Goal: Task Accomplishment & Management: Manage account settings

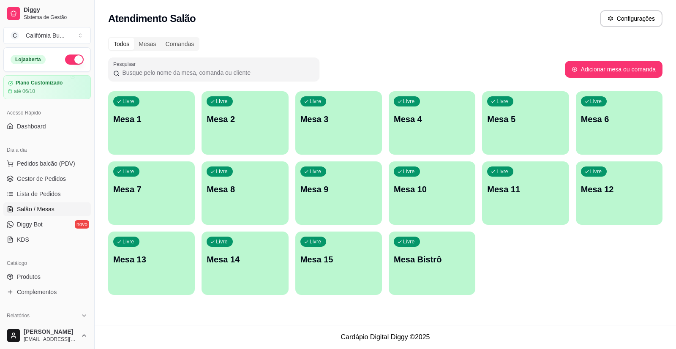
click at [512, 131] on div "Livre Mesa 5" at bounding box center [525, 117] width 87 height 53
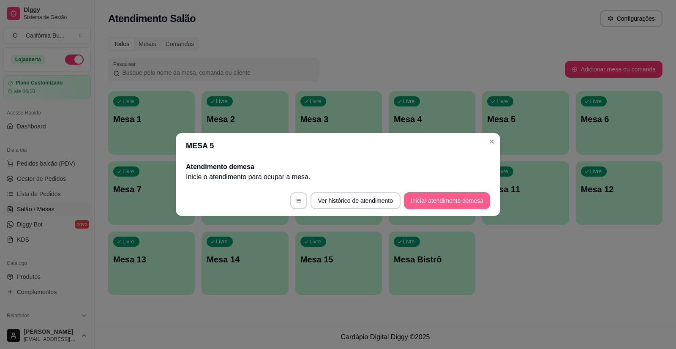
click at [454, 205] on button "Iniciar atendimento de mesa" at bounding box center [447, 200] width 86 height 17
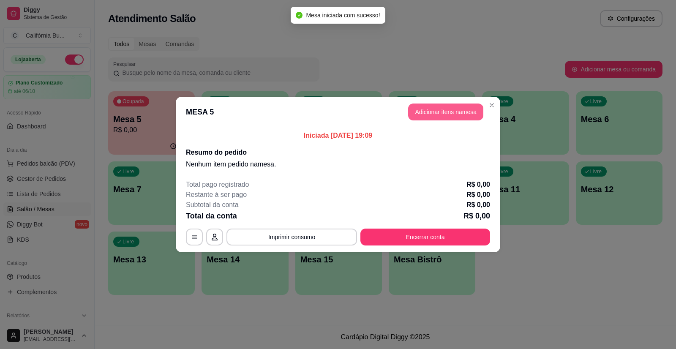
click at [439, 108] on button "Adicionar itens na mesa" at bounding box center [445, 112] width 75 height 17
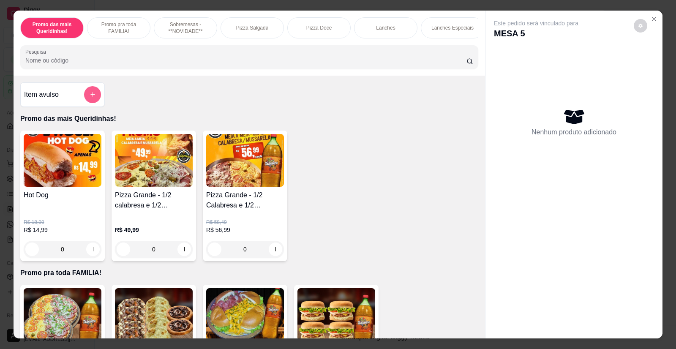
click at [92, 98] on icon "add-separate-item" at bounding box center [93, 94] width 6 height 6
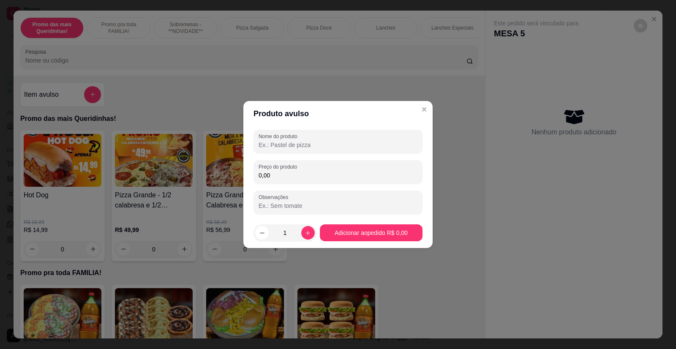
click at [268, 146] on input "Nome do produto" at bounding box center [338, 145] width 159 height 8
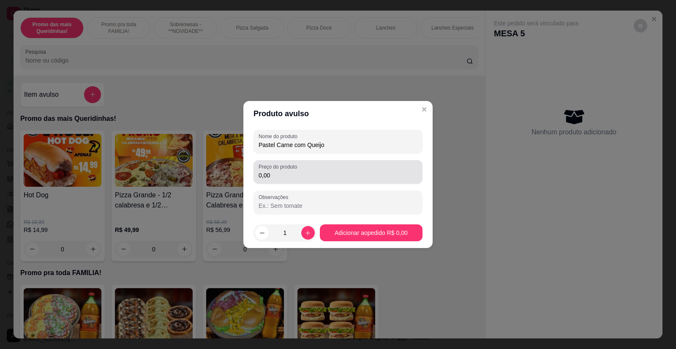
type input "Pastel Carne com Queijo"
click at [289, 183] on div "Preço do produto 0,00" at bounding box center [338, 172] width 169 height 24
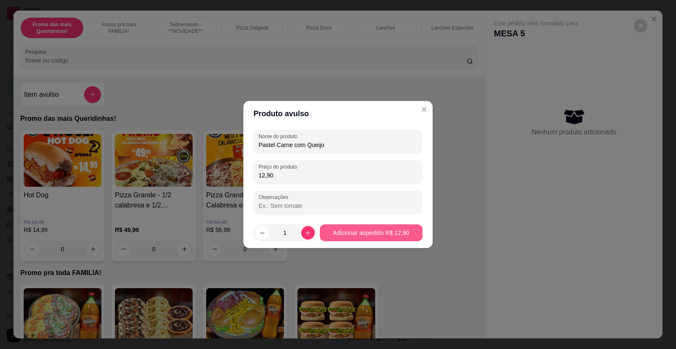
type input "12,90"
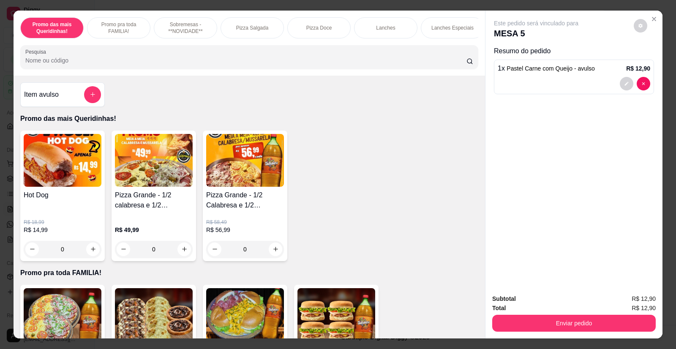
click at [477, 41] on div "Promo das mais Queridinhas! Promo pra toda FAMILIA! Sobremesas - **NOVIDADE** P…" at bounding box center [250, 43] width 472 height 65
click at [389, 30] on p "Sucos - 500ml" at bounding box center [380, 28] width 33 height 7
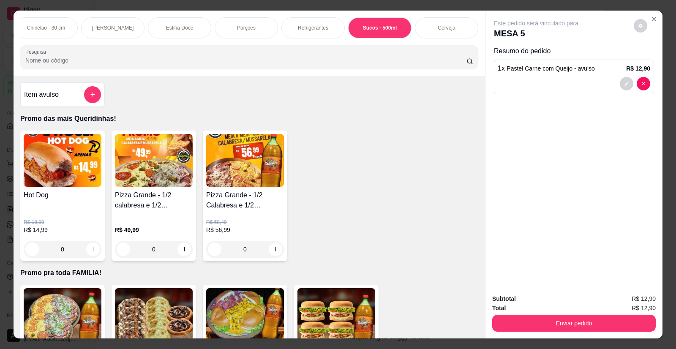
scroll to position [16, 0]
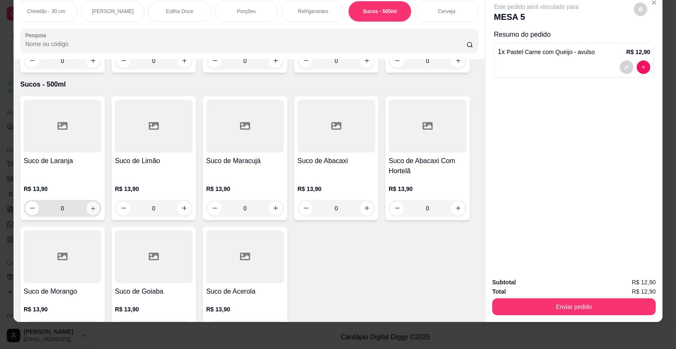
click at [90, 205] on icon "increase-product-quantity" at bounding box center [93, 208] width 6 height 6
type input "1"
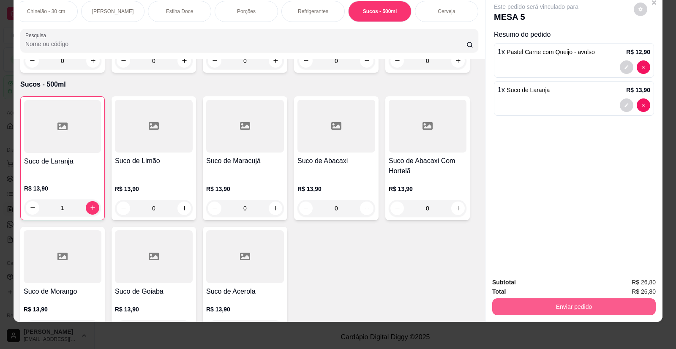
click at [539, 301] on button "Enviar pedido" at bounding box center [574, 306] width 164 height 17
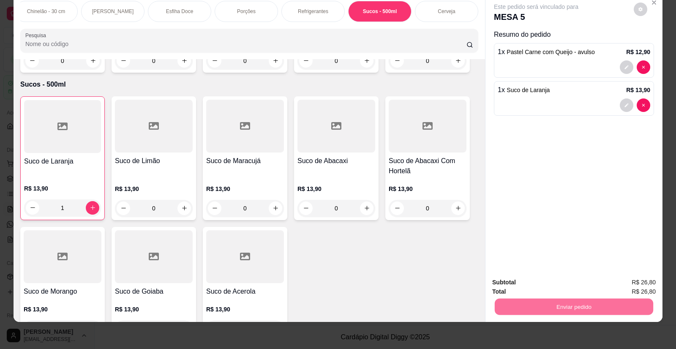
click at [571, 285] on button "Não registrar e enviar pedido" at bounding box center [546, 286] width 88 height 16
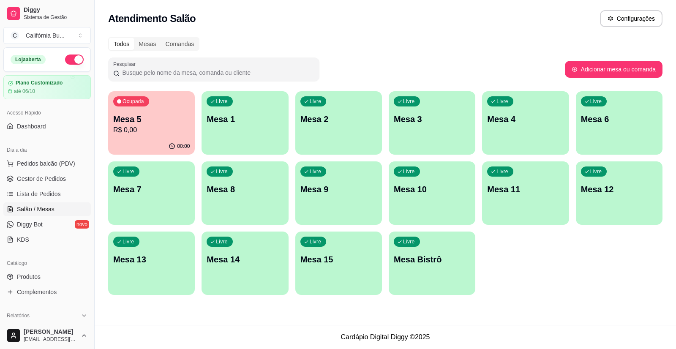
click at [154, 128] on p "R$ 0,00" at bounding box center [151, 130] width 76 height 10
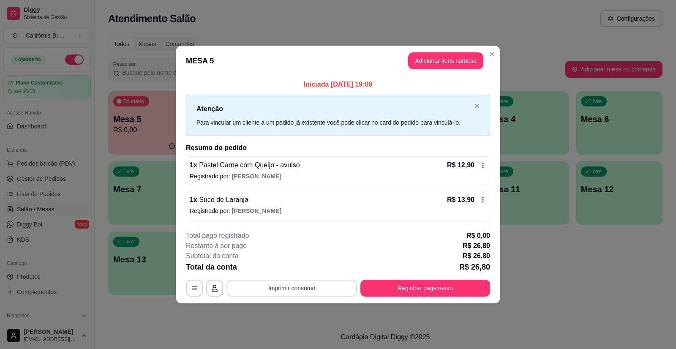
click at [301, 288] on button "Imprimir consumo" at bounding box center [292, 288] width 131 height 17
click at [303, 250] on button "Balcão" at bounding box center [294, 252] width 61 height 14
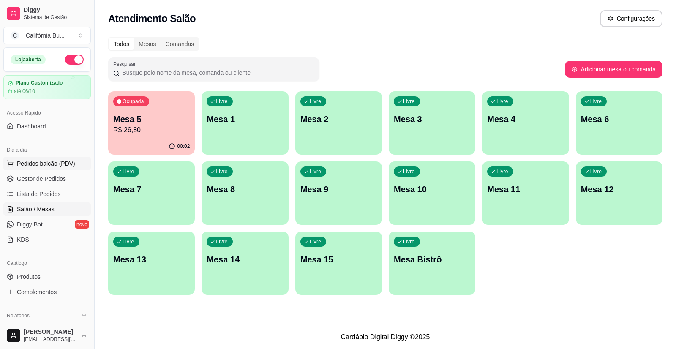
click at [51, 161] on span "Pedidos balcão (PDV)" at bounding box center [46, 163] width 58 height 8
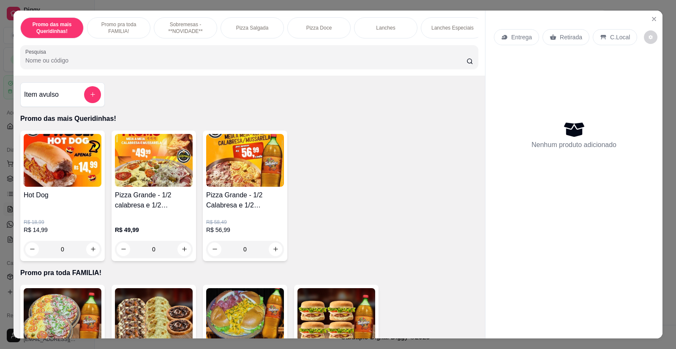
click at [142, 65] on input "Pesquisa" at bounding box center [245, 60] width 441 height 8
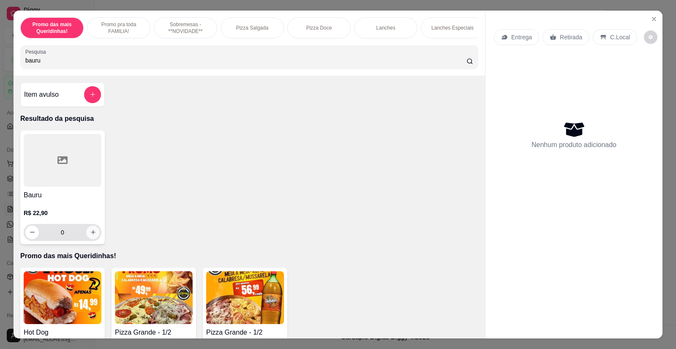
type input "bauru"
click at [90, 235] on icon "increase-product-quantity" at bounding box center [93, 232] width 6 height 6
type input "1"
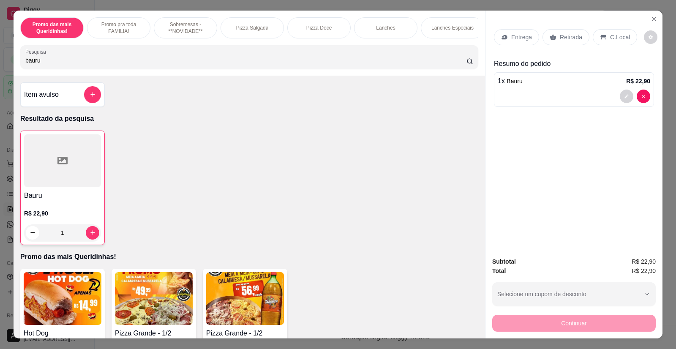
click at [563, 34] on p "Retirada" at bounding box center [571, 37] width 22 height 8
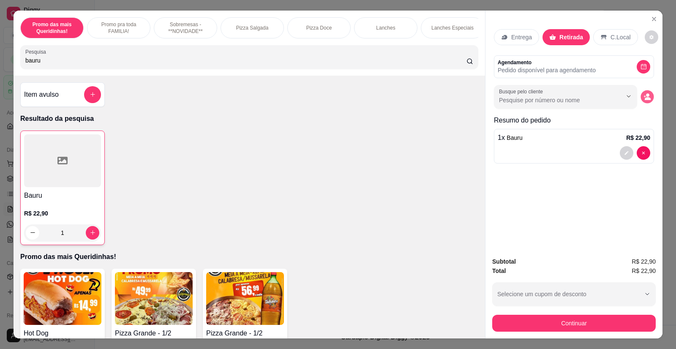
click at [649, 99] on button "decrease-product-quantity" at bounding box center [647, 96] width 13 height 13
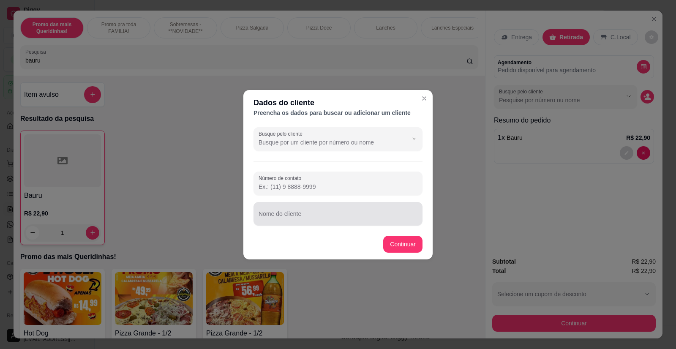
click at [288, 216] on input "Nome do cliente" at bounding box center [338, 217] width 159 height 8
type input "[PERSON_NAME]"
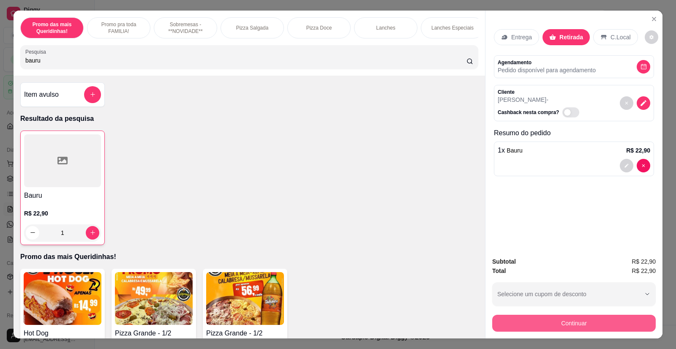
click at [530, 322] on button "Continuar" at bounding box center [574, 323] width 164 height 17
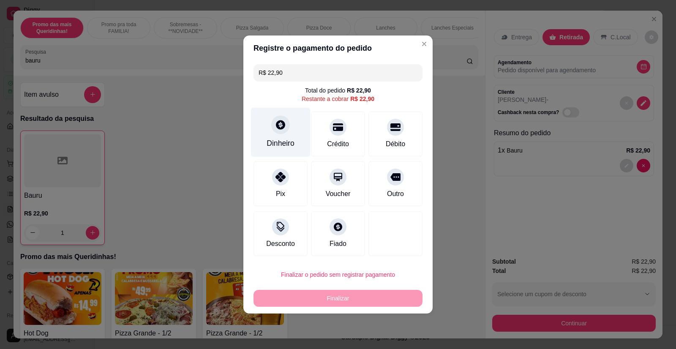
click at [281, 133] on div at bounding box center [280, 124] width 19 height 19
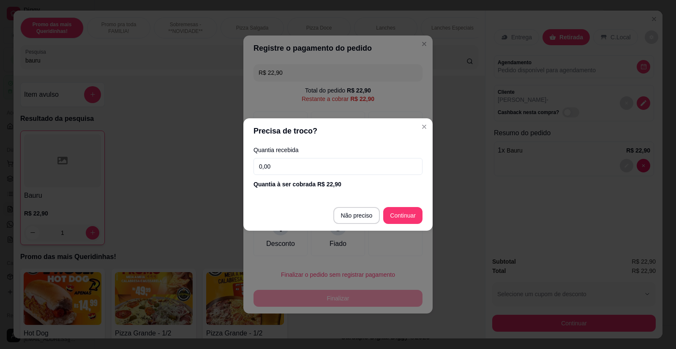
click at [300, 175] on div "Quantia recebida 0,00 Quantia à ser cobrada R$ 22,90" at bounding box center [337, 168] width 189 height 48
click at [297, 170] on input "0,00" at bounding box center [338, 166] width 169 height 17
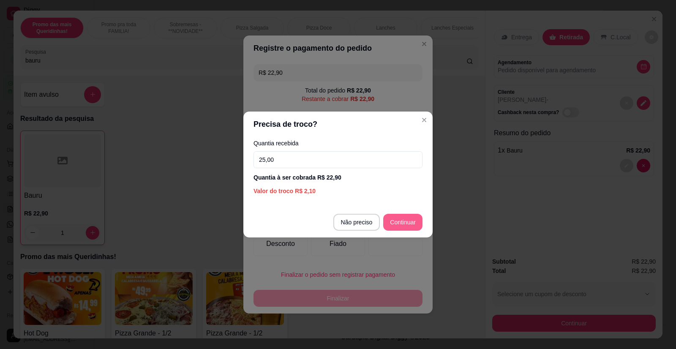
type input "25,00"
type input "R$ 0,00"
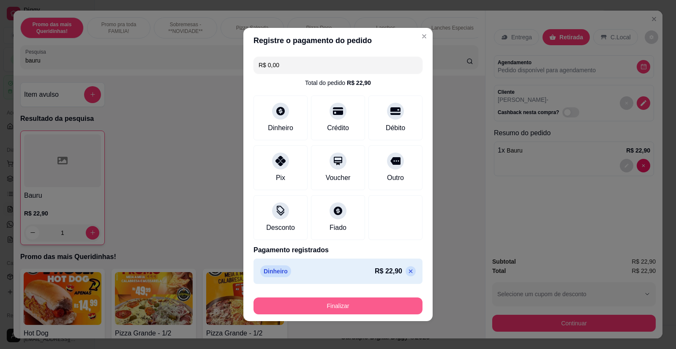
click at [351, 305] on button "Finalizar" at bounding box center [338, 306] width 169 height 17
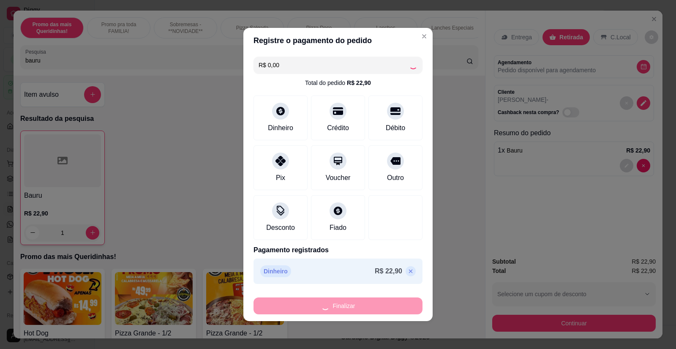
type input "0"
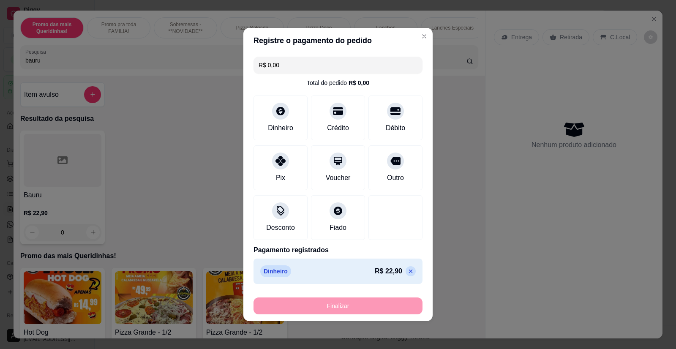
type input "-R$ 22,90"
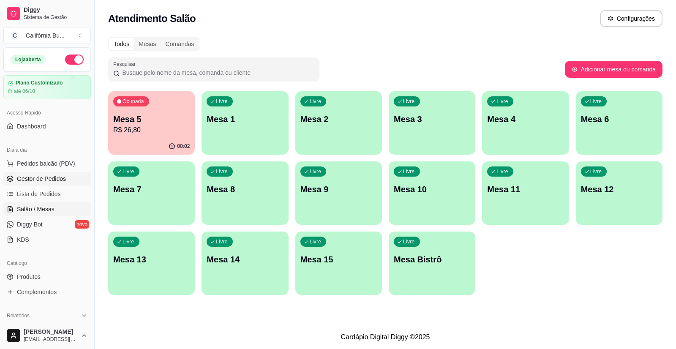
click at [54, 178] on span "Gestor de Pedidos" at bounding box center [41, 179] width 49 height 8
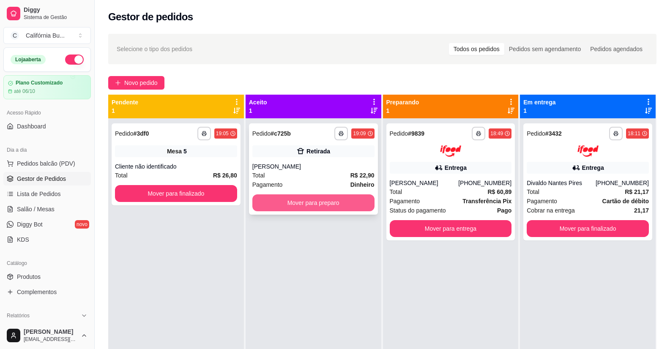
click at [324, 205] on button "Mover para preparo" at bounding box center [313, 202] width 122 height 17
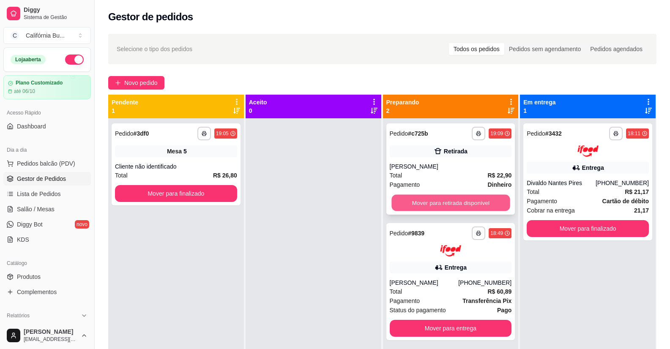
click at [455, 199] on button "Mover para retirada disponível" at bounding box center [450, 203] width 118 height 16
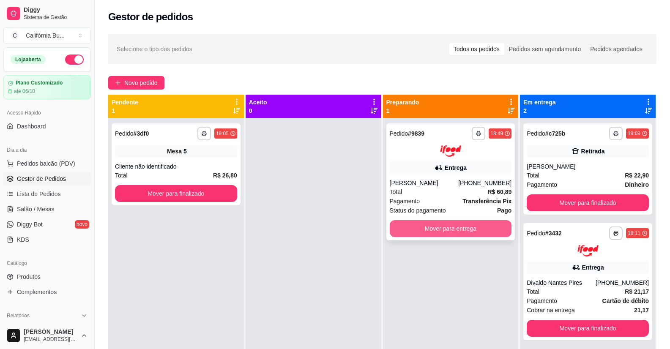
click at [454, 229] on button "Mover para entrega" at bounding box center [451, 228] width 122 height 17
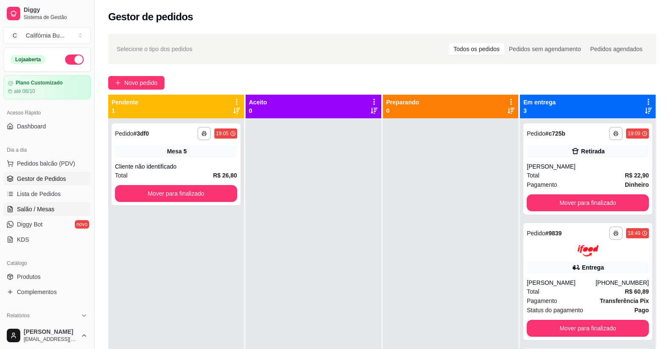
click at [38, 207] on span "Salão / Mesas" at bounding box center [36, 209] width 38 height 8
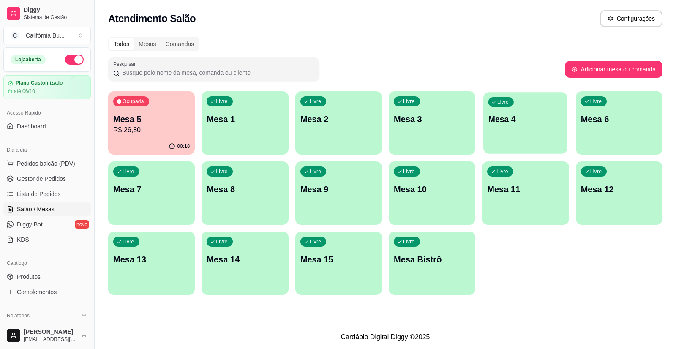
click at [520, 127] on div "Livre Mesa 4" at bounding box center [525, 118] width 84 height 52
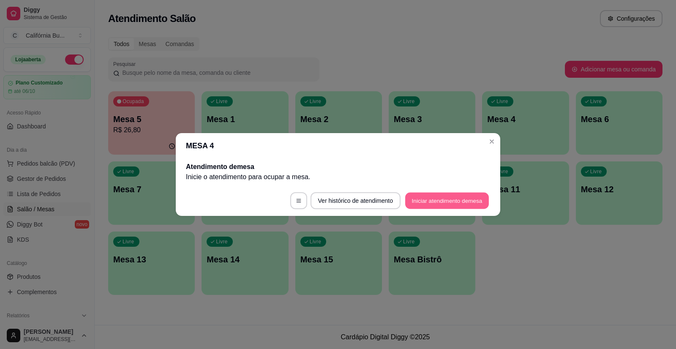
click at [475, 197] on button "Iniciar atendimento de mesa" at bounding box center [447, 201] width 84 height 16
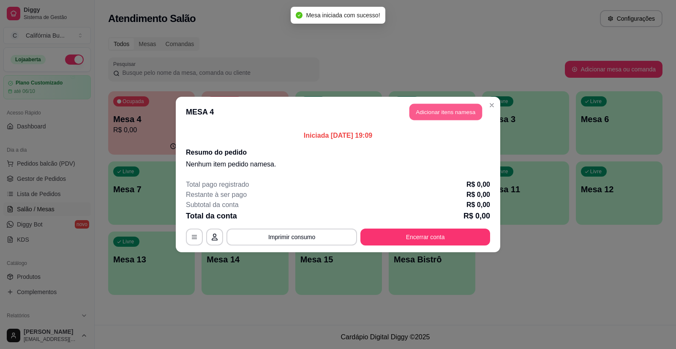
click at [428, 117] on button "Adicionar itens na mesa" at bounding box center [445, 112] width 73 height 16
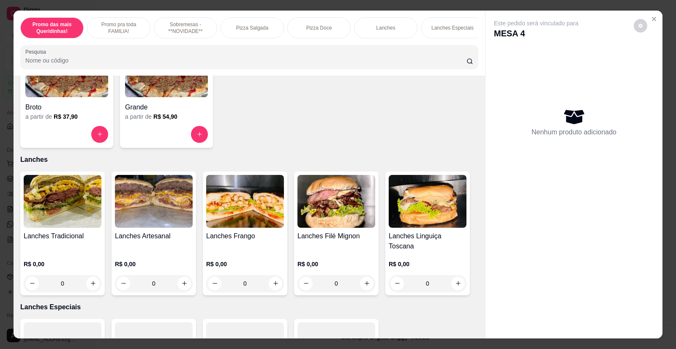
scroll to position [718, 0]
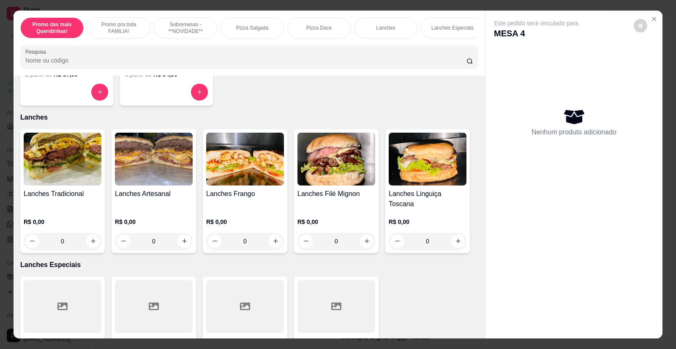
click at [63, 180] on img at bounding box center [63, 159] width 78 height 53
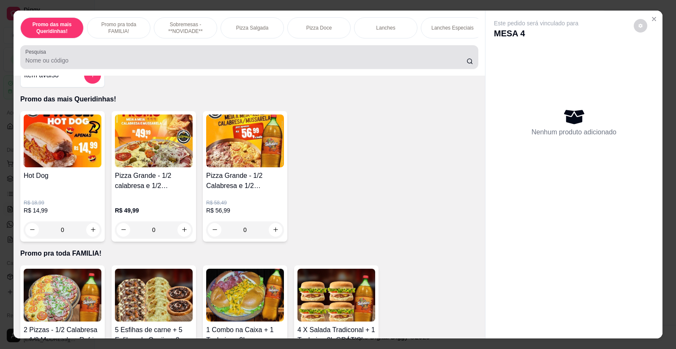
scroll to position [0, 0]
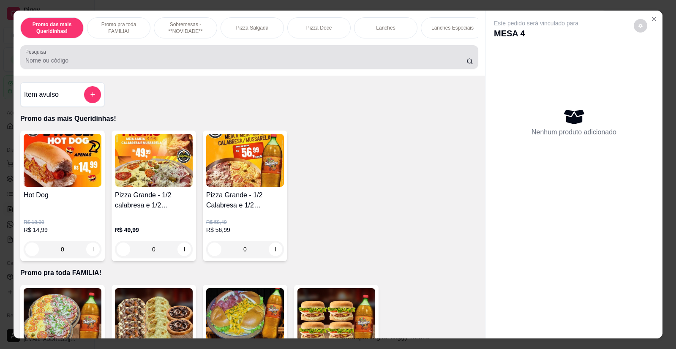
click at [157, 66] on div at bounding box center [249, 57] width 448 height 17
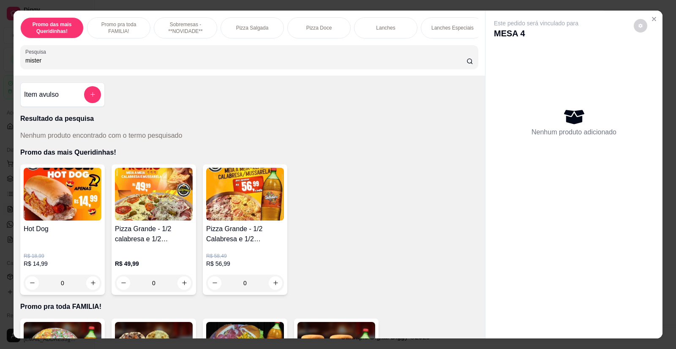
click at [157, 66] on div "mister" at bounding box center [249, 57] width 448 height 17
type input "m"
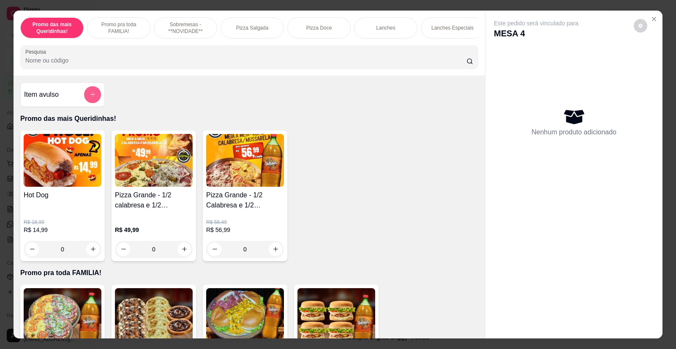
click at [88, 103] on button "add-separate-item" at bounding box center [92, 94] width 17 height 17
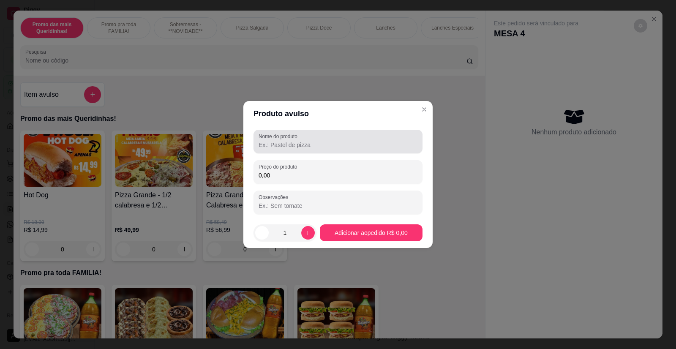
click at [303, 135] on div at bounding box center [338, 141] width 159 height 17
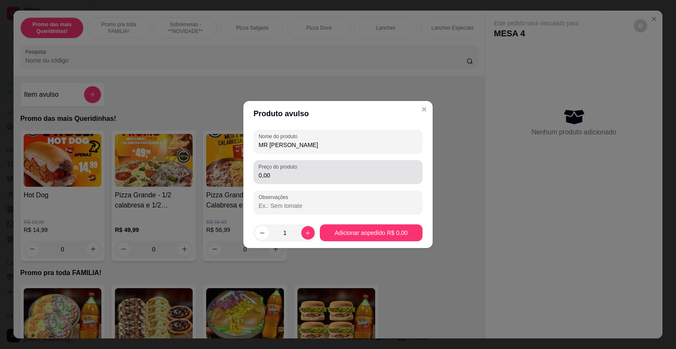
type input "MR [PERSON_NAME]"
click at [281, 176] on input "0,00" at bounding box center [338, 175] width 159 height 8
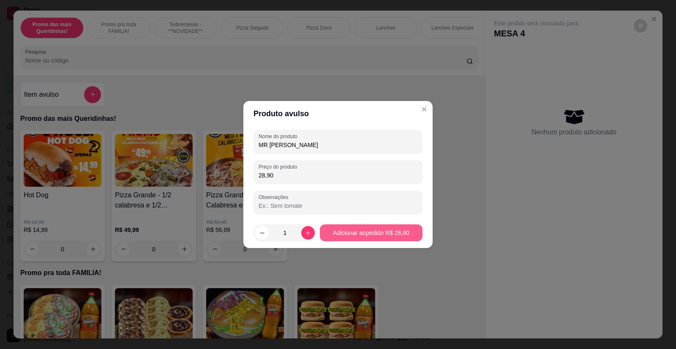
type input "28,90"
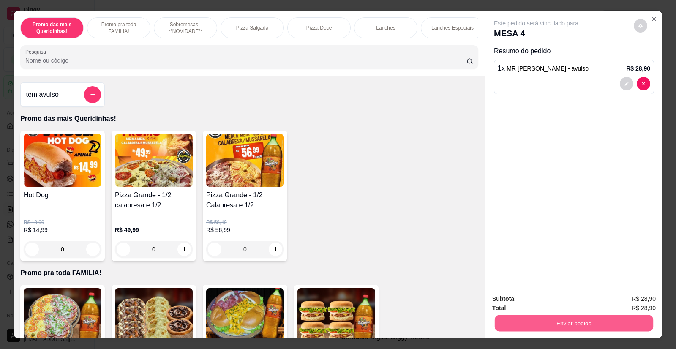
click at [527, 319] on button "Enviar pedido" at bounding box center [574, 323] width 158 height 16
click at [556, 303] on button "Não registrar e enviar pedido" at bounding box center [546, 303] width 88 height 16
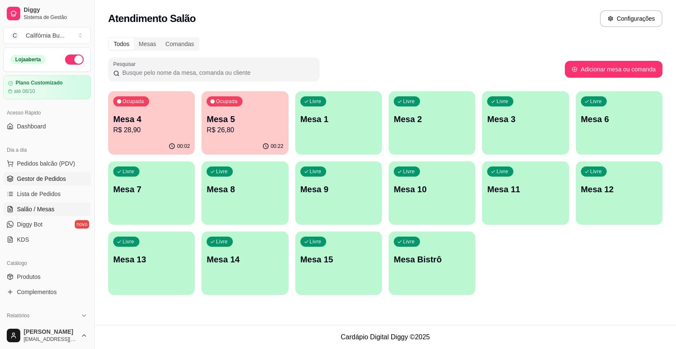
click at [50, 183] on span "Gestor de Pedidos" at bounding box center [41, 179] width 49 height 8
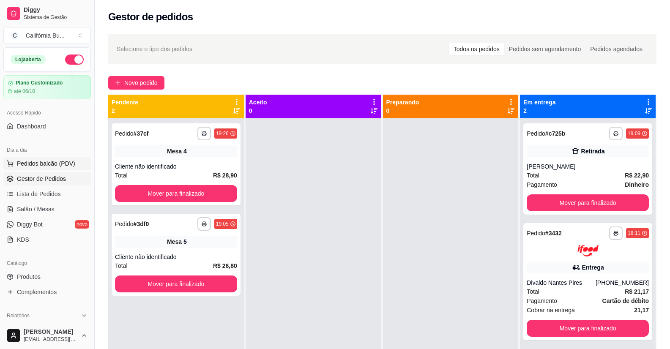
click at [41, 163] on span "Pedidos balcão (PDV)" at bounding box center [46, 163] width 58 height 8
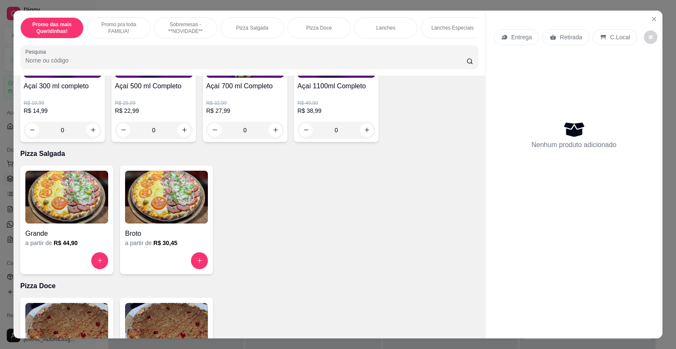
scroll to position [507, 0]
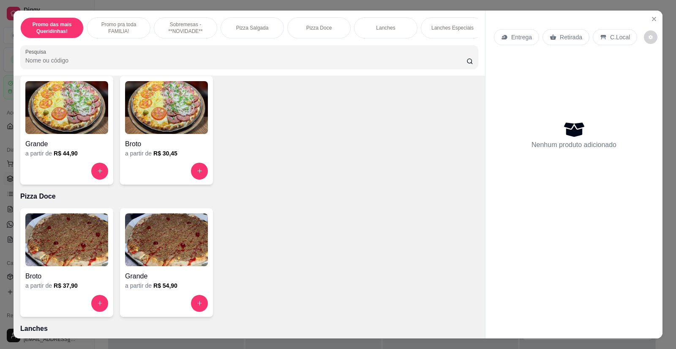
click at [90, 109] on img at bounding box center [66, 107] width 83 height 53
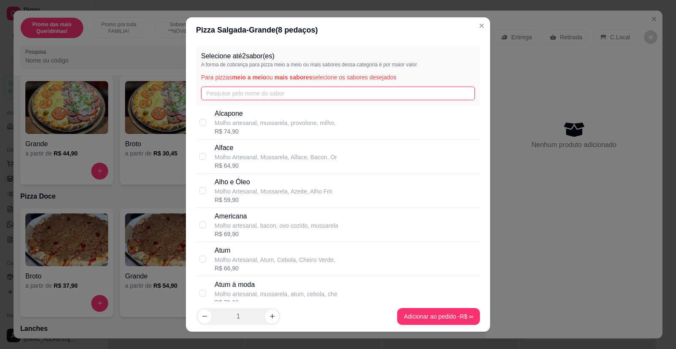
click at [339, 91] on input "text" at bounding box center [338, 94] width 274 height 14
type input "fra"
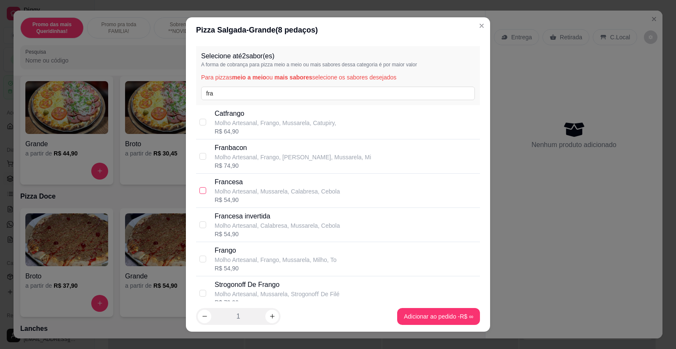
click at [201, 191] on input "checkbox" at bounding box center [202, 190] width 7 height 7
checkbox input "true"
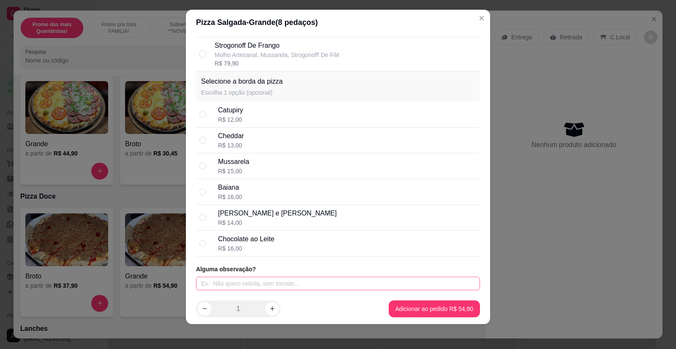
scroll to position [10, 0]
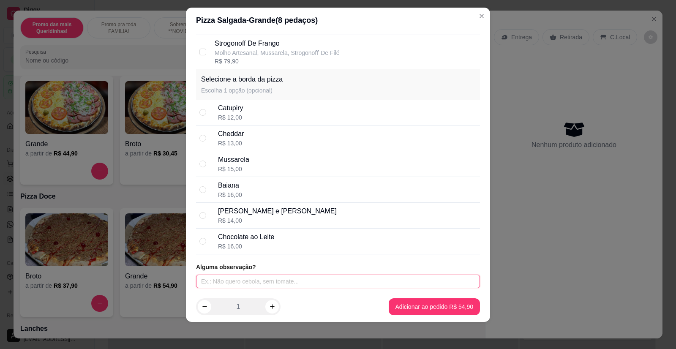
click at [268, 284] on input "text" at bounding box center [338, 282] width 284 height 14
type input "APERITIVO"
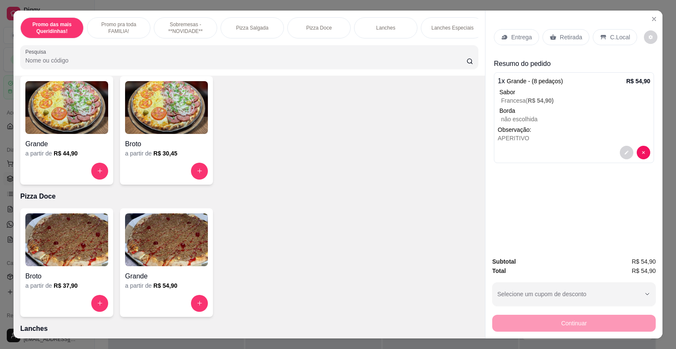
click at [523, 39] on p "Entrega" at bounding box center [521, 37] width 21 height 8
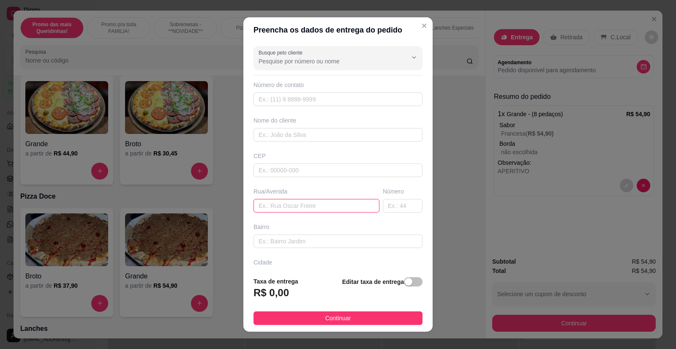
paste input "[PERSON_NAME] número 15"
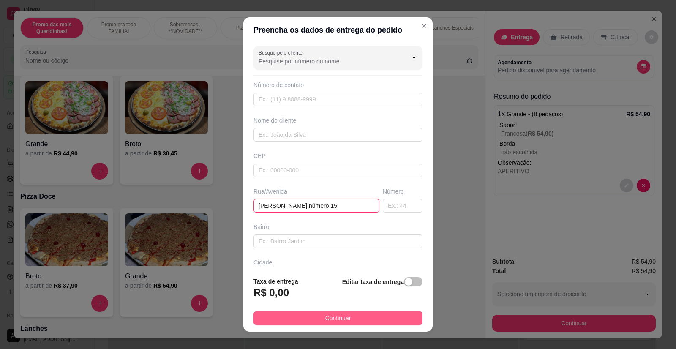
type input "[PERSON_NAME] número 15"
click at [306, 321] on button "Continuar" at bounding box center [338, 318] width 169 height 14
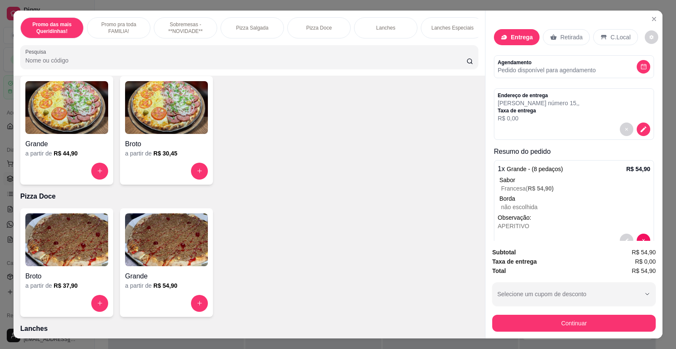
scroll to position [16, 0]
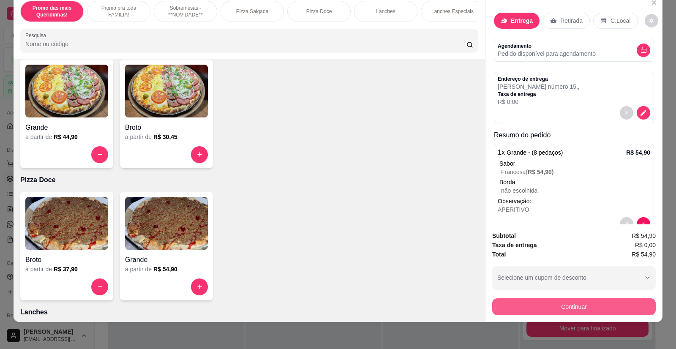
click at [568, 304] on button "Continuar" at bounding box center [574, 306] width 164 height 17
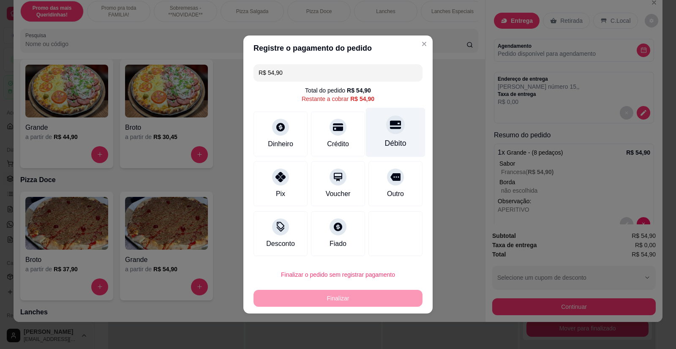
click at [399, 134] on div "Débito" at bounding box center [396, 132] width 60 height 49
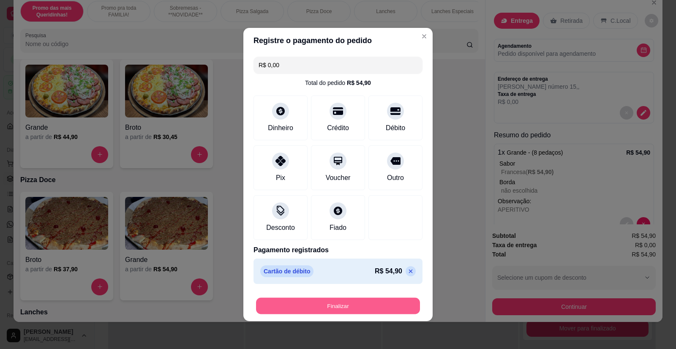
click at [365, 309] on button "Finalizar" at bounding box center [338, 306] width 164 height 16
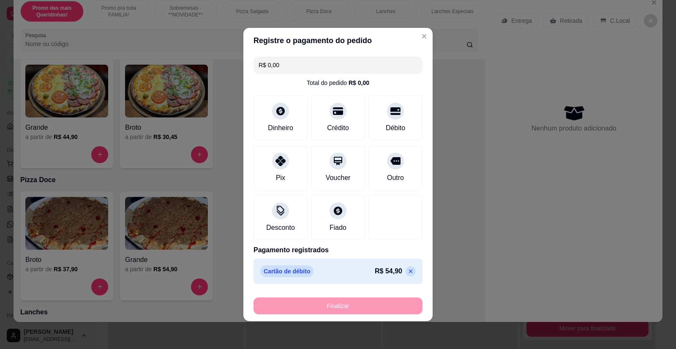
type input "-R$ 54,90"
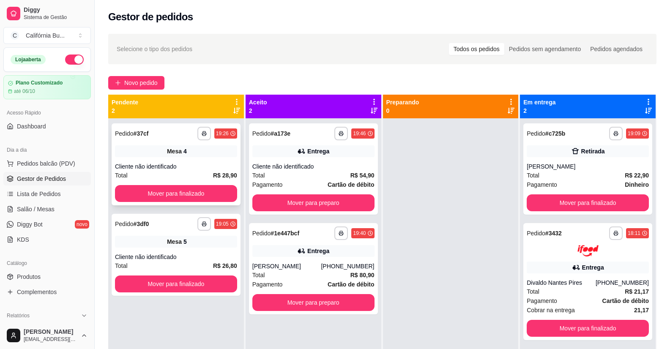
click at [162, 161] on div "**********" at bounding box center [176, 164] width 129 height 82
click at [177, 250] on div "**********" at bounding box center [176, 255] width 129 height 82
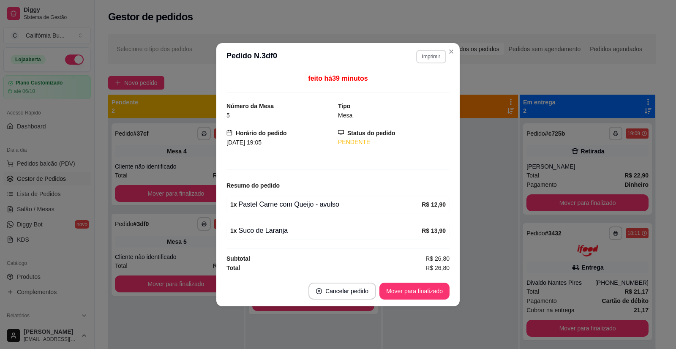
click at [429, 59] on button "Imprimir" at bounding box center [431, 57] width 30 height 14
click at [407, 88] on button "Balcão" at bounding box center [416, 85] width 59 height 13
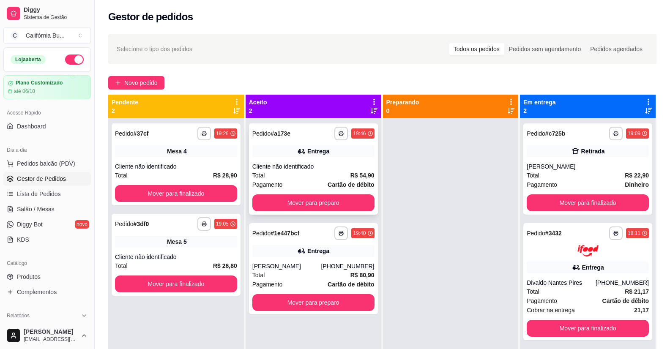
click at [323, 169] on div "Cliente não identificado" at bounding box center [313, 166] width 122 height 8
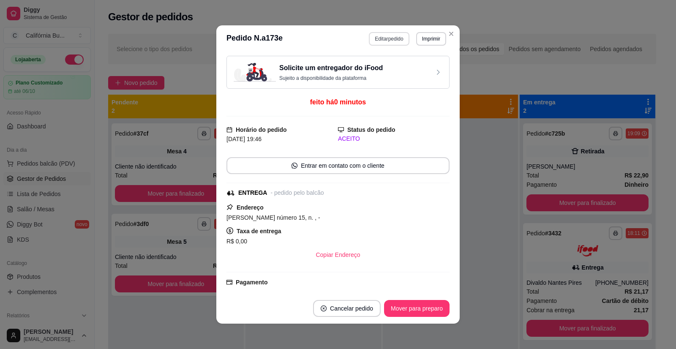
click at [379, 32] on header "**********" at bounding box center [337, 38] width 243 height 27
click at [378, 39] on button "Editar pedido" at bounding box center [389, 39] width 40 height 14
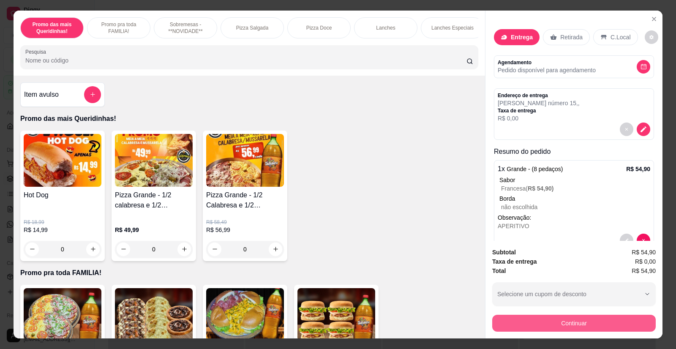
click at [555, 328] on button "Continuar" at bounding box center [574, 323] width 164 height 17
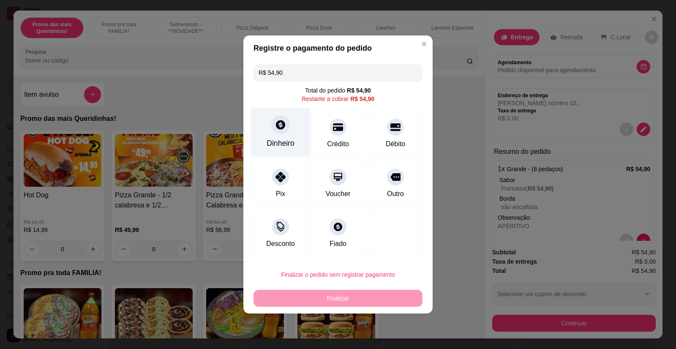
click at [284, 134] on div "Dinheiro" at bounding box center [281, 132] width 60 height 49
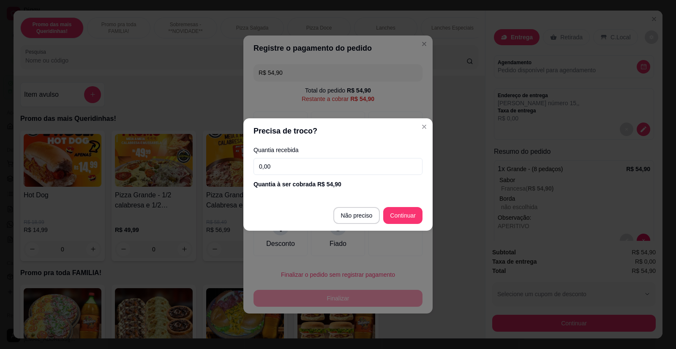
click at [302, 164] on input "0,00" at bounding box center [338, 166] width 169 height 17
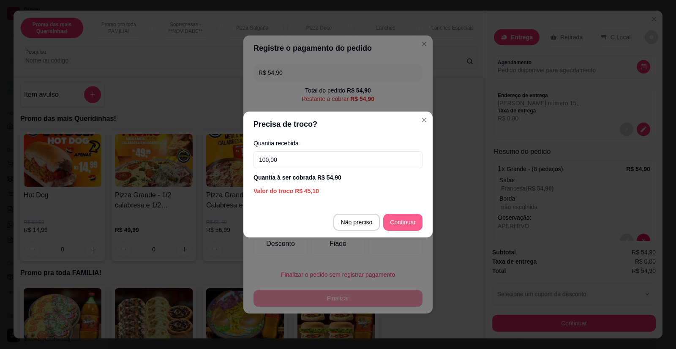
type input "100,00"
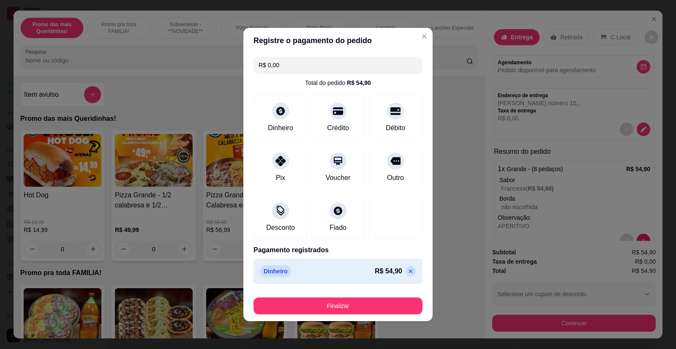
click at [360, 297] on div "Finalizar" at bounding box center [338, 304] width 169 height 20
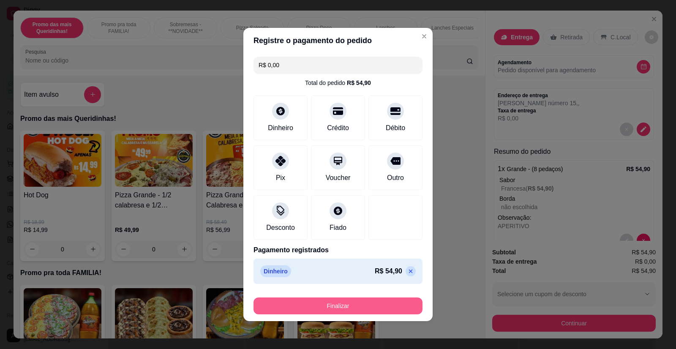
click at [357, 303] on button "Finalizar" at bounding box center [338, 306] width 169 height 17
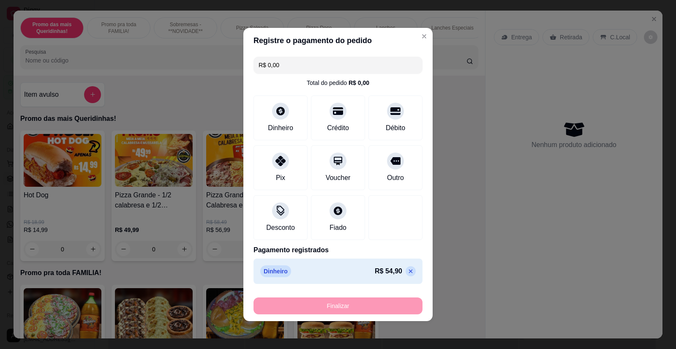
type input "-R$ 54,90"
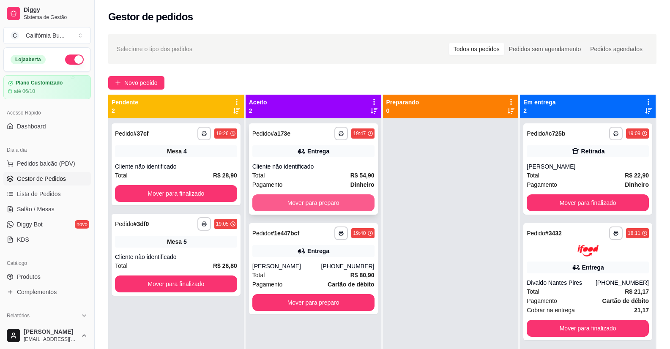
click at [333, 205] on button "Mover para preparo" at bounding box center [313, 202] width 122 height 17
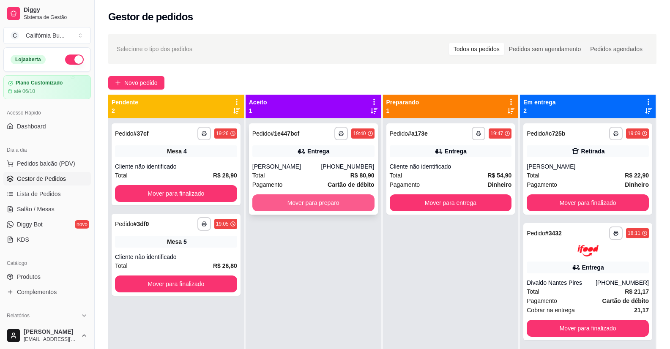
click at [338, 204] on button "Mover para preparo" at bounding box center [313, 202] width 122 height 17
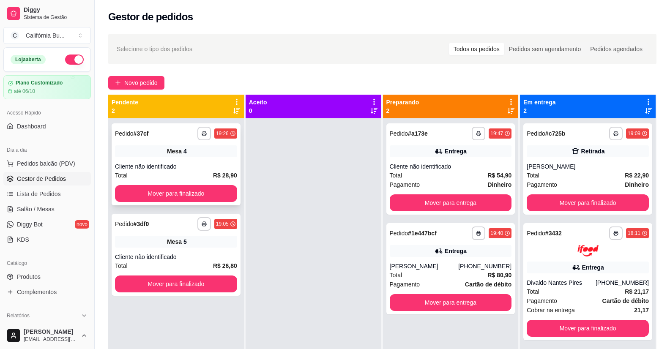
click at [188, 156] on div "Mesa 4" at bounding box center [176, 151] width 122 height 12
click at [35, 164] on span "Pedidos balcão (PDV)" at bounding box center [46, 163] width 58 height 8
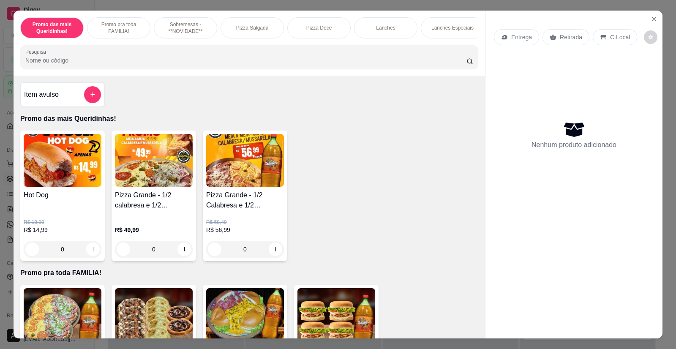
click at [524, 38] on p "Entrega" at bounding box center [521, 37] width 21 height 8
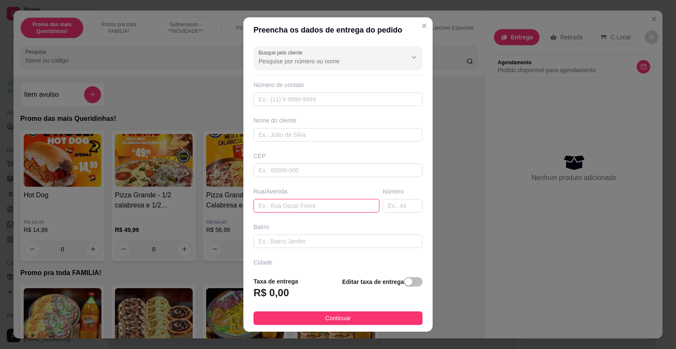
click at [276, 204] on input "text" at bounding box center [317, 206] width 126 height 14
paste input "[STREET_ADDRESS][PERSON_NAME]"
type input "[STREET_ADDRESS][PERSON_NAME]"
click at [287, 142] on div "Busque pelo cliente Número de contato Nome do cliente CEP Rua/[STREET_ADDRESS][…" at bounding box center [337, 156] width 189 height 227
click at [285, 139] on input "text" at bounding box center [338, 135] width 169 height 14
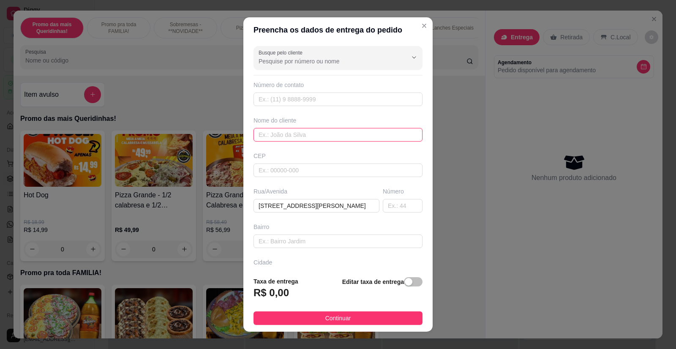
paste input "[PERSON_NAME]"
type input "[PERSON_NAME]"
click at [328, 155] on div "CEP" at bounding box center [338, 156] width 169 height 8
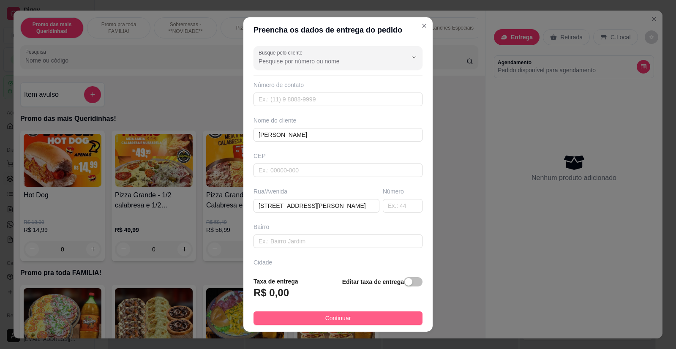
click at [337, 322] on span "Continuar" at bounding box center [338, 318] width 26 height 9
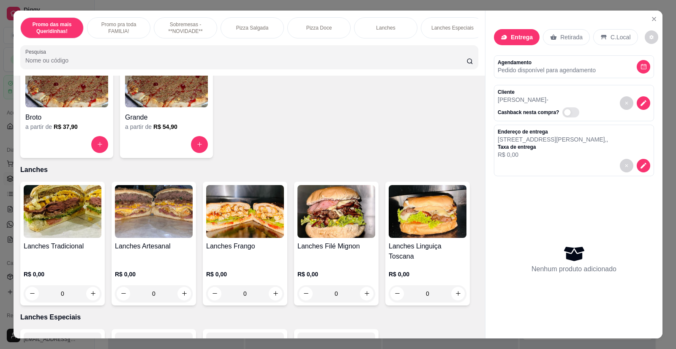
scroll to position [676, 0]
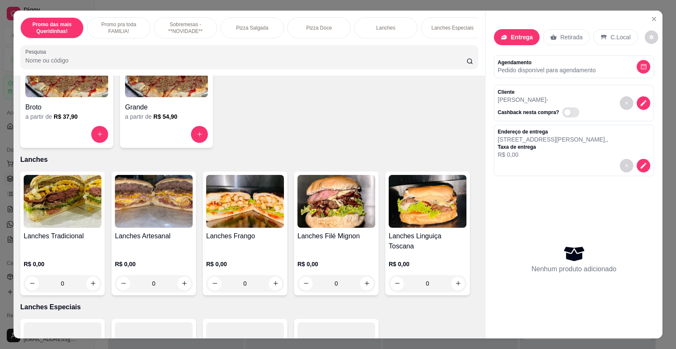
click at [339, 251] on div "R$ 0,00 0" at bounding box center [337, 271] width 78 height 41
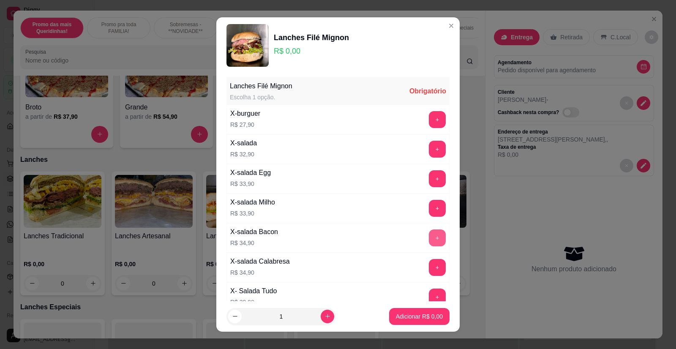
click at [429, 235] on button "+" at bounding box center [437, 237] width 17 height 17
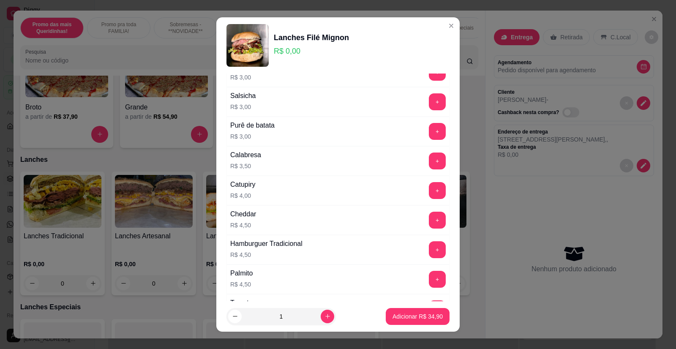
scroll to position [465, 0]
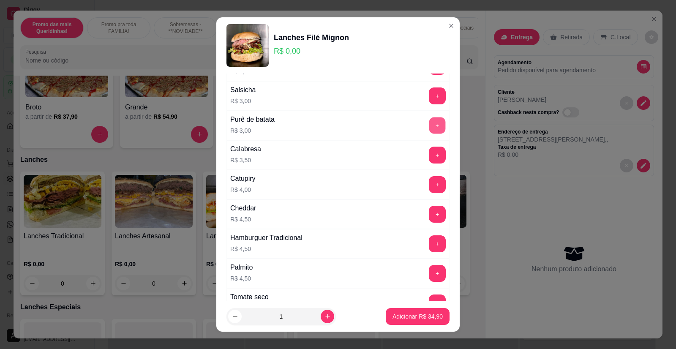
click at [429, 126] on button "+" at bounding box center [437, 125] width 16 height 16
click at [408, 315] on p "Adicionar R$ 37,90" at bounding box center [417, 316] width 49 height 8
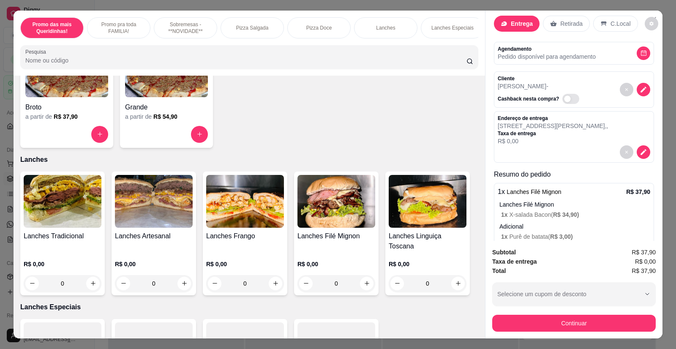
scroll to position [46, 0]
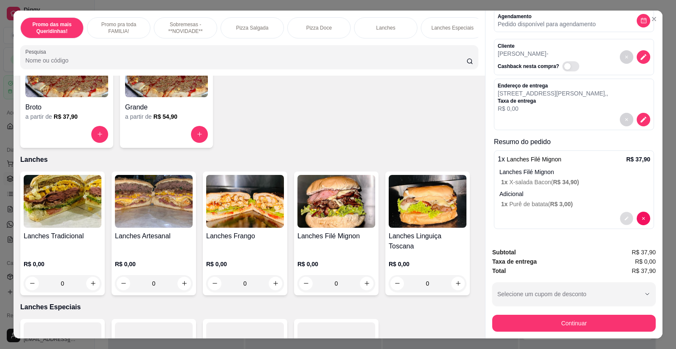
click at [624, 219] on icon "decrease-product-quantity" at bounding box center [626, 218] width 5 height 5
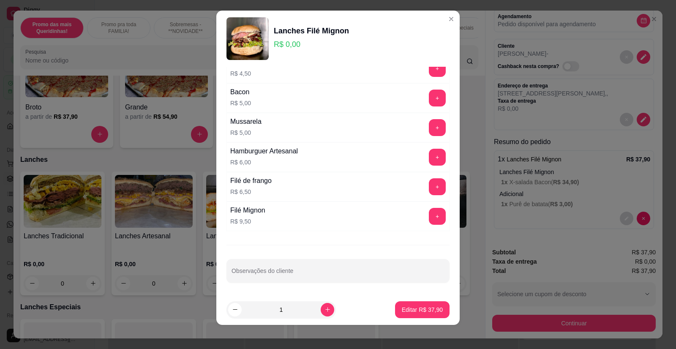
scroll to position [10, 0]
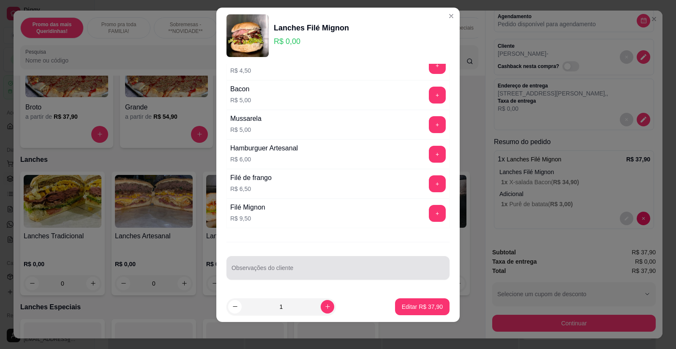
click at [295, 273] on input "Observações do cliente" at bounding box center [338, 271] width 213 height 8
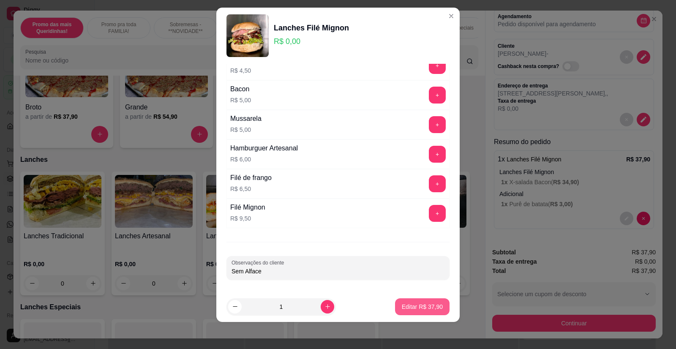
type input "Sem Alface"
click at [417, 309] on p "Editar R$ 37,90" at bounding box center [422, 307] width 41 height 8
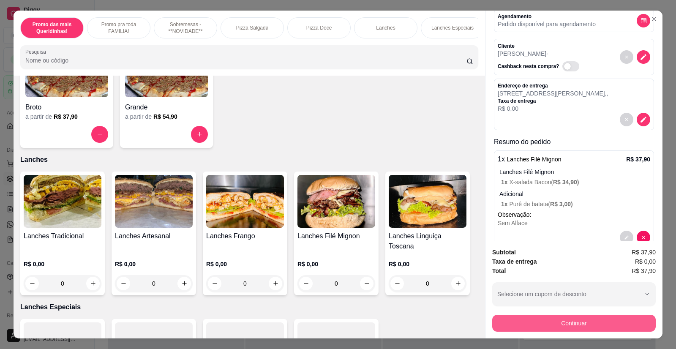
click at [549, 326] on button "Continuar" at bounding box center [574, 323] width 164 height 17
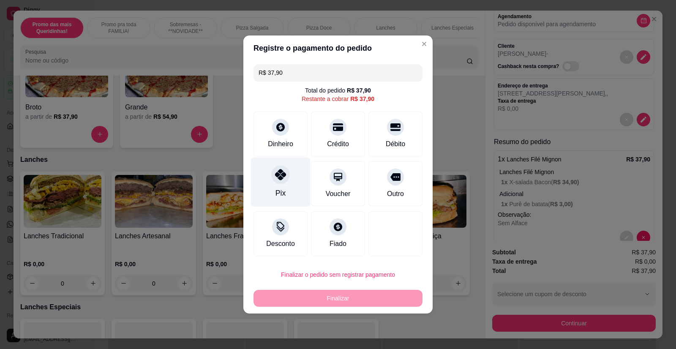
click at [288, 185] on div "Pix" at bounding box center [281, 182] width 60 height 49
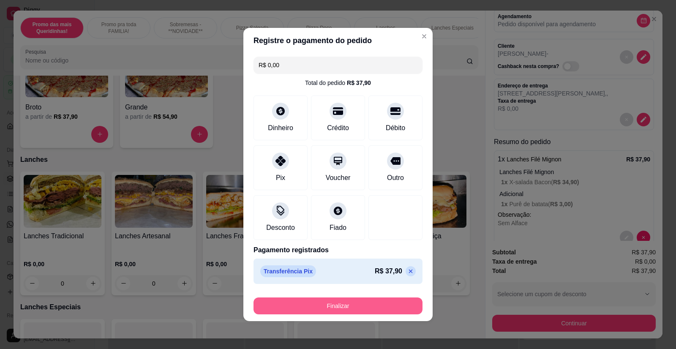
click at [349, 303] on button "Finalizar" at bounding box center [338, 306] width 169 height 17
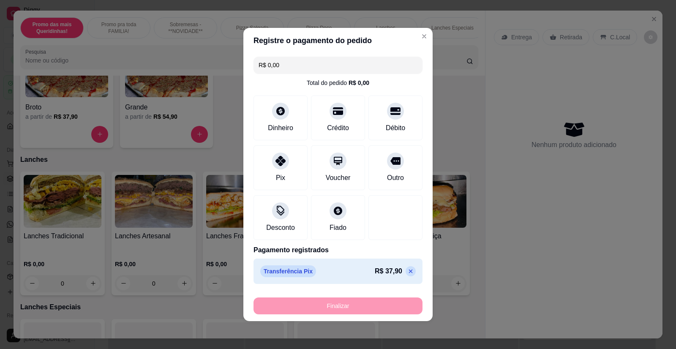
type input "-R$ 37,90"
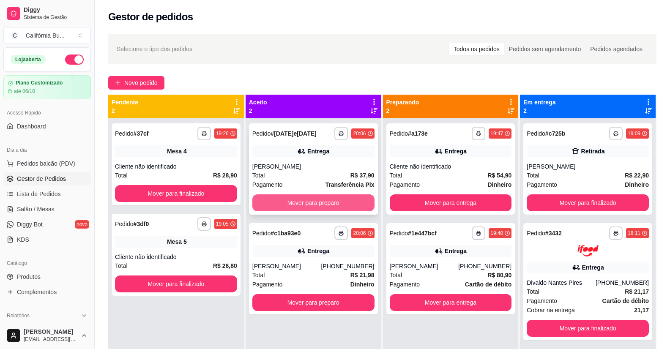
click at [351, 202] on button "Mover para preparo" at bounding box center [313, 202] width 122 height 17
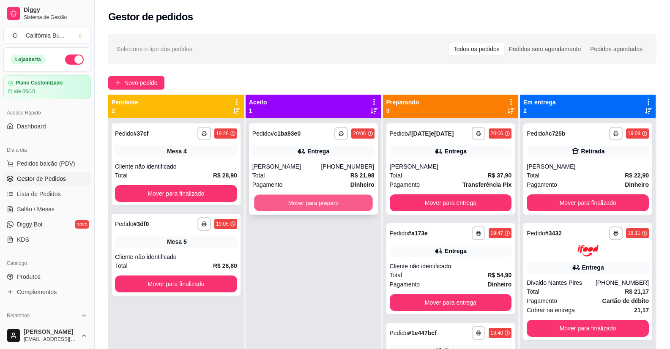
click at [348, 204] on button "Mover para preparo" at bounding box center [313, 203] width 118 height 16
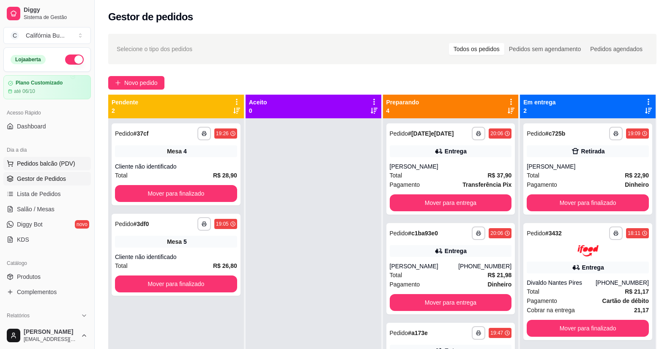
click at [40, 166] on span "Pedidos balcão (PDV)" at bounding box center [46, 163] width 58 height 8
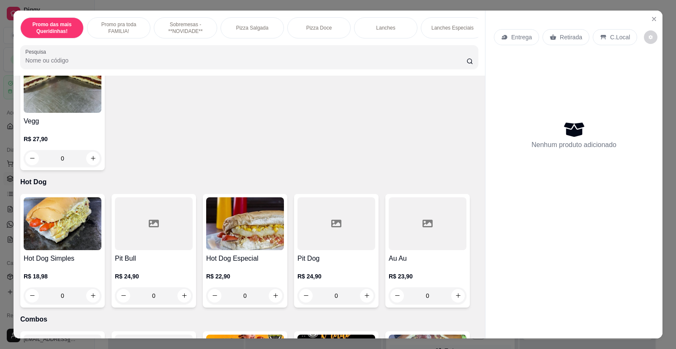
scroll to position [1183, 0]
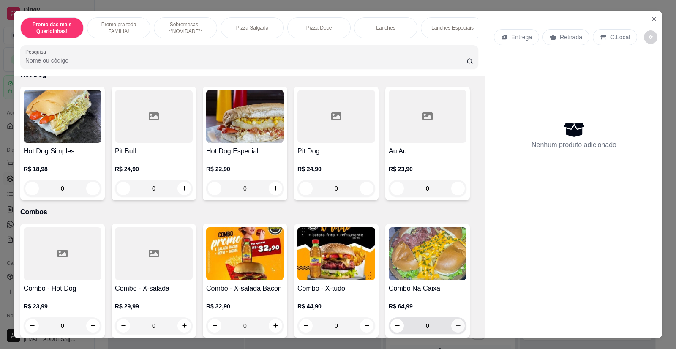
click at [456, 324] on icon "increase-product-quantity" at bounding box center [458, 326] width 5 height 5
type input "1"
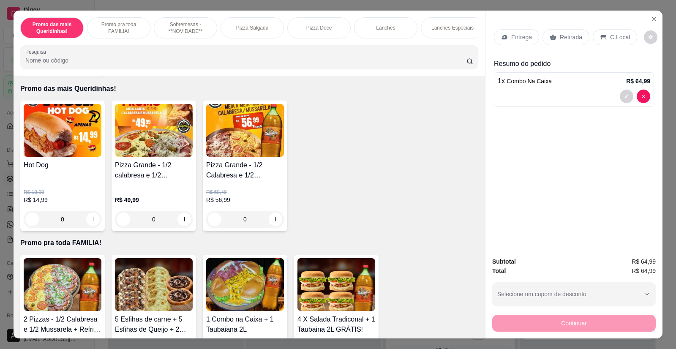
scroll to position [0, 0]
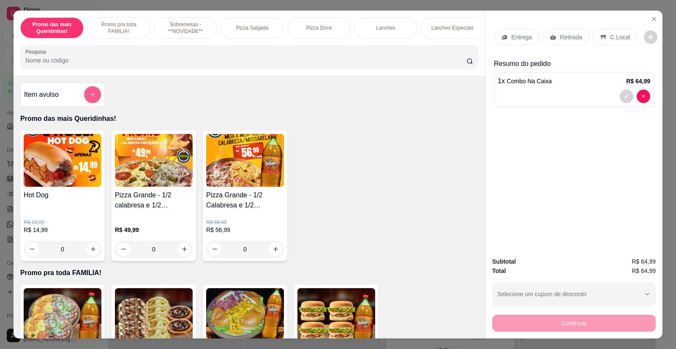
click at [90, 98] on icon "add-separate-item" at bounding box center [93, 94] width 6 height 6
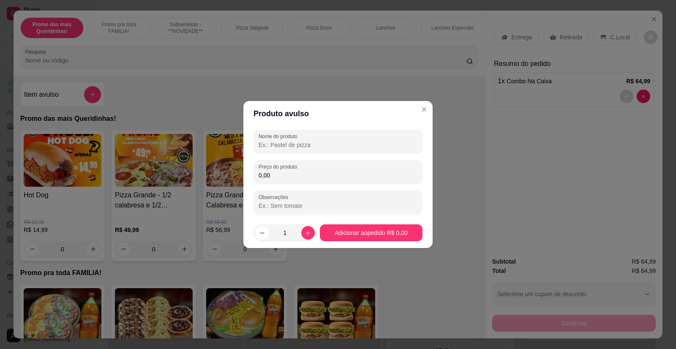
click at [292, 146] on input "Nome do produto" at bounding box center [338, 145] width 159 height 8
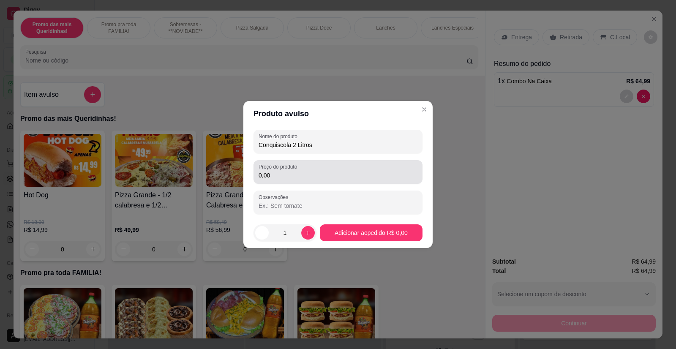
type input "Conquiscola 2 Litros"
click at [279, 172] on input "0,00" at bounding box center [338, 175] width 159 height 8
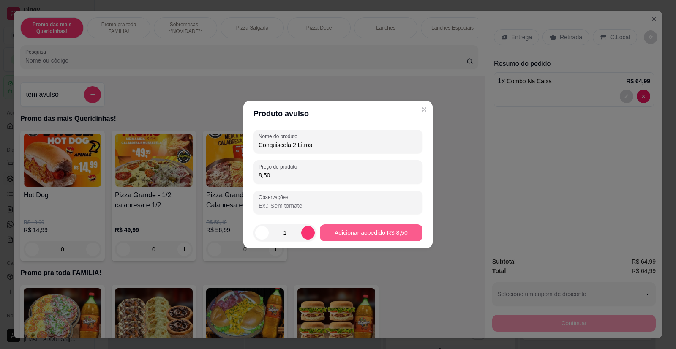
type input "8,50"
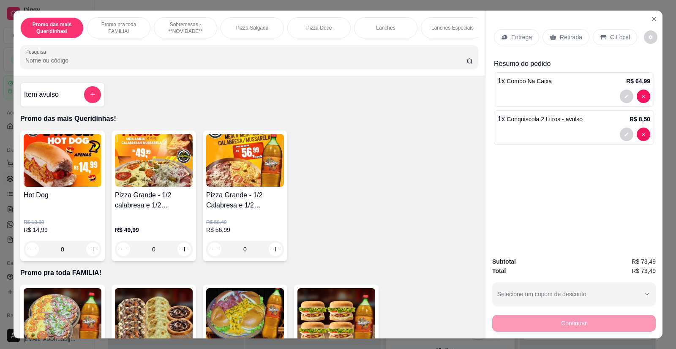
click at [516, 41] on p "Entrega" at bounding box center [521, 37] width 21 height 8
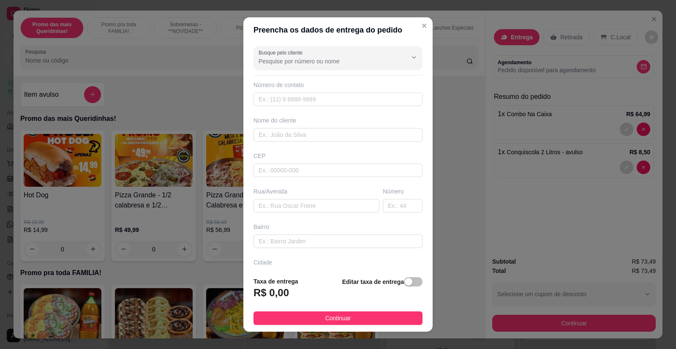
click at [278, 127] on div "Nome do cliente" at bounding box center [338, 128] width 172 height 25
click at [279, 134] on input "text" at bounding box center [338, 135] width 169 height 14
type input "[PERSON_NAME]"
paste input "oaquim [PERSON_NAME] 100"
click at [254, 206] on input "oaquim [PERSON_NAME] 100" at bounding box center [317, 206] width 126 height 14
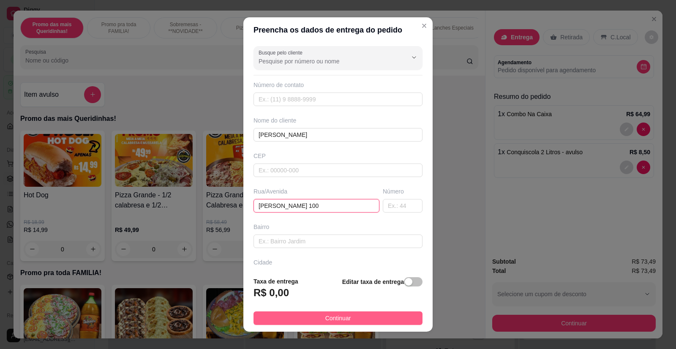
type input "[PERSON_NAME] 100"
click at [325, 315] on span "Continuar" at bounding box center [338, 318] width 26 height 9
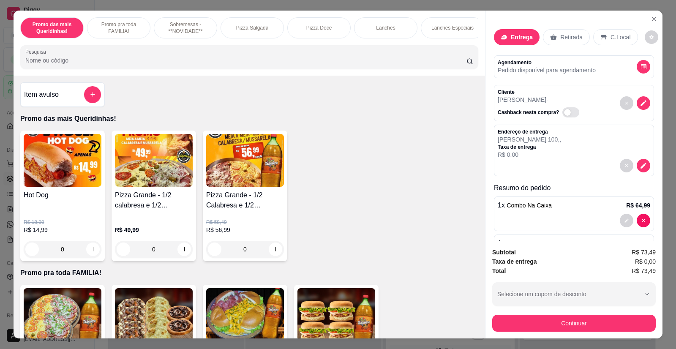
click at [558, 327] on button "Continuar" at bounding box center [574, 323] width 164 height 17
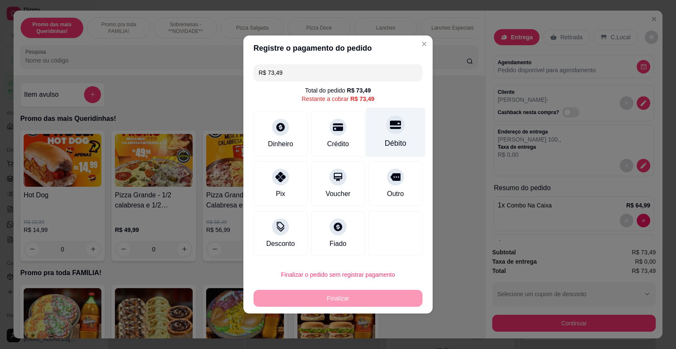
click at [397, 138] on div "Débito" at bounding box center [396, 143] width 22 height 11
type input "R$ 0,00"
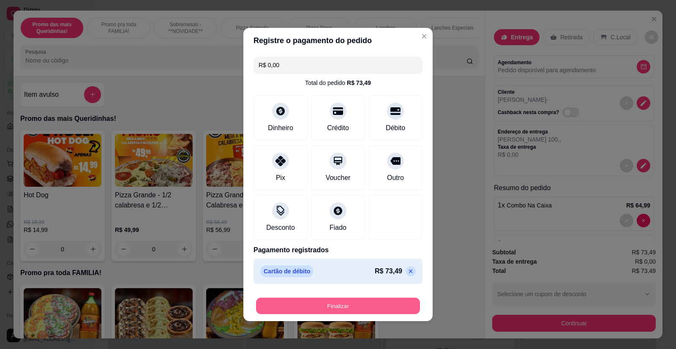
click at [338, 299] on button "Finalizar" at bounding box center [338, 306] width 164 height 16
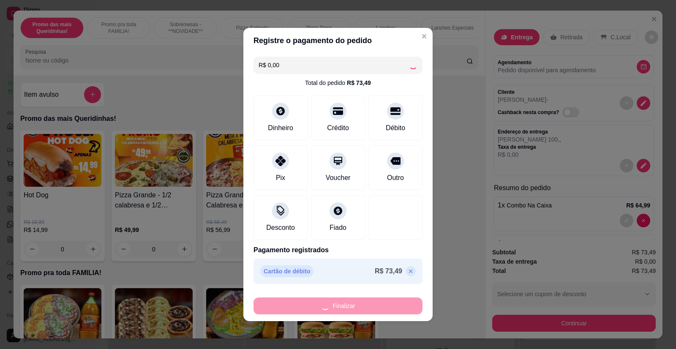
type input "0"
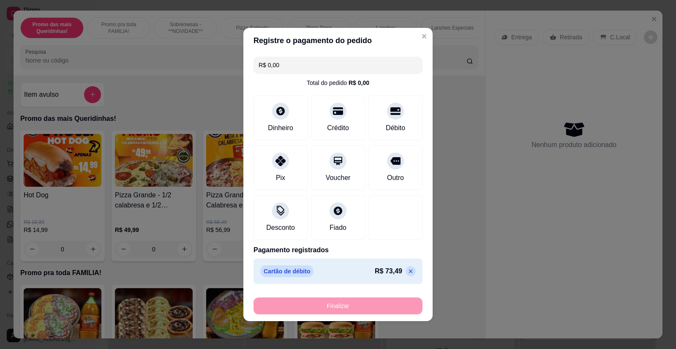
type input "-R$ 73,49"
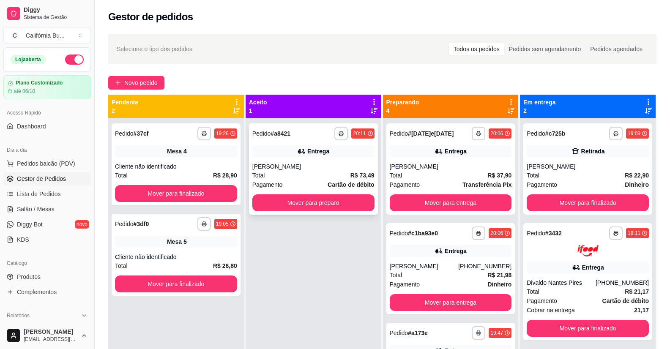
click at [293, 155] on div "Entrega" at bounding box center [313, 151] width 122 height 12
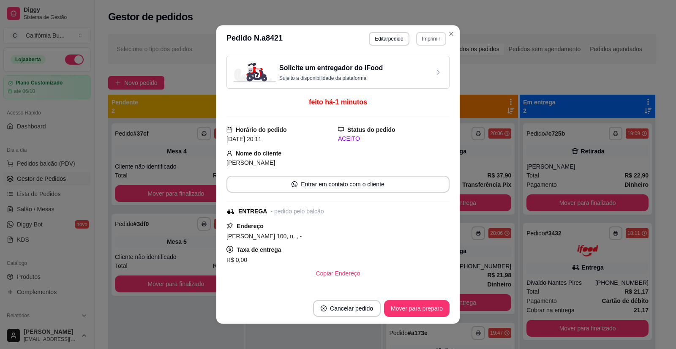
click at [432, 35] on button "Imprimir" at bounding box center [431, 39] width 30 height 14
click at [416, 66] on button "Balcão" at bounding box center [412, 69] width 61 height 14
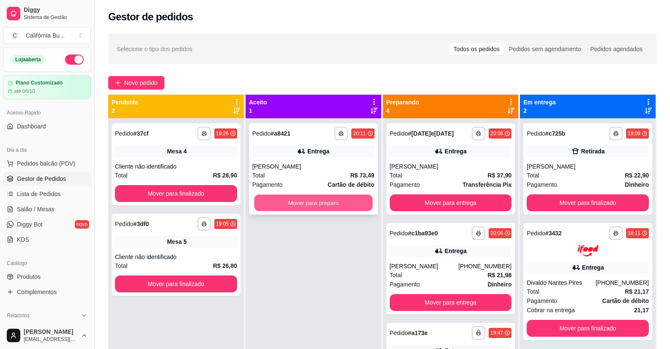
click at [338, 202] on button "Mover para preparo" at bounding box center [313, 203] width 118 height 16
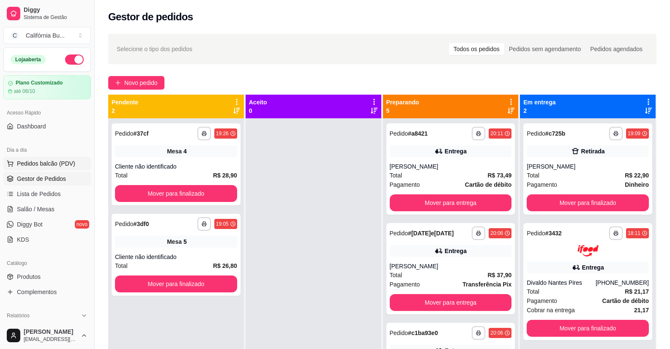
click at [50, 163] on span "Pedidos balcão (PDV)" at bounding box center [46, 163] width 58 height 8
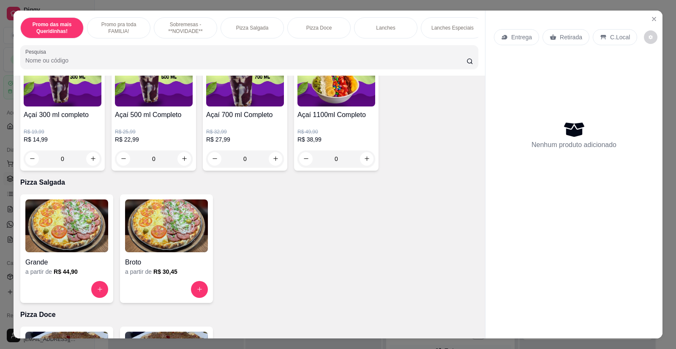
scroll to position [507, 0]
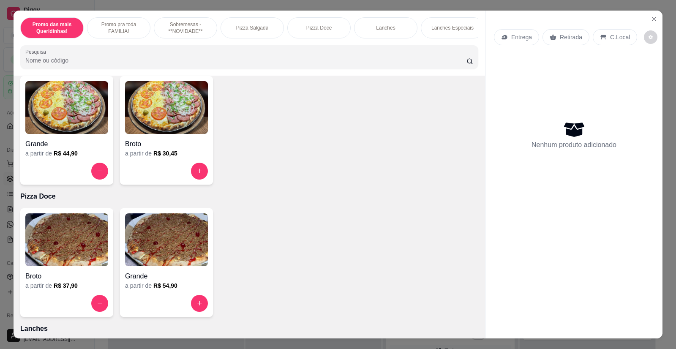
click at [55, 126] on img at bounding box center [66, 107] width 83 height 53
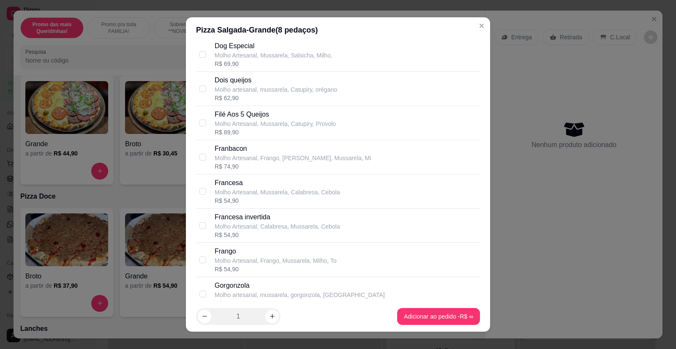
scroll to position [718, 0]
click at [199, 225] on input "checkbox" at bounding box center [202, 225] width 7 height 7
checkbox input "true"
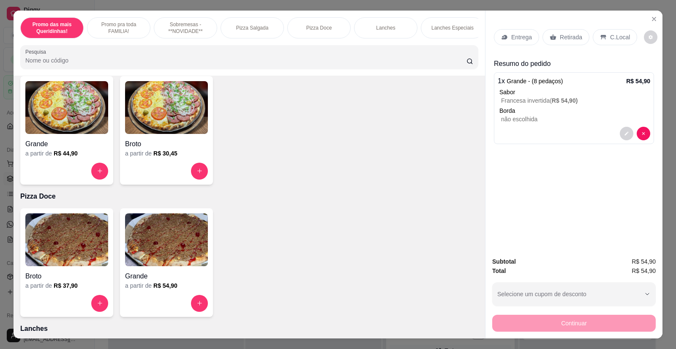
click at [66, 125] on img at bounding box center [66, 107] width 83 height 53
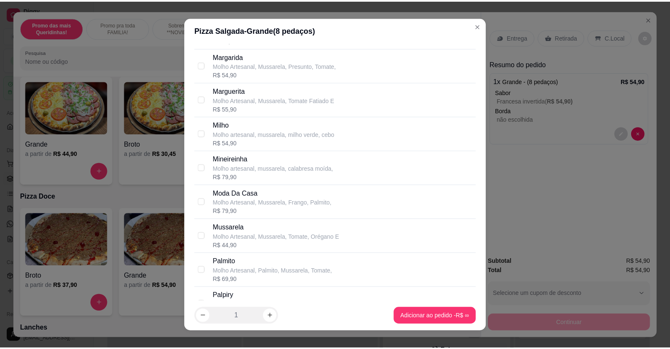
scroll to position [1056, 0]
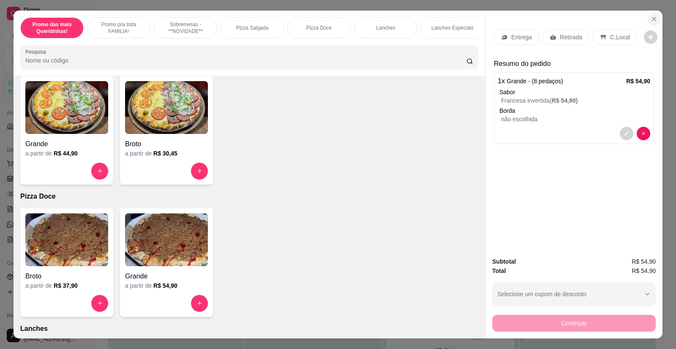
click at [651, 18] on icon "Close" at bounding box center [654, 19] width 7 height 7
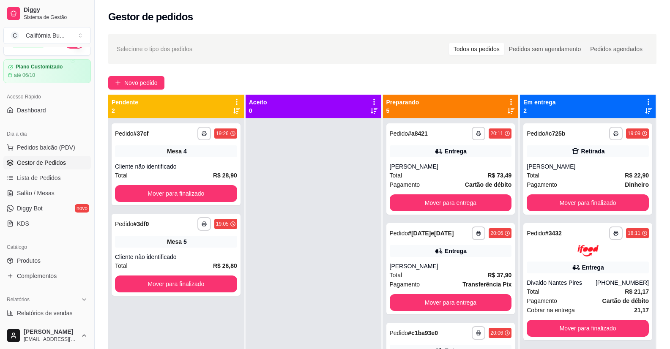
scroll to position [42, 0]
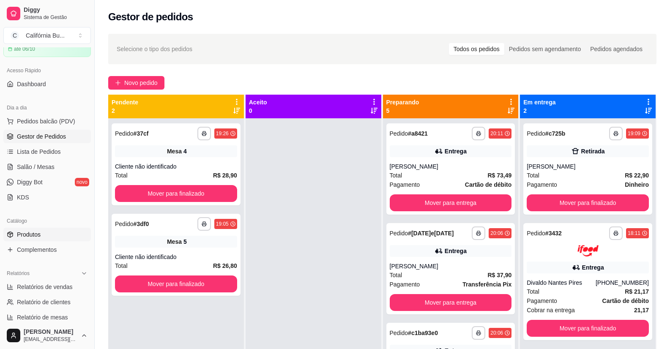
click at [35, 238] on span "Produtos" at bounding box center [29, 234] width 24 height 8
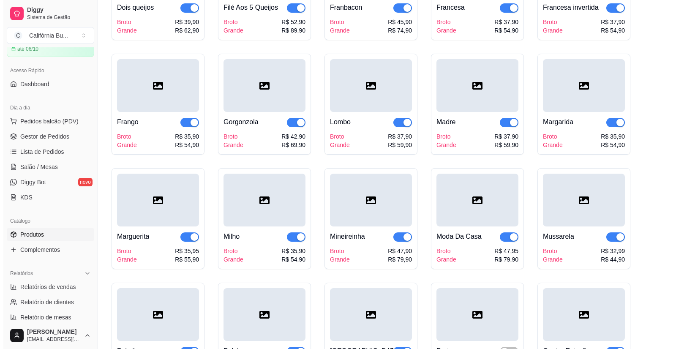
scroll to position [1352, 0]
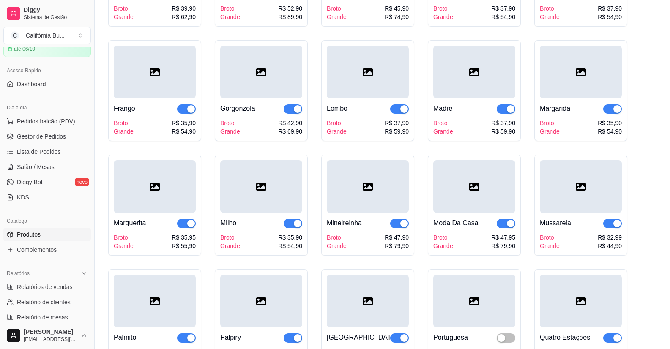
click at [580, 249] on div "Broto Grande R$ 32,99 R$ 44,90" at bounding box center [581, 241] width 82 height 17
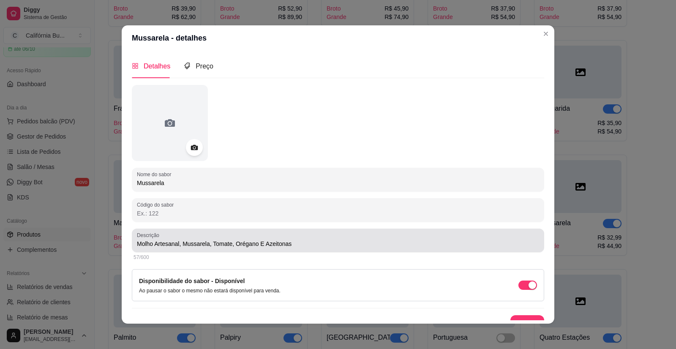
type input "Molho Artesanal, Mussarela, Tomate, Orégano E Azeitonas"
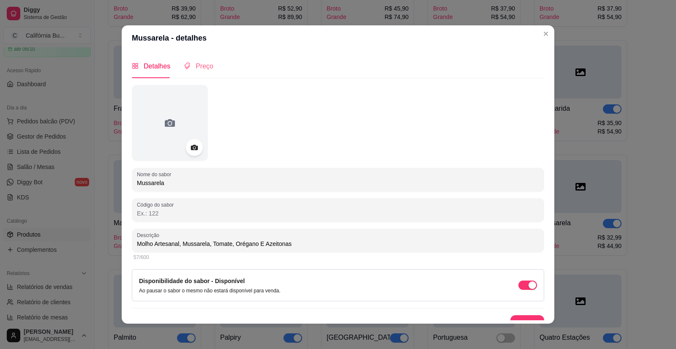
click at [195, 60] on div "Preço" at bounding box center [199, 66] width 30 height 24
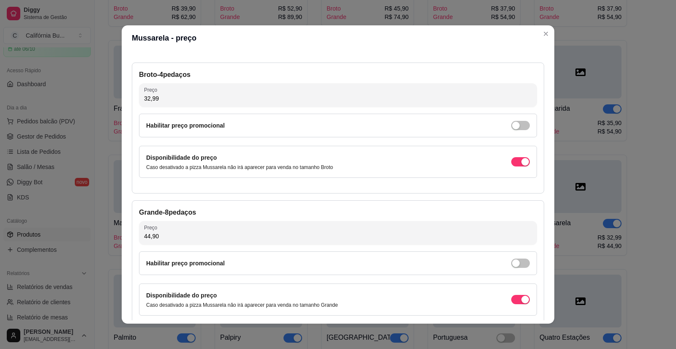
scroll to position [42, 0]
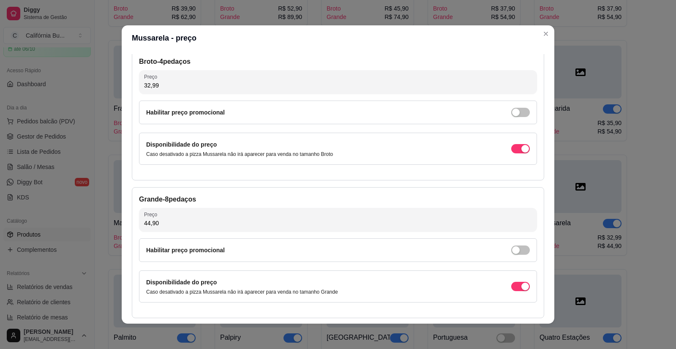
click at [160, 227] on input "44,90" at bounding box center [338, 223] width 388 height 8
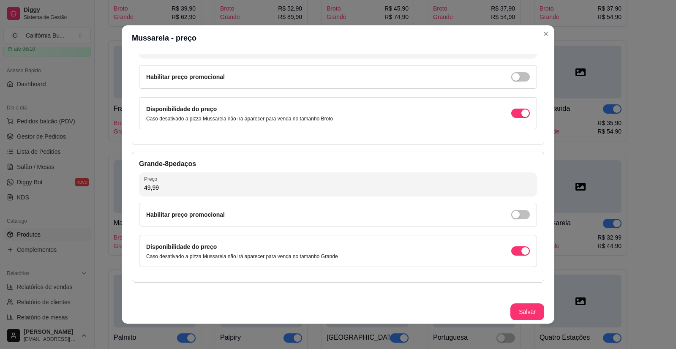
scroll to position [2, 0]
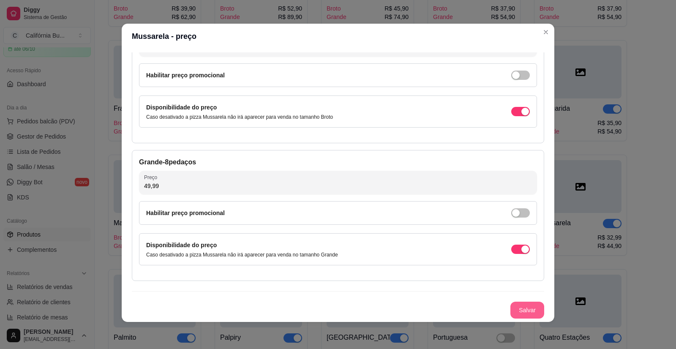
type input "49,99"
click at [516, 307] on button "Salvar" at bounding box center [527, 310] width 33 height 16
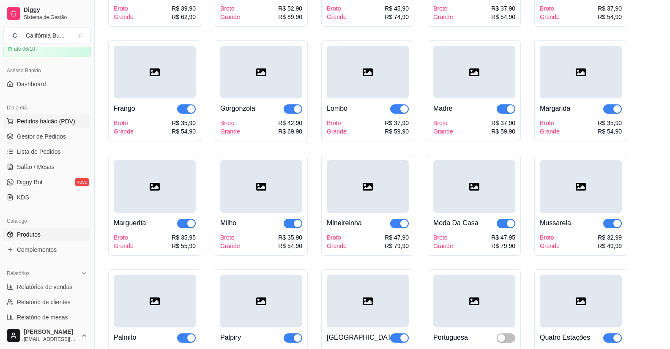
click at [58, 118] on span "Pedidos balcão (PDV)" at bounding box center [46, 121] width 58 height 8
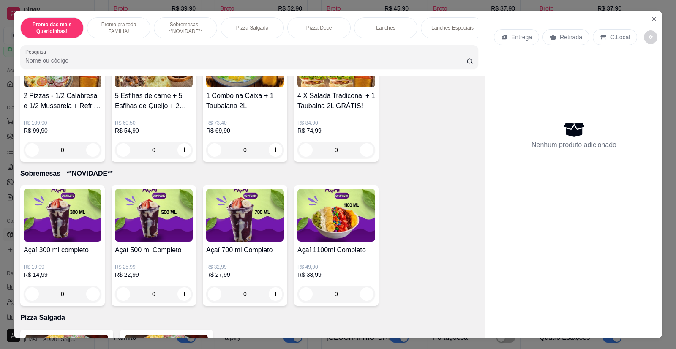
scroll to position [380, 0]
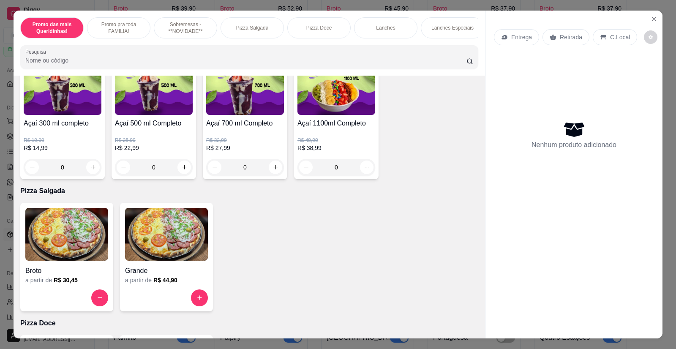
click at [63, 236] on img at bounding box center [66, 234] width 83 height 53
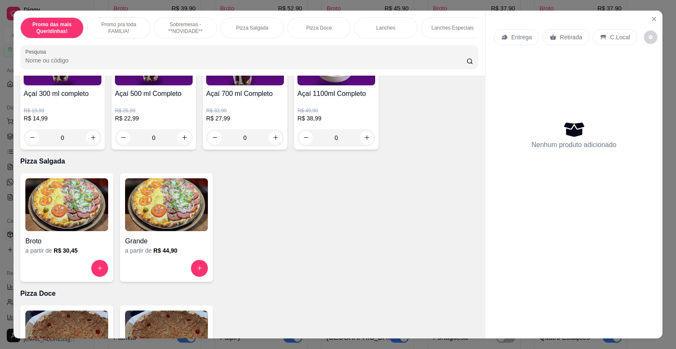
scroll to position [423, 0]
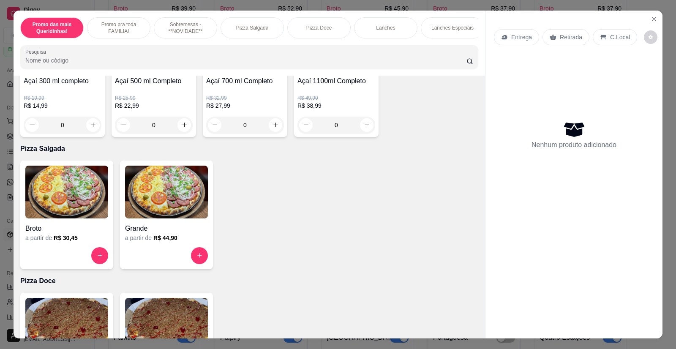
click at [175, 202] on img at bounding box center [166, 192] width 83 height 53
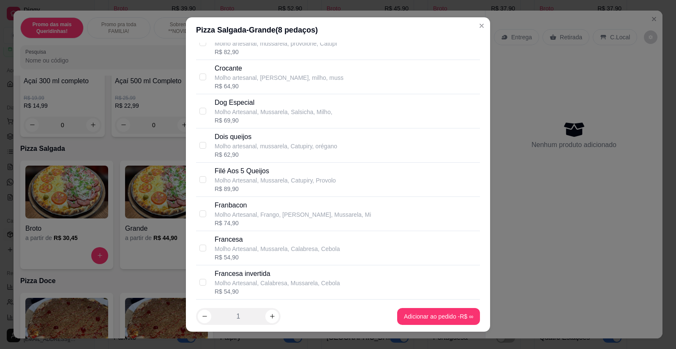
scroll to position [676, 0]
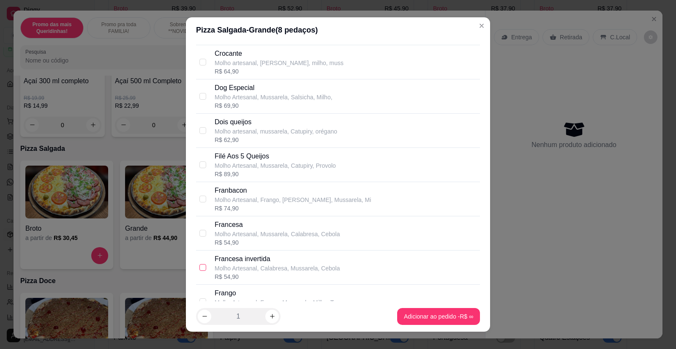
click at [200, 267] on input "checkbox" at bounding box center [202, 267] width 7 height 7
checkbox input "true"
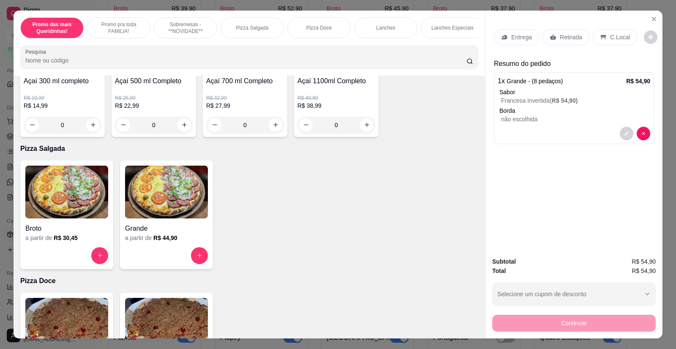
click at [163, 208] on img at bounding box center [166, 192] width 83 height 53
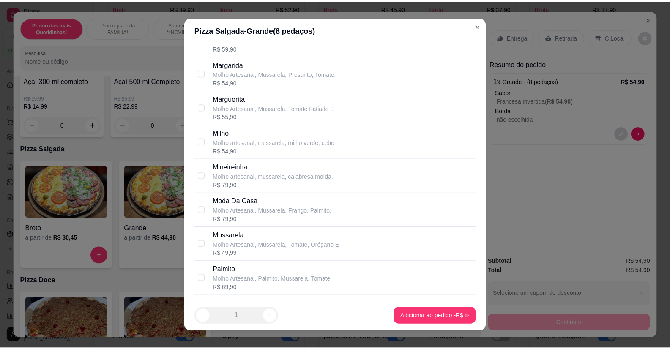
scroll to position [1056, 0]
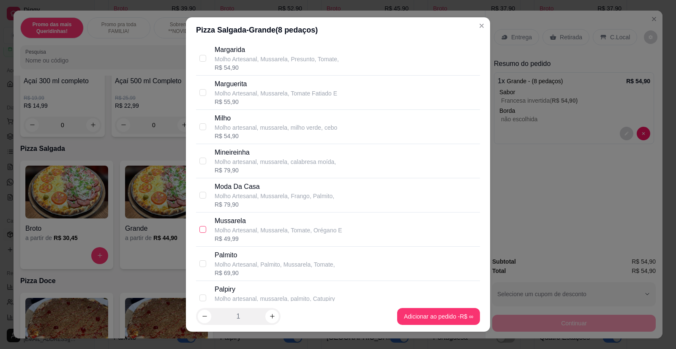
click at [201, 233] on label at bounding box center [202, 229] width 7 height 9
click at [201, 233] on input "checkbox" at bounding box center [202, 229] width 7 height 7
click at [199, 227] on input "checkbox" at bounding box center [202, 229] width 7 height 7
checkbox input "true"
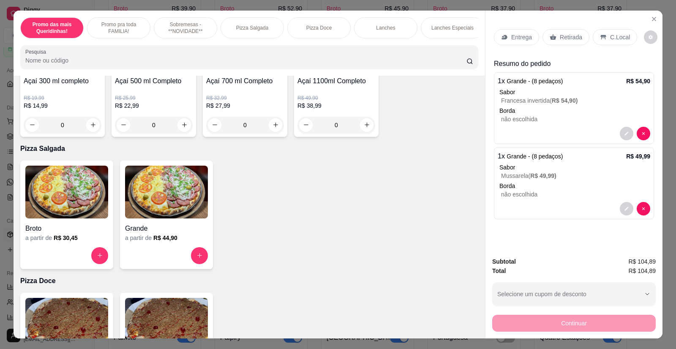
click at [519, 33] on p "Entrega" at bounding box center [521, 37] width 21 height 8
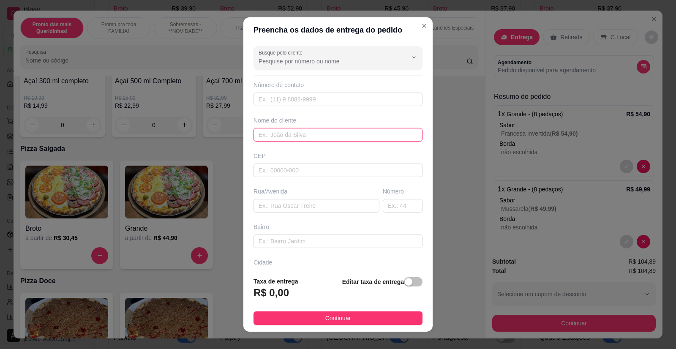
click at [332, 131] on input "text" at bounding box center [338, 135] width 169 height 14
type input "[PERSON_NAME]"
paste input "San Remo, bloco 29 apto 302"
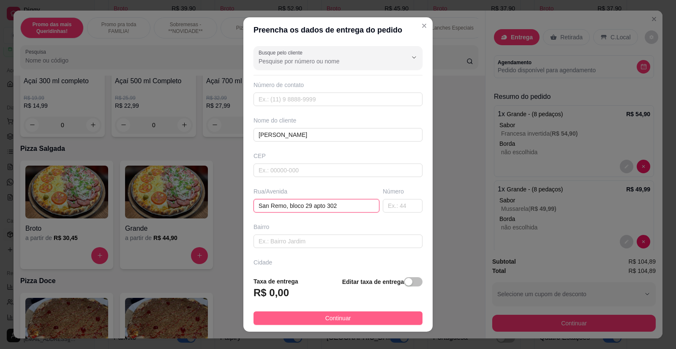
type input "San Remo, bloco 29 apto 302"
click at [338, 319] on span "Continuar" at bounding box center [338, 318] width 26 height 9
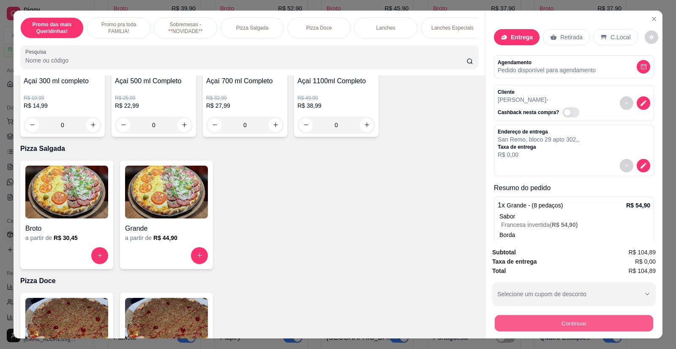
click at [591, 325] on button "Continuar" at bounding box center [574, 323] width 158 height 16
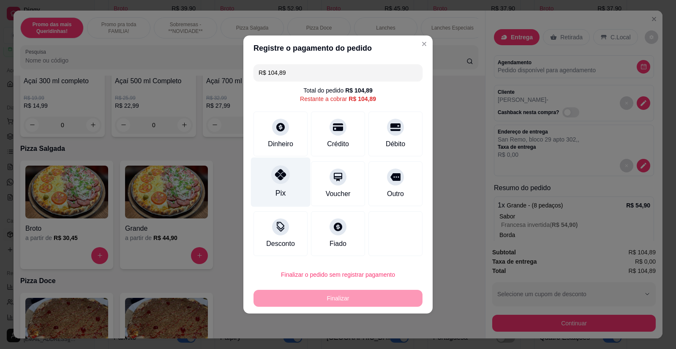
click at [287, 184] on div "Pix" at bounding box center [281, 182] width 60 height 49
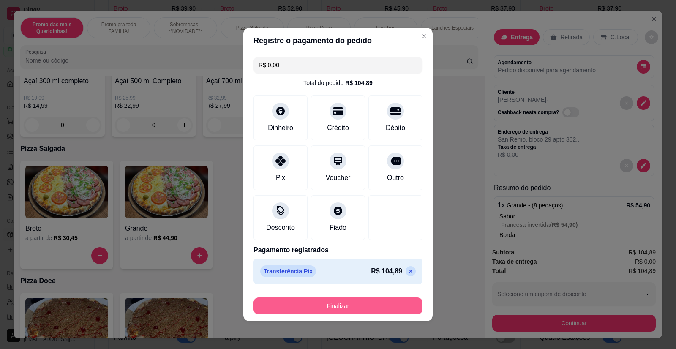
click at [356, 309] on button "Finalizar" at bounding box center [338, 306] width 169 height 17
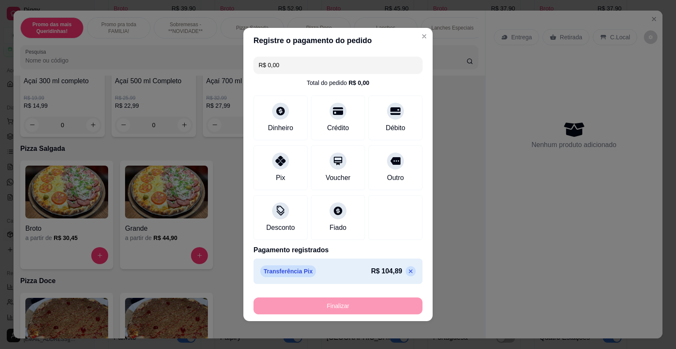
type input "-R$ 104,89"
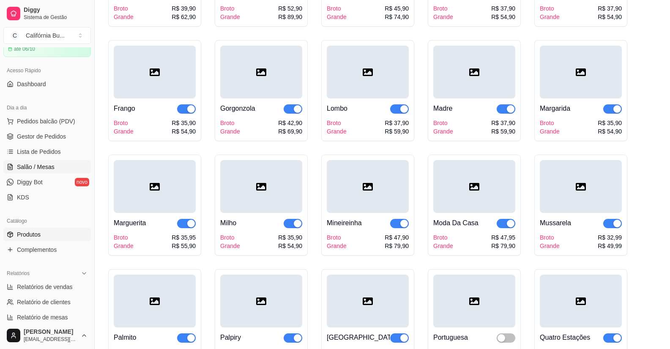
click at [46, 164] on span "Salão / Mesas" at bounding box center [36, 167] width 38 height 8
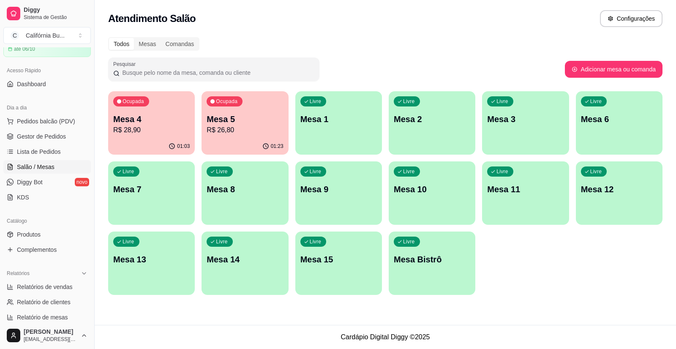
click at [232, 191] on p "Mesa 8" at bounding box center [245, 189] width 76 height 12
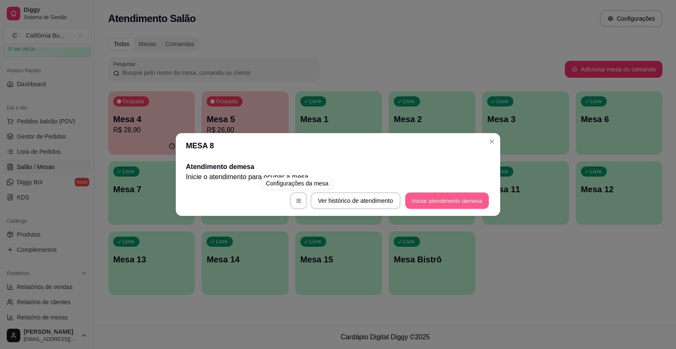
click at [435, 202] on button "Iniciar atendimento de mesa" at bounding box center [447, 201] width 84 height 16
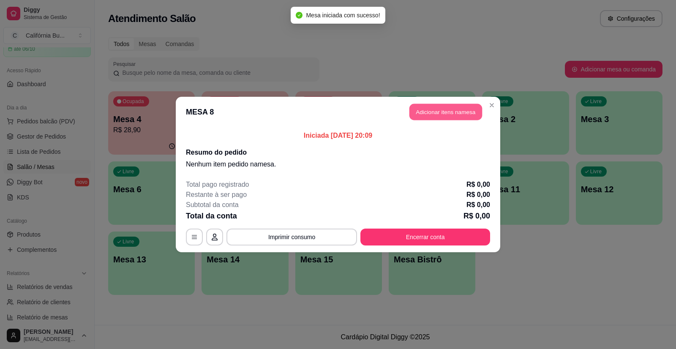
click at [437, 116] on button "Adicionar itens na mesa" at bounding box center [445, 112] width 73 height 16
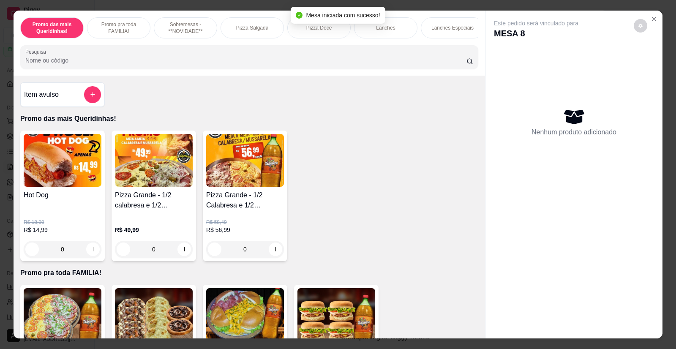
scroll to position [42, 0]
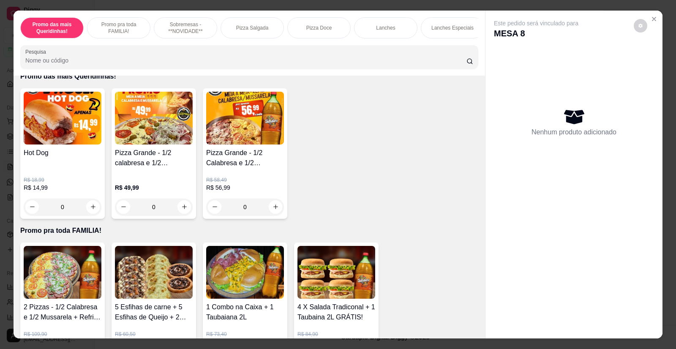
click at [90, 212] on div "0" at bounding box center [63, 207] width 78 height 17
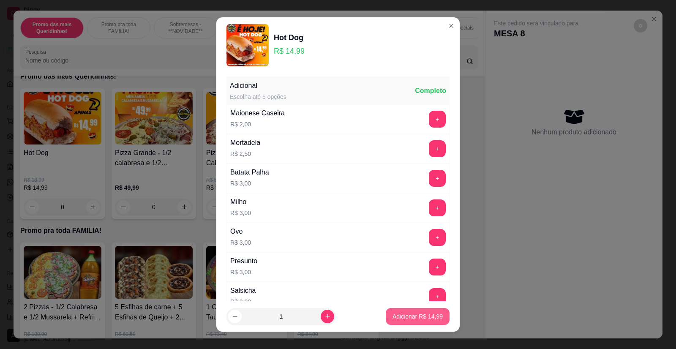
click at [415, 316] on p "Adicionar R$ 14,99" at bounding box center [418, 316] width 50 height 8
type input "1"
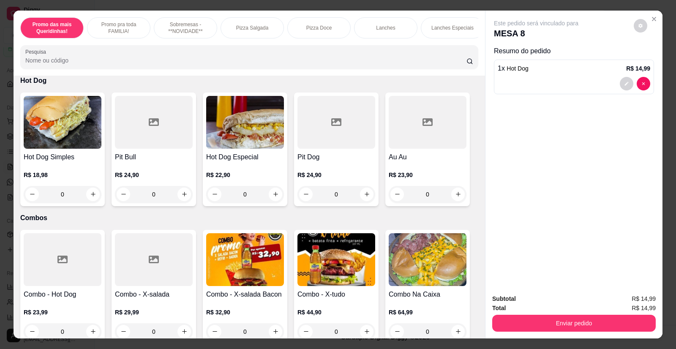
scroll to position [1141, 0]
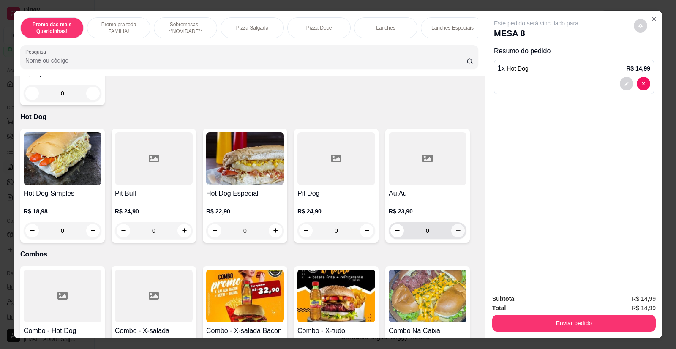
click at [456, 227] on icon "increase-product-quantity" at bounding box center [458, 230] width 6 height 6
type input "1"
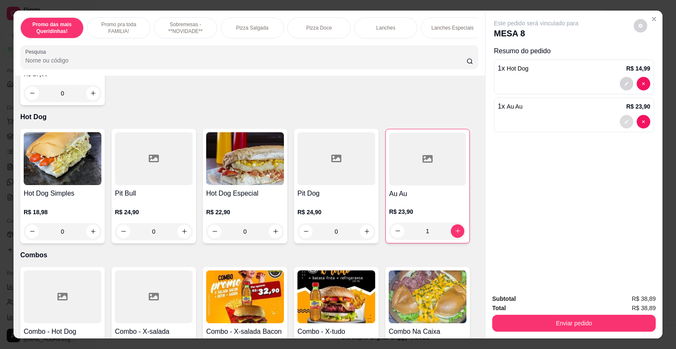
click at [627, 123] on button "decrease-product-quantity" at bounding box center [627, 122] width 14 height 14
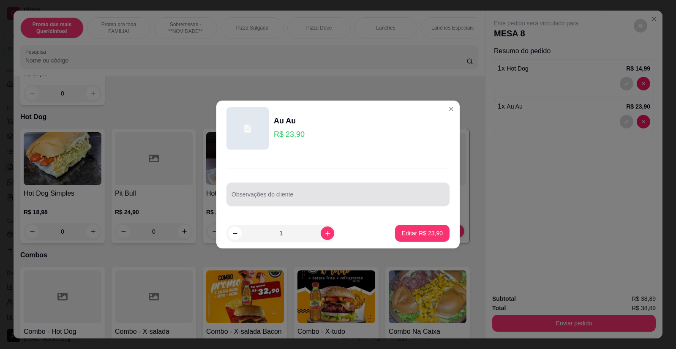
click at [313, 197] on input "Observações do cliente" at bounding box center [338, 198] width 213 height 8
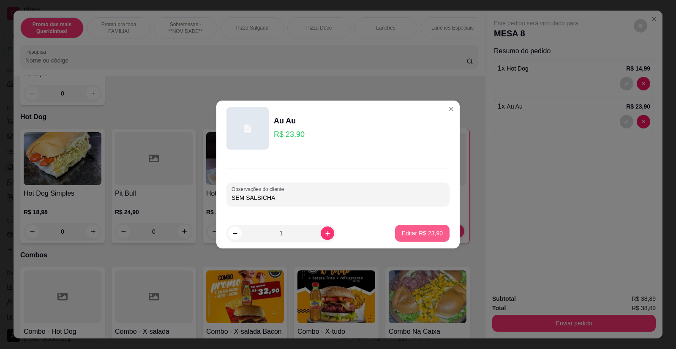
type input "SEM SALSICHA"
click at [416, 232] on p "Editar R$ 23,90" at bounding box center [422, 233] width 41 height 8
type input "0"
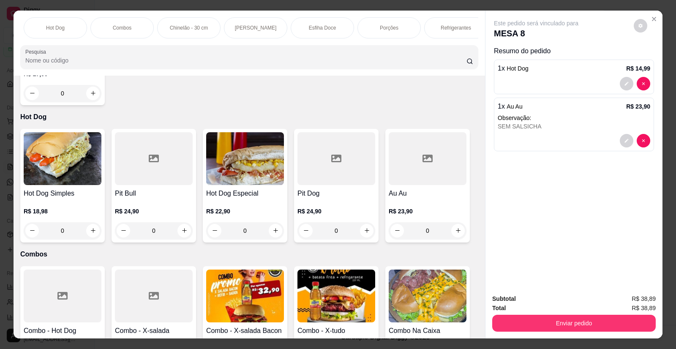
scroll to position [0, 558]
click at [433, 30] on p "Refrigerantes" at bounding box center [429, 28] width 30 height 7
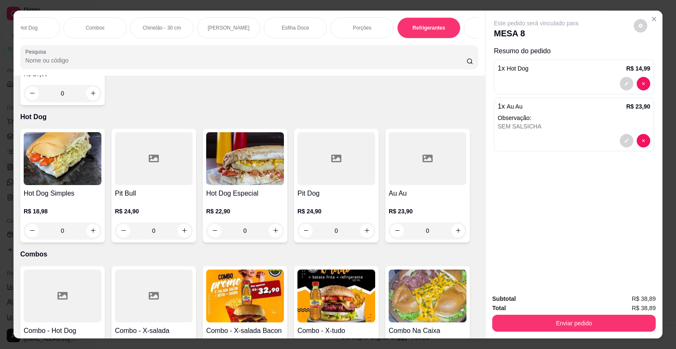
scroll to position [16, 0]
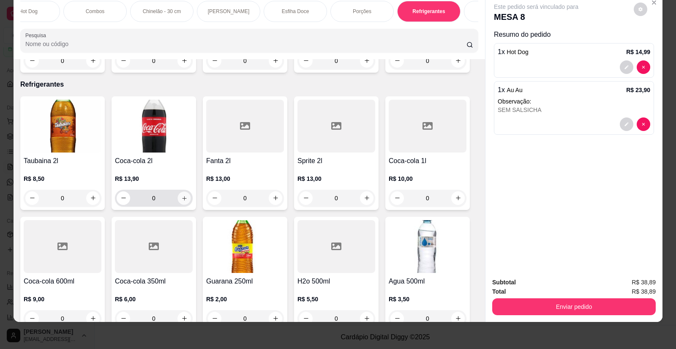
click at [182, 195] on icon "increase-product-quantity" at bounding box center [184, 198] width 6 height 6
type input "1"
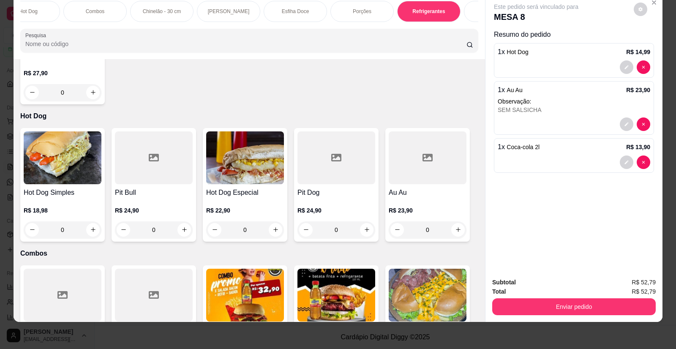
scroll to position [1294, 0]
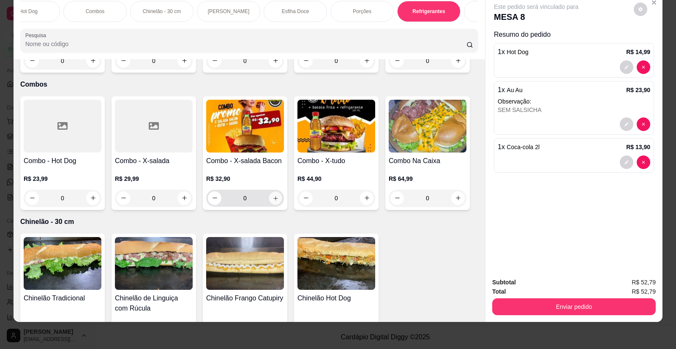
click at [273, 196] on icon "increase-product-quantity" at bounding box center [276, 198] width 6 height 6
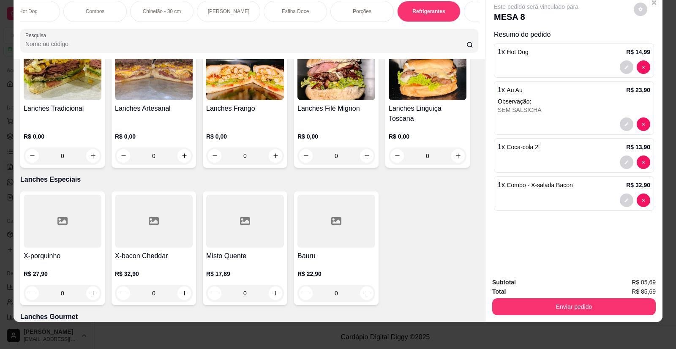
scroll to position [703, 0]
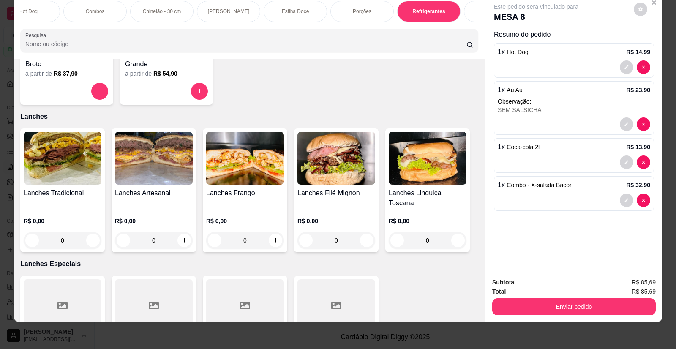
click at [170, 167] on img at bounding box center [154, 158] width 78 height 53
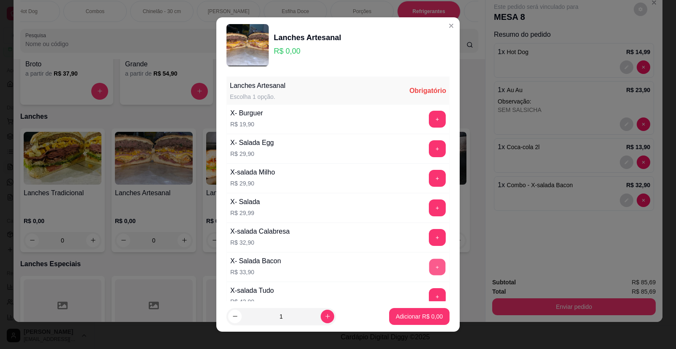
click at [429, 264] on button "+" at bounding box center [437, 267] width 16 height 16
click at [416, 320] on p "Adicionar R$ 33,90" at bounding box center [417, 316] width 49 height 8
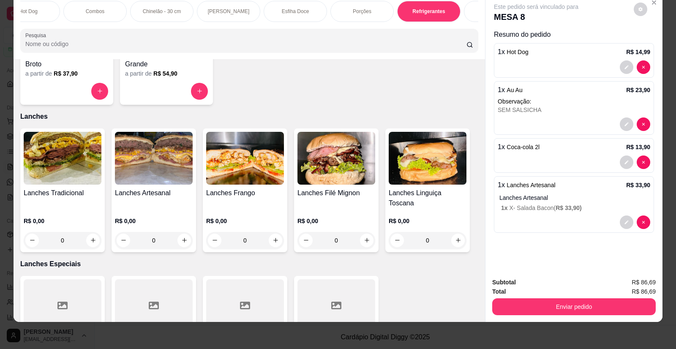
type input "0"
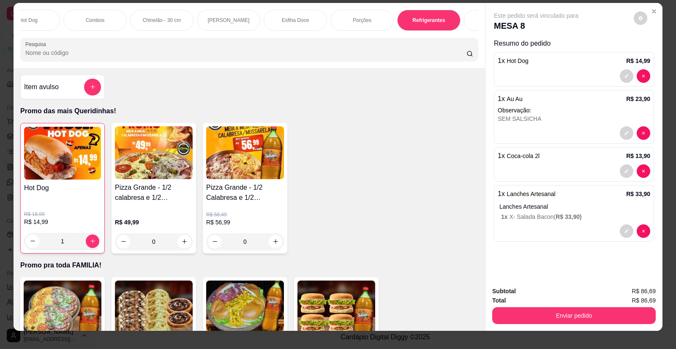
scroll to position [0, 0]
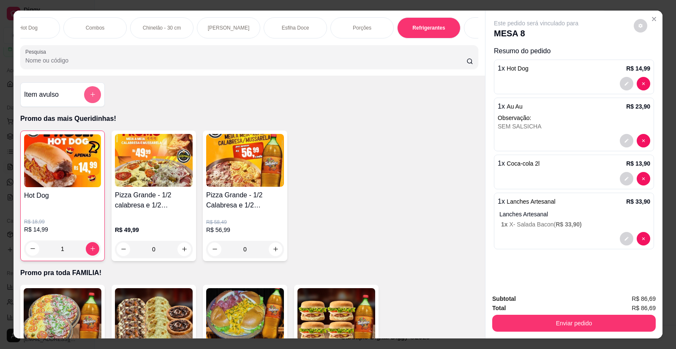
click at [90, 98] on icon "add-separate-item" at bounding box center [93, 94] width 6 height 6
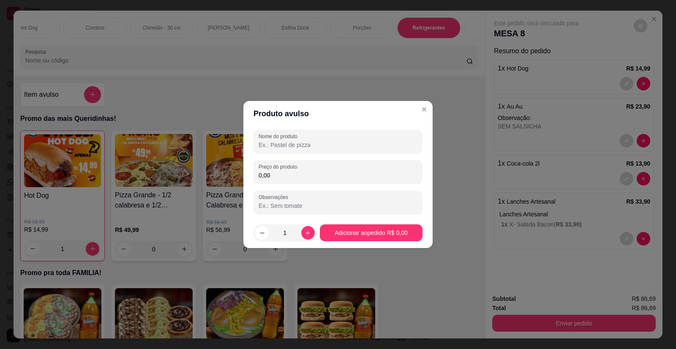
click at [315, 141] on input "Nome do produto" at bounding box center [338, 145] width 159 height 8
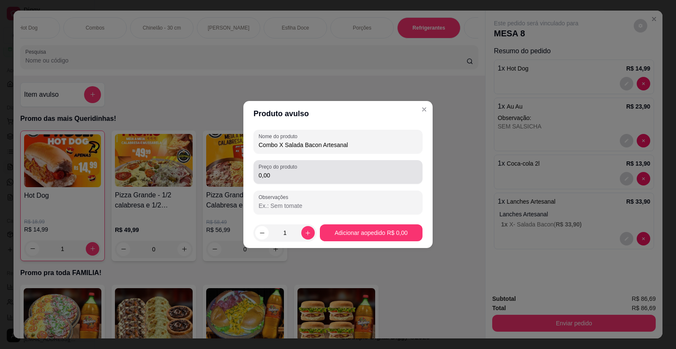
type input "Combo X Salada Bacon Artesanal"
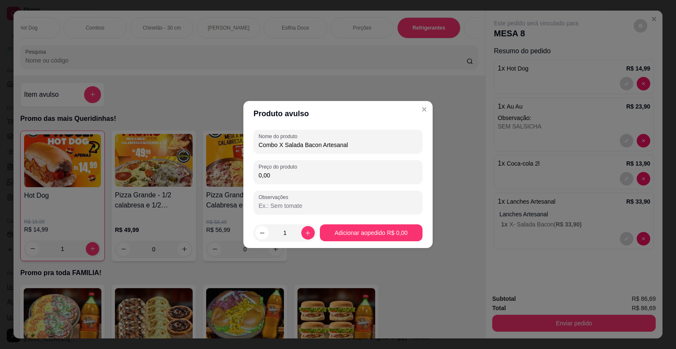
click at [285, 179] on input "0,00" at bounding box center [338, 175] width 159 height 8
type input "38,90"
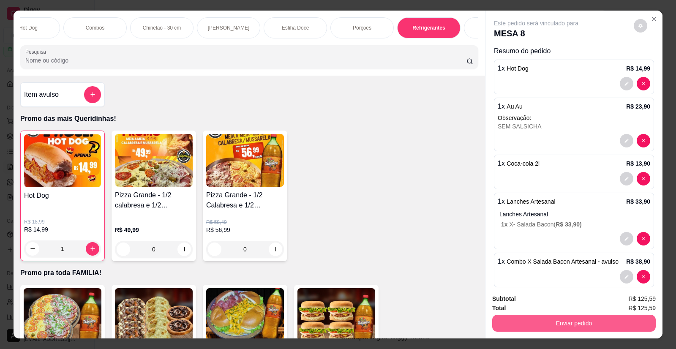
click at [548, 322] on button "Enviar pedido" at bounding box center [574, 323] width 164 height 17
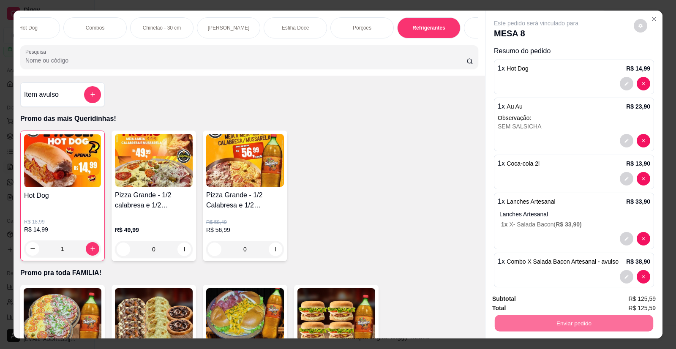
click at [530, 306] on button "Não registrar e enviar pedido" at bounding box center [545, 303] width 85 height 16
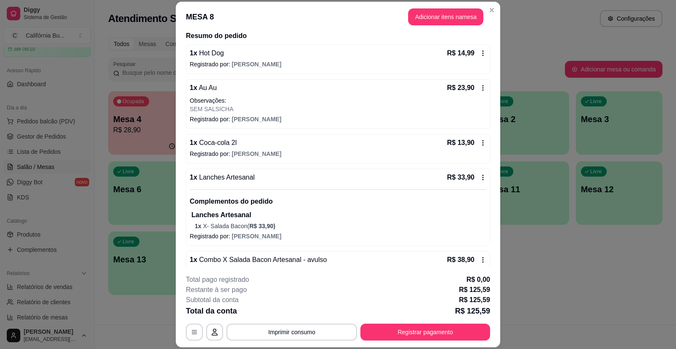
scroll to position [84, 0]
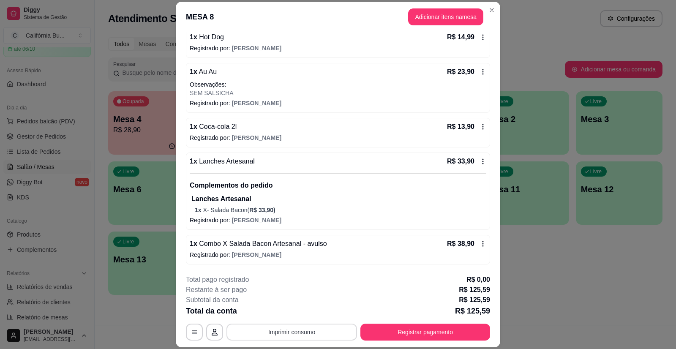
click at [304, 331] on button "Imprimir consumo" at bounding box center [292, 332] width 131 height 17
click at [299, 298] on button "Balcão" at bounding box center [291, 295] width 59 height 13
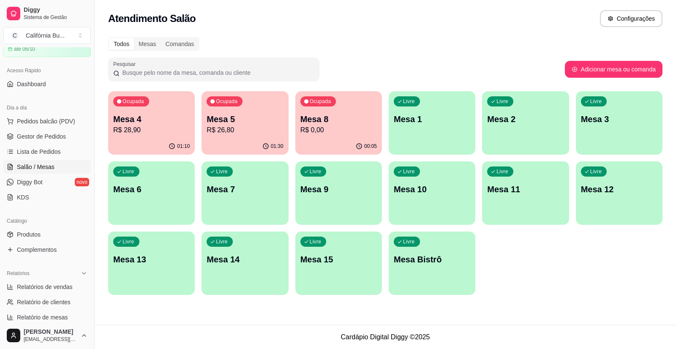
click at [142, 123] on p "Mesa 4" at bounding box center [151, 119] width 76 height 12
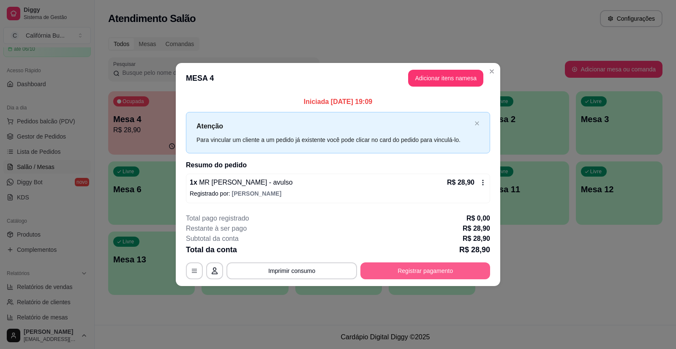
click at [407, 274] on button "Registrar pagamento" at bounding box center [425, 270] width 130 height 17
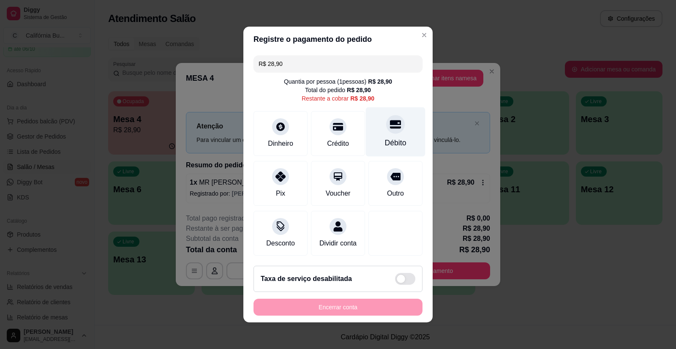
click at [389, 137] on div "Débito" at bounding box center [396, 142] width 22 height 11
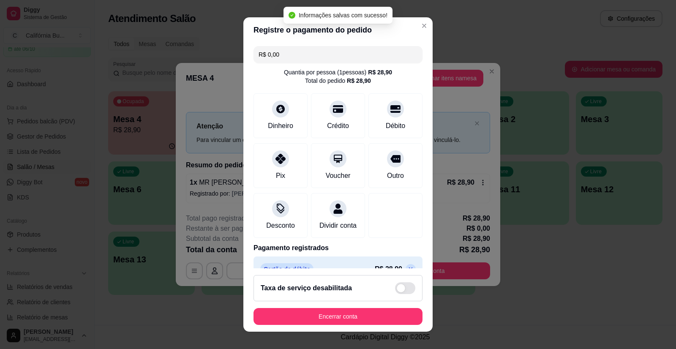
type input "R$ 0,00"
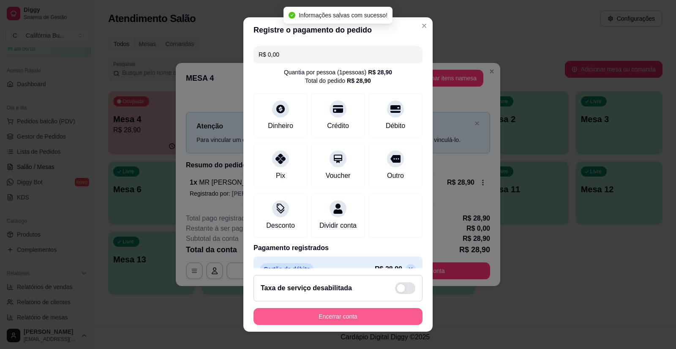
click at [349, 315] on button "Encerrar conta" at bounding box center [338, 316] width 169 height 17
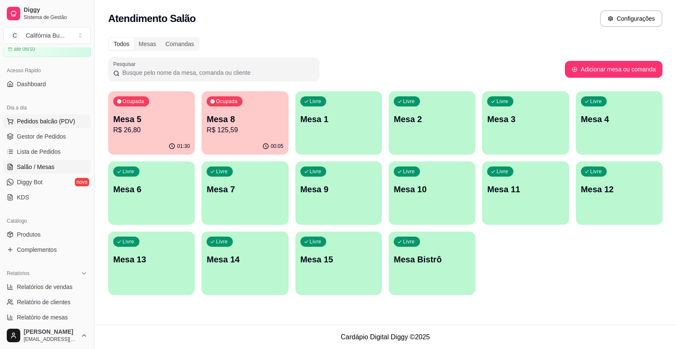
click at [39, 119] on span "Pedidos balcão (PDV)" at bounding box center [46, 121] width 58 height 8
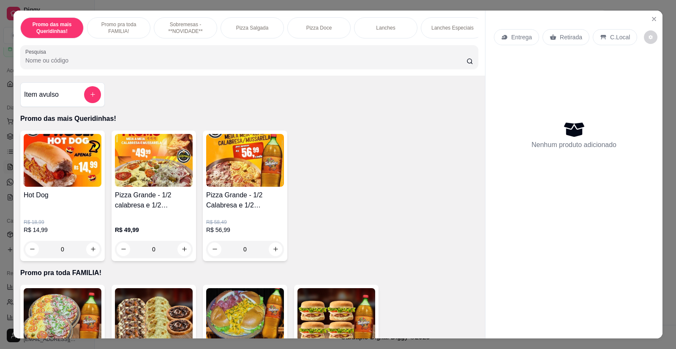
click at [182, 257] on div "0" at bounding box center [154, 249] width 78 height 17
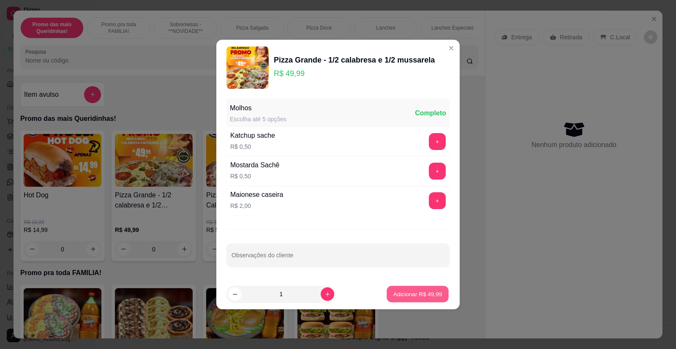
click at [415, 290] on p "Adicionar R$ 49,99" at bounding box center [417, 294] width 49 height 8
type input "1"
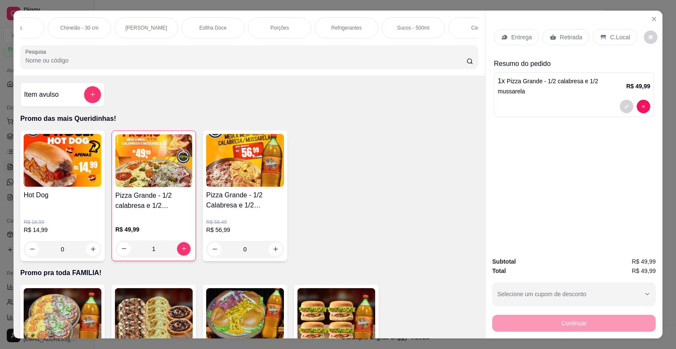
scroll to position [0, 642]
click at [337, 27] on p "Refrigerantes" at bounding box center [344, 28] width 30 height 7
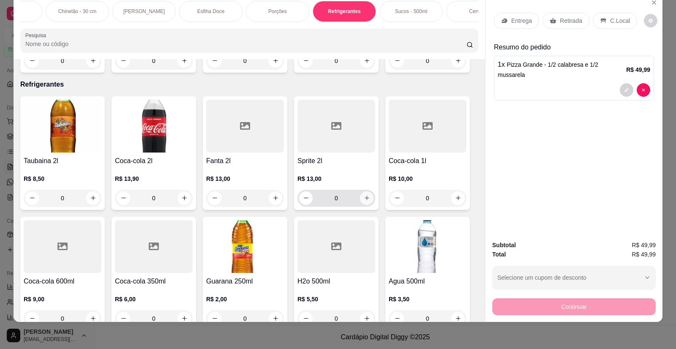
click at [366, 195] on icon "increase-product-quantity" at bounding box center [367, 198] width 6 height 6
type input "1"
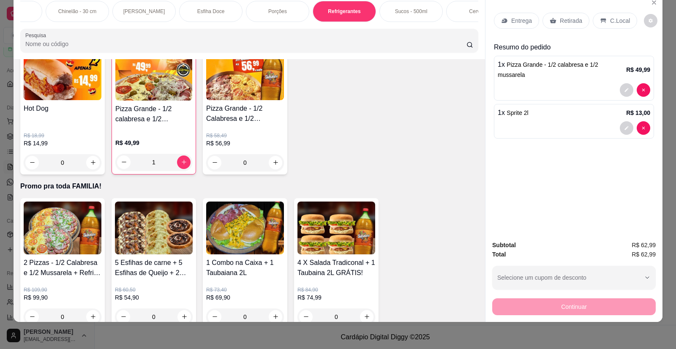
scroll to position [0, 0]
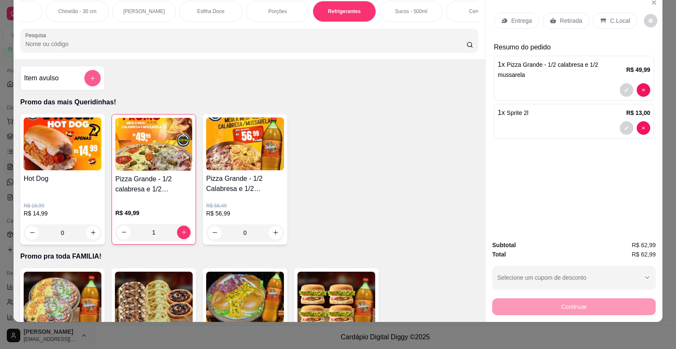
click at [90, 80] on icon "add-separate-item" at bounding box center [92, 78] width 4 height 4
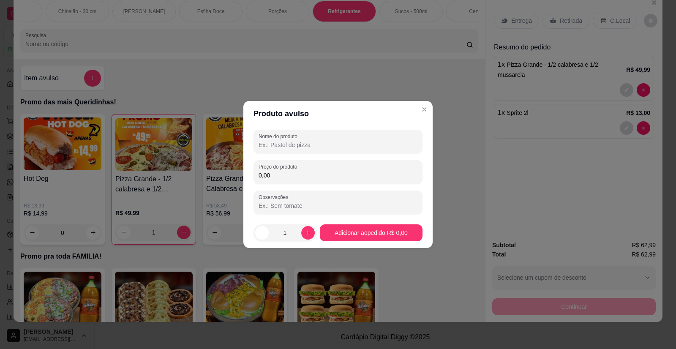
click at [304, 145] on input "Nome do produto" at bounding box center [338, 145] width 159 height 8
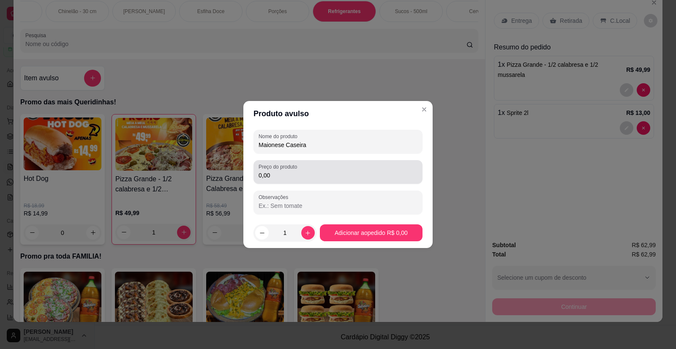
type input "Maionese Caseira"
click at [298, 178] on input "0,00" at bounding box center [338, 175] width 159 height 8
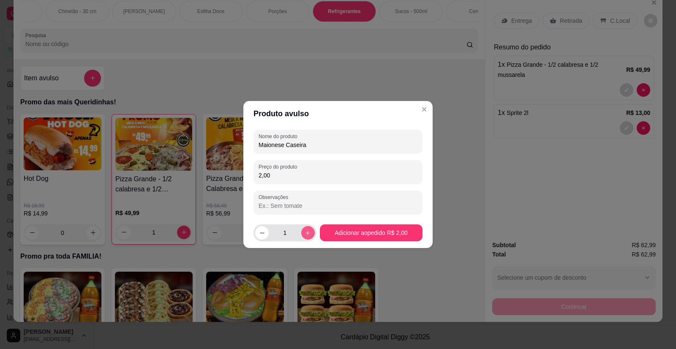
type input "2,00"
click at [309, 234] on button "increase-product-quantity" at bounding box center [308, 233] width 14 height 14
type input "2"
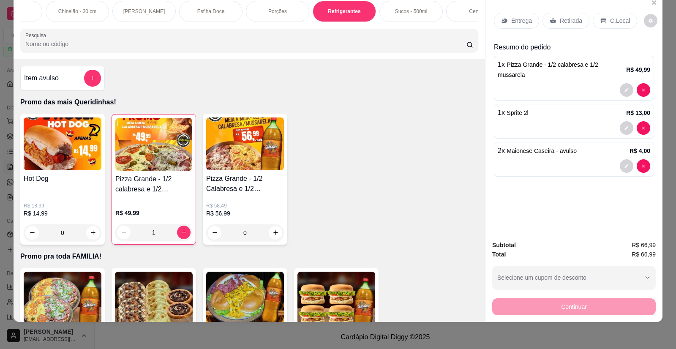
click at [511, 15] on div "Entrega" at bounding box center [516, 21] width 45 height 16
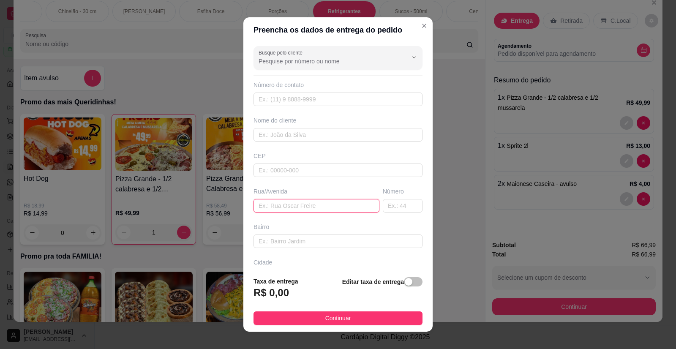
click at [281, 208] on input "text" at bounding box center [317, 206] width 126 height 14
paste input "Bloco 03 ap 301"
type input "[PERSON_NAME] Bloco 03 ap 301"
click at [278, 138] on input "text" at bounding box center [338, 135] width 169 height 14
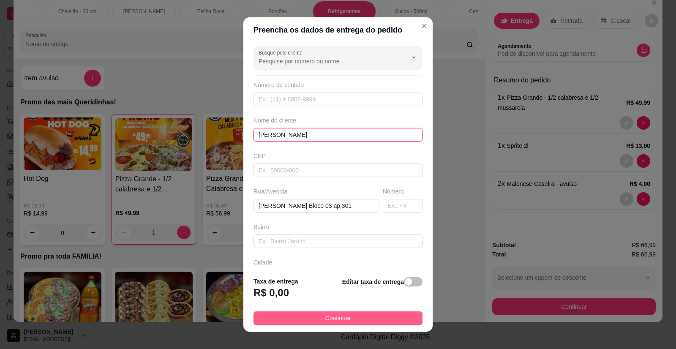
type input "[PERSON_NAME]"
click at [336, 319] on span "Continuar" at bounding box center [338, 318] width 26 height 9
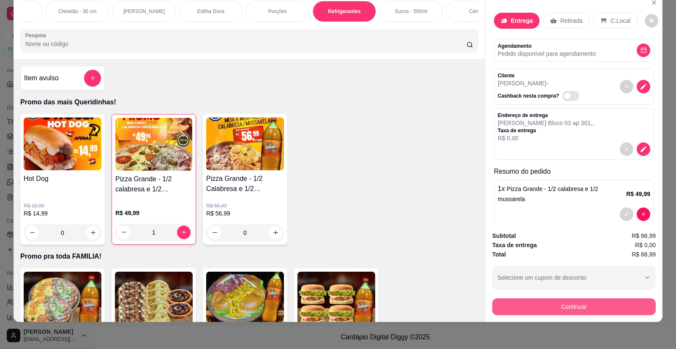
click at [558, 308] on button "Continuar" at bounding box center [574, 306] width 164 height 17
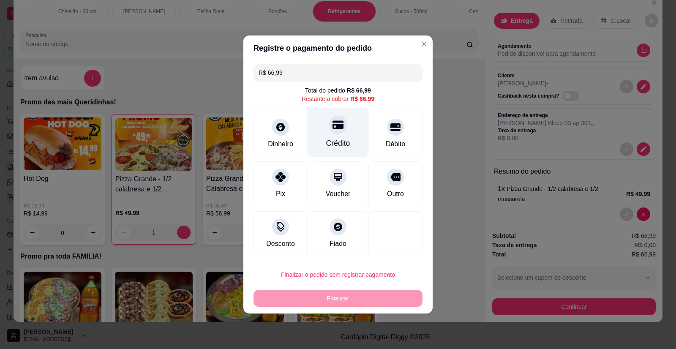
click at [337, 136] on div "Crédito" at bounding box center [338, 132] width 60 height 49
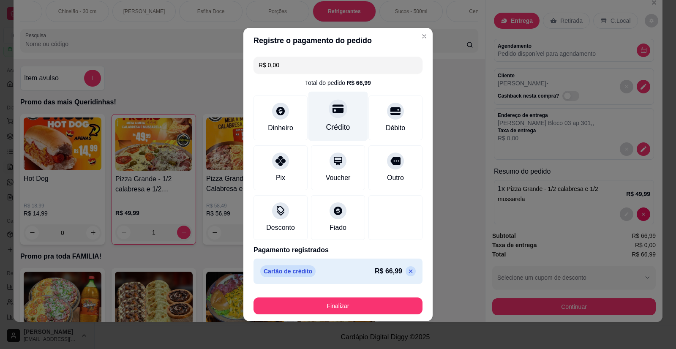
type input "R$ 0,00"
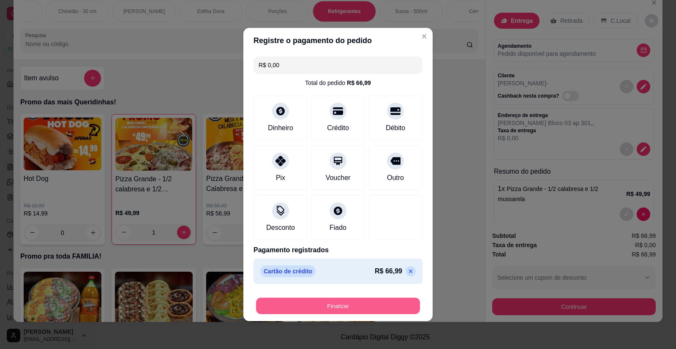
click at [315, 304] on button "Finalizar" at bounding box center [338, 306] width 164 height 16
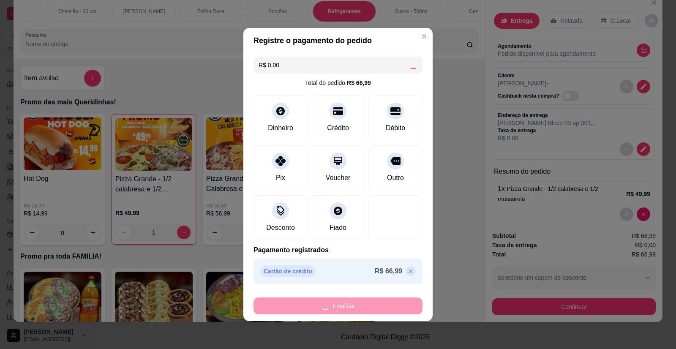
type input "0"
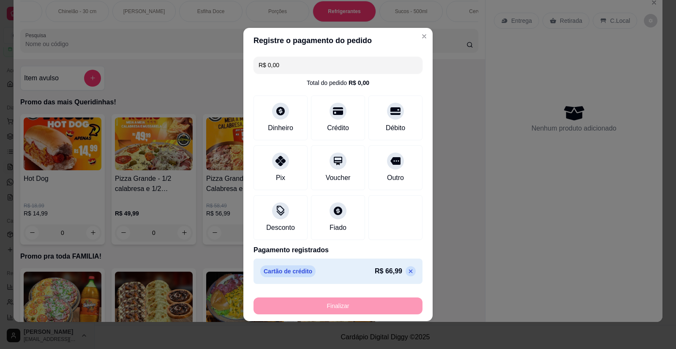
type input "-R$ 66,99"
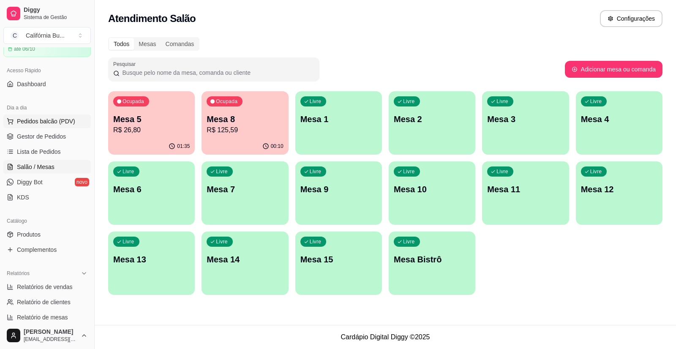
click at [49, 127] on button "Pedidos balcão (PDV)" at bounding box center [46, 122] width 87 height 14
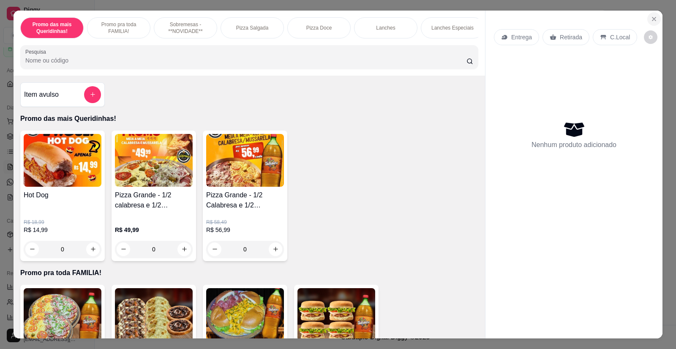
click at [651, 19] on icon "Close" at bounding box center [654, 19] width 7 height 7
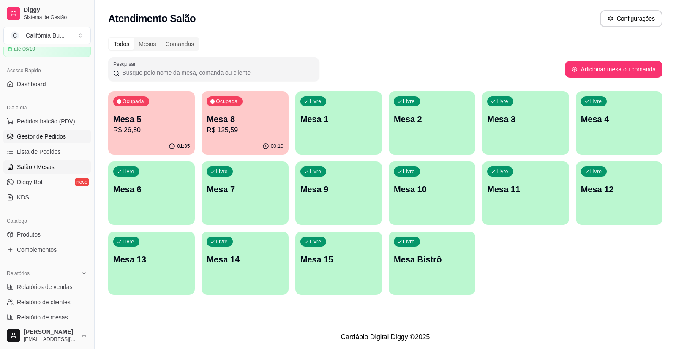
click at [49, 135] on span "Gestor de Pedidos" at bounding box center [41, 136] width 49 height 8
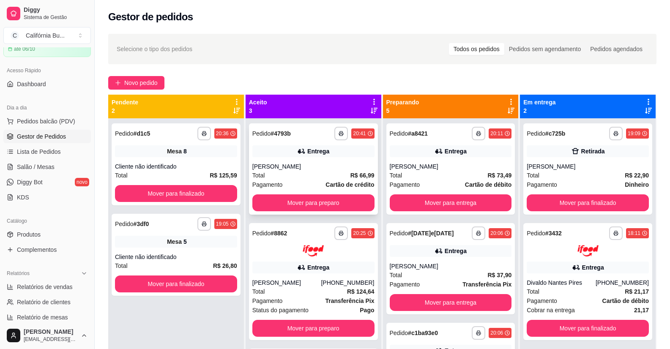
click at [328, 168] on div "[PERSON_NAME]" at bounding box center [313, 166] width 122 height 8
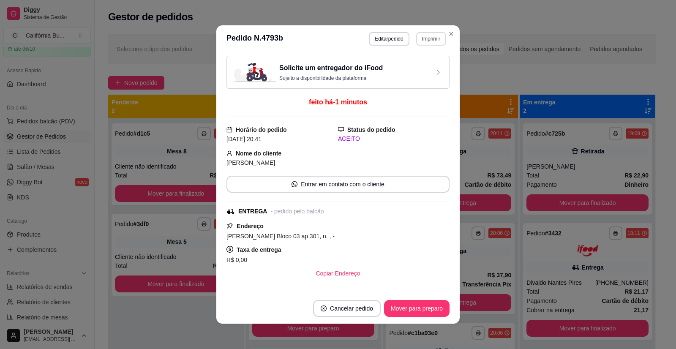
click at [433, 38] on button "Imprimir" at bounding box center [431, 39] width 30 height 14
click at [408, 68] on button "Balcão" at bounding box center [412, 69] width 61 height 14
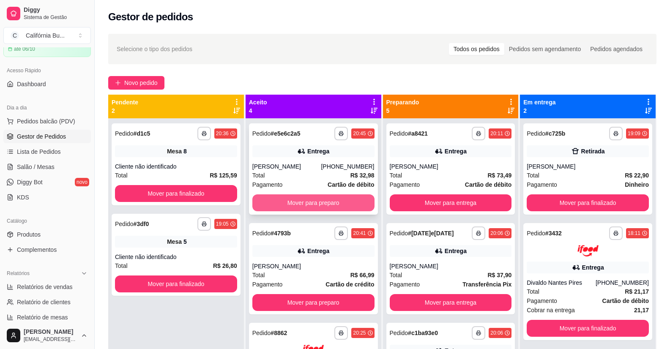
click at [301, 195] on button "Mover para preparo" at bounding box center [313, 202] width 122 height 17
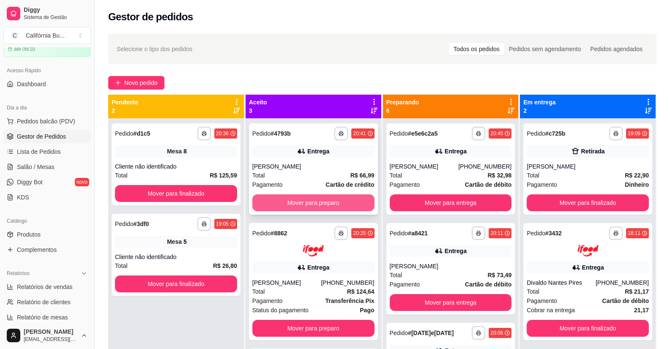
click at [327, 200] on button "Mover para preparo" at bounding box center [313, 202] width 122 height 17
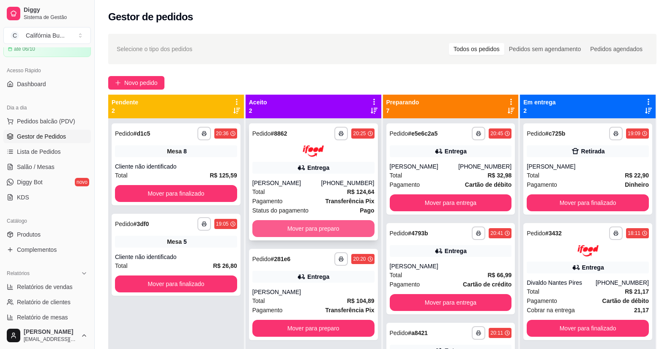
click at [312, 225] on button "Mover para preparo" at bounding box center [313, 228] width 122 height 17
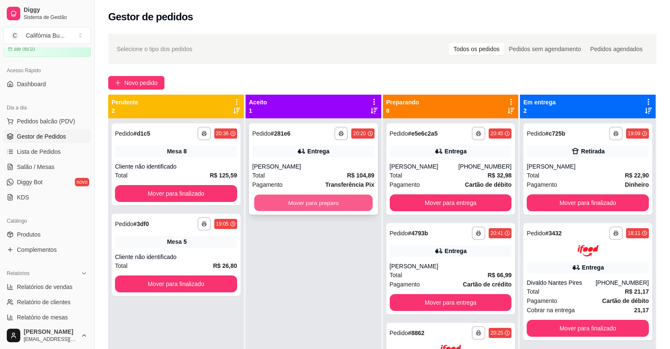
click at [322, 205] on button "Mover para preparo" at bounding box center [313, 203] width 118 height 16
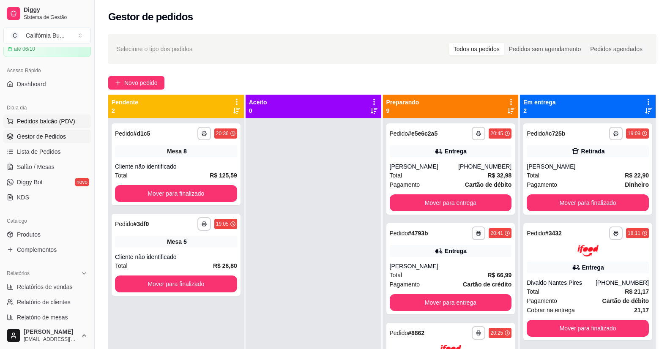
click at [62, 117] on span "Pedidos balcão (PDV)" at bounding box center [46, 121] width 58 height 8
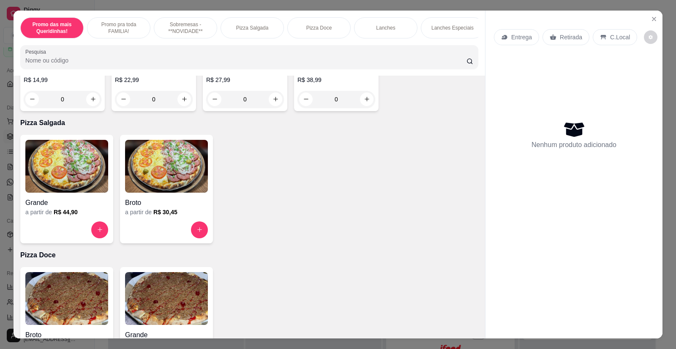
scroll to position [507, 0]
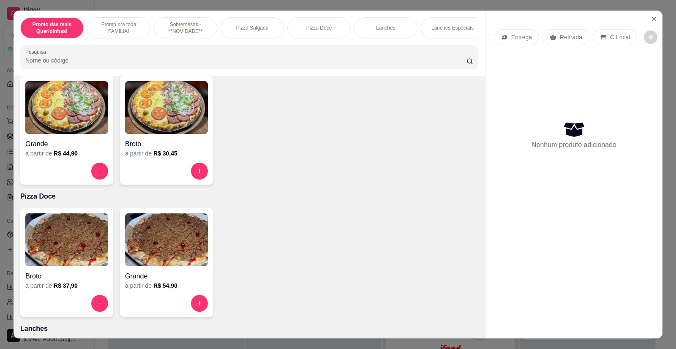
click at [90, 123] on img at bounding box center [66, 107] width 83 height 53
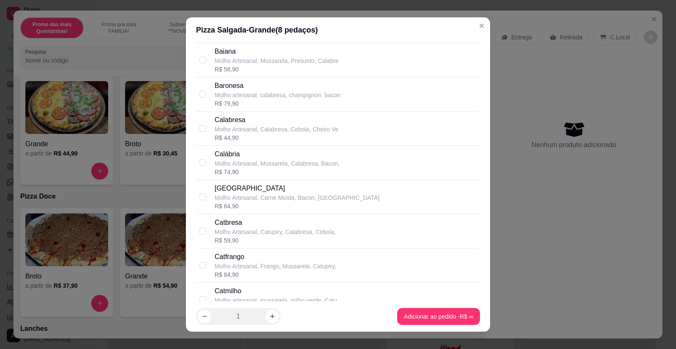
scroll to position [423, 0]
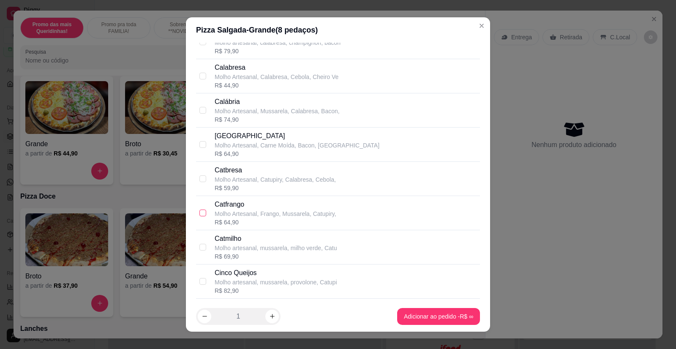
click at [199, 213] on input "checkbox" at bounding box center [202, 213] width 7 height 7
checkbox input "true"
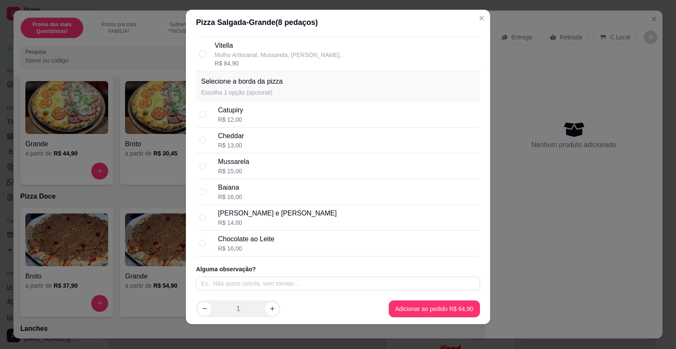
scroll to position [10, 0]
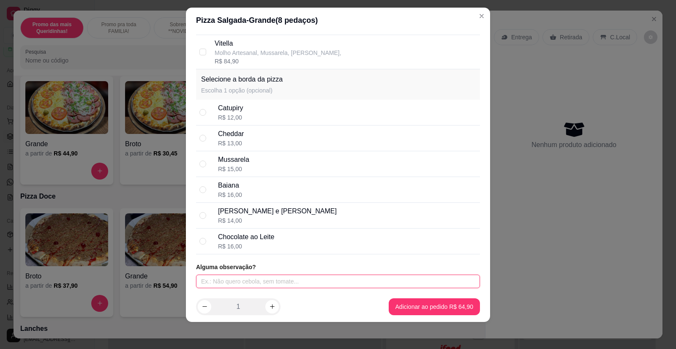
click at [259, 285] on input "text" at bounding box center [338, 282] width 284 height 14
type input "POUCO CATUPIRY"
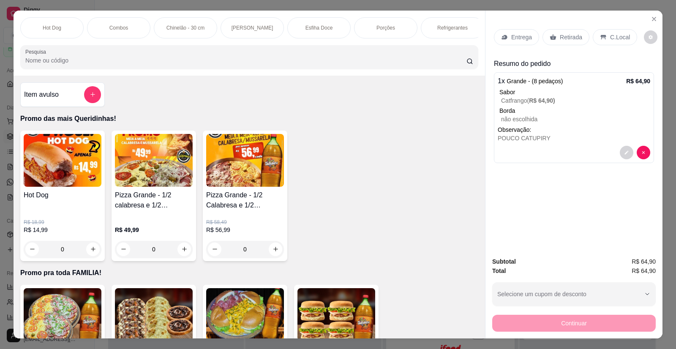
scroll to position [0, 541]
click at [450, 29] on p "Refrigerantes" at bounding box center [446, 28] width 30 height 7
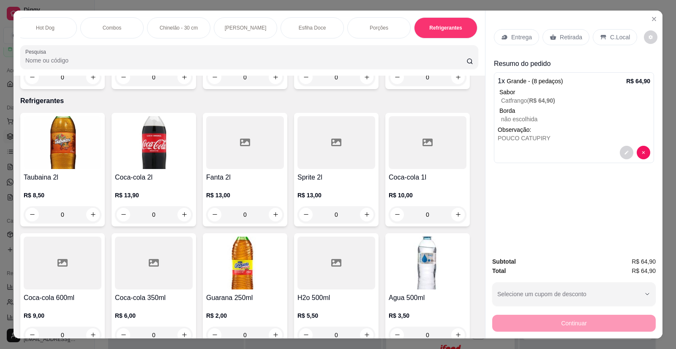
scroll to position [16, 0]
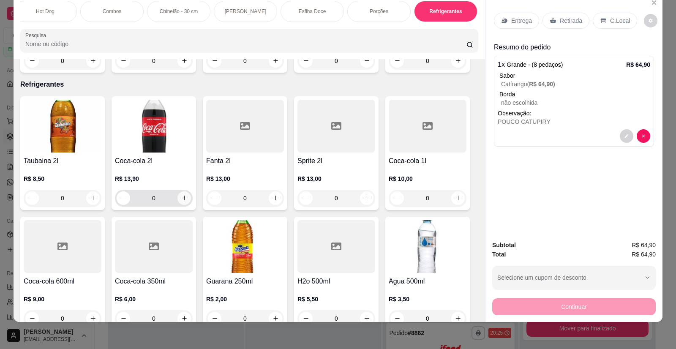
click at [182, 195] on icon "increase-product-quantity" at bounding box center [184, 198] width 6 height 6
type input "1"
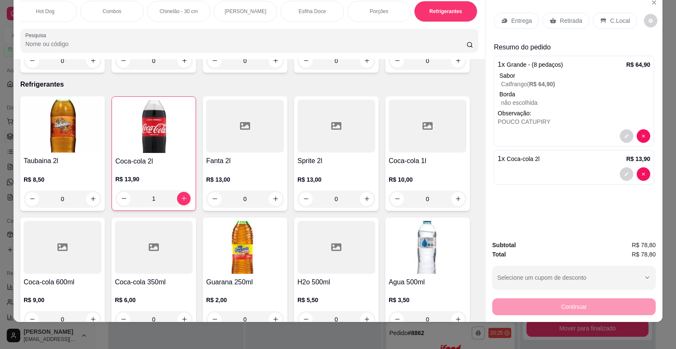
click at [521, 22] on p "Entrega" at bounding box center [521, 20] width 21 height 8
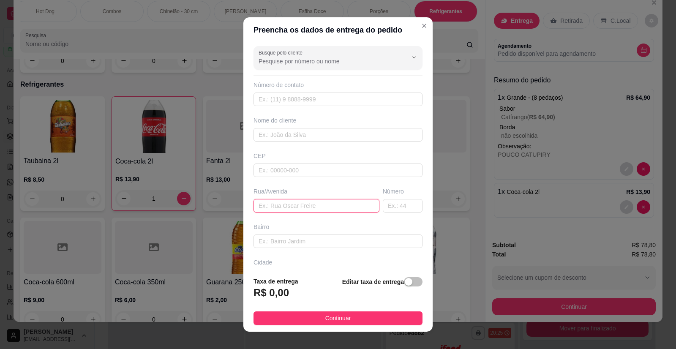
click at [290, 205] on input "text" at bounding box center [317, 206] width 126 height 14
type input "c"
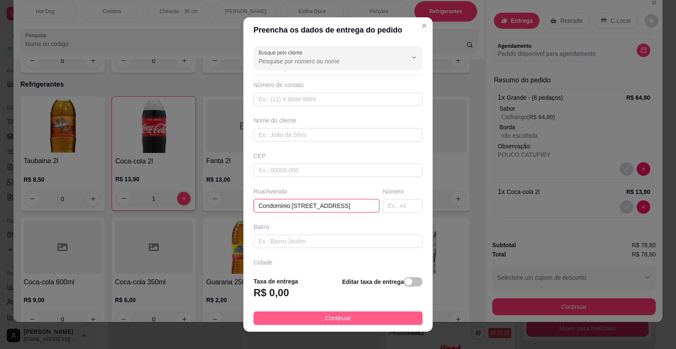
type input "Condominio [STREET_ADDRESS]"
click at [336, 318] on span "Continuar" at bounding box center [338, 318] width 26 height 9
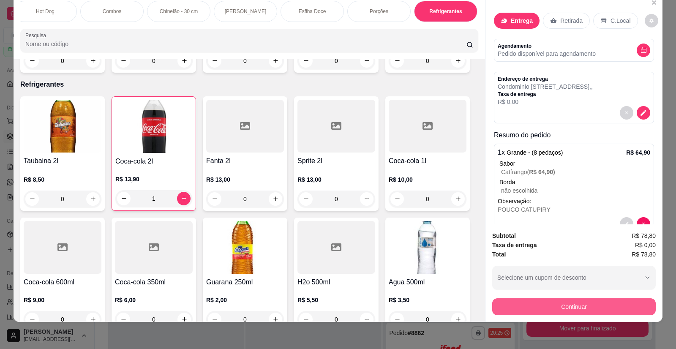
click at [562, 304] on button "Continuar" at bounding box center [574, 306] width 164 height 17
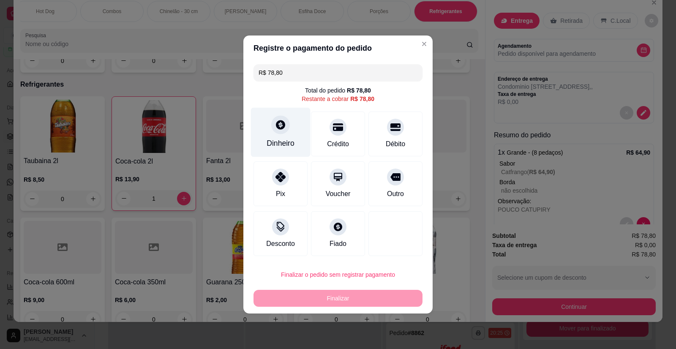
click at [285, 133] on div "Dinheiro" at bounding box center [281, 132] width 60 height 49
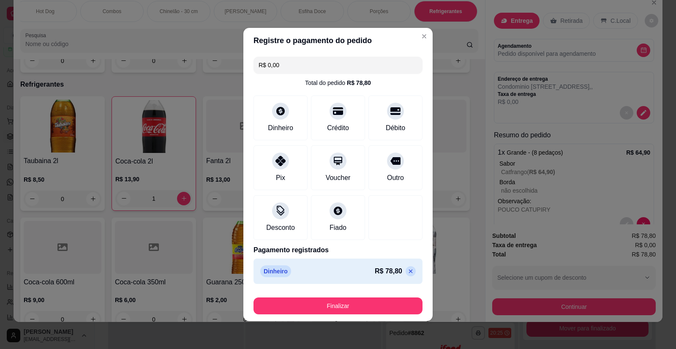
type input "R$ 0,00"
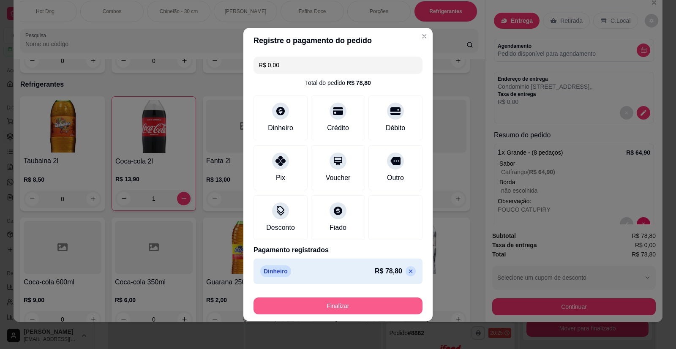
click at [342, 305] on button "Finalizar" at bounding box center [338, 306] width 169 height 17
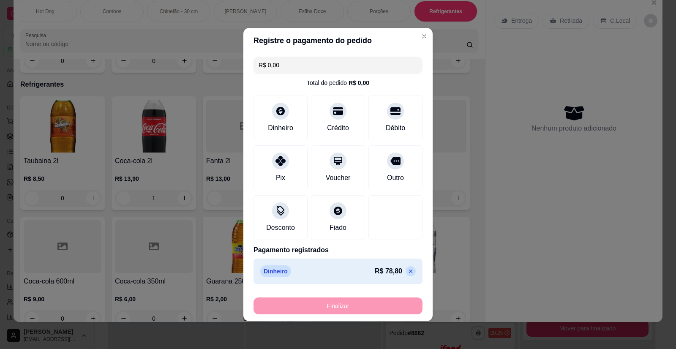
type input "0"
type input "-R$ 78,80"
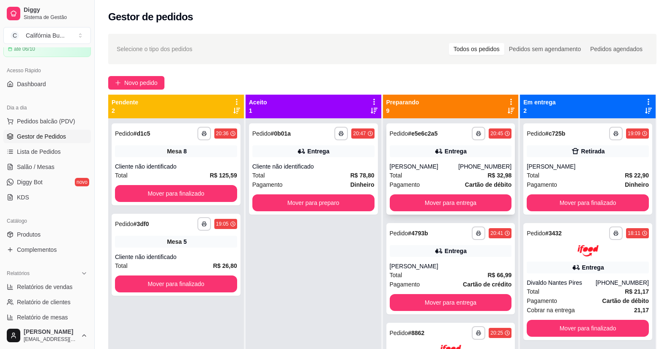
click at [445, 153] on div "Entrega" at bounding box center [456, 151] width 22 height 8
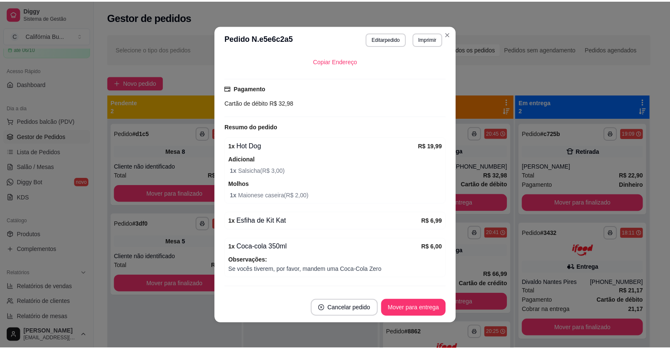
scroll to position [253, 0]
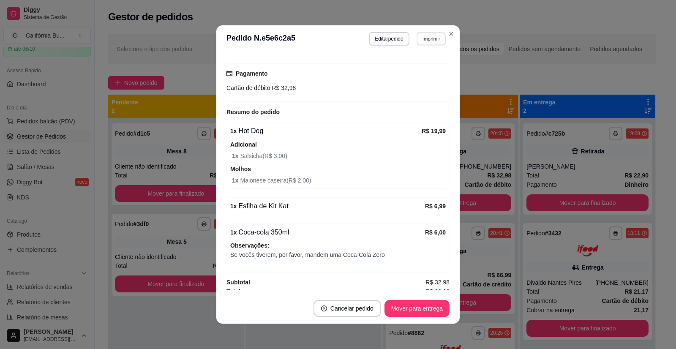
click at [435, 42] on button "Imprimir" at bounding box center [431, 38] width 29 height 13
click at [411, 67] on button "Balcão" at bounding box center [413, 69] width 61 height 14
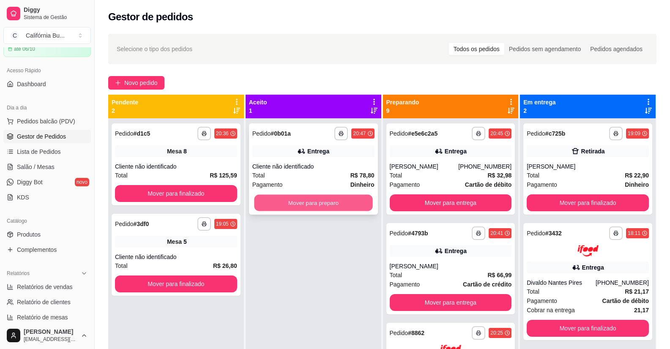
click at [323, 207] on button "Mover para preparo" at bounding box center [313, 203] width 118 height 16
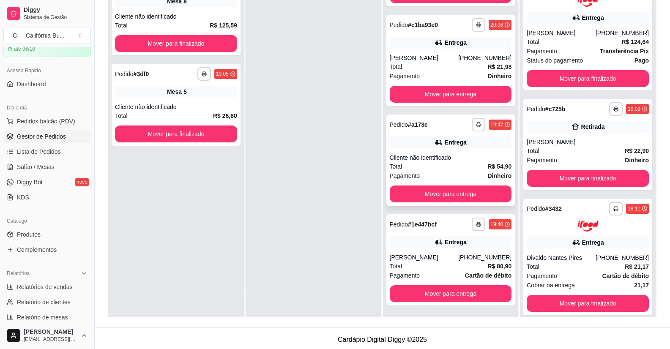
scroll to position [129, 0]
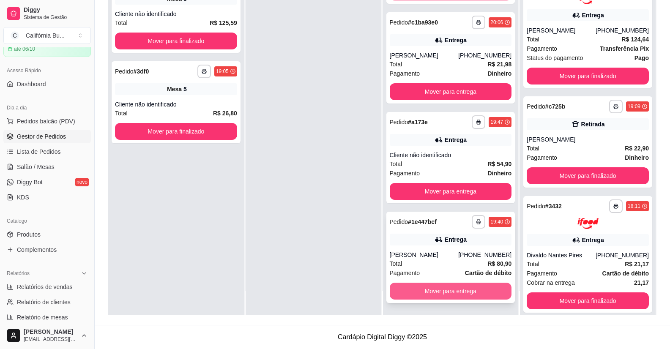
click at [448, 295] on button "Mover para entrega" at bounding box center [451, 291] width 122 height 17
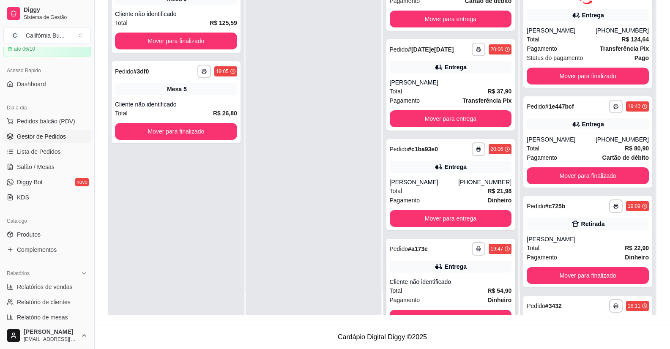
scroll to position [457, 0]
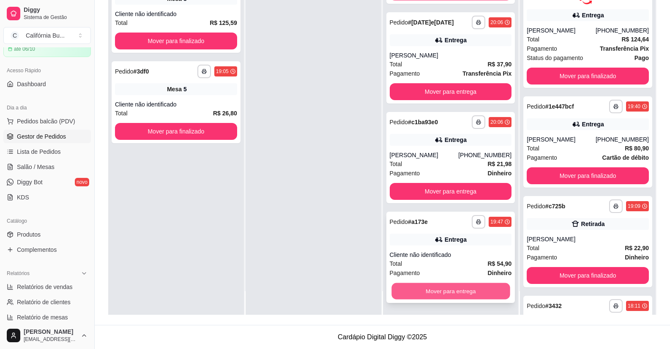
click at [427, 287] on button "Mover para entrega" at bounding box center [450, 291] width 118 height 16
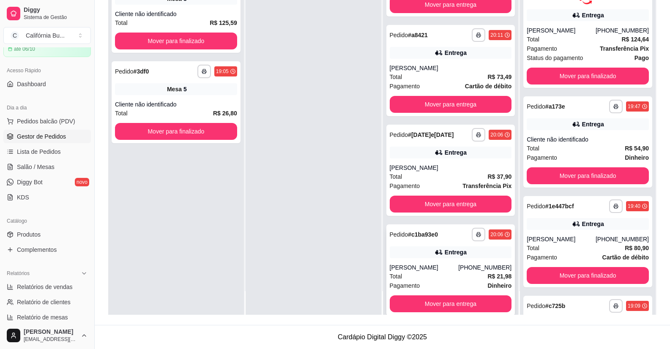
scroll to position [358, 0]
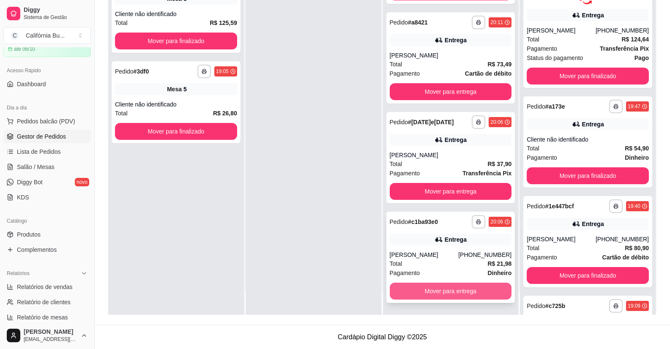
click at [422, 291] on button "Mover para entrega" at bounding box center [451, 291] width 122 height 17
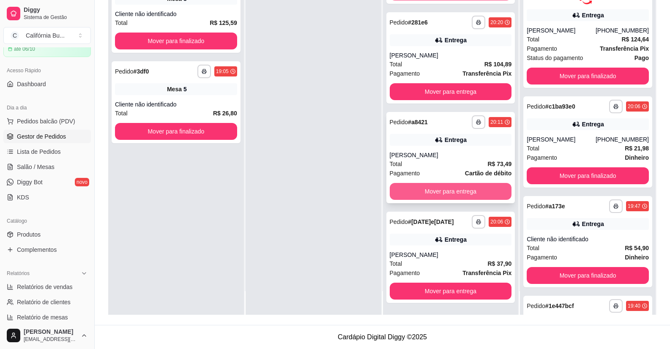
scroll to position [258, 0]
click at [421, 191] on button "Mover para entrega" at bounding box center [451, 191] width 122 height 17
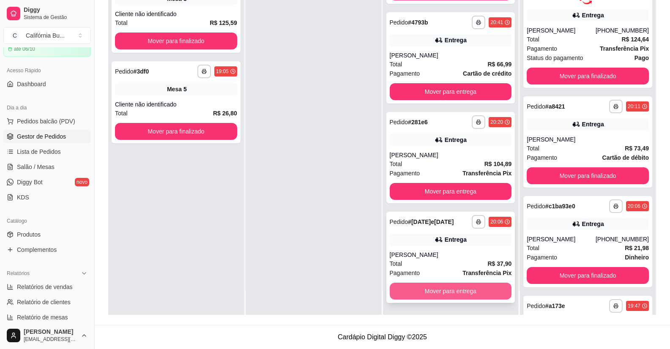
scroll to position [158, 0]
click at [433, 289] on button "Mover para entrega" at bounding box center [451, 291] width 122 height 17
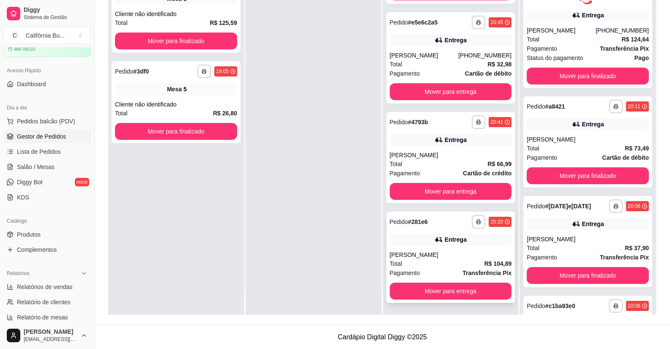
scroll to position [0, 0]
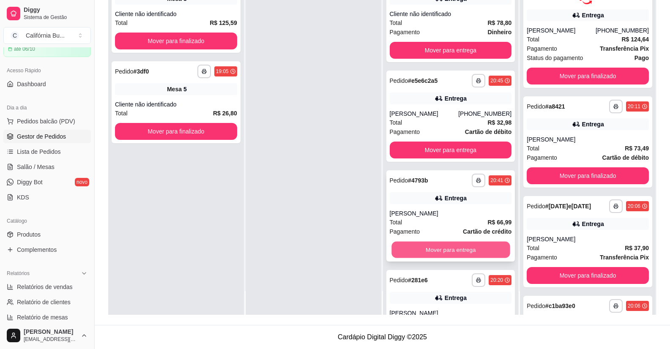
click at [423, 249] on button "Mover para entrega" at bounding box center [450, 250] width 118 height 16
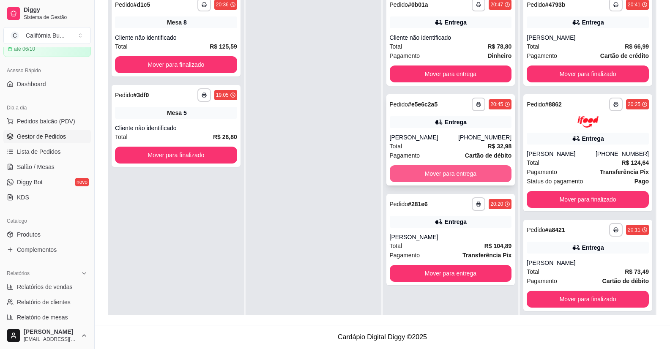
click at [432, 170] on button "Mover para entrega" at bounding box center [451, 173] width 122 height 17
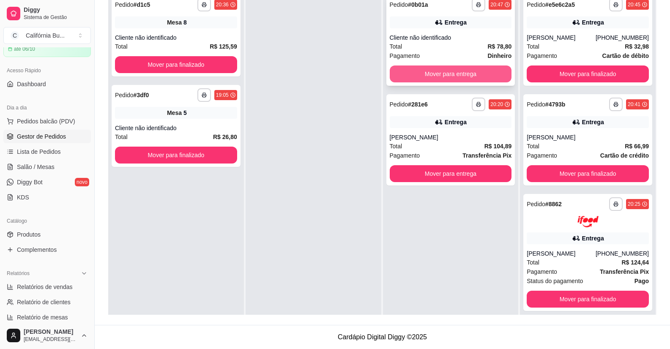
click at [427, 69] on button "Mover para entrega" at bounding box center [451, 74] width 122 height 17
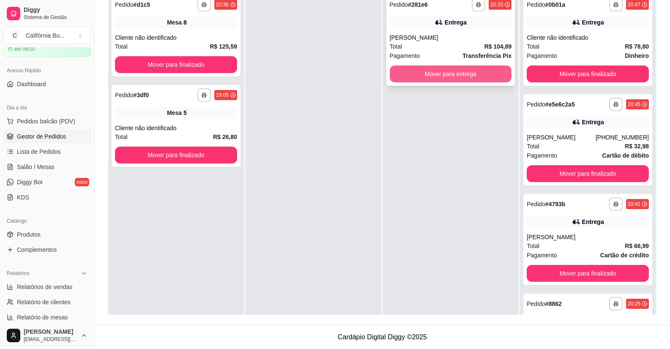
click at [429, 77] on button "Mover para entrega" at bounding box center [451, 74] width 122 height 17
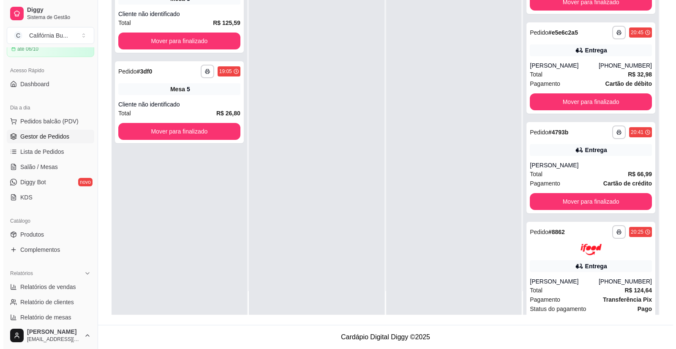
scroll to position [169, 0]
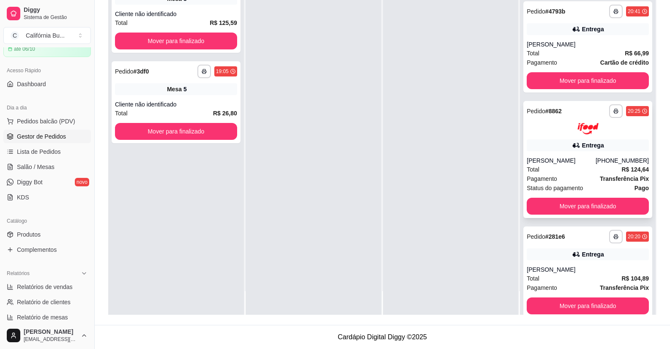
click at [573, 153] on div "**********" at bounding box center [587, 159] width 129 height 117
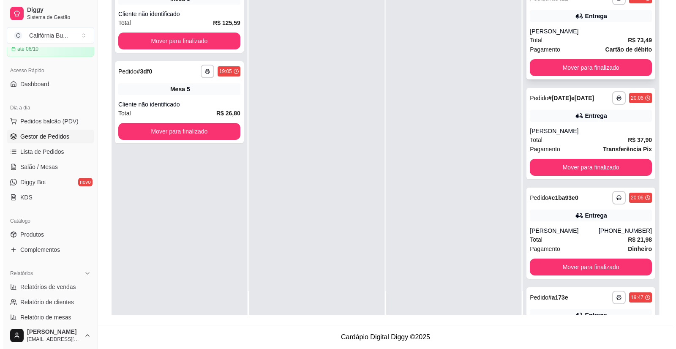
scroll to position [338, 0]
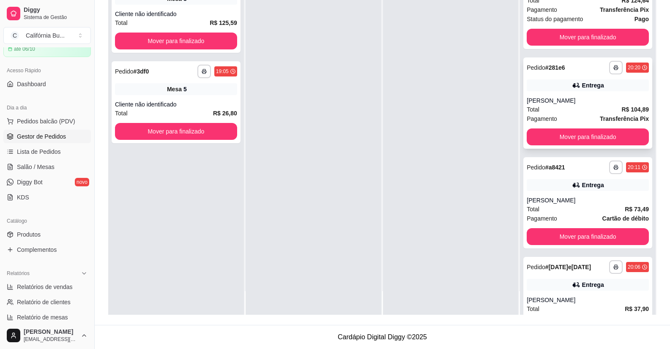
click at [561, 95] on div "**********" at bounding box center [587, 102] width 129 height 91
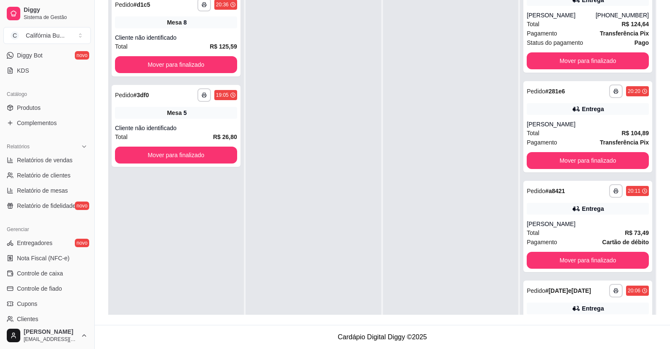
scroll to position [254, 0]
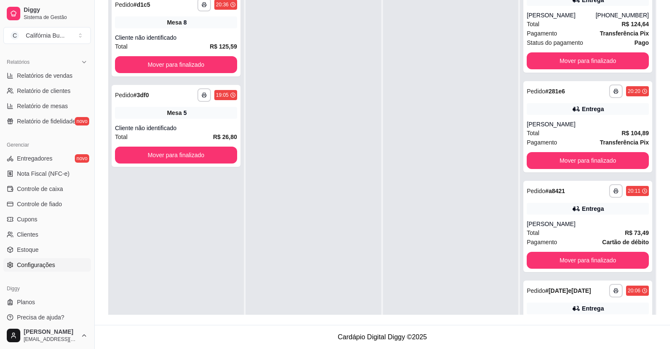
click at [45, 270] on link "Configurações" at bounding box center [46, 265] width 87 height 14
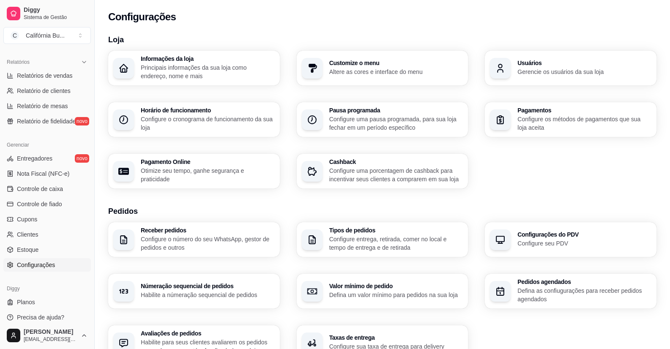
click at [205, 108] on h3 "Horário de funcionamento" at bounding box center [208, 110] width 134 height 6
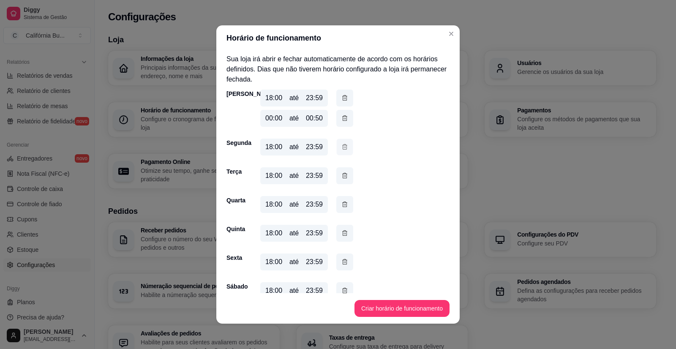
click at [344, 148] on icon "button" at bounding box center [344, 146] width 7 height 9
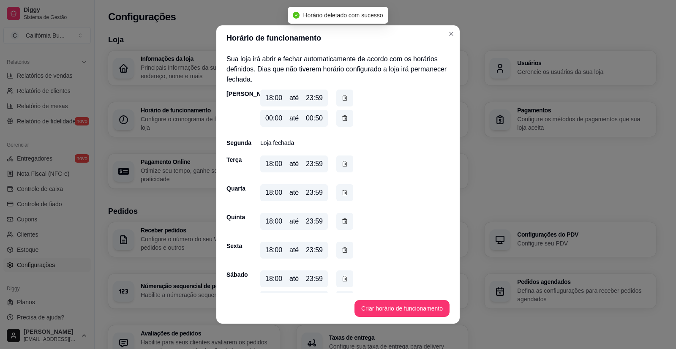
drag, startPoint x: 342, startPoint y: 150, endPoint x: 371, endPoint y: 128, distance: 35.8
click at [371, 128] on div "Domingo 18:00 até 23:59 00:00 até 00:50" at bounding box center [338, 110] width 223 height 41
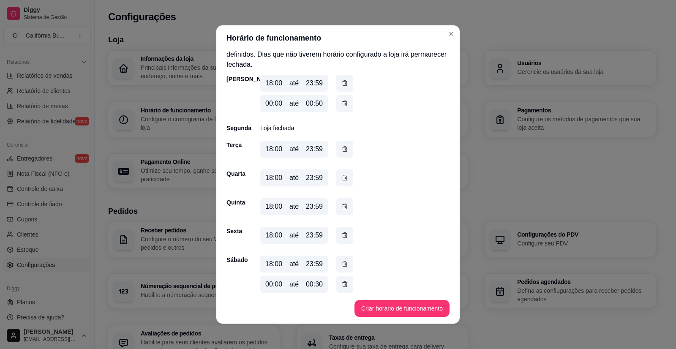
scroll to position [21, 0]
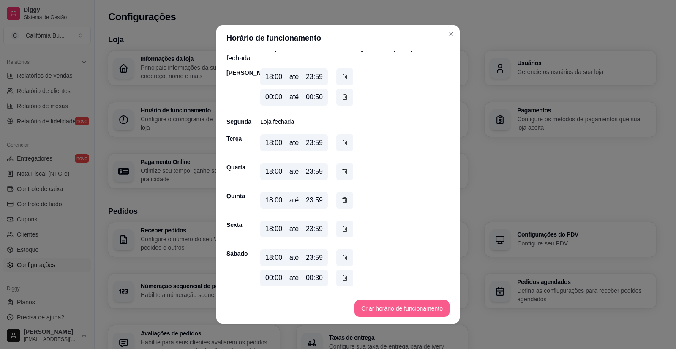
click at [389, 308] on button "Criar horário de funcionamento" at bounding box center [402, 308] width 95 height 17
click at [389, 308] on button "Criar horário de funcionamento" at bounding box center [402, 308] width 92 height 16
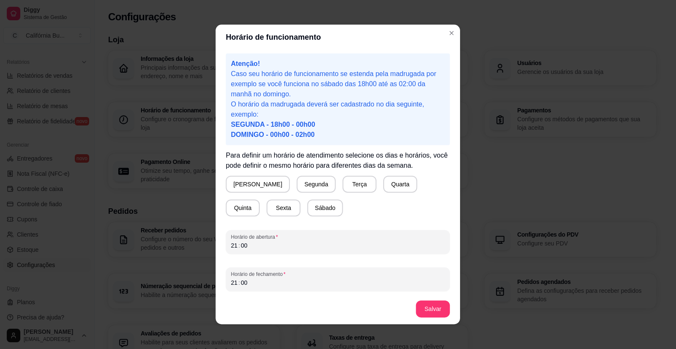
click at [376, 308] on footer "Salvar" at bounding box center [338, 309] width 245 height 30
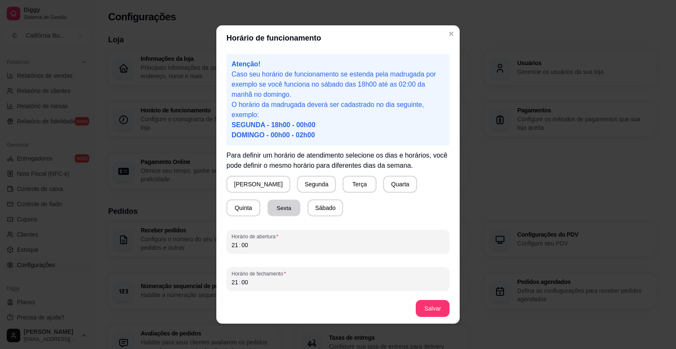
click at [268, 208] on button "Sexta" at bounding box center [284, 208] width 33 height 16
click at [248, 251] on div "Horário de abertura 21 : 00" at bounding box center [338, 242] width 223 height 24
click at [231, 246] on div "21" at bounding box center [235, 245] width 8 height 8
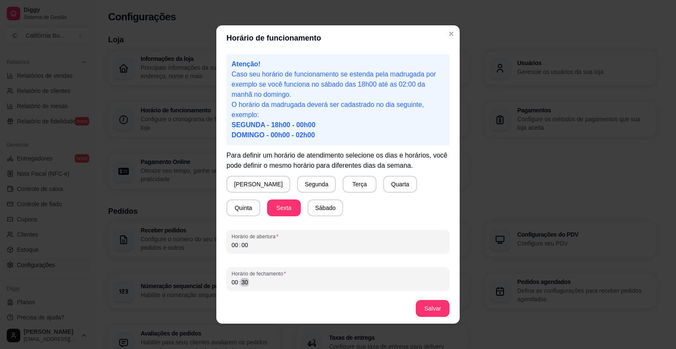
scroll to position [1, 0]
click at [433, 312] on button "Salvar" at bounding box center [432, 308] width 33 height 16
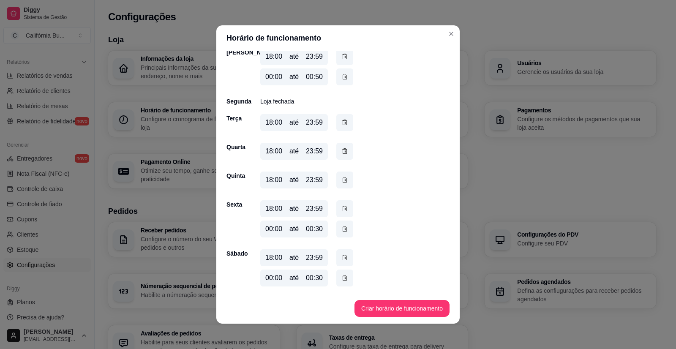
scroll to position [2, 0]
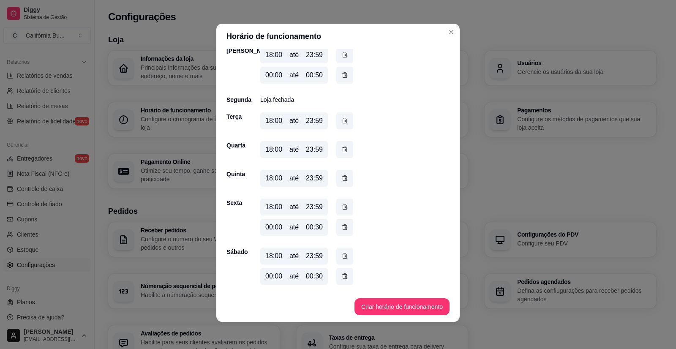
click at [313, 275] on div "00:30" at bounding box center [314, 276] width 17 height 10
click at [318, 275] on div "00:30" at bounding box center [314, 276] width 17 height 10
click at [342, 278] on icon "button" at bounding box center [344, 276] width 7 height 9
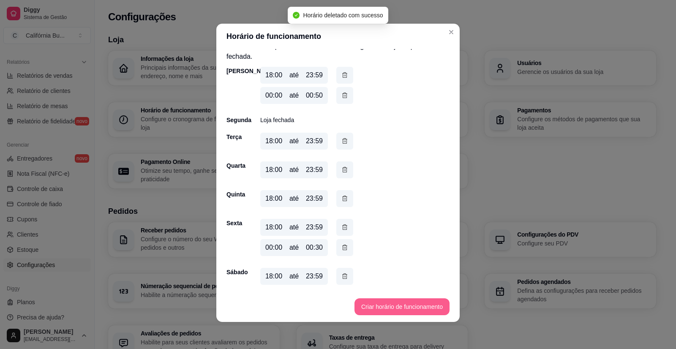
scroll to position [21, 0]
click at [389, 306] on button "Criar horário de funcionamento" at bounding box center [402, 306] width 95 height 17
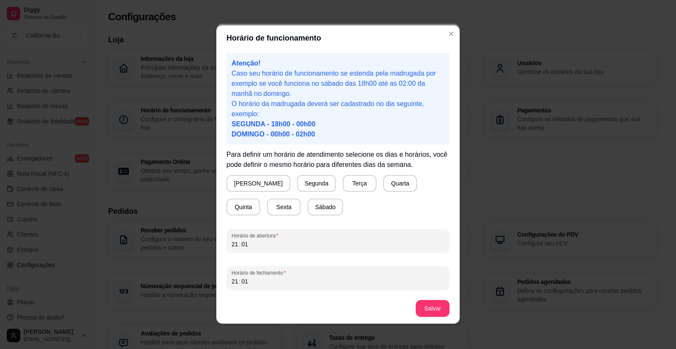
scroll to position [0, 0]
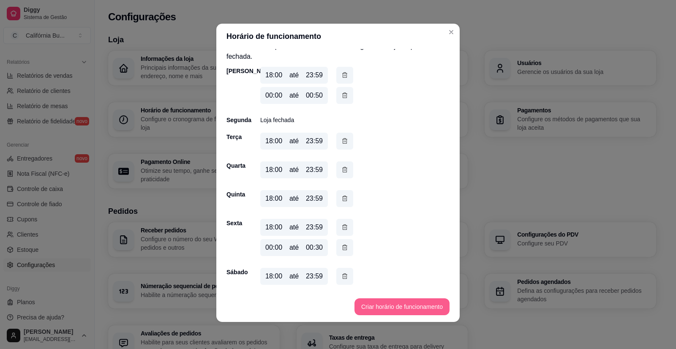
click at [392, 310] on button "Criar horário de funcionamento" at bounding box center [402, 306] width 95 height 17
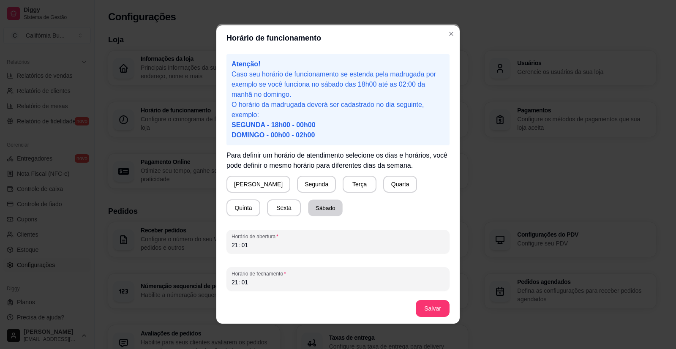
click at [308, 207] on button "Sábado" at bounding box center [325, 208] width 35 height 16
click at [227, 248] on div "Horário de abertura 21 : 01" at bounding box center [338, 242] width 223 height 24
click at [231, 246] on div "21" at bounding box center [235, 245] width 8 height 8
click at [250, 242] on div "00 : 01" at bounding box center [338, 245] width 213 height 10
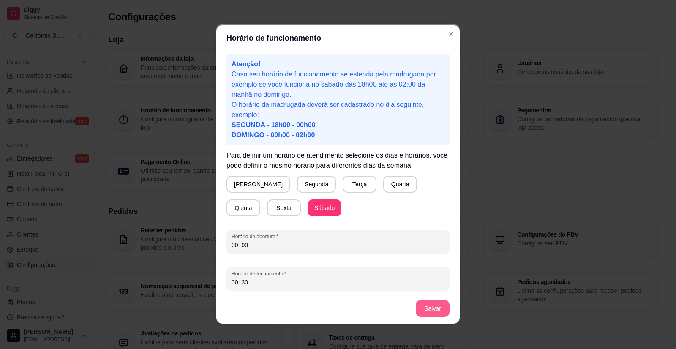
click at [430, 308] on button "Salvar" at bounding box center [433, 308] width 34 height 17
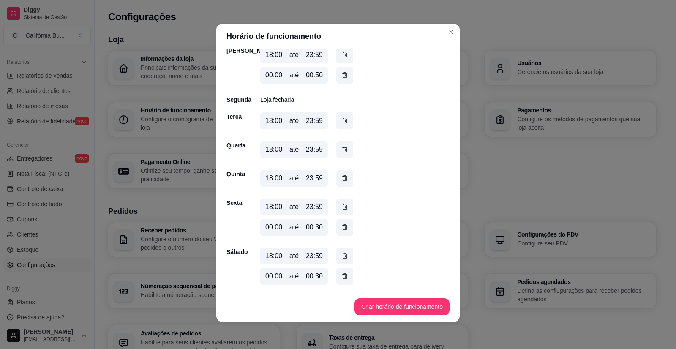
click at [314, 273] on div "00:30" at bounding box center [314, 276] width 17 height 10
click at [341, 273] on icon "button" at bounding box center [344, 276] width 7 height 9
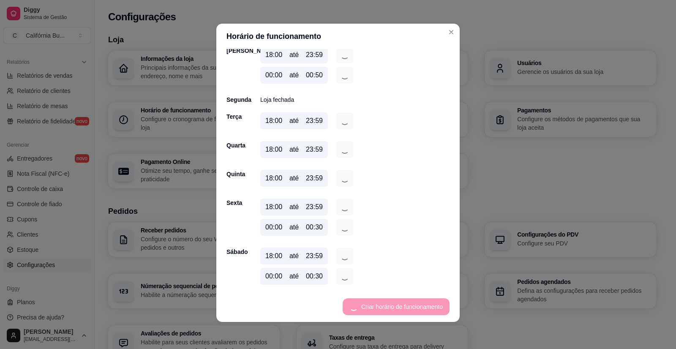
scroll to position [21, 0]
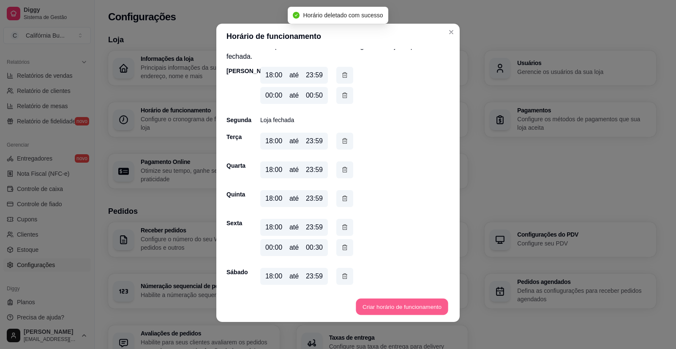
click at [404, 303] on button "Criar horário de funcionamento" at bounding box center [402, 307] width 92 height 16
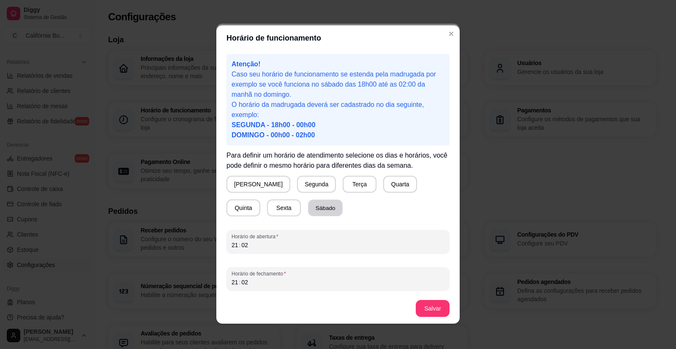
click at [308, 202] on button "Sábado" at bounding box center [325, 208] width 35 height 16
click at [238, 244] on div ":" at bounding box center [239, 245] width 3 height 8
click at [429, 310] on button "Salvar" at bounding box center [432, 308] width 33 height 16
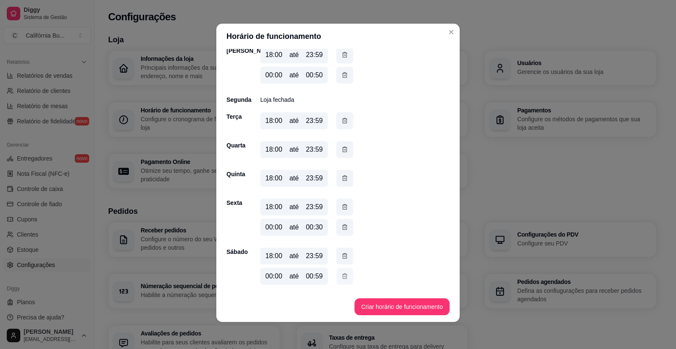
click at [342, 276] on icon "button" at bounding box center [344, 276] width 7 height 9
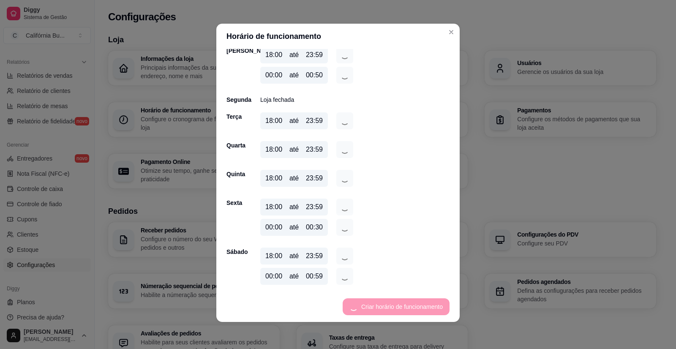
scroll to position [21, 0]
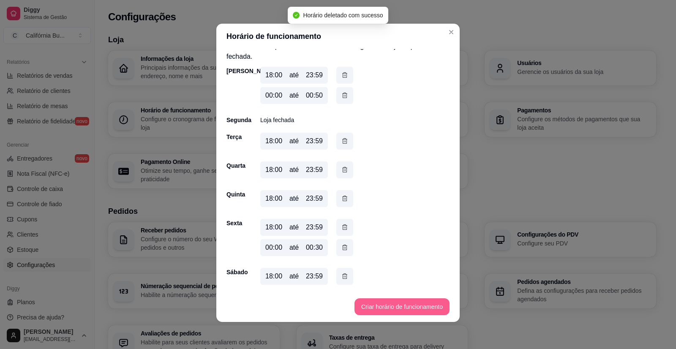
click at [382, 305] on button "Criar horário de funcionamento" at bounding box center [402, 306] width 95 height 17
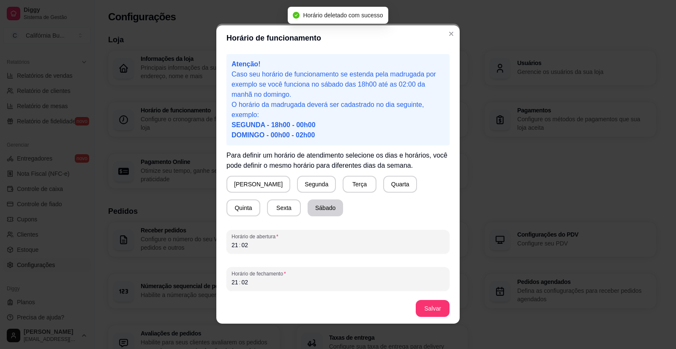
click at [308, 209] on button "Sábado" at bounding box center [325, 207] width 35 height 17
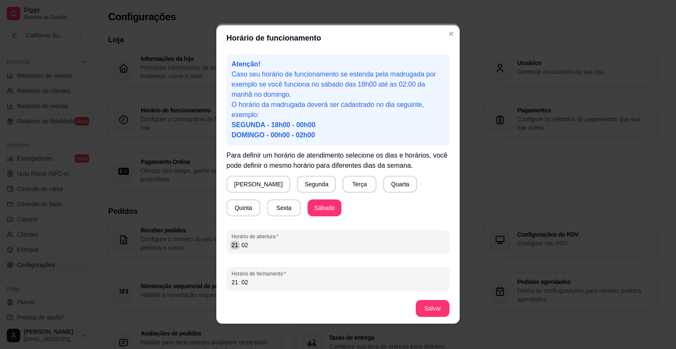
click at [231, 248] on div "21" at bounding box center [235, 245] width 8 height 8
click at [426, 307] on button "Salvar" at bounding box center [433, 308] width 34 height 17
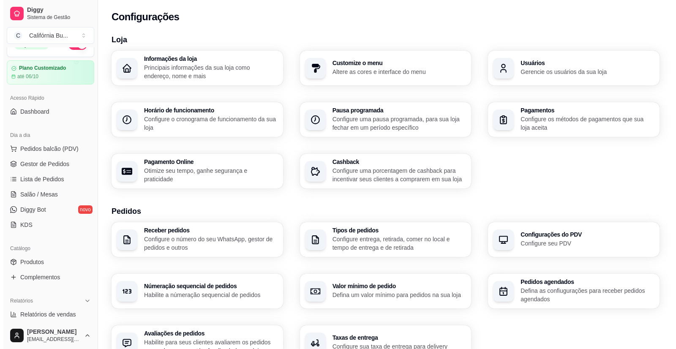
scroll to position [0, 0]
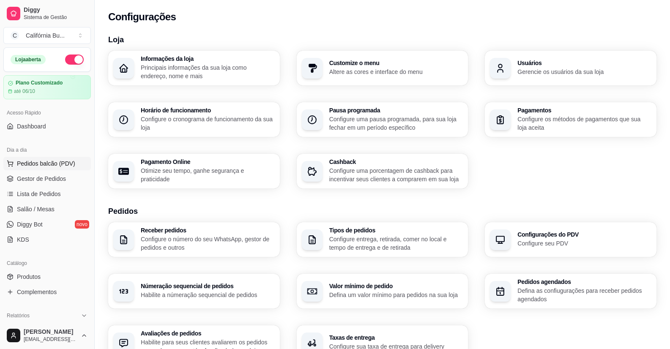
click at [41, 165] on span "Pedidos balcão (PDV)" at bounding box center [46, 163] width 58 height 8
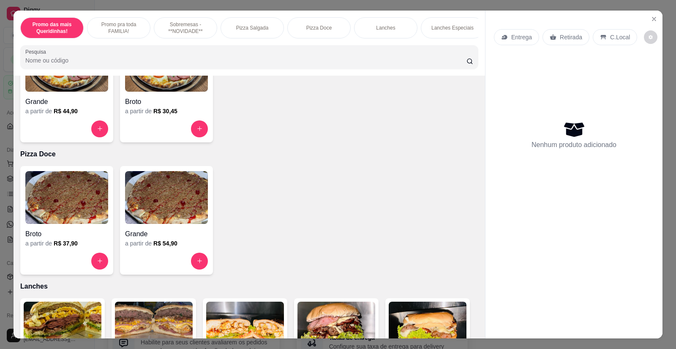
scroll to position [718, 0]
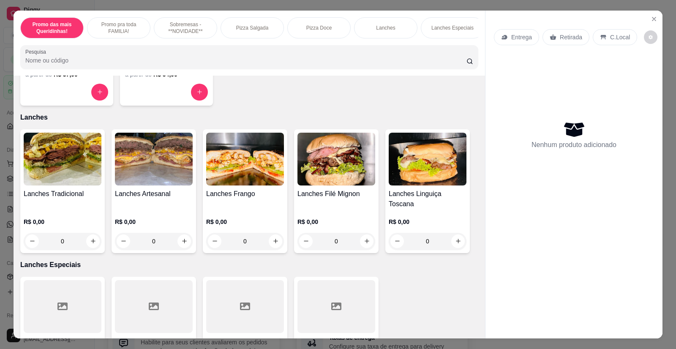
drag, startPoint x: 166, startPoint y: 199, endPoint x: 180, endPoint y: 198, distance: 14.0
click at [166, 198] on h4 "Lanches Artesanal" at bounding box center [154, 194] width 78 height 10
click at [172, 194] on div "Lanches Artesanal R$ 0,00 0" at bounding box center [154, 191] width 85 height 124
click at [150, 181] on img at bounding box center [154, 159] width 78 height 53
click at [164, 209] on div "R$ 0,00 0" at bounding box center [154, 229] width 78 height 41
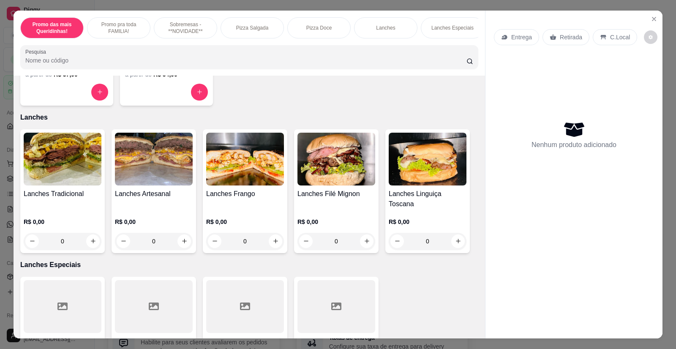
click at [167, 160] on img at bounding box center [154, 159] width 78 height 53
click at [144, 196] on h4 "Lanches Artesanal" at bounding box center [154, 194] width 78 height 10
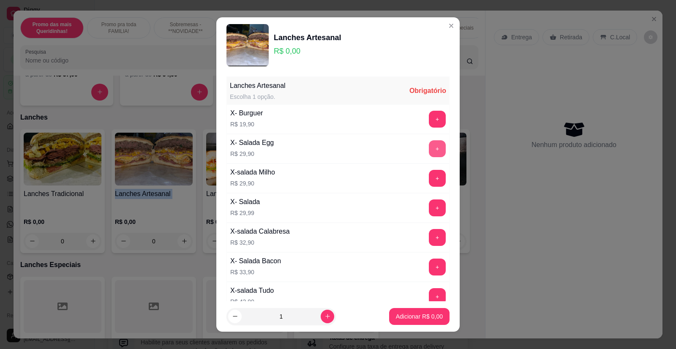
click at [429, 150] on button "+" at bounding box center [437, 148] width 17 height 17
click at [429, 209] on button "+" at bounding box center [437, 208] width 16 height 16
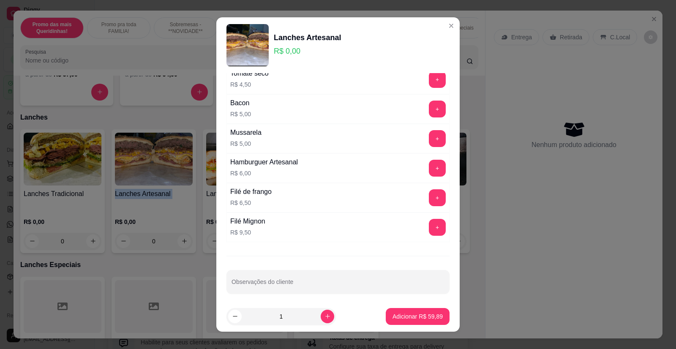
scroll to position [692, 0]
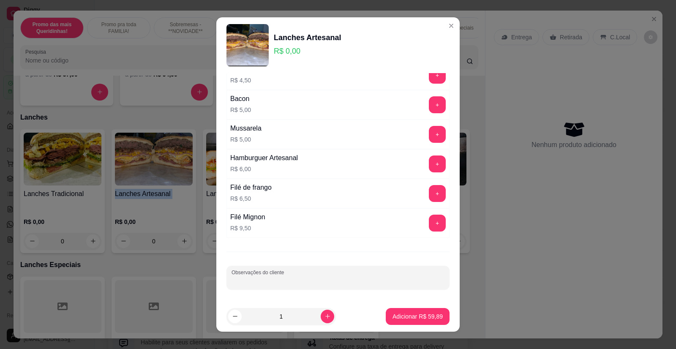
click at [316, 284] on input "Observações do cliente" at bounding box center [338, 281] width 213 height 8
type input "X salada sem maiones"
click at [410, 314] on p "Adicionar R$ 59,89" at bounding box center [418, 316] width 50 height 8
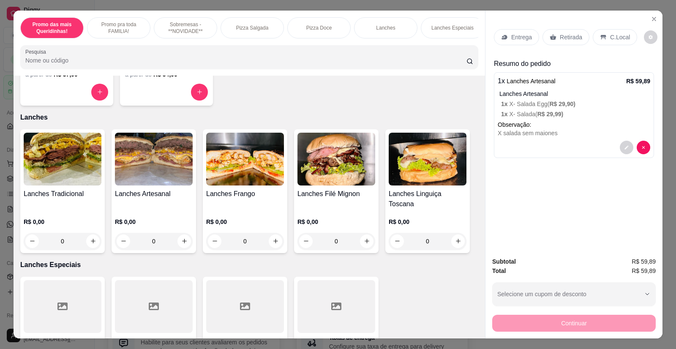
drag, startPoint x: 575, startPoint y: 71, endPoint x: 585, endPoint y: 59, distance: 15.6
click at [585, 59] on p "Resumo do pedido" at bounding box center [574, 64] width 160 height 10
click at [569, 36] on p "Retirada" at bounding box center [571, 37] width 22 height 8
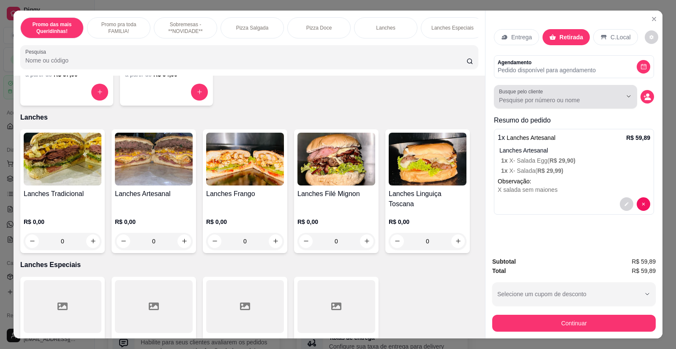
click at [541, 98] on input "Busque pelo cliente" at bounding box center [553, 100] width 109 height 8
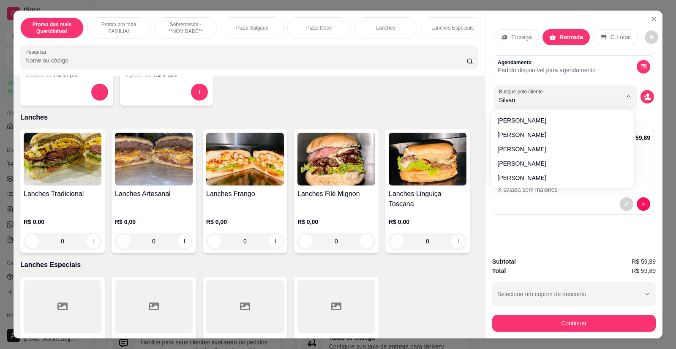
type input "Silvana"
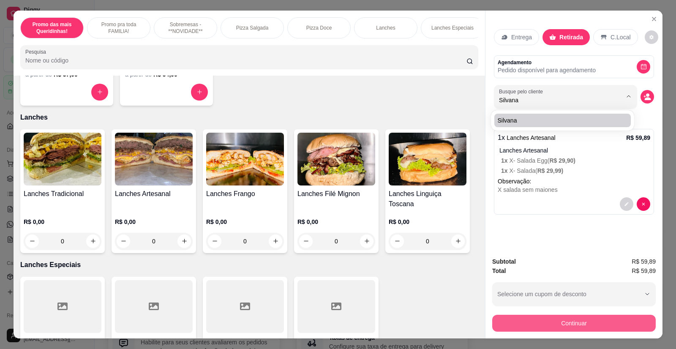
click at [557, 325] on button "Continuar" at bounding box center [574, 323] width 164 height 17
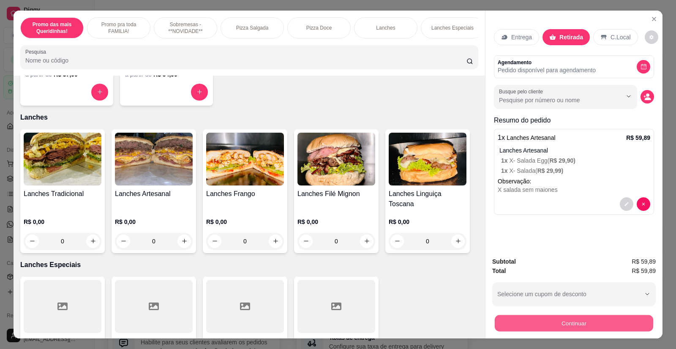
click at [557, 322] on button "Continuar" at bounding box center [574, 323] width 158 height 16
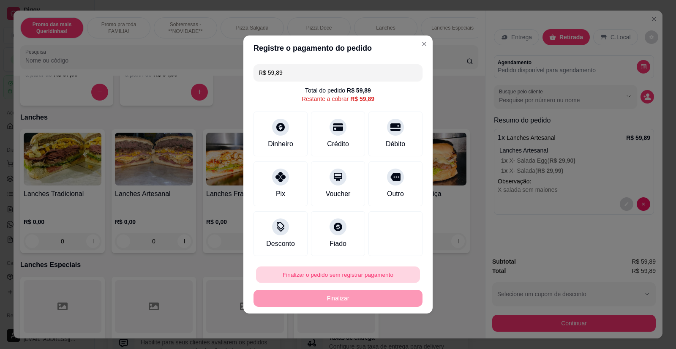
click at [323, 273] on button "Finalizar o pedido sem registrar pagamento" at bounding box center [338, 275] width 164 height 16
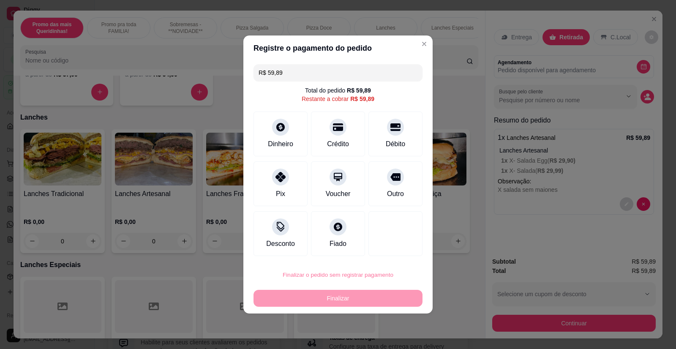
click at [390, 250] on button "Confirmar" at bounding box center [390, 250] width 30 height 13
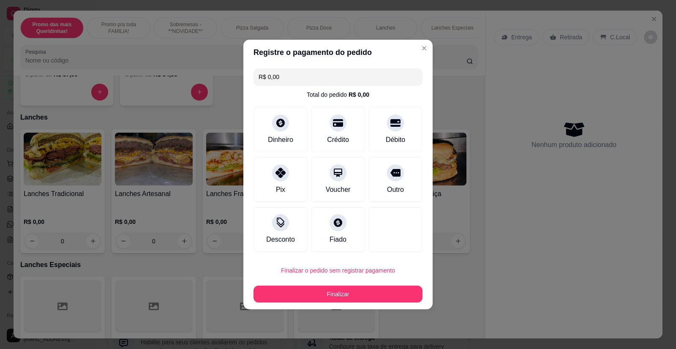
type input "R$ 0,00"
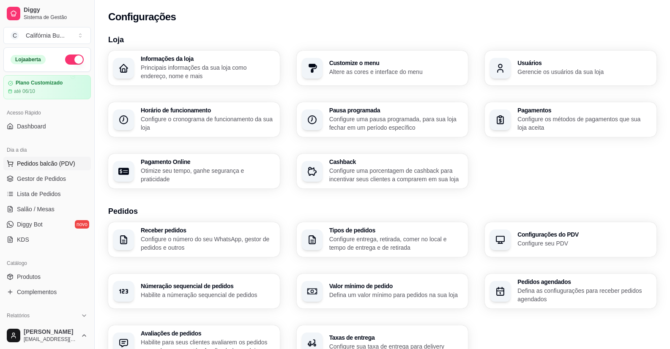
click at [42, 163] on span "Pedidos balcão (PDV)" at bounding box center [46, 163] width 58 height 8
click at [51, 180] on span "Gestor de Pedidos" at bounding box center [41, 179] width 49 height 8
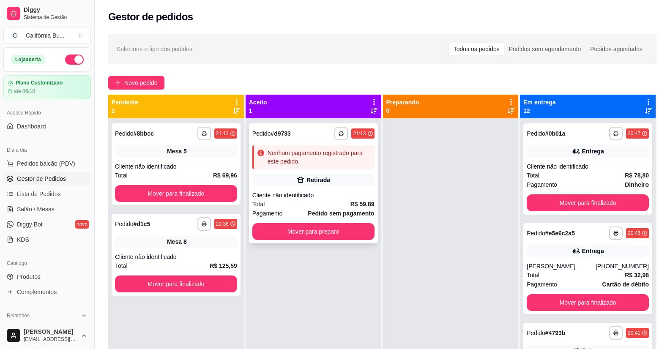
click at [308, 154] on div "Nenhum pagamento registrado para este pedido." at bounding box center [320, 157] width 104 height 17
click at [315, 234] on button "Mover para preparo" at bounding box center [313, 232] width 118 height 16
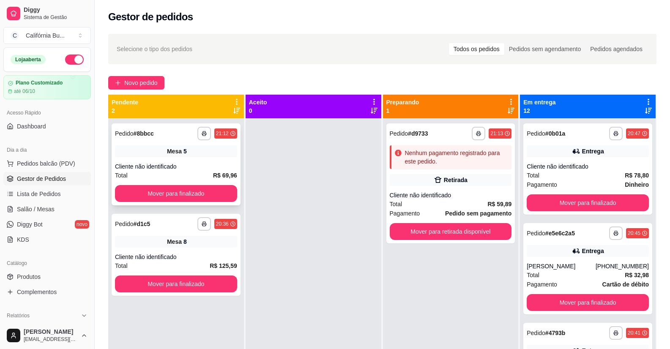
click at [180, 162] on div "Cliente não identificado" at bounding box center [176, 166] width 122 height 8
click at [37, 211] on span "Salão / Mesas" at bounding box center [36, 209] width 38 height 8
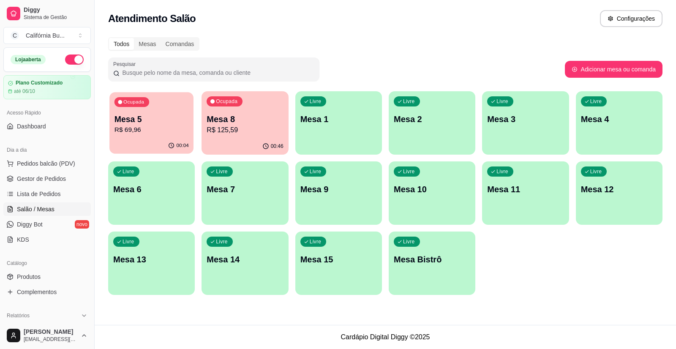
click at [157, 124] on p "Mesa 5" at bounding box center [152, 119] width 74 height 11
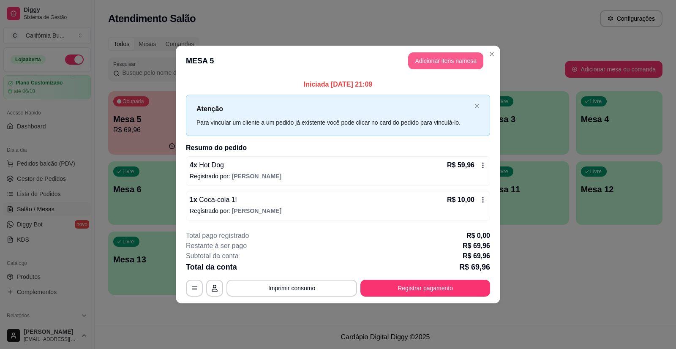
click at [446, 63] on button "Adicionar itens na mesa" at bounding box center [445, 60] width 75 height 17
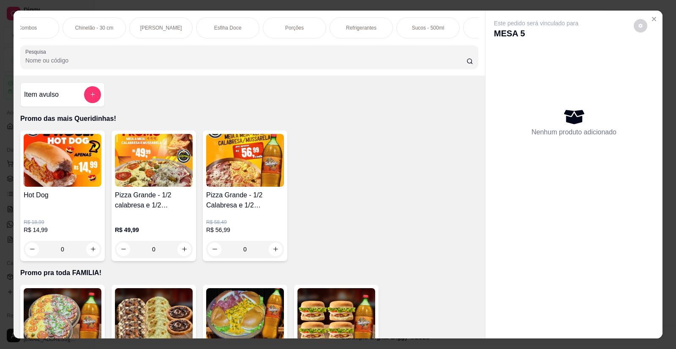
scroll to position [0, 642]
click at [349, 27] on p "Refrigerantes" at bounding box center [344, 28] width 30 height 7
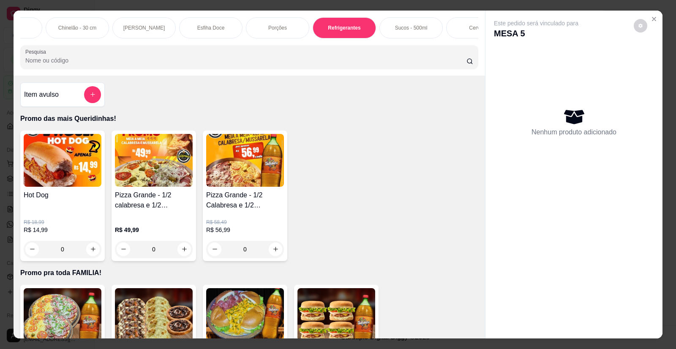
scroll to position [16, 0]
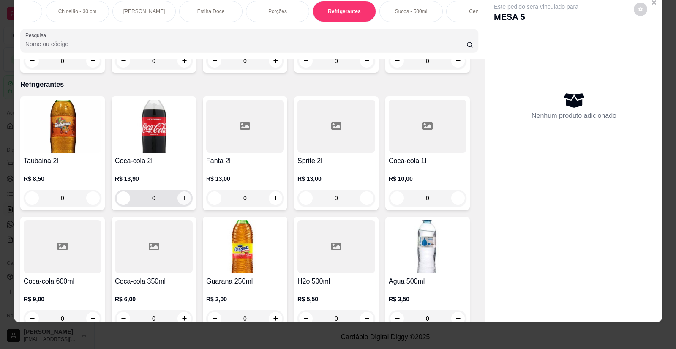
click at [181, 191] on button "increase-product-quantity" at bounding box center [184, 198] width 14 height 14
type input "1"
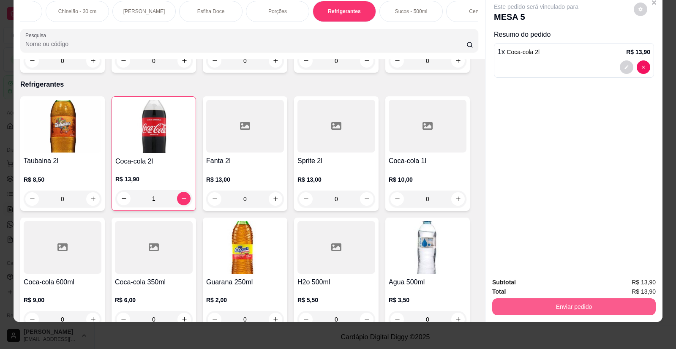
click at [548, 303] on button "Enviar pedido" at bounding box center [574, 306] width 164 height 17
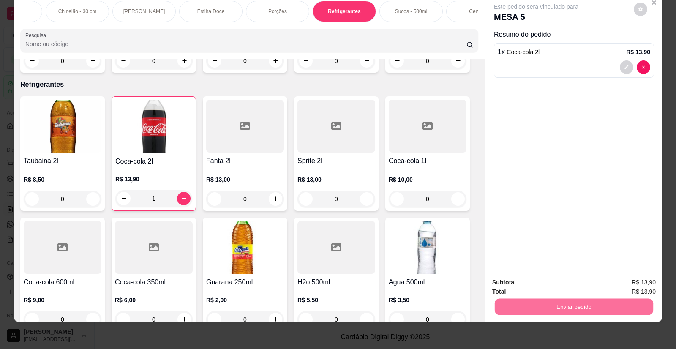
click at [576, 287] on button "Não registrar e enviar pedido" at bounding box center [546, 286] width 88 height 16
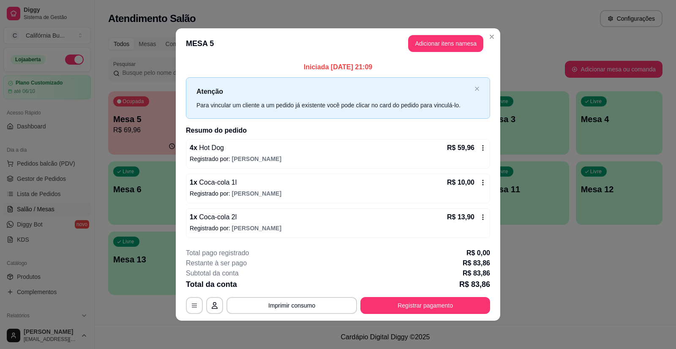
click at [481, 184] on icon at bounding box center [483, 182] width 7 height 7
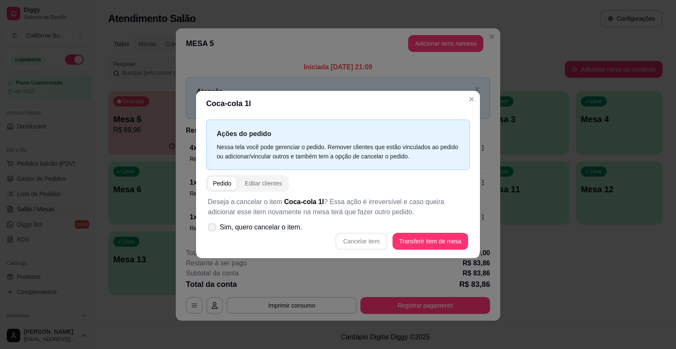
click at [248, 228] on span "Sim, quero cancelar o item." at bounding box center [261, 227] width 82 height 10
click at [213, 229] on input "Sim, quero cancelar o item." at bounding box center [209, 231] width 5 height 5
checkbox input "true"
click at [368, 244] on button "Cancelar item" at bounding box center [361, 241] width 50 height 16
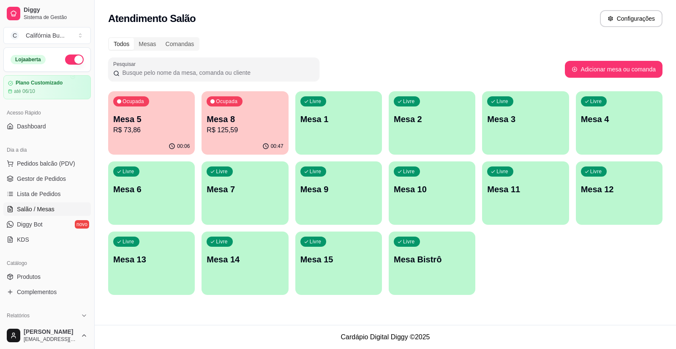
click at [361, 124] on p "Mesa 1" at bounding box center [338, 119] width 76 height 12
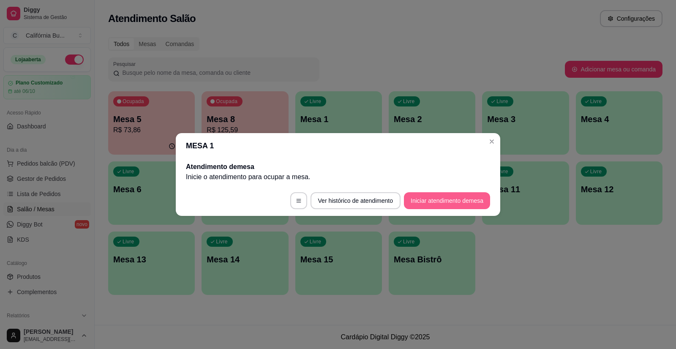
click at [446, 200] on button "Iniciar atendimento de mesa" at bounding box center [447, 200] width 86 height 17
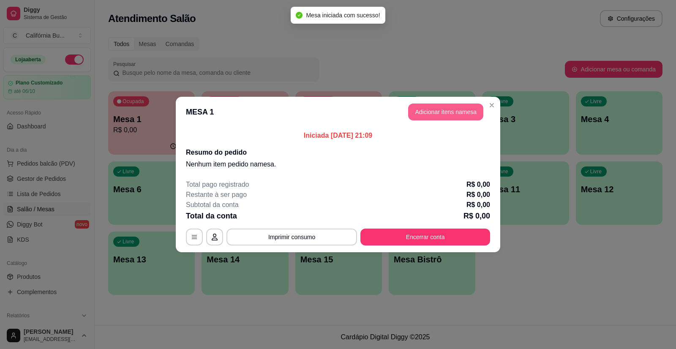
click at [440, 112] on button "Adicionar itens na mesa" at bounding box center [445, 112] width 75 height 17
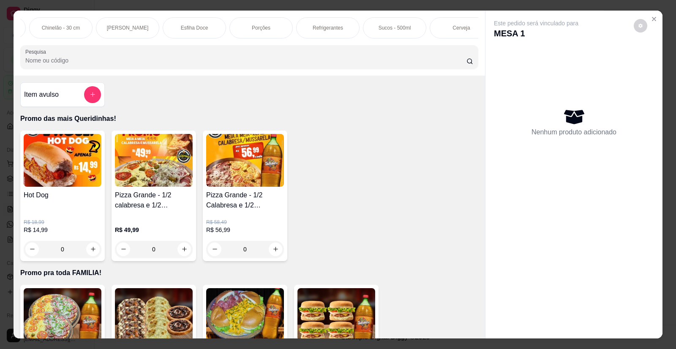
scroll to position [0, 674]
click at [445, 27] on p "Cerveja" at bounding box center [446, 28] width 17 height 7
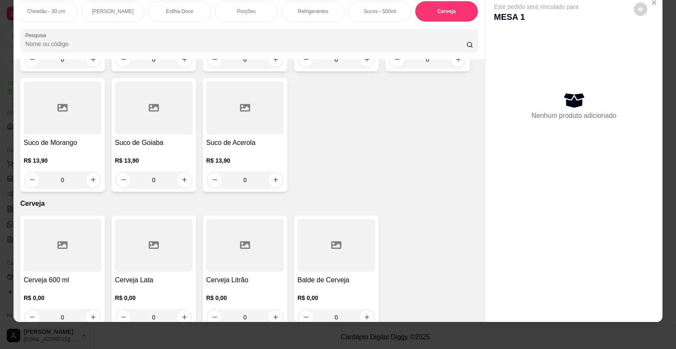
click at [240, 251] on div at bounding box center [245, 245] width 78 height 53
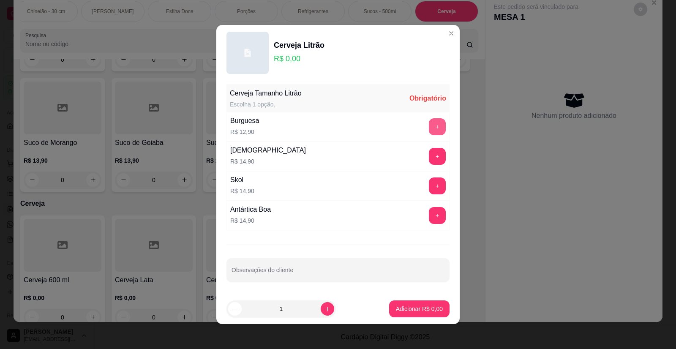
click at [431, 125] on button "+" at bounding box center [437, 126] width 17 height 17
click at [407, 313] on p "Adicionar R$ 12,90" at bounding box center [418, 309] width 50 height 8
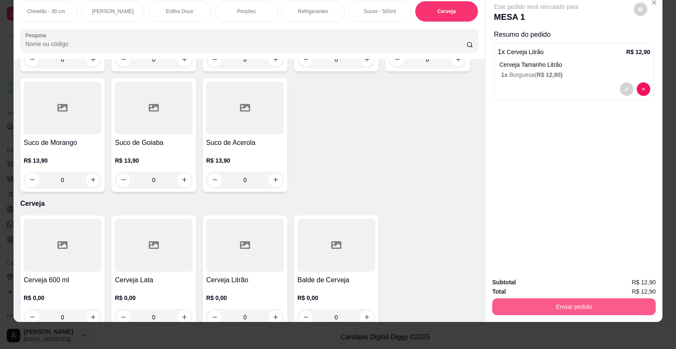
click at [525, 306] on button "Enviar pedido" at bounding box center [574, 306] width 164 height 17
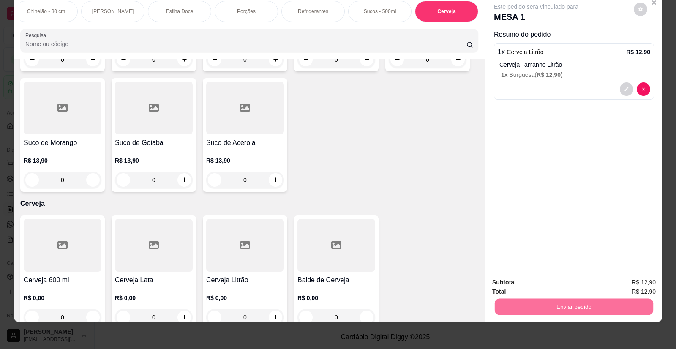
click at [549, 283] on button "Não registrar e enviar pedido" at bounding box center [546, 286] width 88 height 16
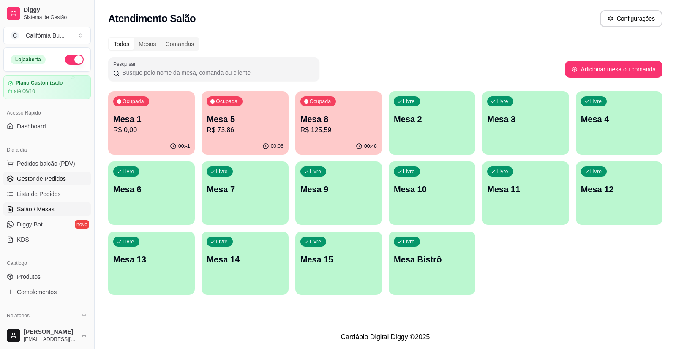
click at [55, 181] on span "Gestor de Pedidos" at bounding box center [41, 179] width 49 height 8
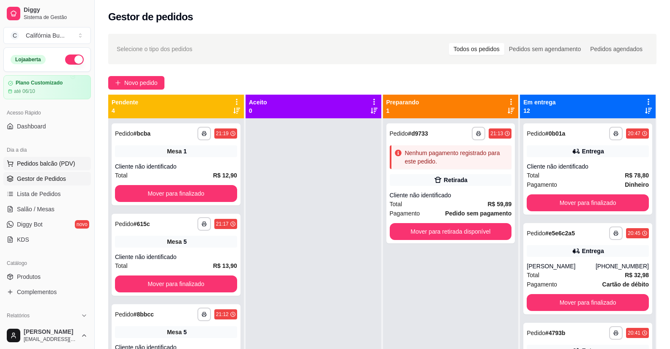
click at [37, 159] on span "Pedidos balcão (PDV)" at bounding box center [46, 163] width 58 height 8
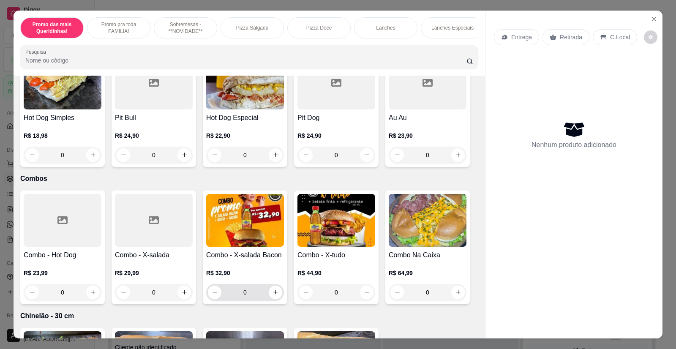
scroll to position [1183, 0]
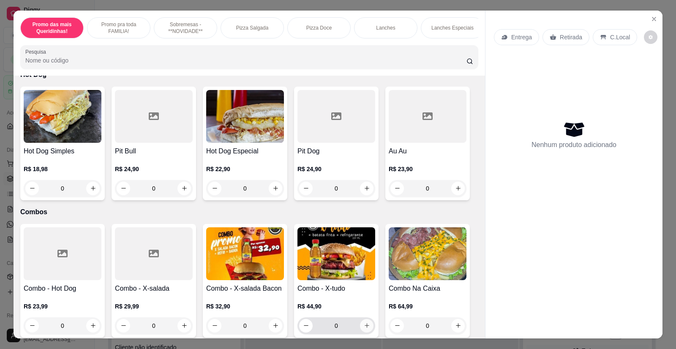
click at [366, 324] on icon "increase-product-quantity" at bounding box center [367, 326] width 5 height 5
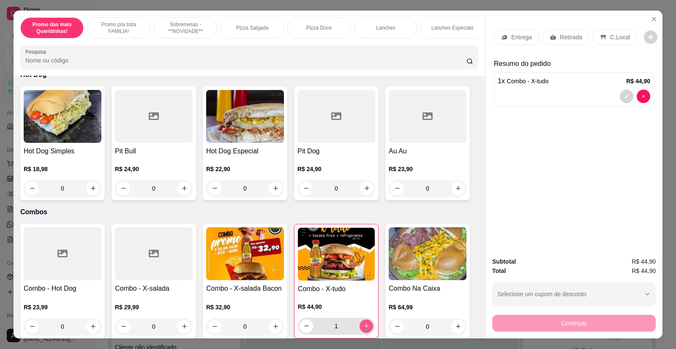
type input "1"
click at [516, 38] on p "Entrega" at bounding box center [521, 37] width 21 height 8
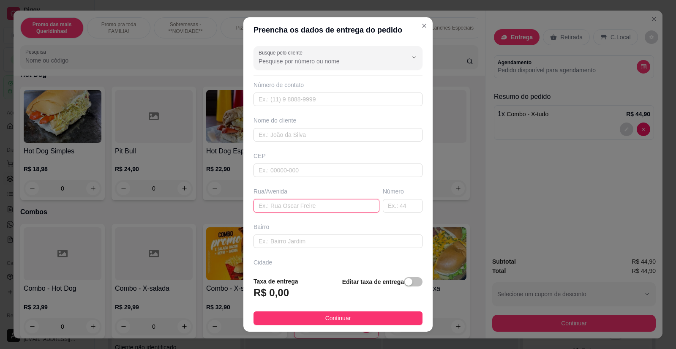
click at [287, 204] on input "text" at bounding box center [317, 206] width 126 height 14
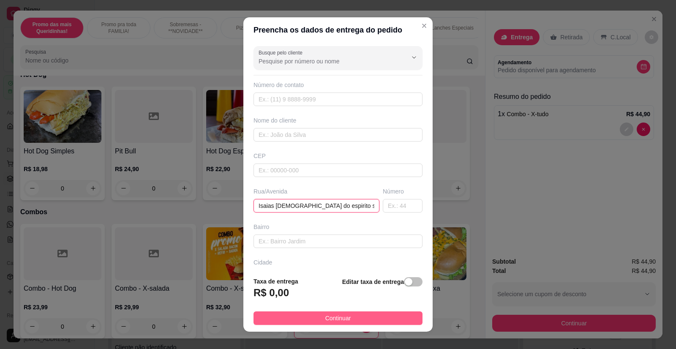
type input "Isaias [DEMOGRAPHIC_DATA] do espirito santo 523"
click at [331, 316] on span "Continuar" at bounding box center [338, 318] width 26 height 9
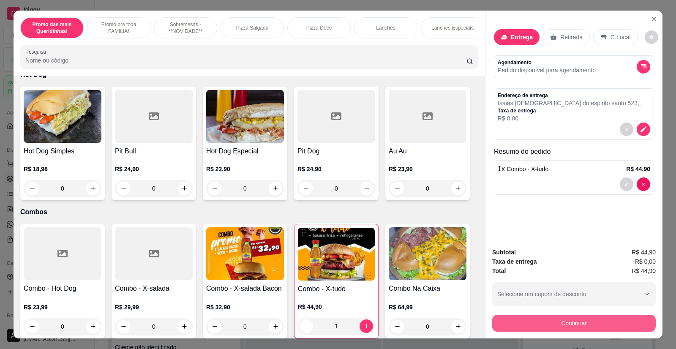
click at [544, 323] on button "Continuar" at bounding box center [574, 323] width 164 height 17
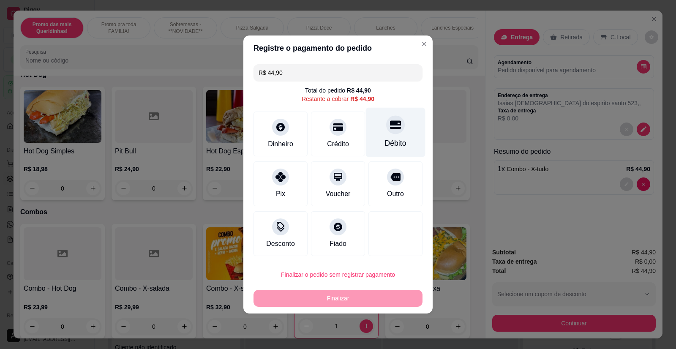
click at [388, 131] on div at bounding box center [395, 124] width 19 height 19
type input "R$ 0,00"
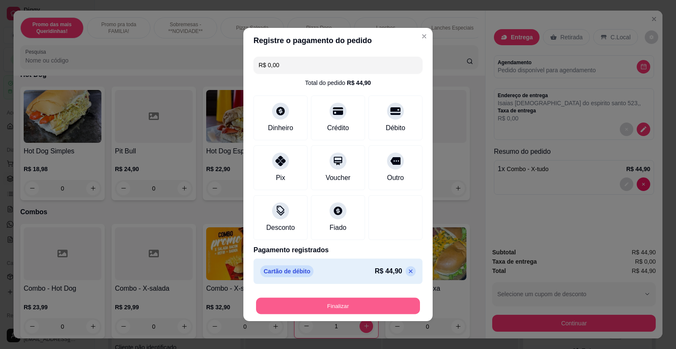
click at [332, 307] on button "Finalizar" at bounding box center [338, 306] width 164 height 16
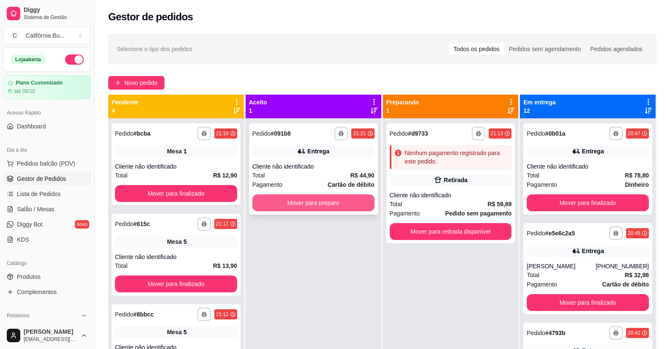
click at [325, 208] on button "Mover para preparo" at bounding box center [313, 202] width 122 height 17
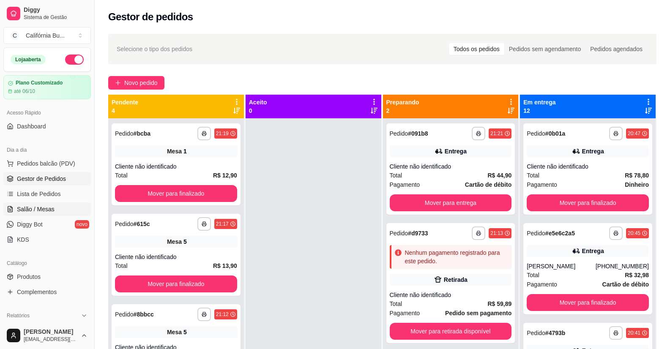
click at [35, 209] on span "Salão / Mesas" at bounding box center [36, 209] width 38 height 8
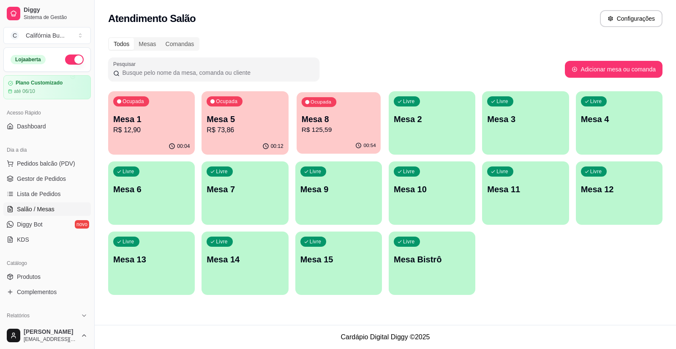
click at [332, 122] on p "Mesa 8" at bounding box center [338, 119] width 74 height 11
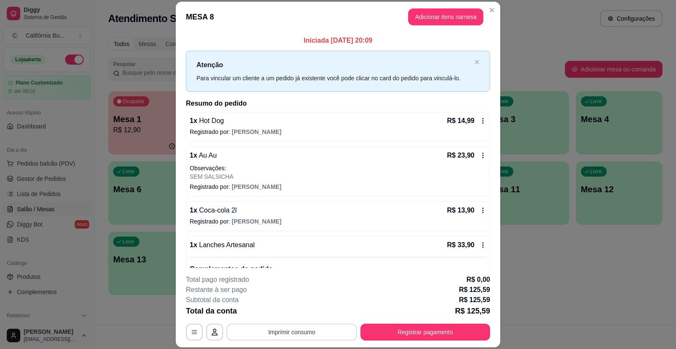
click at [309, 334] on button "Imprimir consumo" at bounding box center [292, 332] width 131 height 17
click at [287, 295] on button "Balcão" at bounding box center [291, 296] width 61 height 14
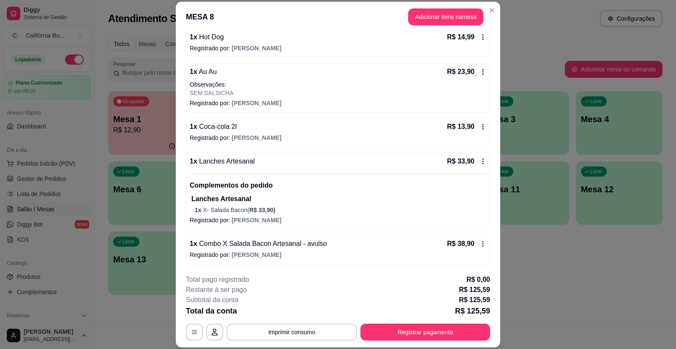
scroll to position [25, 0]
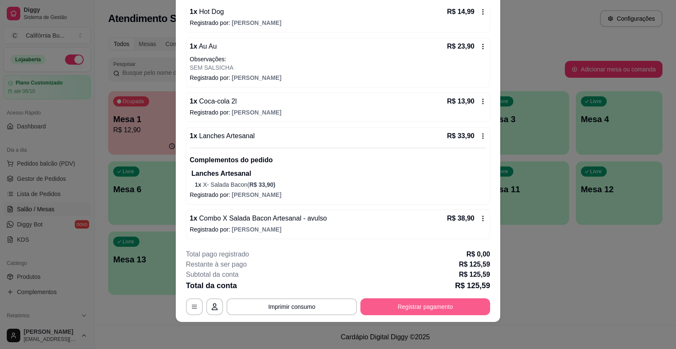
click at [421, 311] on button "Registrar pagamento" at bounding box center [425, 306] width 130 height 17
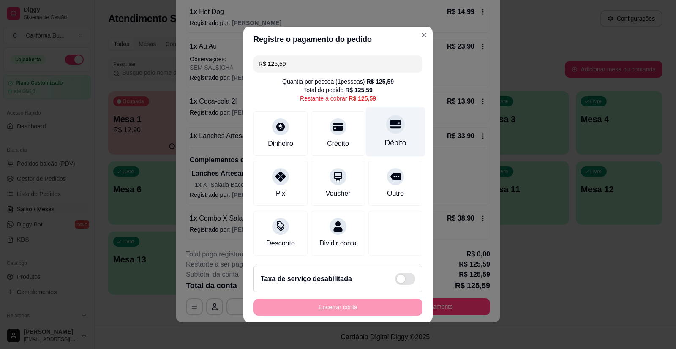
click at [390, 131] on div "Débito" at bounding box center [396, 131] width 60 height 49
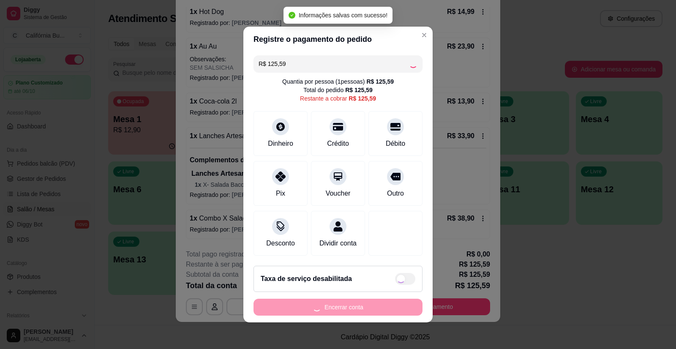
type input "R$ 0,00"
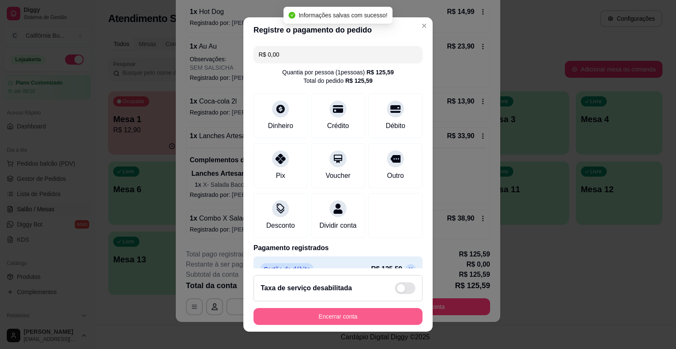
click at [338, 319] on button "Encerrar conta" at bounding box center [338, 316] width 169 height 17
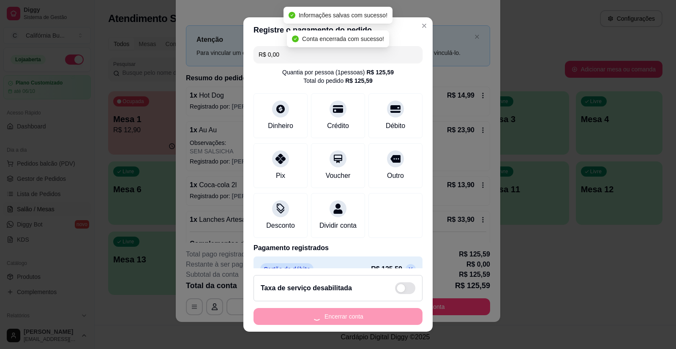
scroll to position [0, 0]
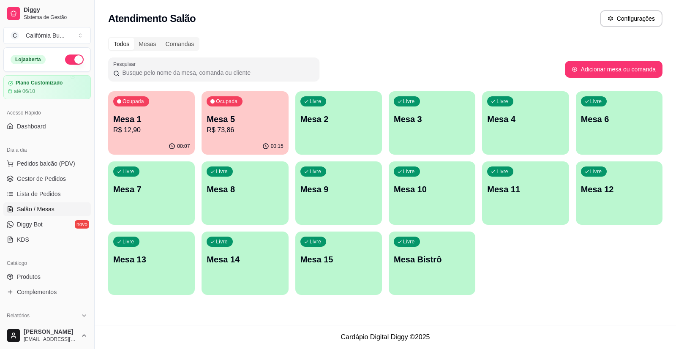
click at [544, 290] on div "Ocupada Mesa 1 R$ 12,90 00:07 Ocupada Mesa 5 R$ 73,86 00:15 Livre Mesa 2 Livre …" at bounding box center [385, 193] width 554 height 204
click at [48, 160] on span "Pedidos balcão (PDV)" at bounding box center [46, 163] width 58 height 8
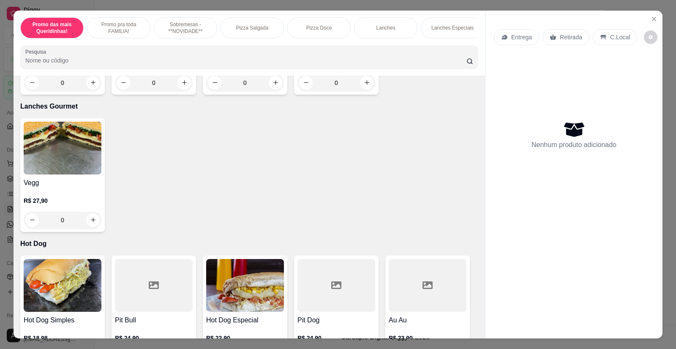
scroll to position [1141, 0]
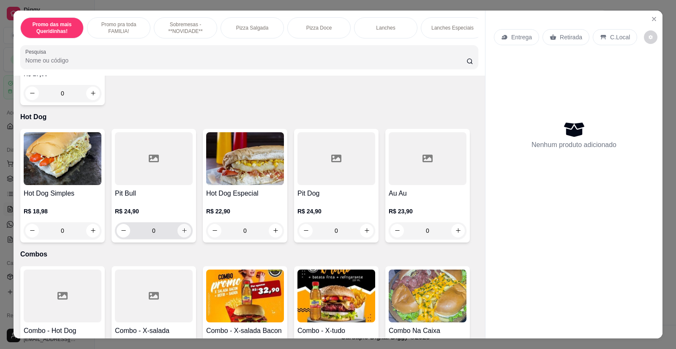
click at [184, 226] on button "increase-product-quantity" at bounding box center [184, 231] width 14 height 14
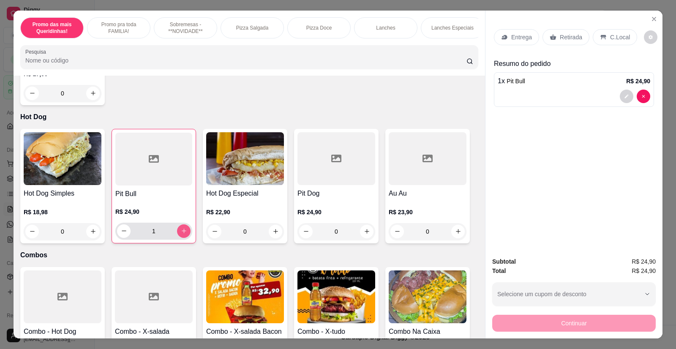
type input "1"
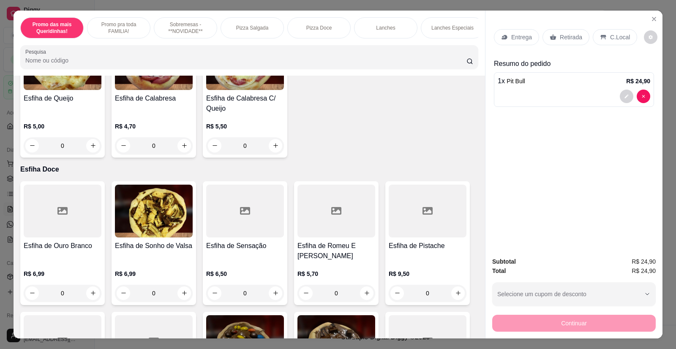
scroll to position [1817, 0]
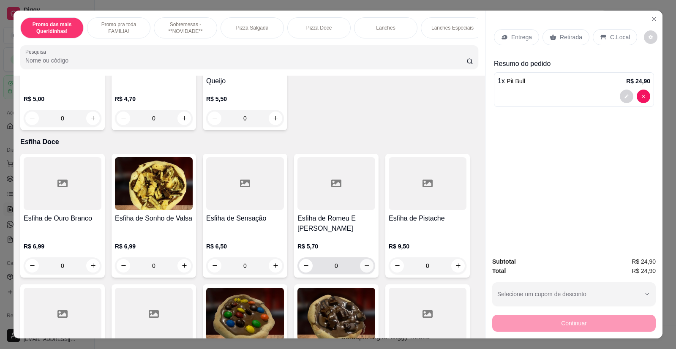
click at [364, 262] on icon "increase-product-quantity" at bounding box center [367, 265] width 6 height 6
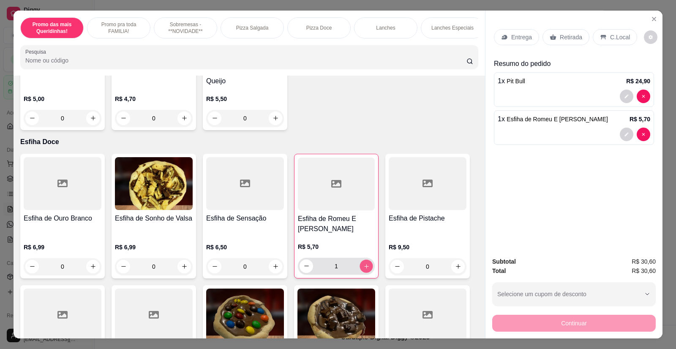
click at [363, 263] on icon "increase-product-quantity" at bounding box center [366, 266] width 6 height 6
type input "2"
click at [557, 32] on div "Retirada" at bounding box center [566, 37] width 47 height 16
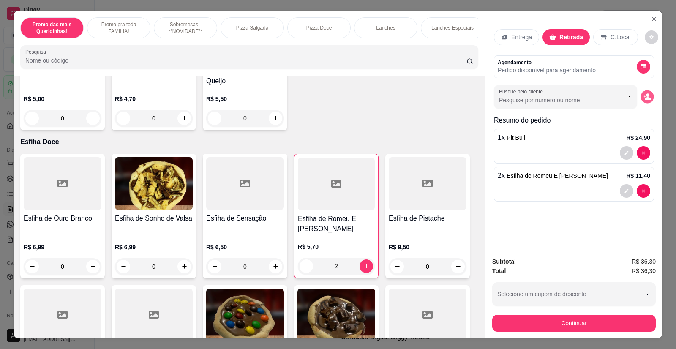
click at [641, 101] on button "decrease-product-quantity" at bounding box center [647, 96] width 13 height 13
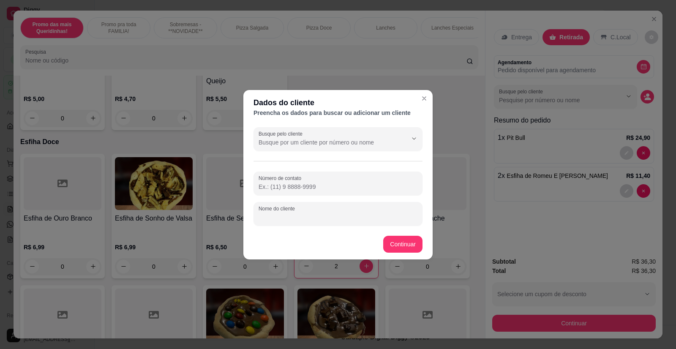
click at [283, 219] on input "Nome do cliente" at bounding box center [338, 217] width 159 height 8
type input "Alemao"
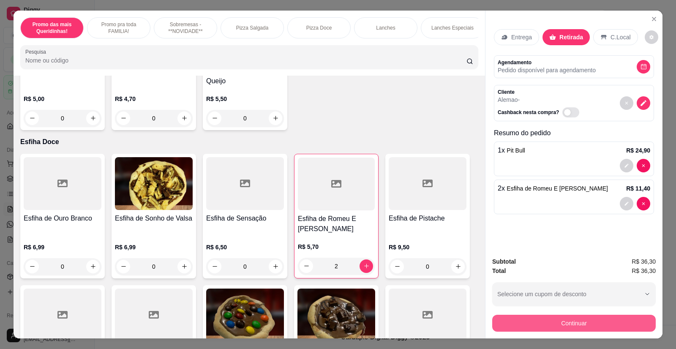
click at [534, 318] on button "Continuar" at bounding box center [574, 323] width 164 height 17
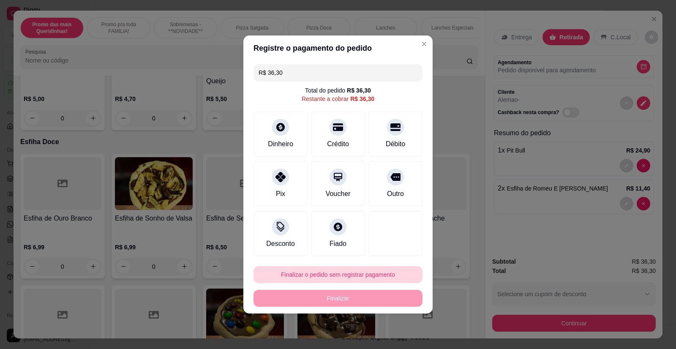
click at [374, 275] on button "Finalizar o pedido sem registrar pagamento" at bounding box center [338, 274] width 169 height 17
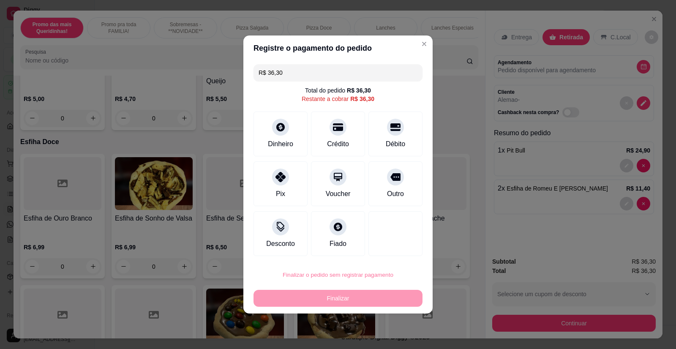
click at [390, 248] on button "Confirmar" at bounding box center [390, 250] width 31 height 13
type input "0"
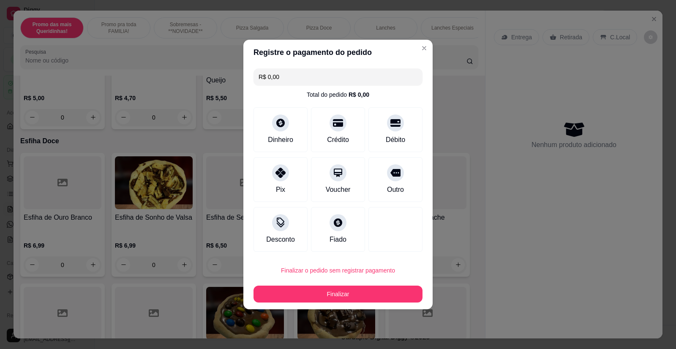
type input "R$ 0,00"
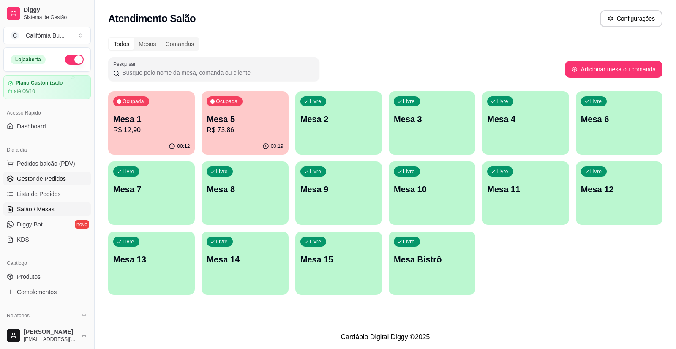
click at [41, 183] on span "Gestor de Pedidos" at bounding box center [41, 179] width 49 height 8
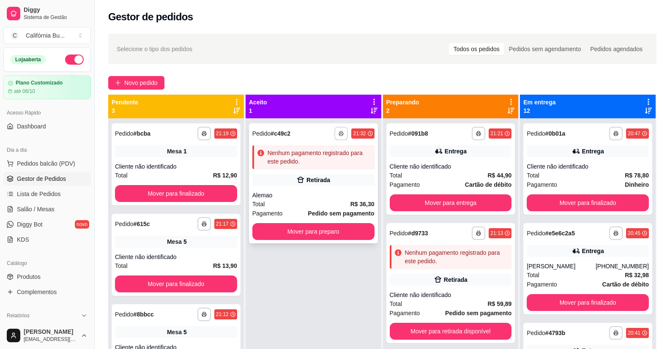
click at [341, 135] on icon "button" at bounding box center [340, 133] width 5 height 5
click at [316, 164] on button "Balcão" at bounding box center [315, 163] width 61 height 14
click at [58, 156] on div "Dia a dia" at bounding box center [46, 150] width 87 height 14
click at [51, 165] on span "Pedidos balcão (PDV)" at bounding box center [46, 163] width 58 height 8
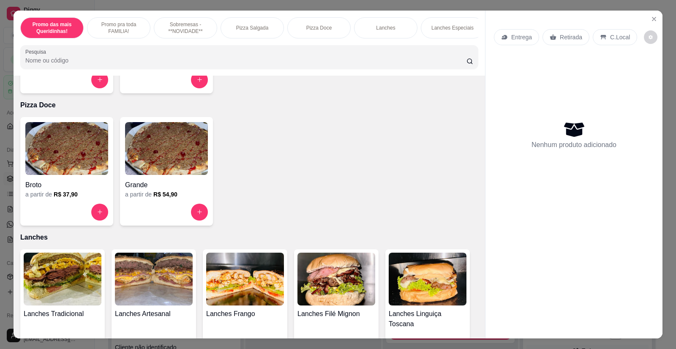
scroll to position [549, 0]
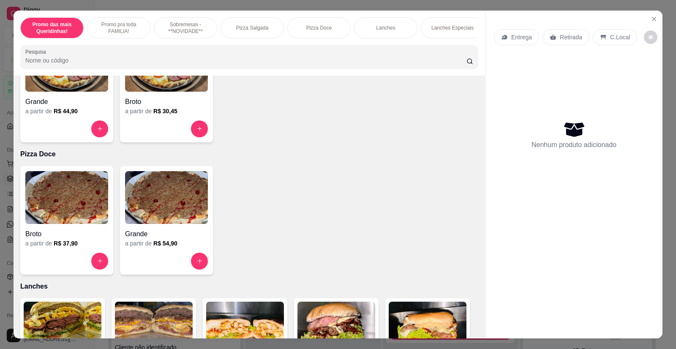
click at [165, 213] on img at bounding box center [166, 197] width 83 height 53
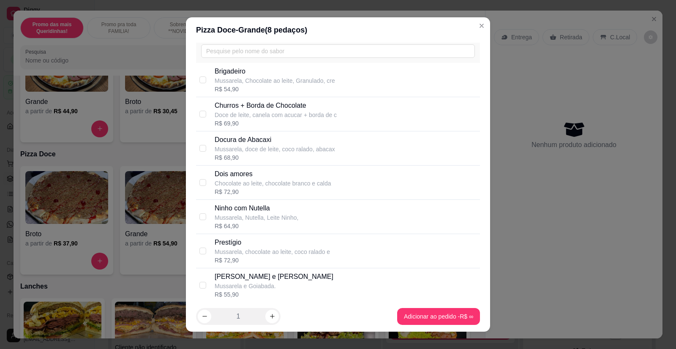
scroll to position [0, 0]
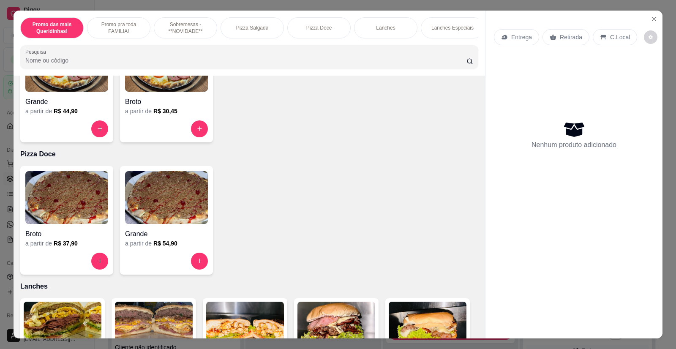
click at [166, 204] on img at bounding box center [166, 197] width 83 height 53
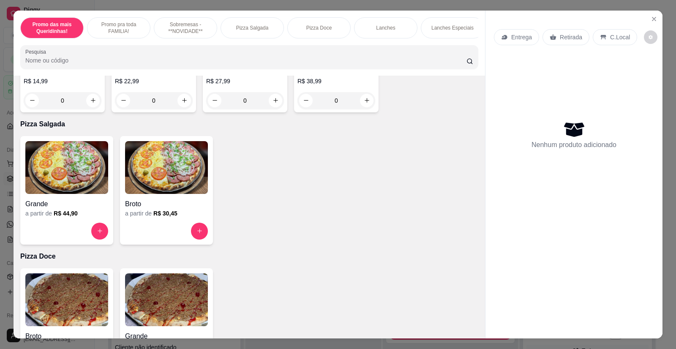
scroll to position [423, 0]
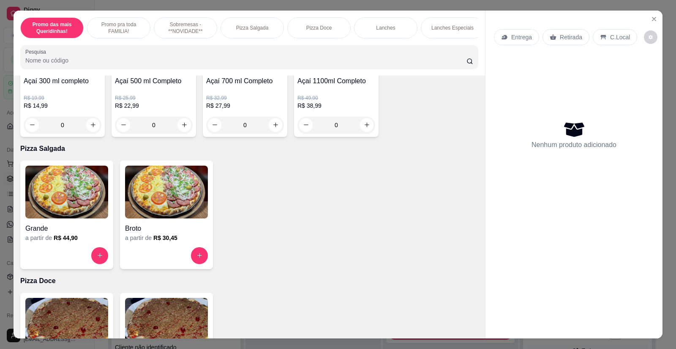
click at [73, 192] on img at bounding box center [66, 192] width 83 height 53
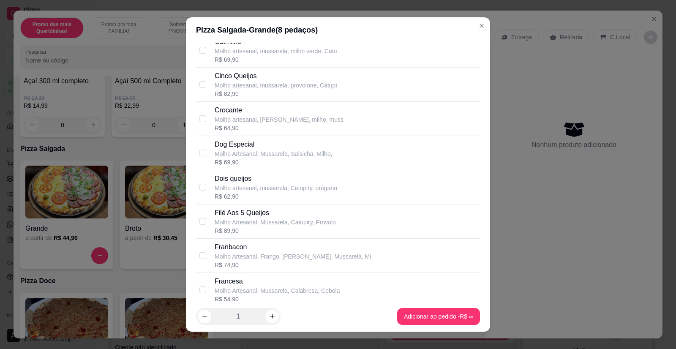
scroll to position [718, 0]
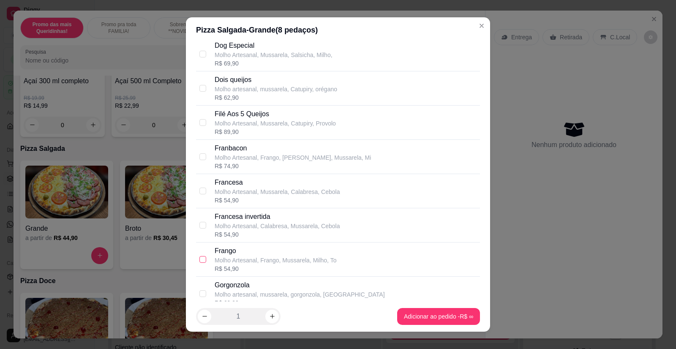
click at [199, 259] on input "checkbox" at bounding box center [202, 259] width 7 height 7
checkbox input "true"
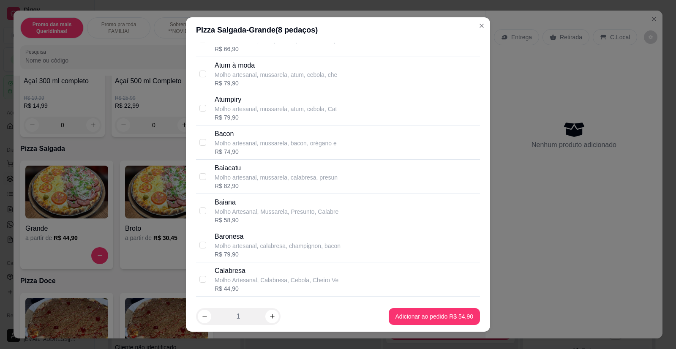
scroll to position [296, 0]
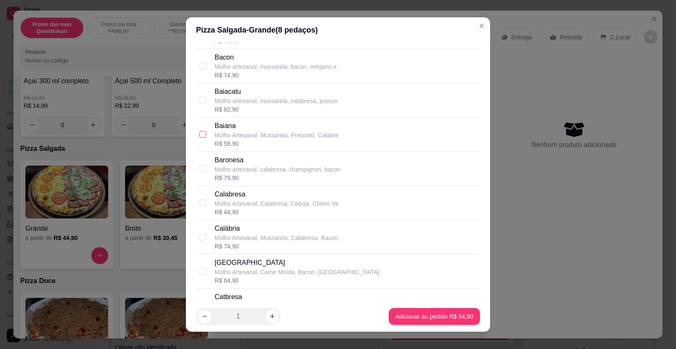
click at [199, 134] on input "checkbox" at bounding box center [202, 134] width 7 height 7
checkbox input "true"
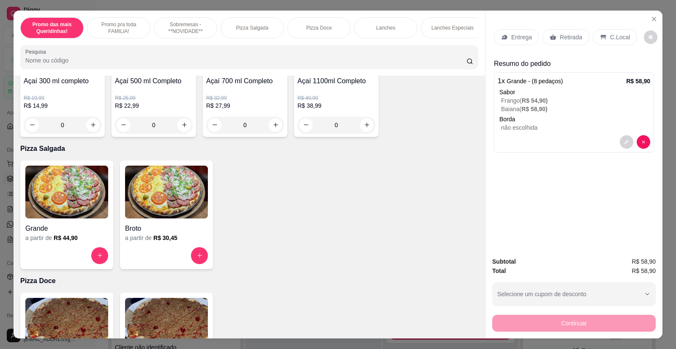
click at [562, 37] on p "Retirada" at bounding box center [571, 37] width 22 height 8
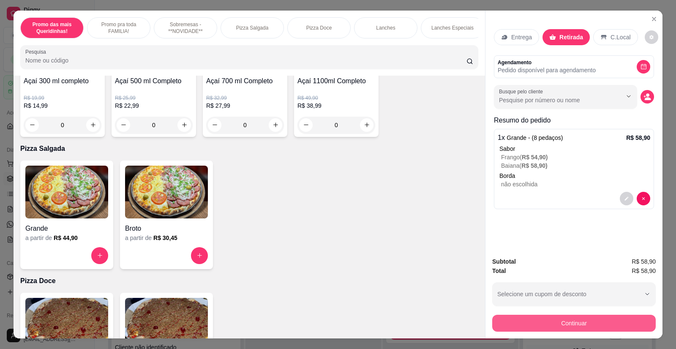
click at [552, 319] on button "Continuar" at bounding box center [574, 323] width 164 height 17
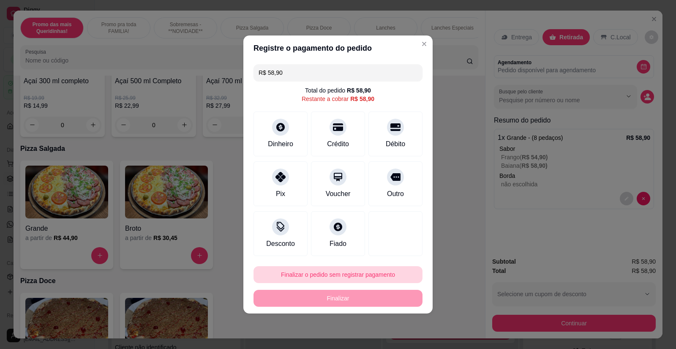
click at [351, 273] on button "Finalizar o pedido sem registrar pagamento" at bounding box center [338, 274] width 169 height 17
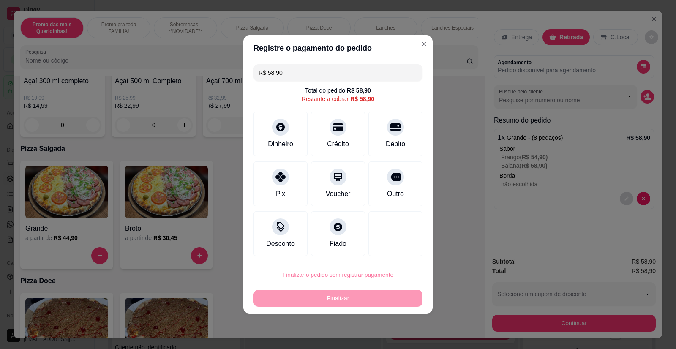
click at [389, 253] on button "Confirmar" at bounding box center [390, 250] width 30 height 13
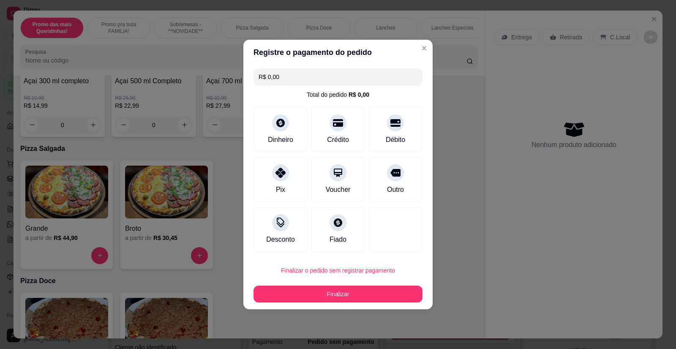
type input "R$ 0,00"
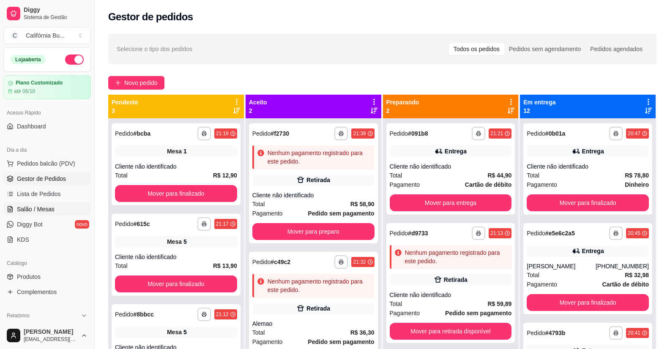
click at [41, 211] on span "Salão / Mesas" at bounding box center [36, 209] width 38 height 8
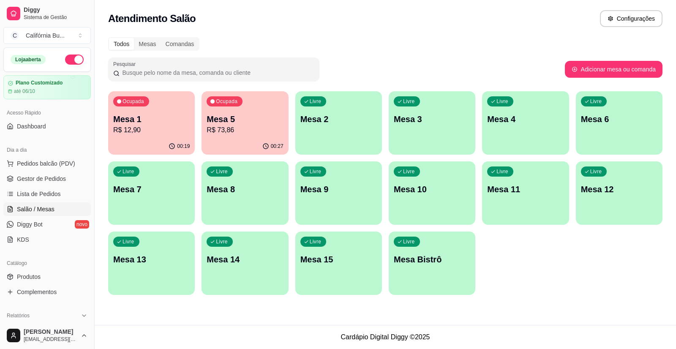
click at [236, 129] on p "R$ 73,86" at bounding box center [245, 130] width 76 height 10
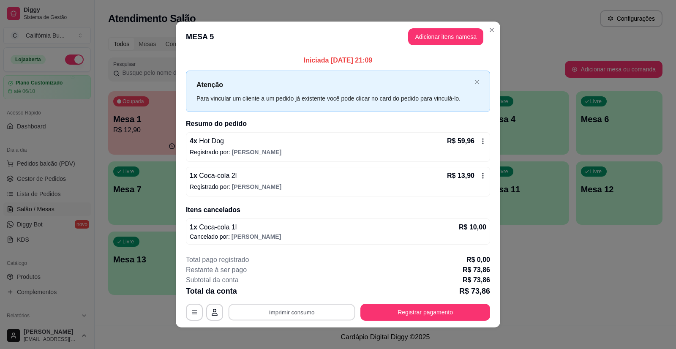
click at [289, 317] on button "Imprimir consumo" at bounding box center [292, 312] width 127 height 16
click at [294, 274] on button "Balcão" at bounding box center [291, 276] width 61 height 14
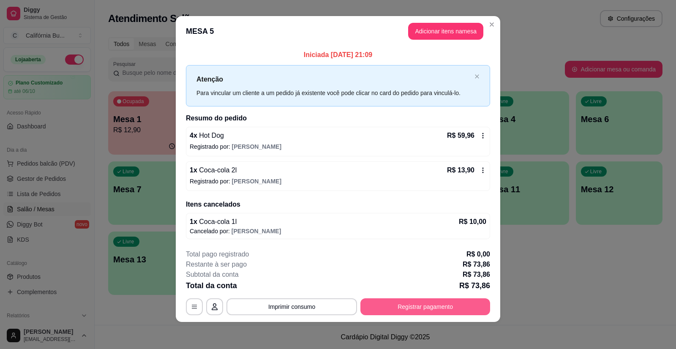
click at [401, 312] on button "Registrar pagamento" at bounding box center [425, 306] width 130 height 17
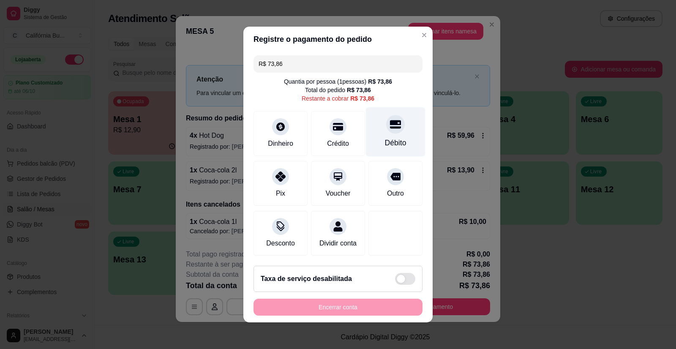
click at [397, 137] on div "Débito" at bounding box center [396, 142] width 22 height 11
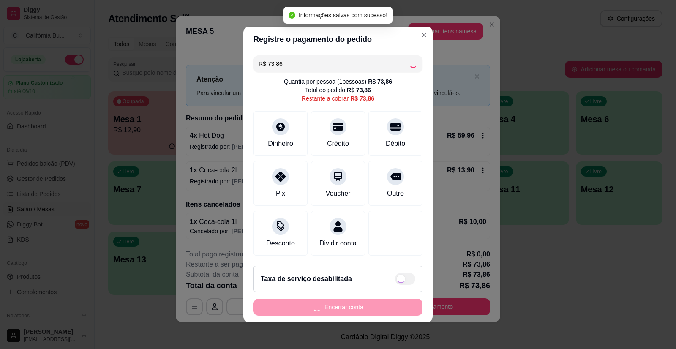
type input "R$ 0,00"
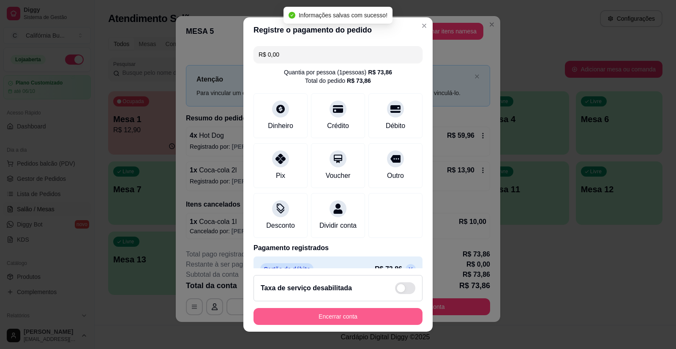
click at [347, 317] on button "Encerrar conta" at bounding box center [338, 316] width 169 height 17
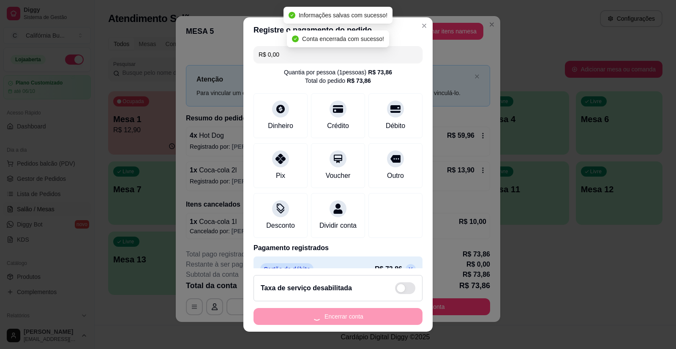
scroll to position [0, 0]
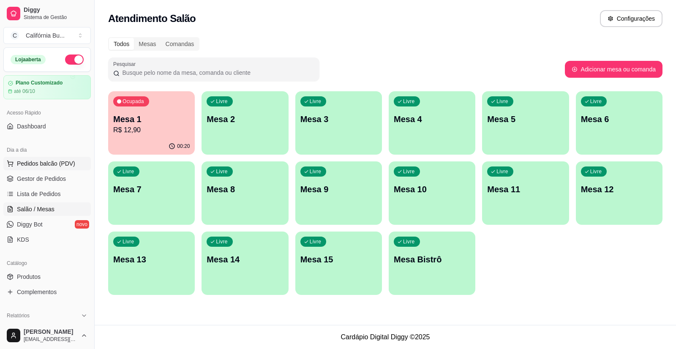
click at [54, 163] on span "Pedidos balcão (PDV)" at bounding box center [46, 163] width 58 height 8
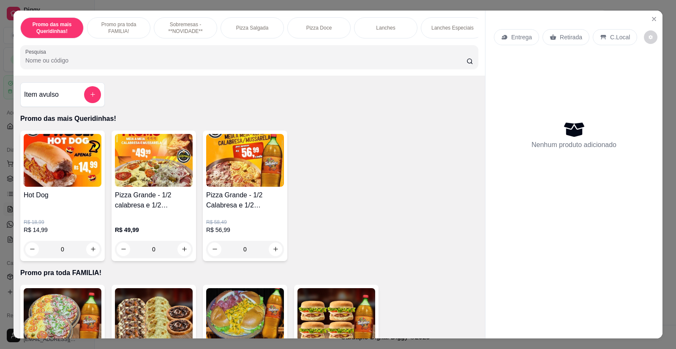
click at [87, 256] on div "0" at bounding box center [63, 249] width 78 height 17
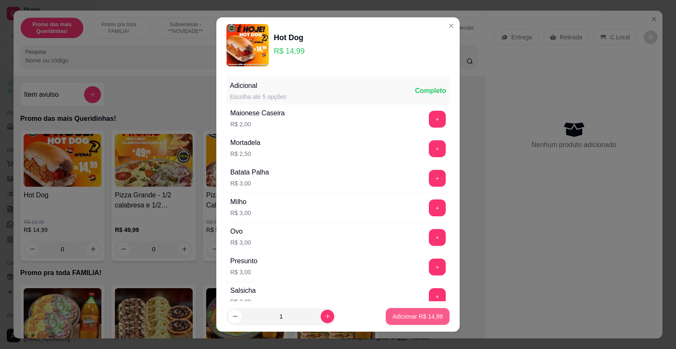
click at [409, 317] on p "Adicionar R$ 14,99" at bounding box center [418, 316] width 50 height 8
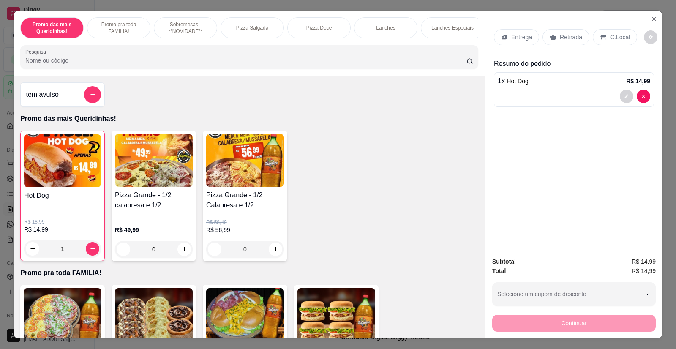
type input "1"
click at [563, 41] on p "Retirada" at bounding box center [571, 37] width 22 height 8
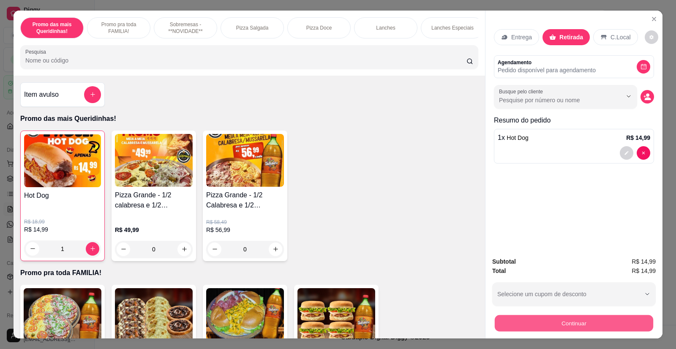
click at [577, 318] on button "Continuar" at bounding box center [574, 323] width 158 height 16
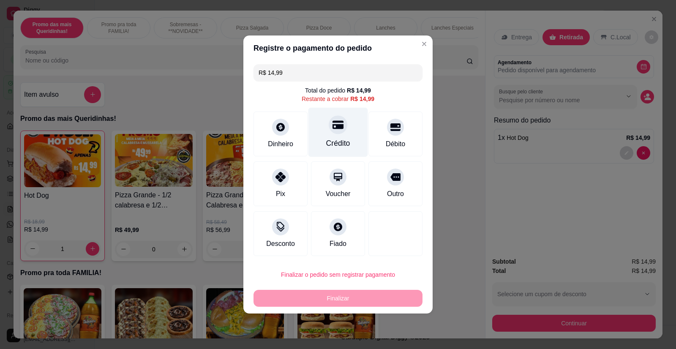
click at [340, 139] on div "Crédito" at bounding box center [338, 143] width 24 height 11
type input "R$ 0,00"
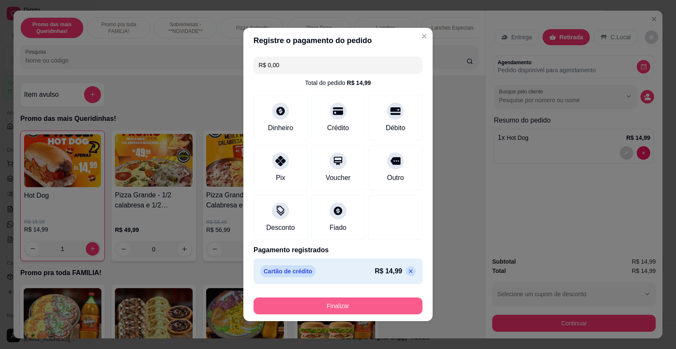
click at [351, 306] on button "Finalizar" at bounding box center [338, 306] width 169 height 17
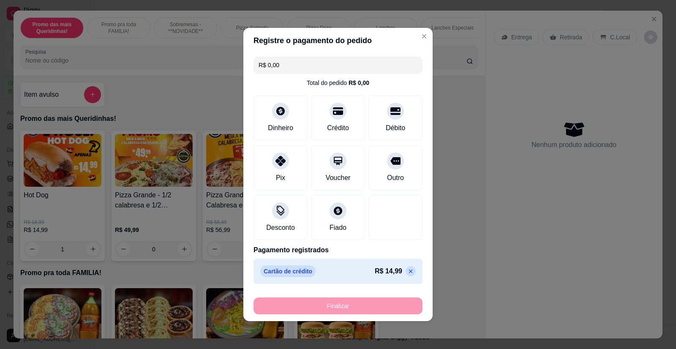
type input "0"
type input "-R$ 14,99"
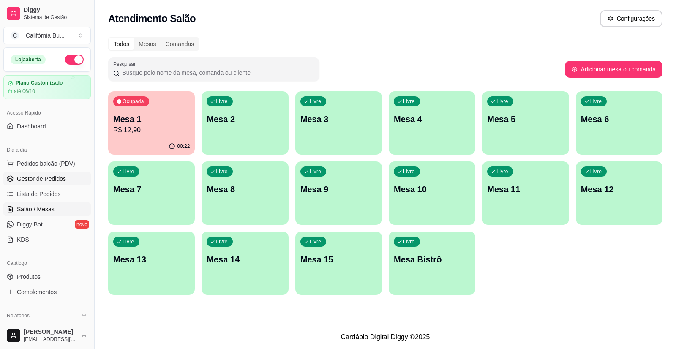
click at [28, 184] on link "Gestor de Pedidos" at bounding box center [46, 179] width 87 height 14
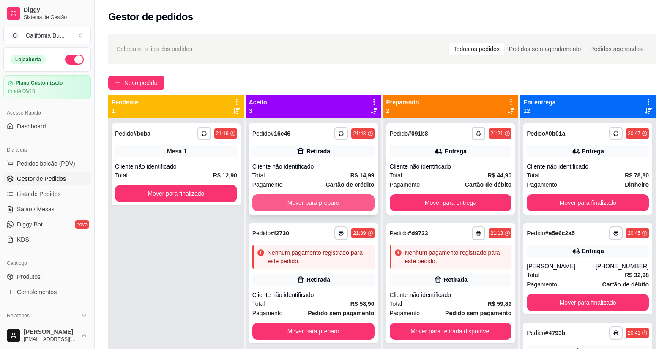
click at [311, 205] on button "Mover para preparo" at bounding box center [313, 202] width 122 height 17
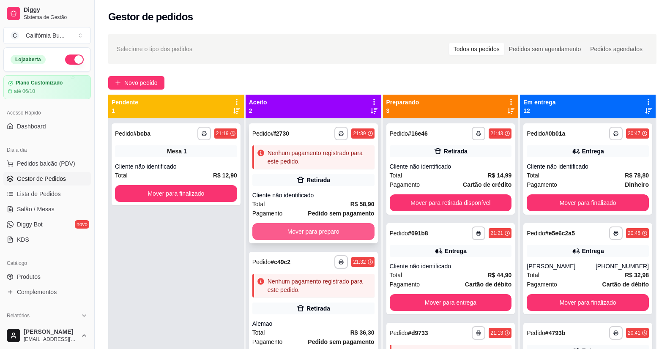
click at [303, 234] on button "Mover para preparo" at bounding box center [313, 231] width 122 height 17
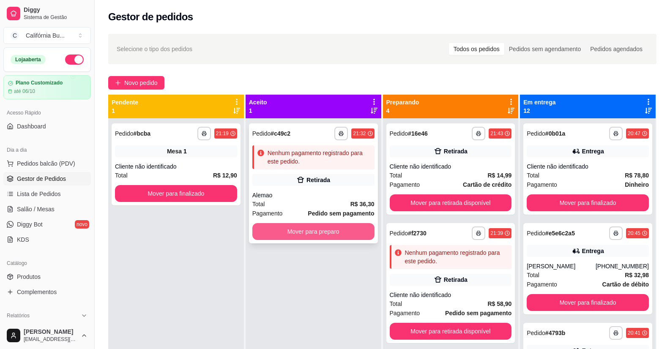
click at [321, 232] on button "Mover para preparo" at bounding box center [313, 231] width 122 height 17
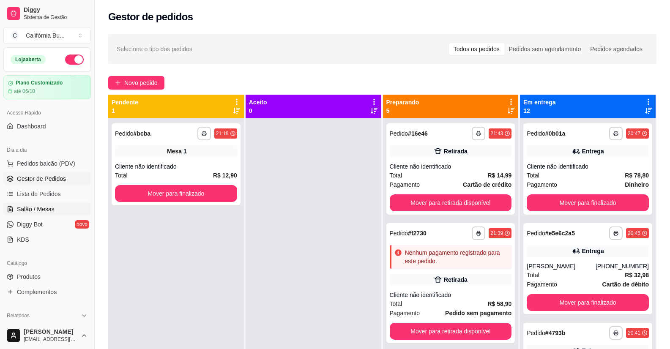
click at [32, 208] on span "Salão / Mesas" at bounding box center [36, 209] width 38 height 8
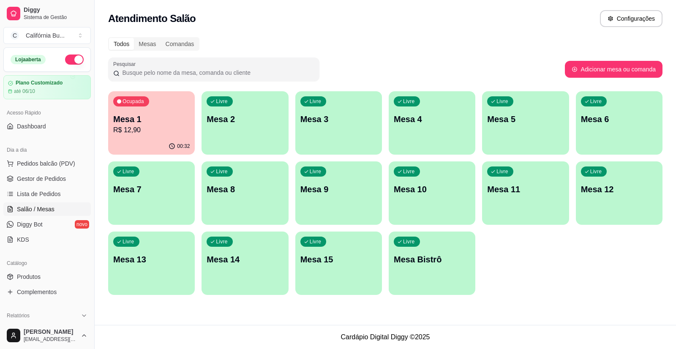
click at [161, 130] on p "R$ 12,90" at bounding box center [151, 130] width 76 height 10
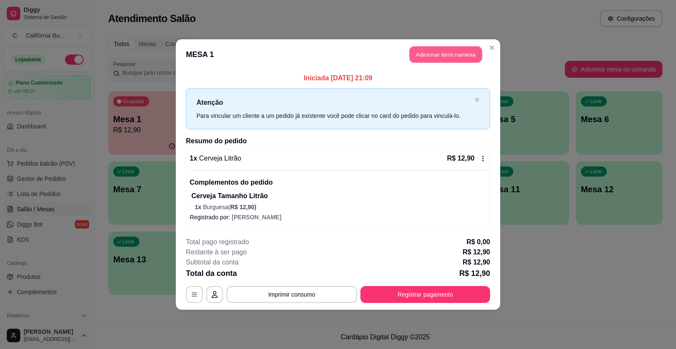
click at [442, 57] on button "Adicionar itens na mesa" at bounding box center [445, 54] width 73 height 16
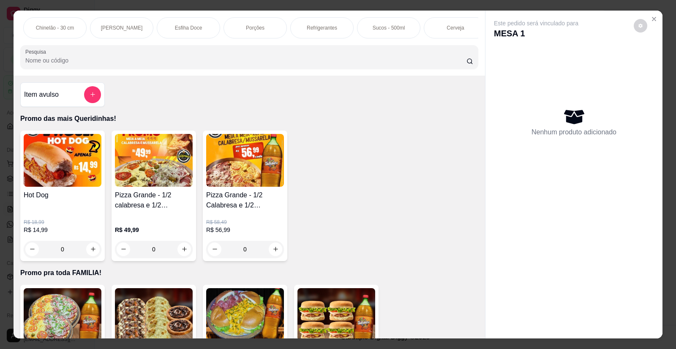
scroll to position [0, 674]
click at [451, 28] on p "Cerveja" at bounding box center [446, 28] width 17 height 7
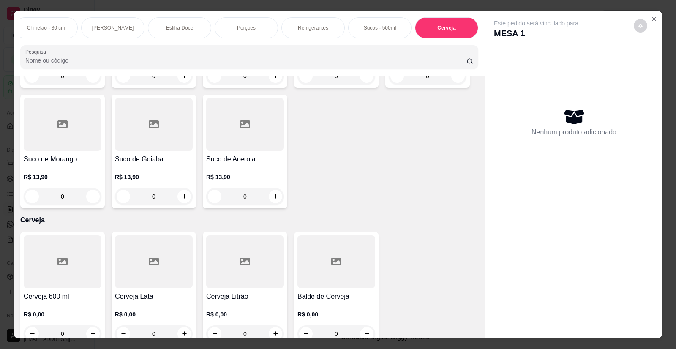
scroll to position [16, 0]
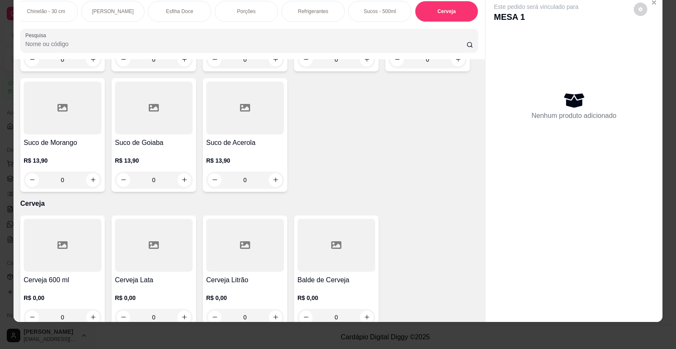
click at [248, 275] on h4 "Cerveja Litrão" at bounding box center [245, 280] width 78 height 10
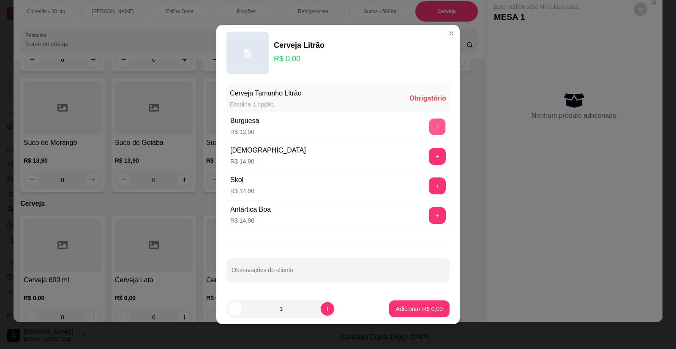
click at [429, 125] on button "+" at bounding box center [437, 127] width 16 height 16
click at [412, 311] on p "Adicionar R$ 12,90" at bounding box center [418, 309] width 50 height 8
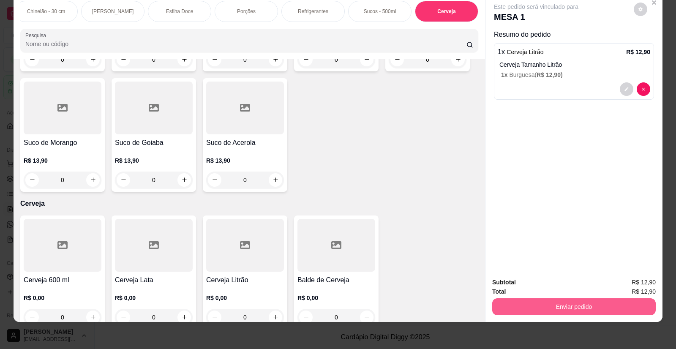
click at [498, 301] on button "Enviar pedido" at bounding box center [574, 306] width 164 height 17
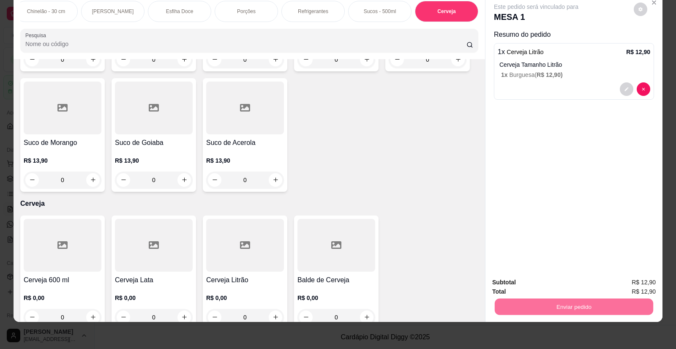
click at [538, 287] on button "Não registrar e enviar pedido" at bounding box center [546, 286] width 88 height 16
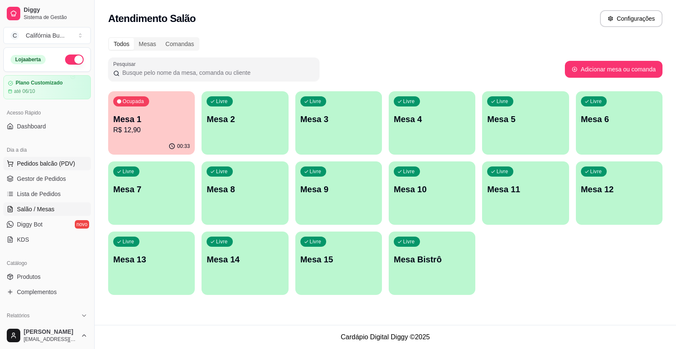
click at [59, 164] on span "Pedidos balcão (PDV)" at bounding box center [46, 163] width 58 height 8
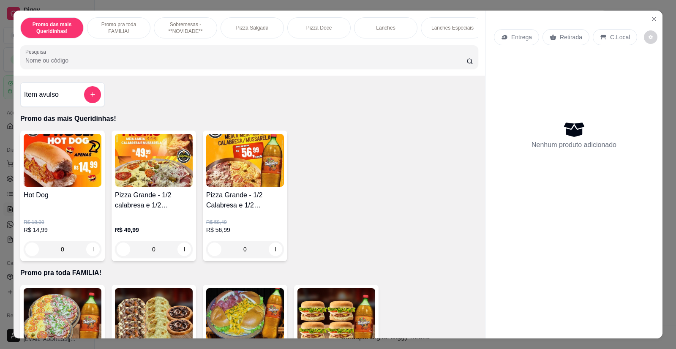
click at [182, 257] on div "0" at bounding box center [154, 249] width 78 height 17
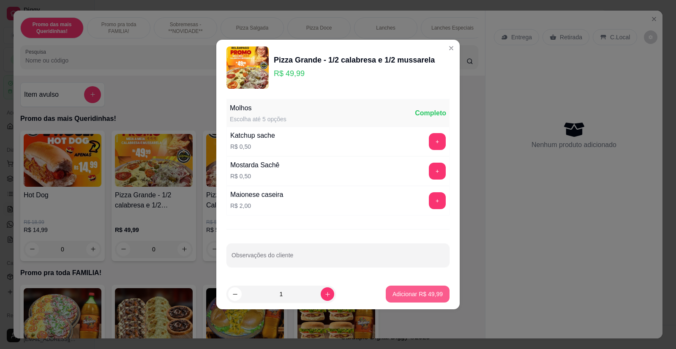
click at [437, 298] on button "Adicionar R$ 49,99" at bounding box center [418, 294] width 64 height 17
type input "1"
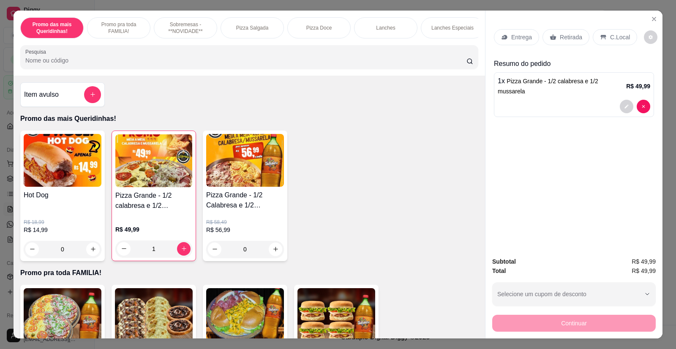
click at [573, 43] on div "Retirada" at bounding box center [566, 37] width 47 height 16
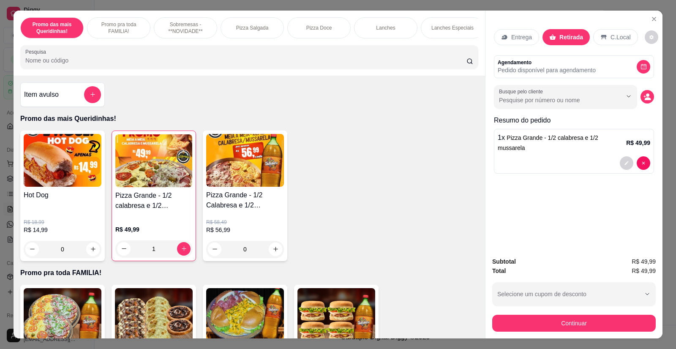
click at [651, 101] on div "Entrega Retirada C.Local Agendamento Pedido disponível para agendamento Busque …" at bounding box center [574, 131] width 177 height 240
click at [648, 98] on icon "decrease-product-quantity" at bounding box center [647, 96] width 7 height 7
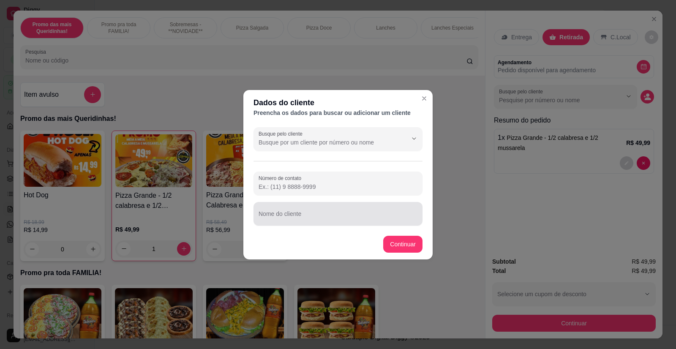
click at [314, 216] on input "Nome do cliente" at bounding box center [338, 217] width 159 height 8
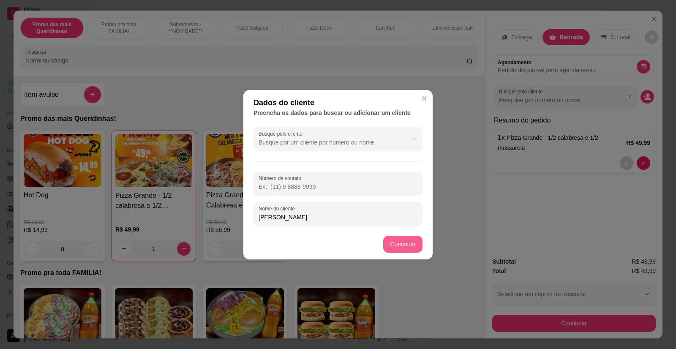
type input "[PERSON_NAME]"
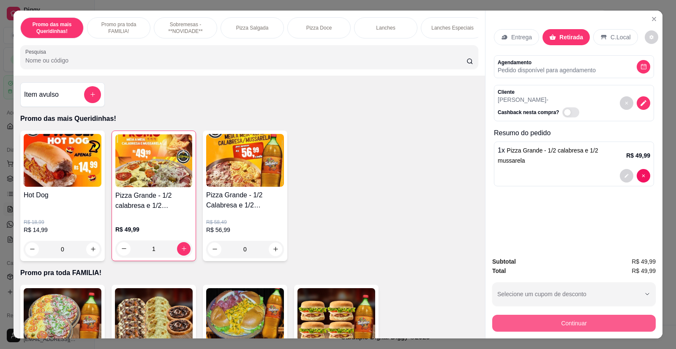
click at [568, 320] on button "Continuar" at bounding box center [574, 323] width 164 height 17
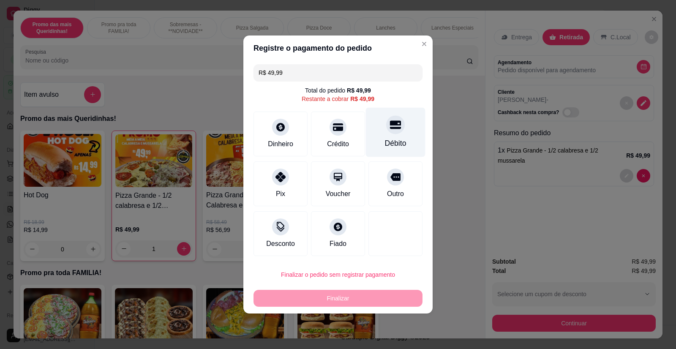
click at [397, 136] on div "Débito" at bounding box center [396, 132] width 60 height 49
type input "R$ 0,00"
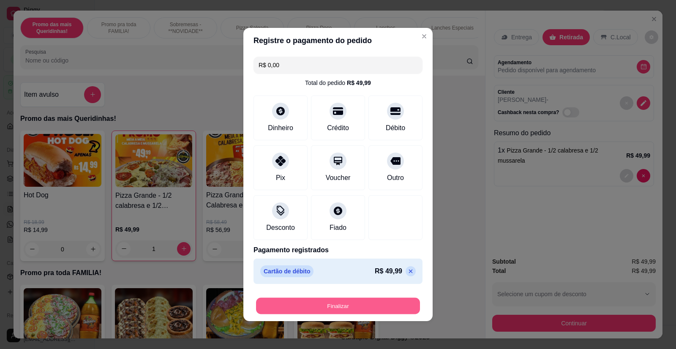
click at [337, 309] on button "Finalizar" at bounding box center [338, 306] width 164 height 16
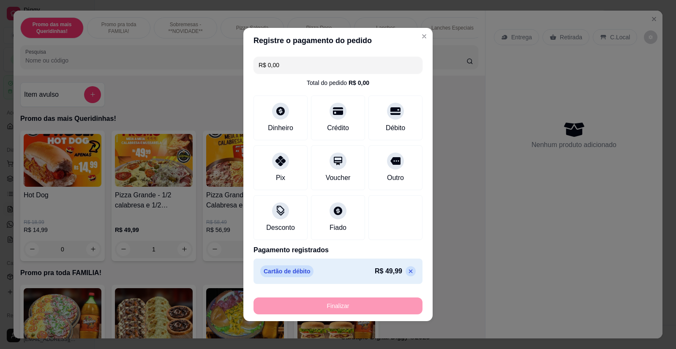
type input "0"
type input "-R$ 49,99"
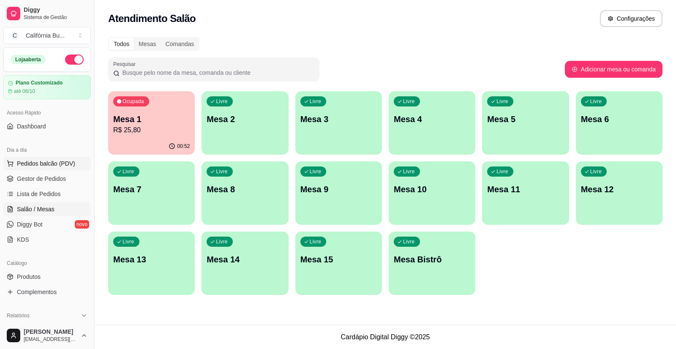
click at [63, 162] on span "Pedidos balcão (PDV)" at bounding box center [46, 163] width 58 height 8
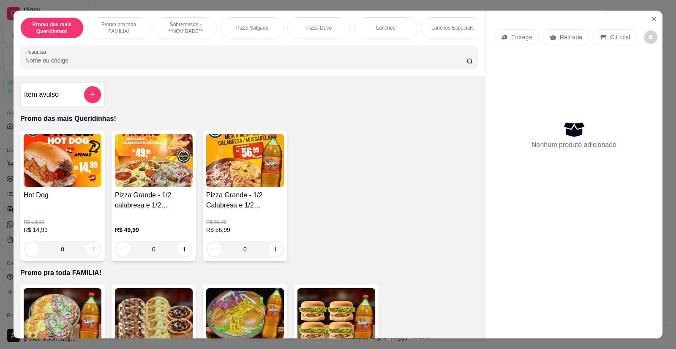
click at [89, 256] on div "0" at bounding box center [63, 249] width 78 height 17
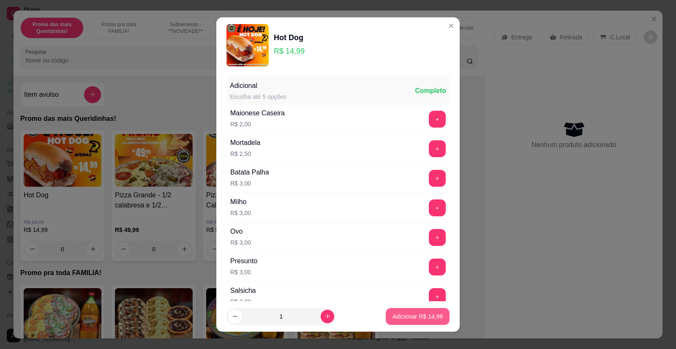
click at [397, 316] on p "Adicionar R$ 14,99" at bounding box center [418, 316] width 50 height 8
type input "1"
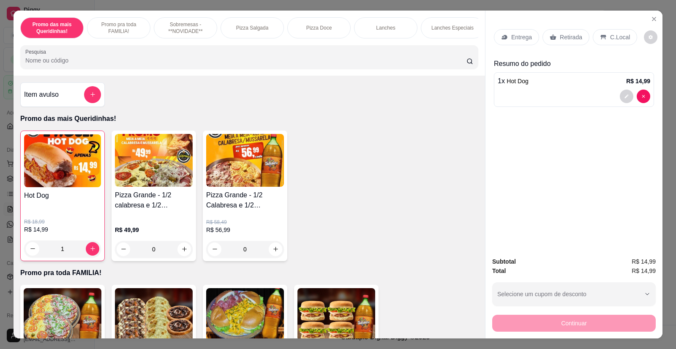
click at [565, 37] on p "Retirada" at bounding box center [571, 37] width 22 height 8
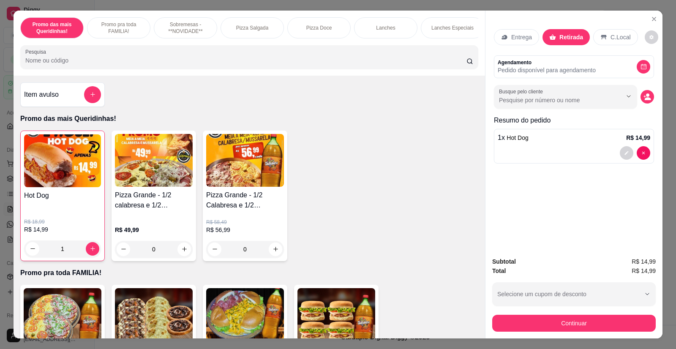
click at [612, 42] on div "C.Local" at bounding box center [615, 37] width 44 height 16
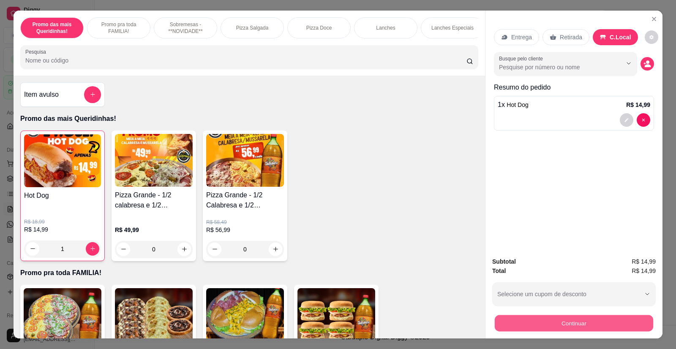
click at [573, 322] on button "Continuar" at bounding box center [574, 323] width 158 height 16
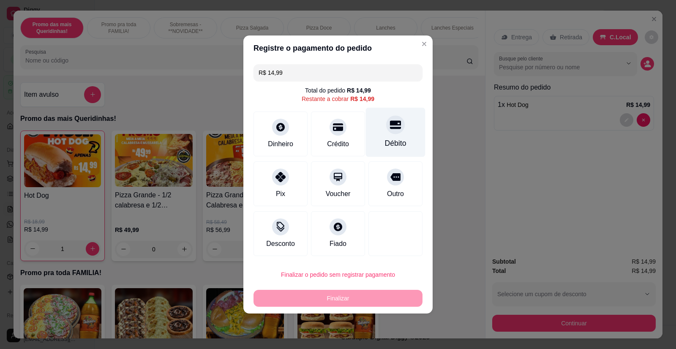
click at [400, 139] on div "Débito" at bounding box center [396, 143] width 22 height 11
type input "R$ 0,00"
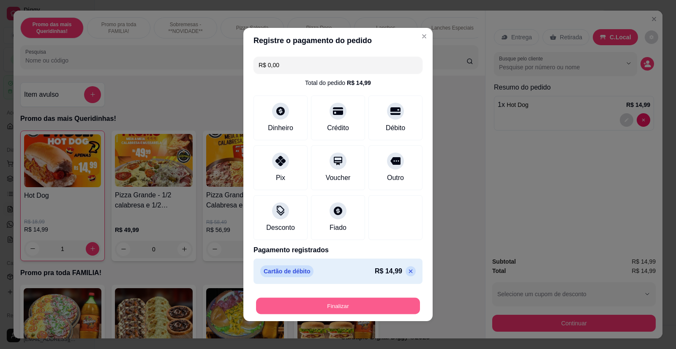
click at [348, 308] on button "Finalizar" at bounding box center [338, 306] width 164 height 16
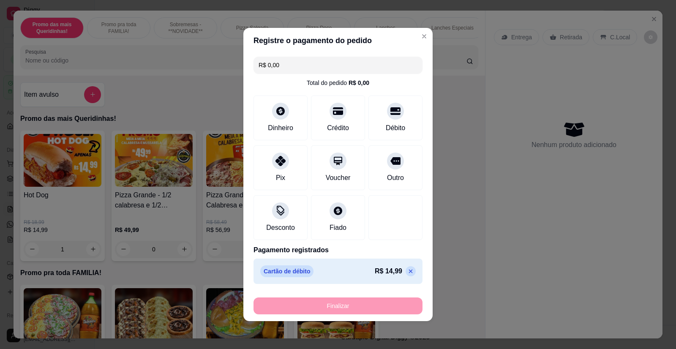
type input "0"
type input "-R$ 14,99"
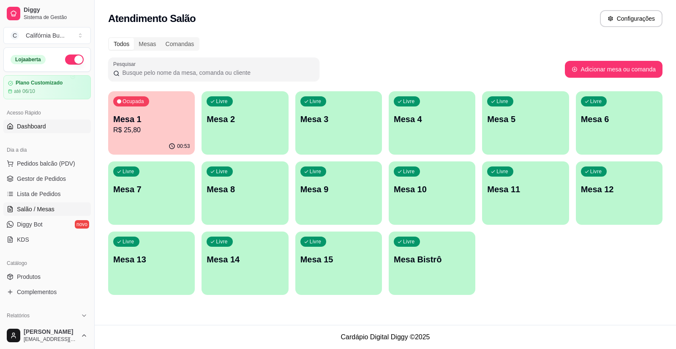
click at [42, 125] on span "Dashboard" at bounding box center [31, 126] width 29 height 8
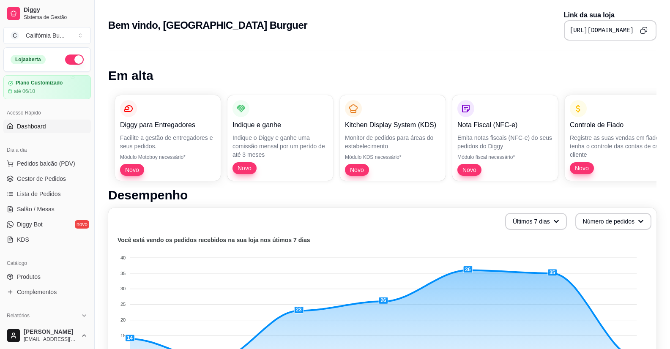
click at [645, 30] on icon "Copy to clipboard" at bounding box center [644, 31] width 8 height 8
click at [35, 180] on span "Gestor de Pedidos" at bounding box center [41, 179] width 49 height 8
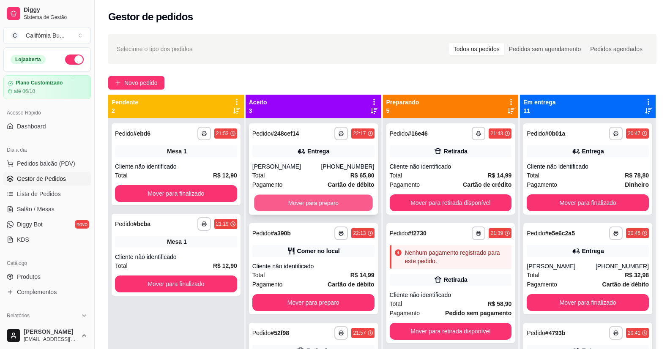
click at [311, 198] on button "Mover para preparo" at bounding box center [313, 203] width 118 height 16
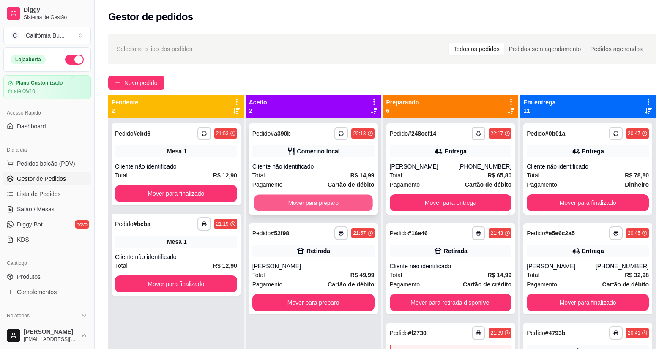
click at [321, 202] on button "Mover para preparo" at bounding box center [313, 203] width 118 height 16
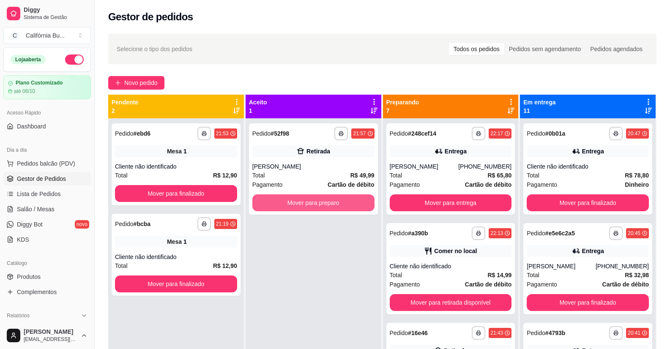
click at [321, 202] on button "Mover para preparo" at bounding box center [313, 202] width 122 height 17
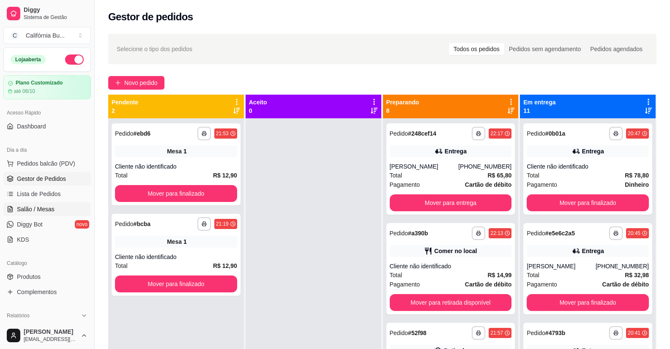
click at [41, 205] on span "Salão / Mesas" at bounding box center [36, 209] width 38 height 8
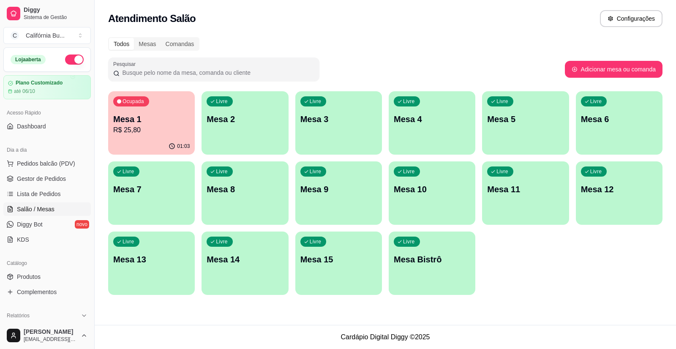
click at [435, 129] on div "Livre Mesa 4" at bounding box center [432, 117] width 87 height 53
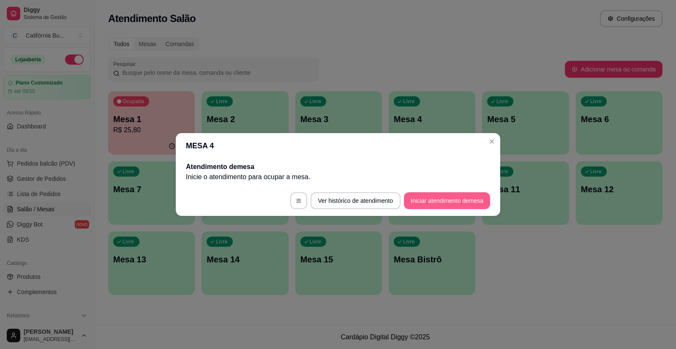
click at [425, 198] on button "Iniciar atendimento de mesa" at bounding box center [447, 200] width 86 height 17
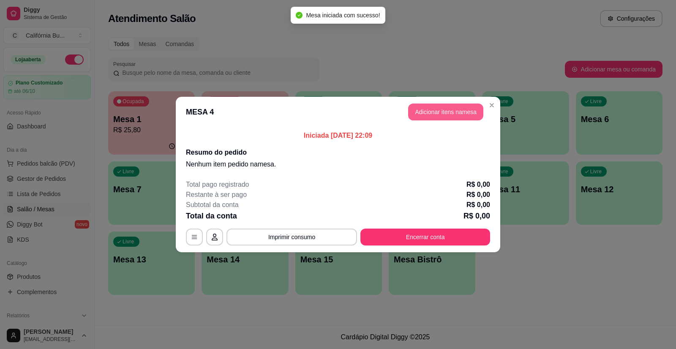
click at [447, 114] on button "Adicionar itens na mesa" at bounding box center [445, 112] width 75 height 17
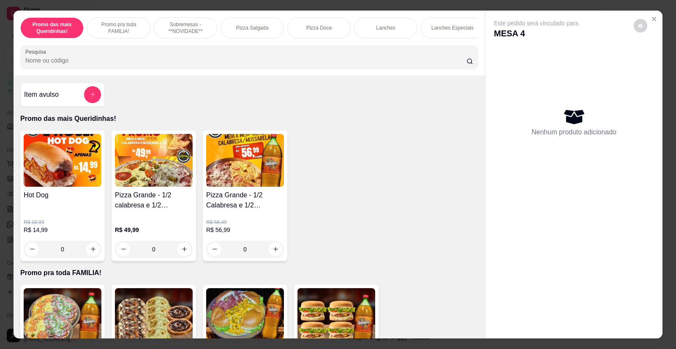
click at [89, 257] on div "0" at bounding box center [63, 249] width 78 height 17
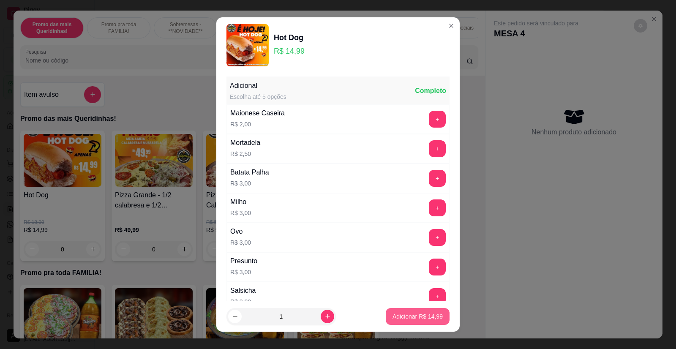
click at [407, 318] on p "Adicionar R$ 14,99" at bounding box center [418, 316] width 50 height 8
type input "1"
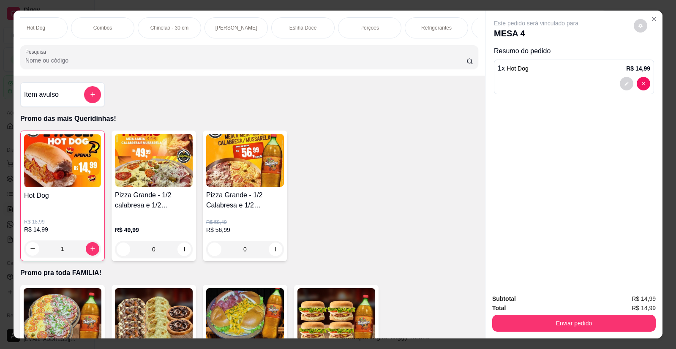
scroll to position [0, 558]
click at [407, 22] on div "Refrigerantes" at bounding box center [428, 27] width 63 height 21
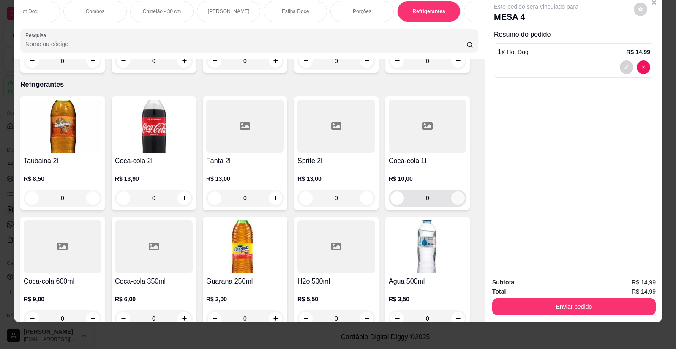
click at [456, 191] on button "increase-product-quantity" at bounding box center [458, 198] width 14 height 14
type input "1"
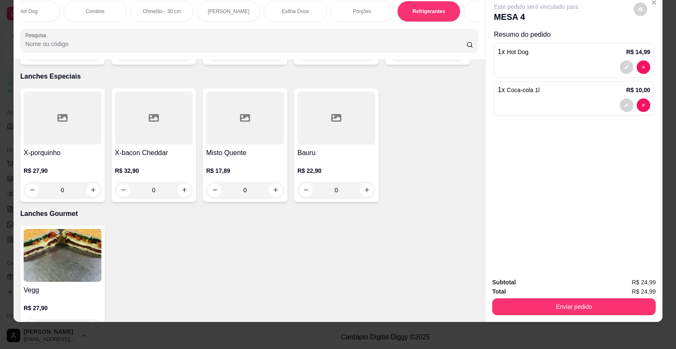
scroll to position [872, 0]
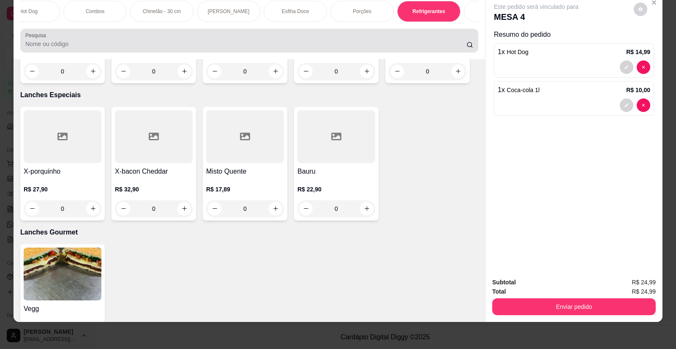
click at [76, 49] on div at bounding box center [249, 40] width 448 height 17
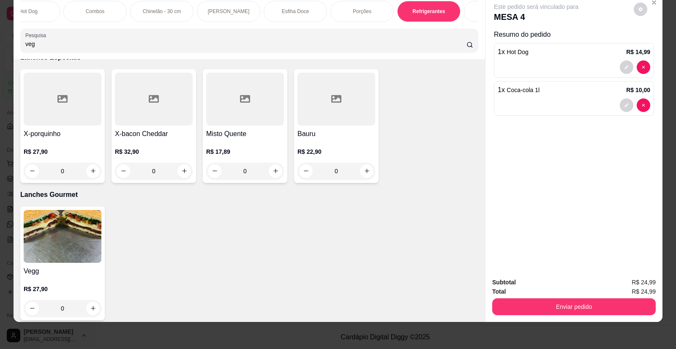
scroll to position [1051, 0]
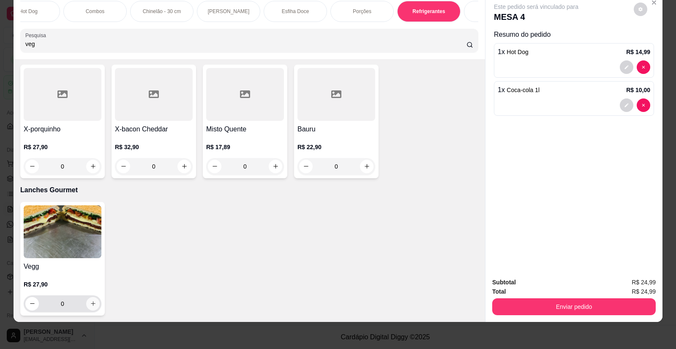
type input "veg"
click at [89, 305] on button "increase-product-quantity" at bounding box center [92, 303] width 13 height 13
type input "1"
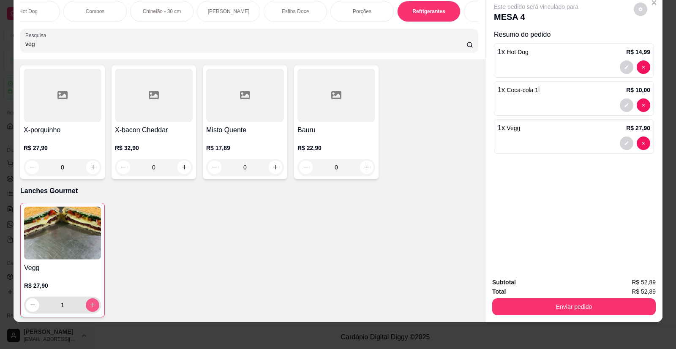
scroll to position [1052, 0]
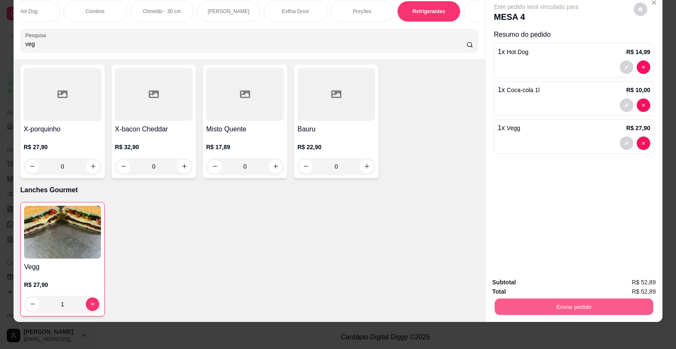
click at [576, 306] on button "Enviar pedido" at bounding box center [574, 307] width 158 height 16
click at [566, 286] on button "Não registrar e enviar pedido" at bounding box center [546, 286] width 88 height 16
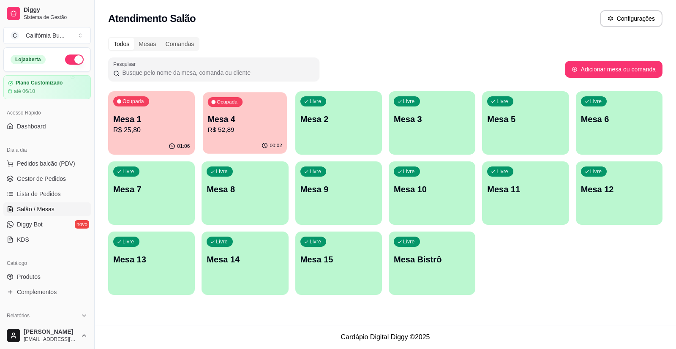
click at [221, 129] on p "R$ 52,89" at bounding box center [245, 130] width 74 height 10
click at [125, 140] on div "01:10" at bounding box center [151, 146] width 84 height 16
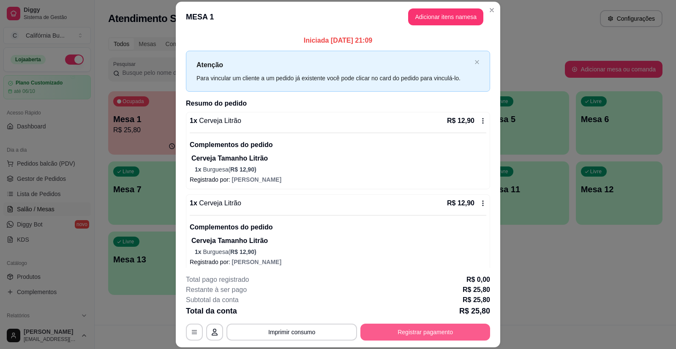
click at [418, 328] on button "Registrar pagamento" at bounding box center [425, 332] width 130 height 17
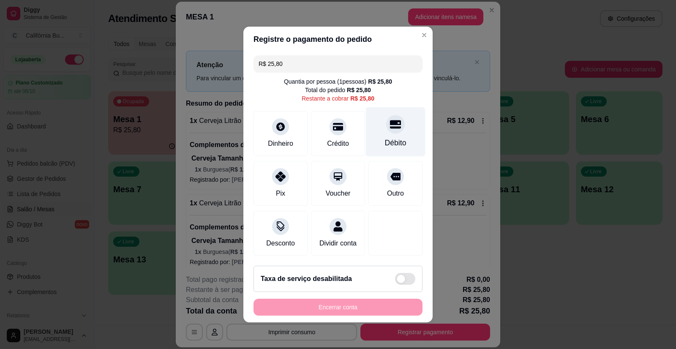
click at [385, 137] on div "Débito" at bounding box center [396, 142] width 22 height 11
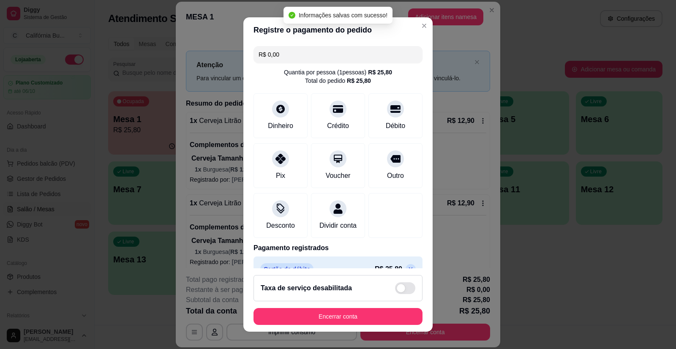
type input "R$ 0,00"
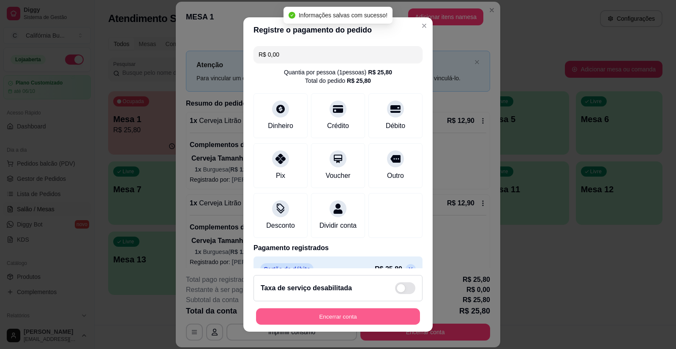
click at [349, 314] on button "Encerrar conta" at bounding box center [338, 316] width 164 height 16
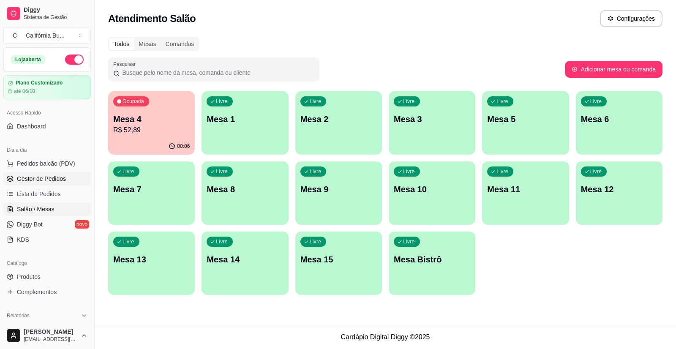
click at [51, 176] on span "Gestor de Pedidos" at bounding box center [41, 179] width 49 height 8
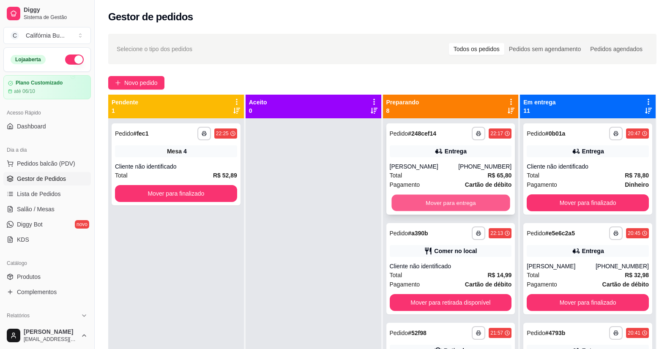
click at [450, 204] on button "Mover para entrega" at bounding box center [450, 203] width 118 height 16
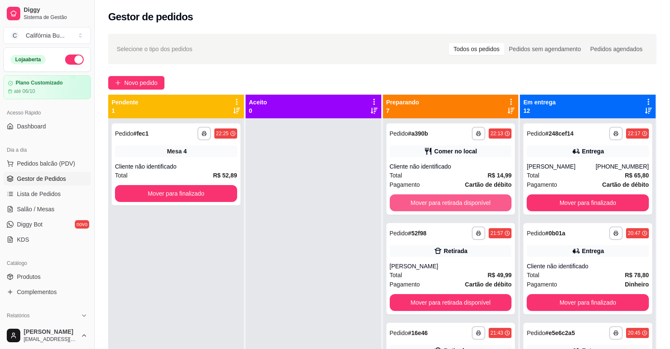
click at [450, 204] on button "Mover para retirada disponível" at bounding box center [451, 202] width 122 height 17
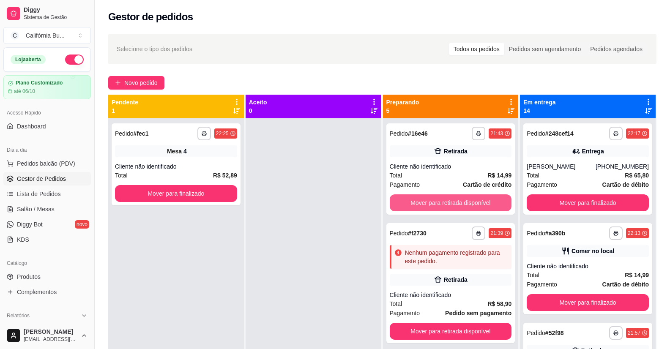
click at [450, 204] on button "Mover para retirada disponível" at bounding box center [451, 202] width 122 height 17
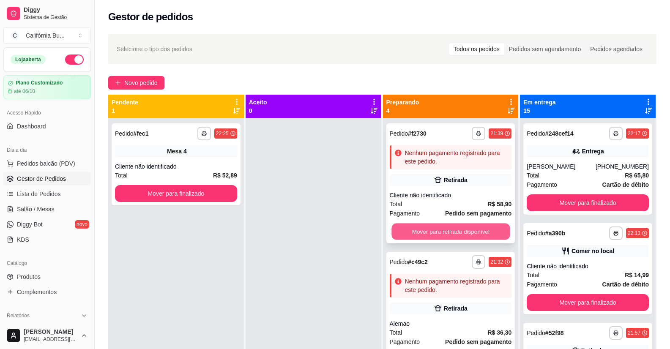
click at [451, 235] on button "Mover para retirada disponível" at bounding box center [450, 232] width 118 height 16
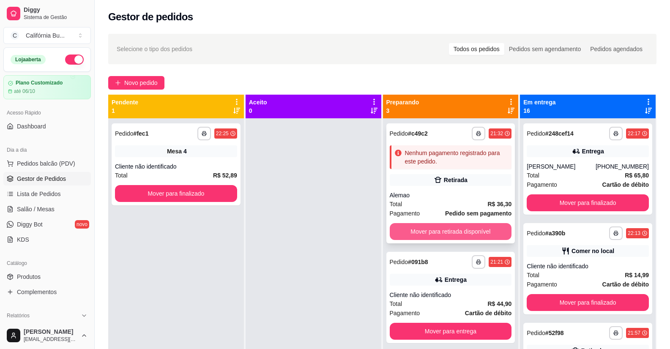
click at [443, 232] on button "Mover para retirada disponível" at bounding box center [451, 231] width 122 height 17
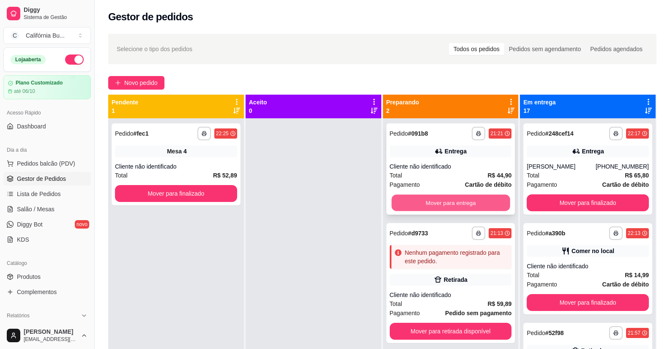
click at [444, 203] on button "Mover para entrega" at bounding box center [450, 203] width 118 height 16
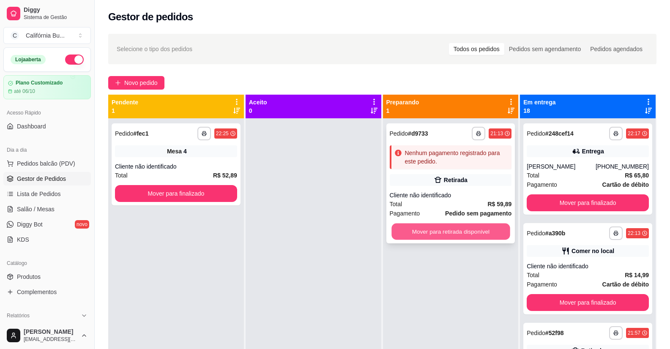
click at [450, 233] on button "Mover para retirada disponível" at bounding box center [450, 232] width 118 height 16
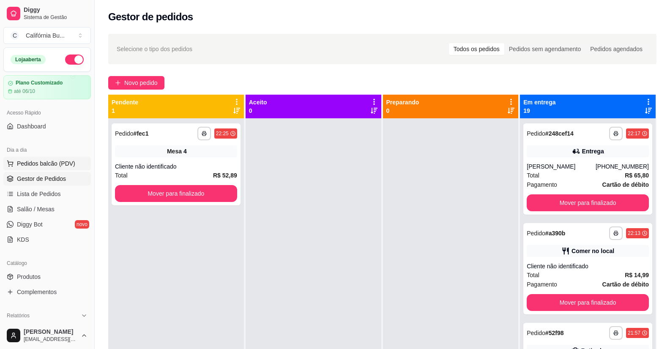
click at [72, 163] on span "Pedidos balcão (PDV)" at bounding box center [46, 163] width 58 height 8
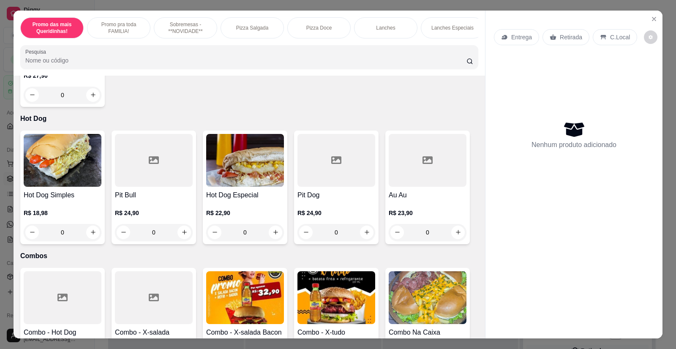
scroll to position [1183, 0]
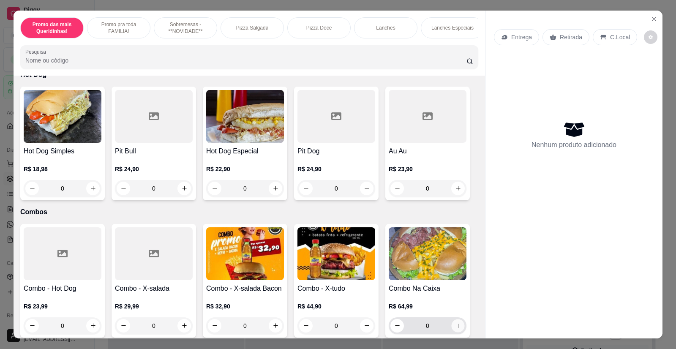
click at [457, 324] on icon "increase-product-quantity" at bounding box center [458, 326] width 6 height 6
type input "1"
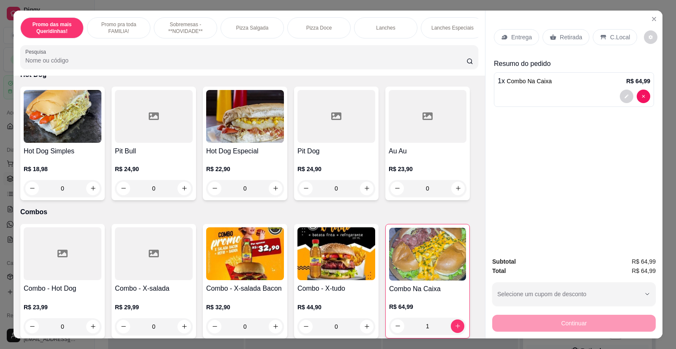
click at [516, 38] on p "Entrega" at bounding box center [521, 37] width 21 height 8
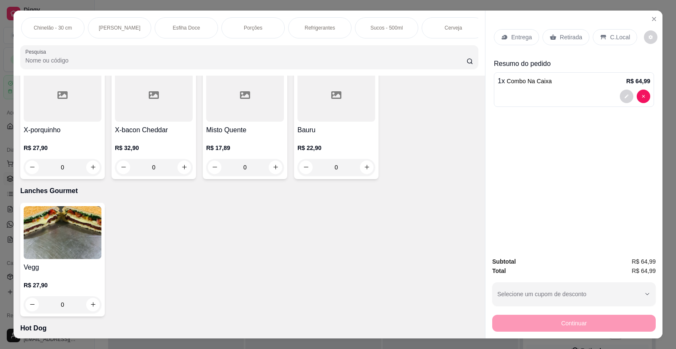
scroll to position [0, 674]
click at [312, 27] on p "Refrigerantes" at bounding box center [313, 28] width 30 height 7
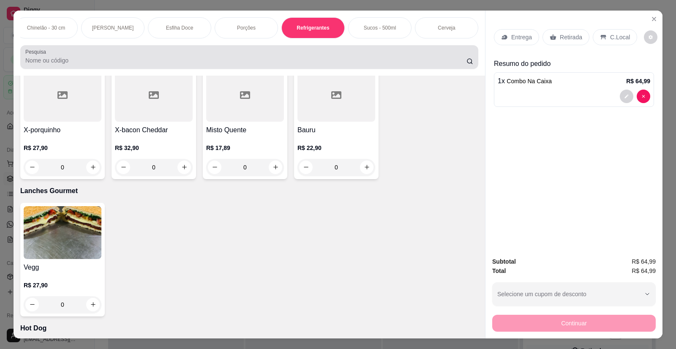
scroll to position [16, 0]
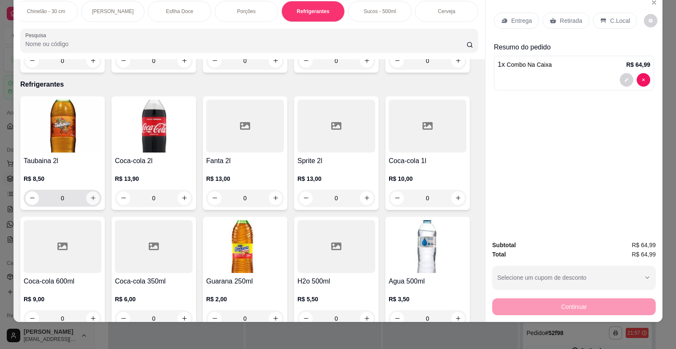
click at [90, 195] on icon "increase-product-quantity" at bounding box center [93, 198] width 6 height 6
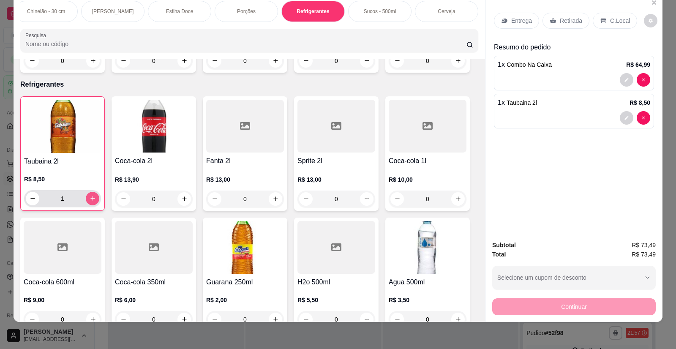
type input "1"
click at [511, 18] on p "Entrega" at bounding box center [521, 20] width 21 height 8
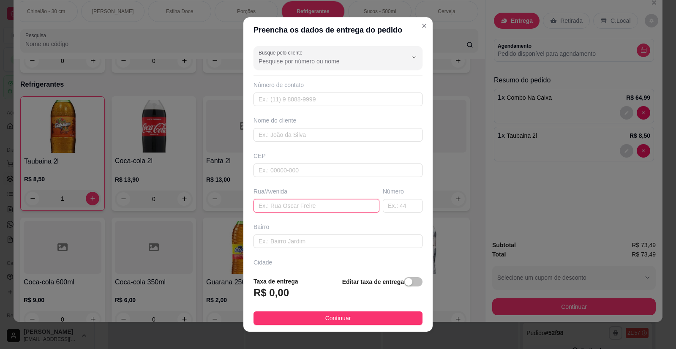
click at [277, 209] on input "text" at bounding box center [317, 206] width 126 height 14
type input "[PERSON_NAME] 129A"
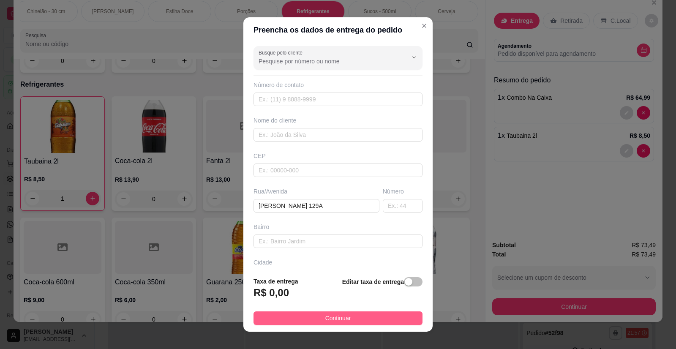
click at [347, 314] on button "Continuar" at bounding box center [338, 318] width 169 height 14
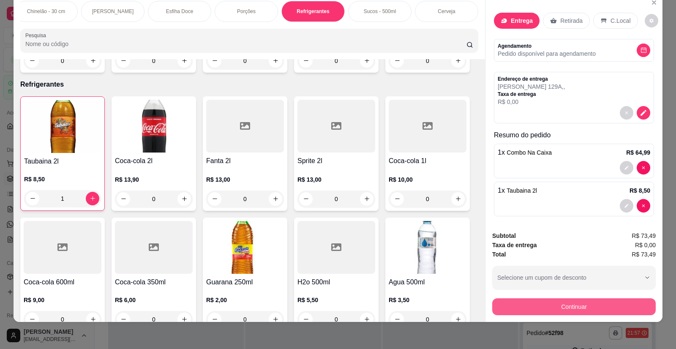
click at [554, 303] on button "Continuar" at bounding box center [574, 306] width 164 height 17
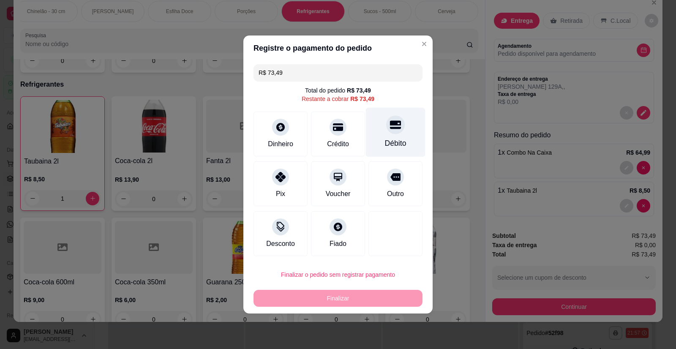
click at [393, 133] on div at bounding box center [395, 124] width 19 height 19
type input "R$ 0,00"
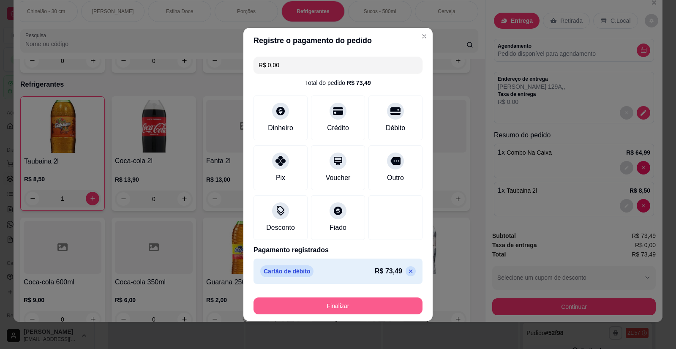
click at [331, 308] on button "Finalizar" at bounding box center [338, 306] width 169 height 17
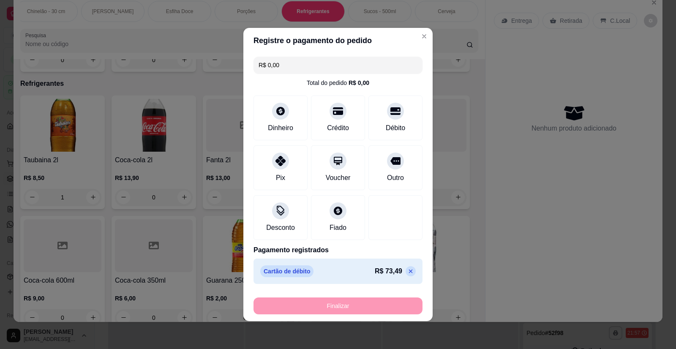
type input "0"
type input "-R$ 73,49"
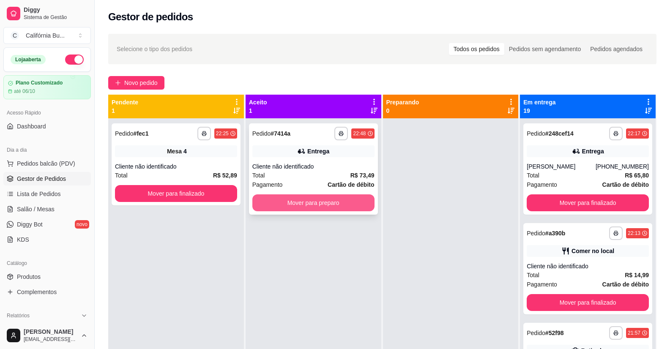
click at [311, 206] on button "Mover para preparo" at bounding box center [313, 202] width 122 height 17
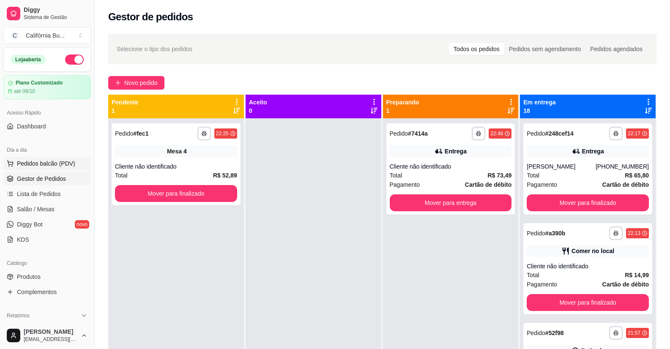
click at [49, 164] on span "Pedidos balcão (PDV)" at bounding box center [46, 163] width 58 height 8
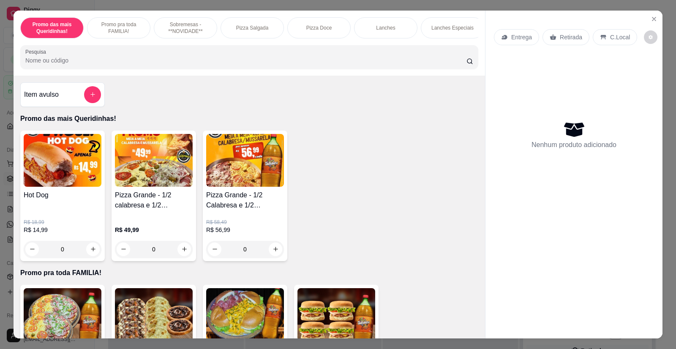
click at [182, 256] on div "0" at bounding box center [154, 249] width 78 height 17
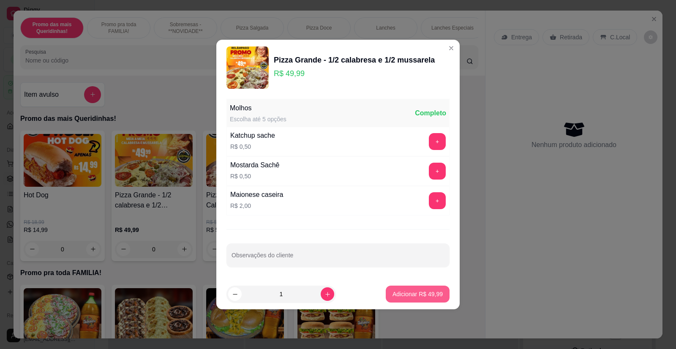
click at [402, 295] on p "Adicionar R$ 49,99" at bounding box center [418, 294] width 50 height 8
type input "1"
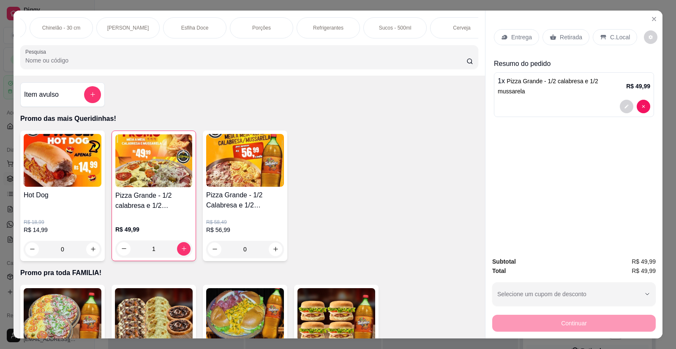
scroll to position [0, 659]
click at [325, 25] on p "Refrigerantes" at bounding box center [327, 28] width 30 height 7
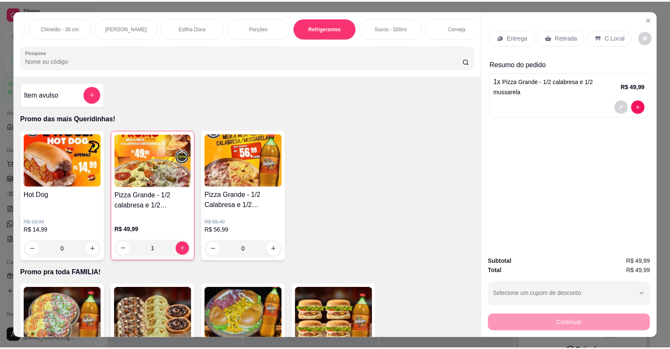
scroll to position [16, 0]
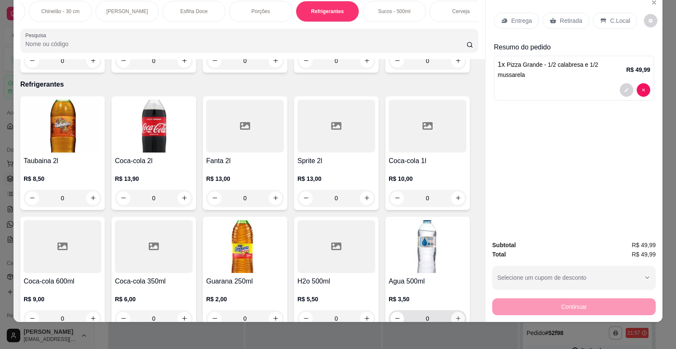
click at [456, 317] on icon "increase-product-quantity" at bounding box center [458, 319] width 5 height 5
type input "1"
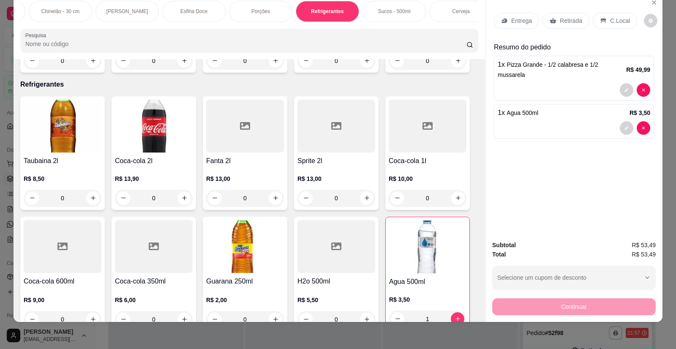
click at [564, 19] on p "Retirada" at bounding box center [571, 20] width 22 height 8
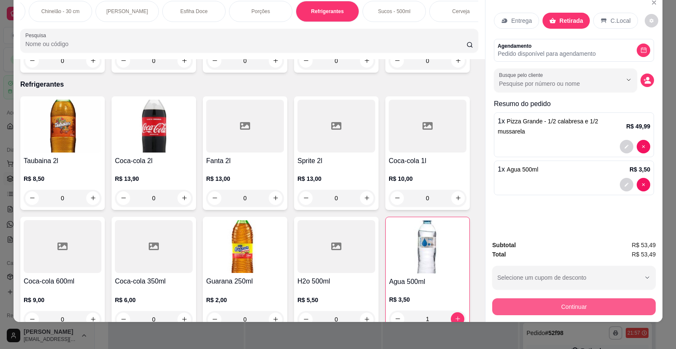
click at [561, 309] on button "Continuar" at bounding box center [574, 306] width 164 height 17
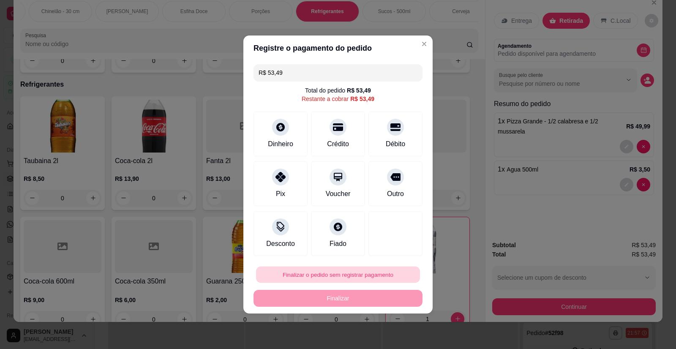
click at [350, 274] on button "Finalizar o pedido sem registrar pagamento" at bounding box center [338, 275] width 164 height 16
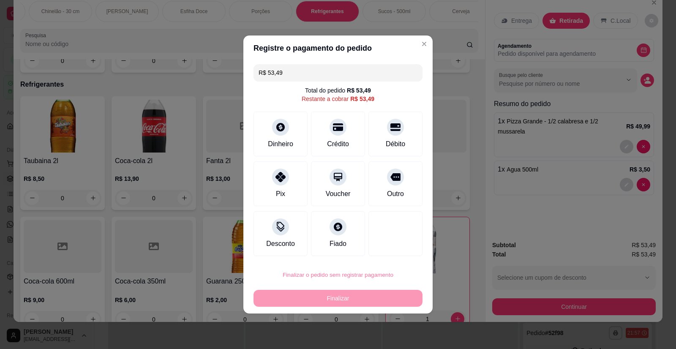
click at [388, 249] on button "Confirmar" at bounding box center [389, 250] width 31 height 13
type input "0"
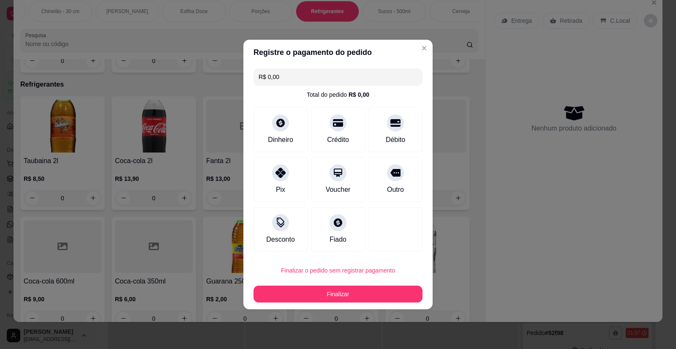
type input "R$ 0,00"
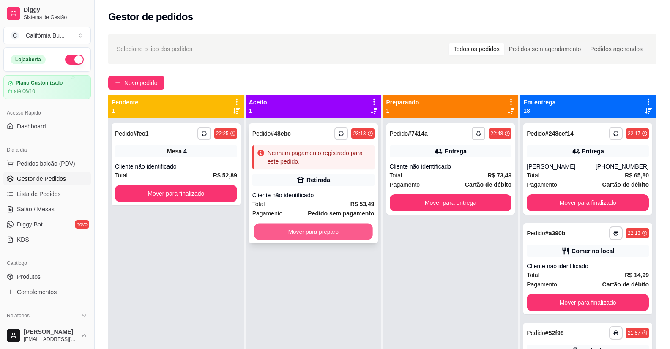
click at [306, 235] on button "Mover para preparo" at bounding box center [313, 232] width 118 height 16
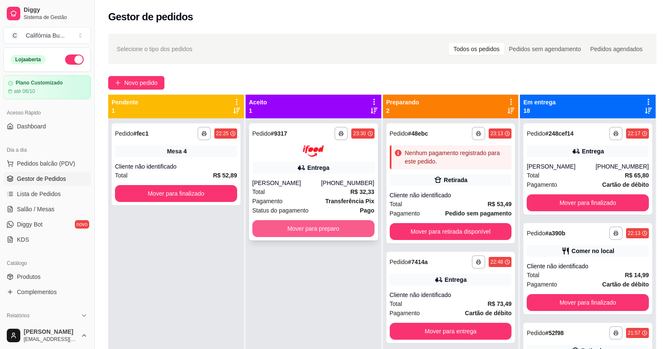
click at [348, 224] on button "Mover para preparo" at bounding box center [313, 228] width 122 height 17
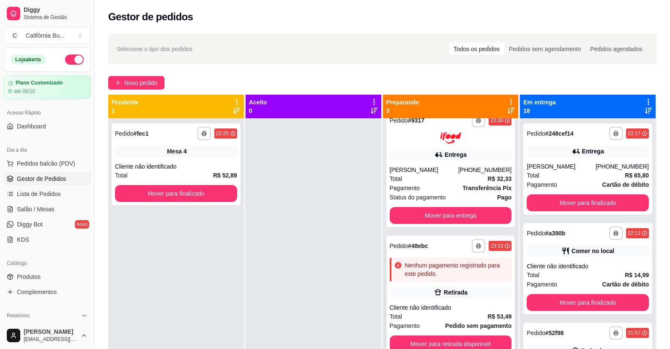
scroll to position [24, 0]
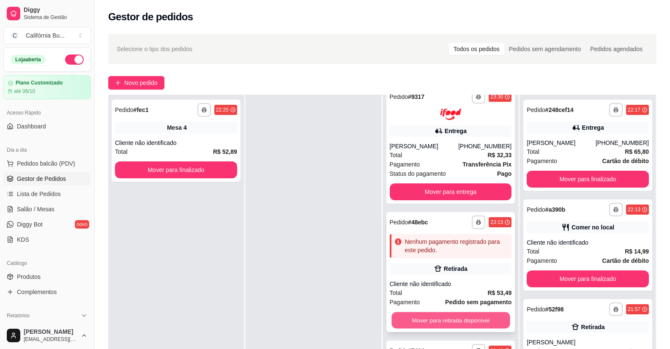
click at [449, 325] on button "Mover para retirada disponível" at bounding box center [450, 320] width 118 height 16
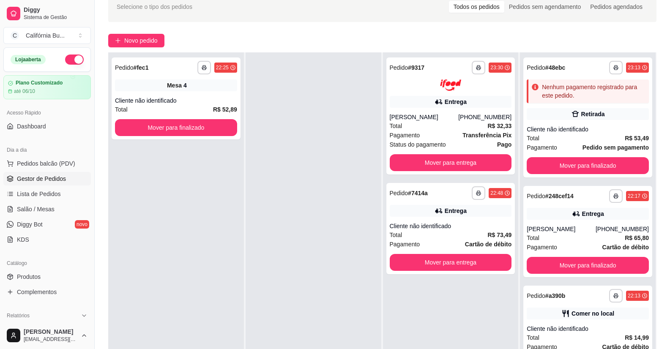
scroll to position [0, 0]
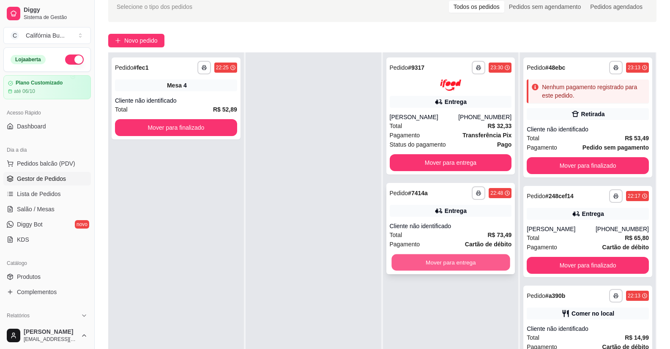
click at [449, 260] on button "Mover para entrega" at bounding box center [450, 262] width 118 height 16
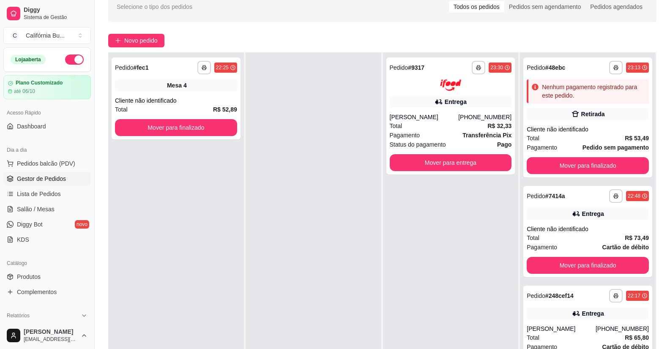
click at [294, 278] on div at bounding box center [314, 226] width 136 height 349
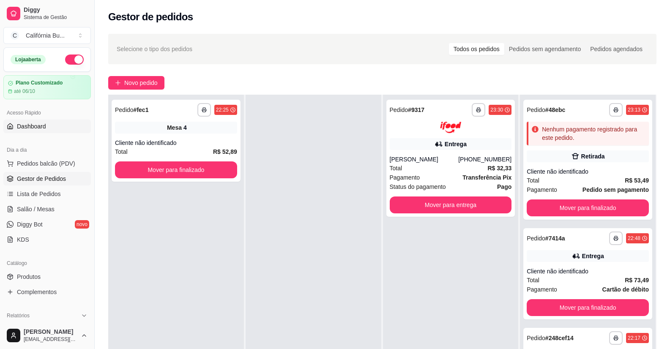
click at [38, 124] on span "Dashboard" at bounding box center [31, 126] width 29 height 8
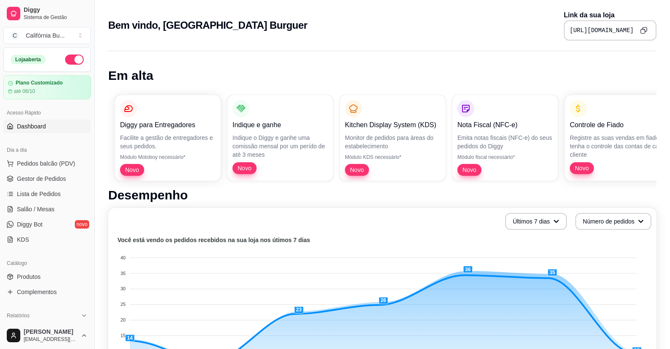
click at [643, 28] on icon "Copy to clipboard" at bounding box center [643, 30] width 7 height 7
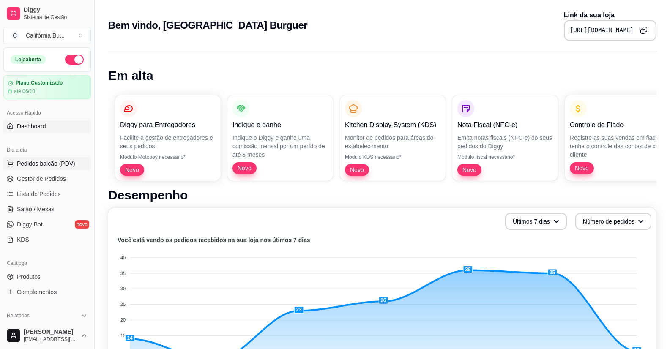
click at [54, 160] on span "Pedidos balcão (PDV)" at bounding box center [46, 163] width 58 height 8
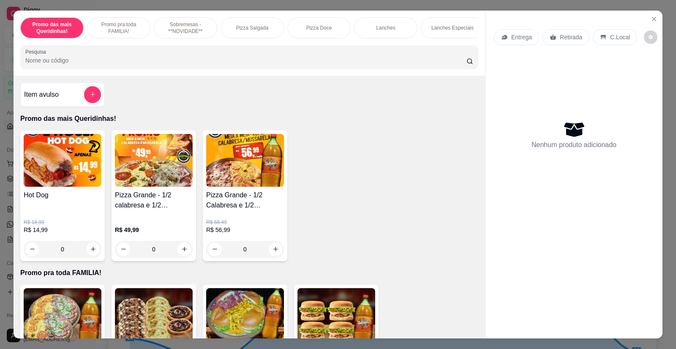
click at [248, 76] on div "Promo das mais Queridinhas! Promo pra toda FAMILIA! Sobremesas - **NOVIDADE** P…" at bounding box center [250, 43] width 472 height 65
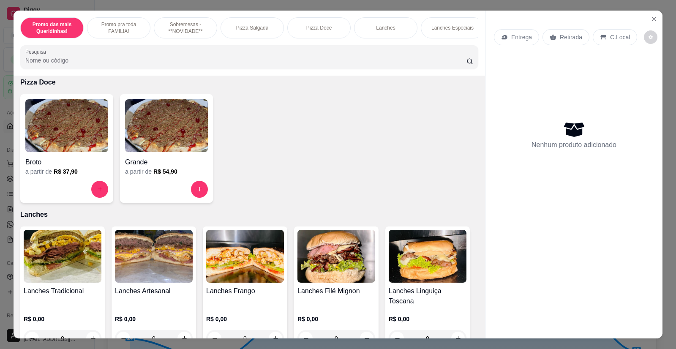
scroll to position [676, 0]
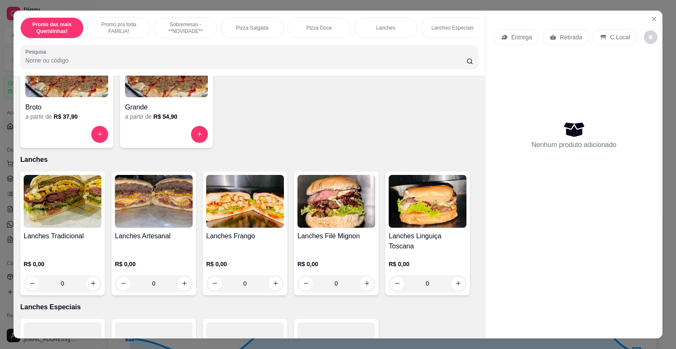
click at [180, 280] on div "0" at bounding box center [154, 283] width 78 height 17
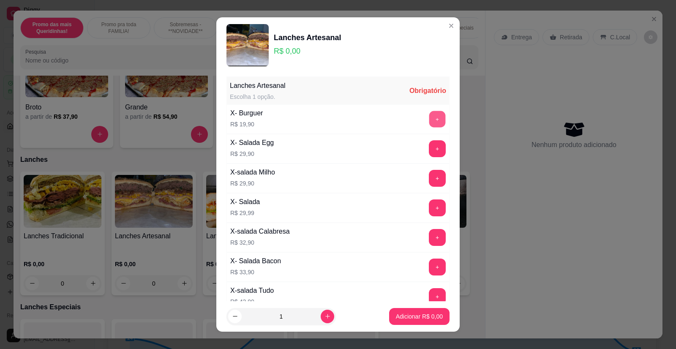
click at [429, 117] on button "+" at bounding box center [437, 119] width 16 height 16
click at [410, 319] on p "Adicionar R$ 19,90" at bounding box center [418, 316] width 50 height 8
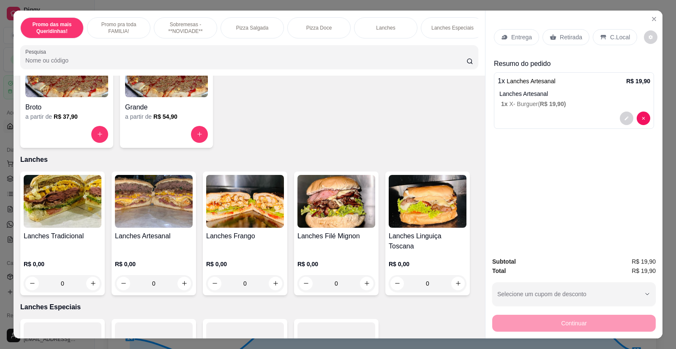
click at [555, 30] on div "Retirada" at bounding box center [566, 37] width 47 height 16
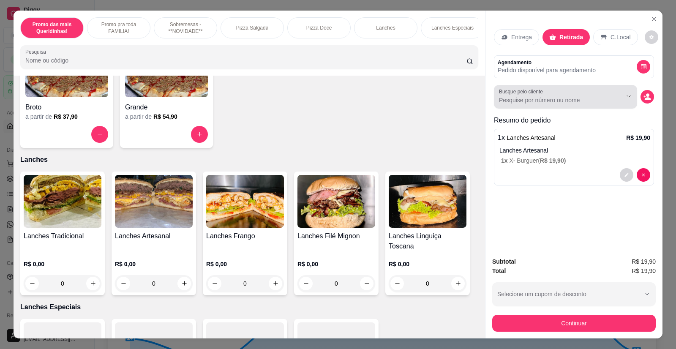
click at [529, 100] on input "Busque pelo cliente" at bounding box center [553, 100] width 109 height 8
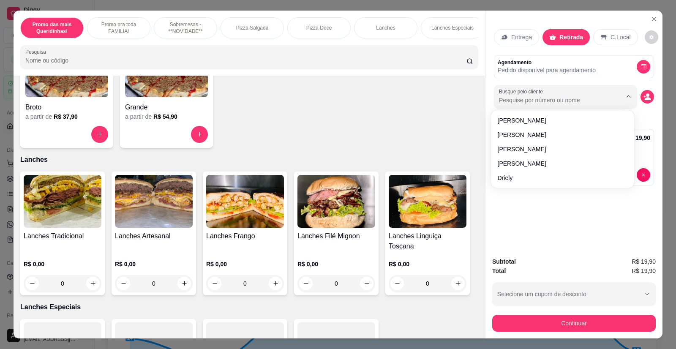
click at [529, 100] on input "Busque pelo cliente" at bounding box center [553, 100] width 109 height 8
click at [647, 99] on icon "decrease-product-quantity" at bounding box center [648, 98] width 6 height 3
click at [646, 94] on circle "decrease-product-quantity" at bounding box center [647, 94] width 3 height 3
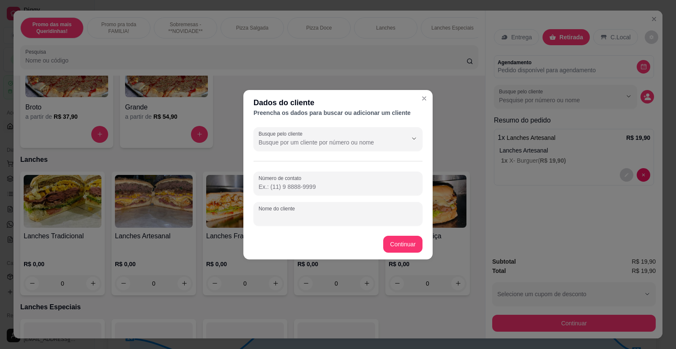
click at [298, 214] on input "Nome do cliente" at bounding box center [338, 217] width 159 height 8
type input "NNN"
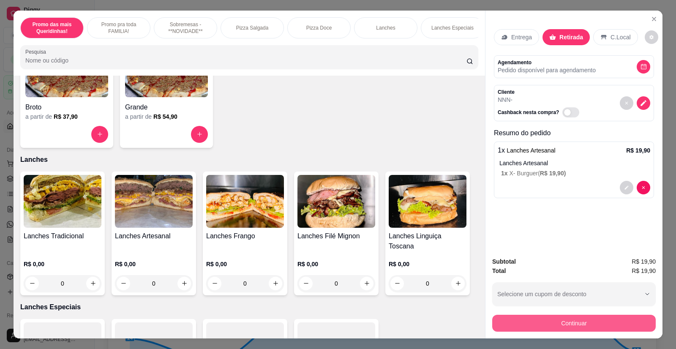
click at [566, 326] on button "Continuar" at bounding box center [574, 323] width 164 height 17
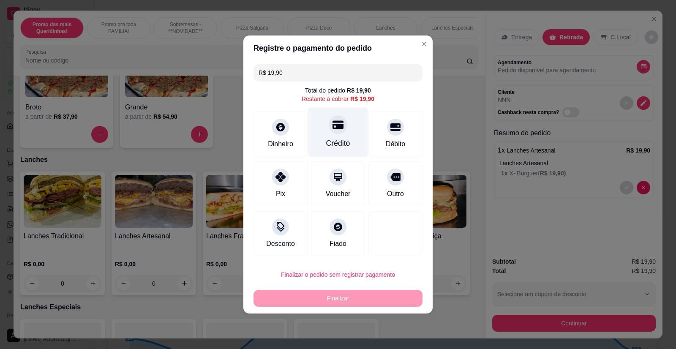
click at [326, 131] on div "Crédito" at bounding box center [338, 132] width 60 height 49
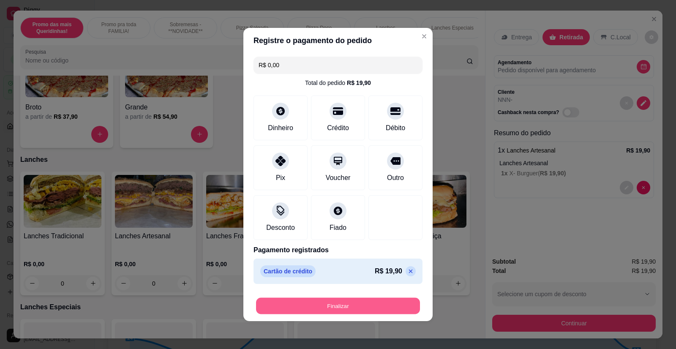
click at [332, 306] on button "Finalizar" at bounding box center [338, 306] width 164 height 16
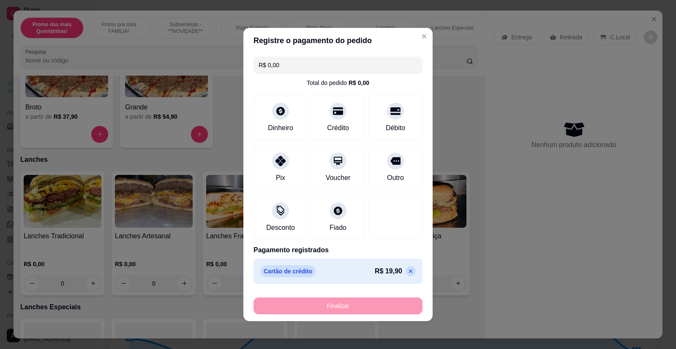
type input "-R$ 19,90"
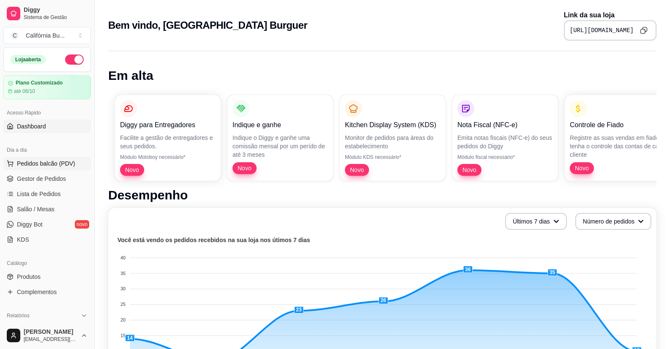
click at [41, 164] on span "Pedidos balcão (PDV)" at bounding box center [46, 163] width 58 height 8
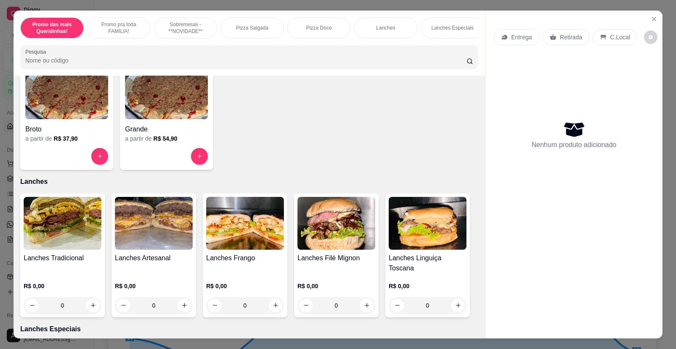
scroll to position [718, 0]
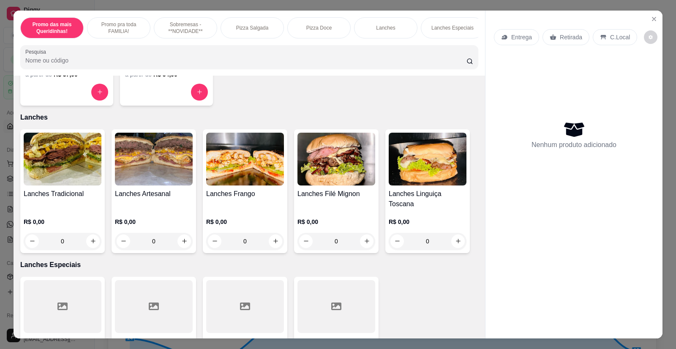
click at [153, 186] on img at bounding box center [154, 159] width 78 height 53
click at [163, 182] on img at bounding box center [154, 159] width 78 height 53
drag, startPoint x: 168, startPoint y: 213, endPoint x: 184, endPoint y: 240, distance: 31.5
click at [168, 213] on div "R$ 0,00 0" at bounding box center [154, 229] width 78 height 41
click at [182, 240] on div "0" at bounding box center [154, 241] width 78 height 17
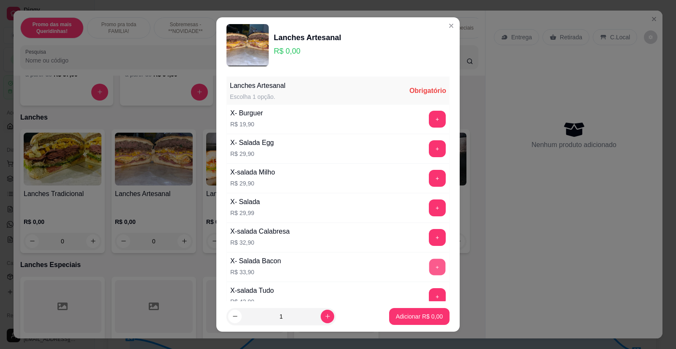
click at [429, 265] on button "+" at bounding box center [437, 267] width 16 height 16
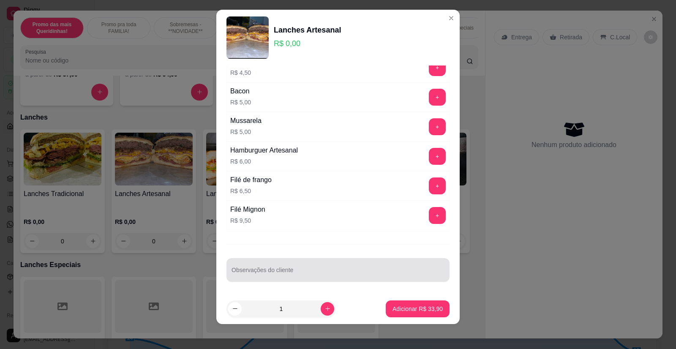
scroll to position [10, 0]
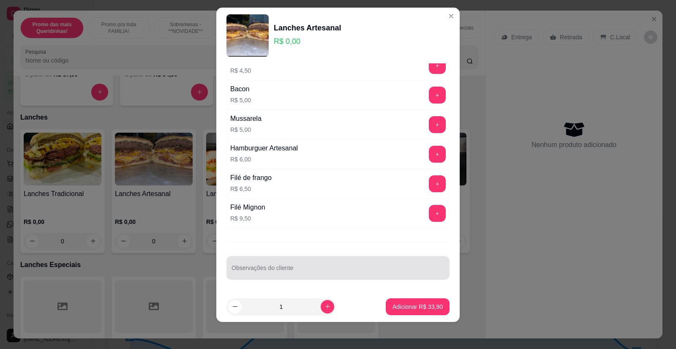
click at [277, 268] on input "Observações do cliente" at bounding box center [338, 271] width 213 height 8
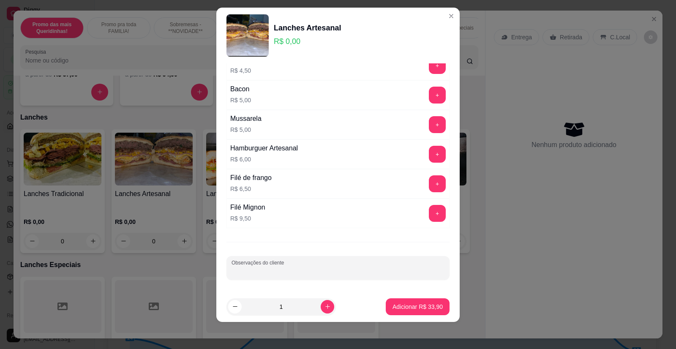
click at [277, 268] on input "Observações do cliente" at bounding box center [338, 271] width 213 height 8
type input "CORTAR AO MEIO"
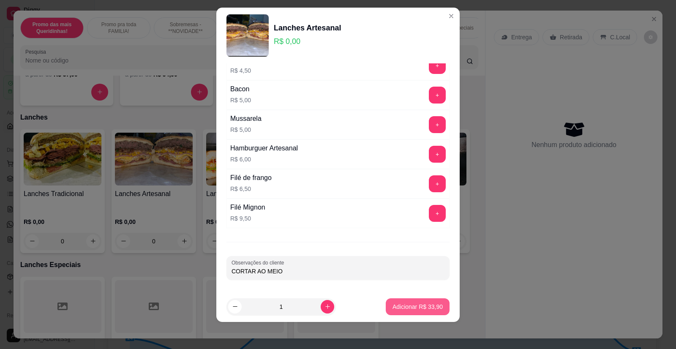
click at [424, 304] on p "Adicionar R$ 33,90" at bounding box center [418, 307] width 50 height 8
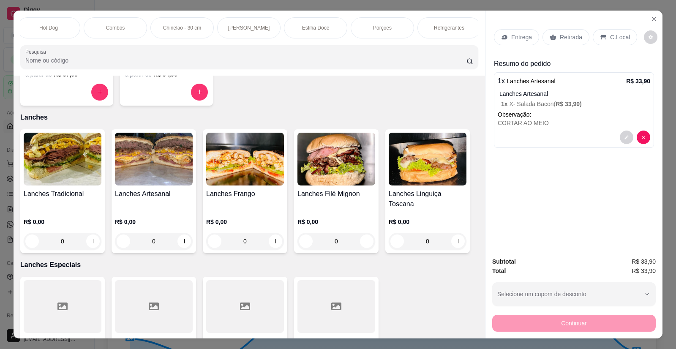
scroll to position [0, 639]
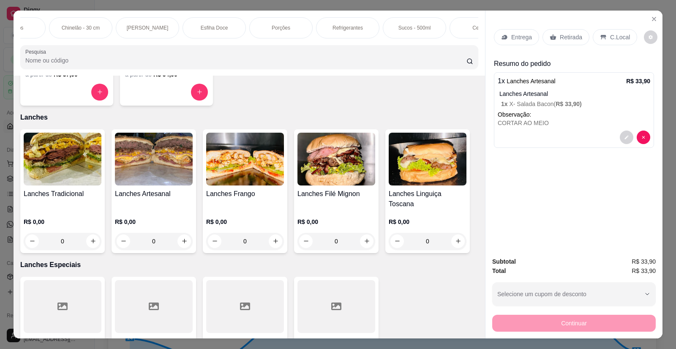
click at [344, 30] on p "Refrigerantes" at bounding box center [348, 28] width 30 height 7
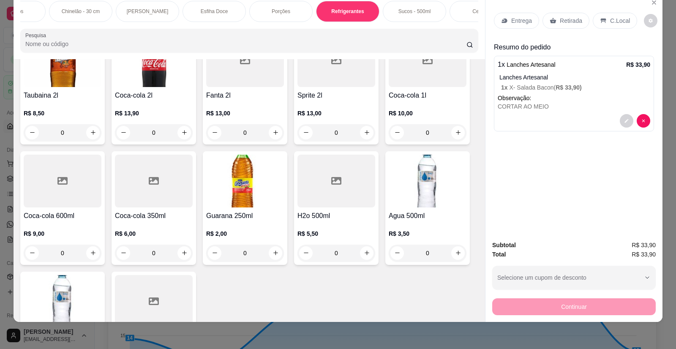
scroll to position [2393, 0]
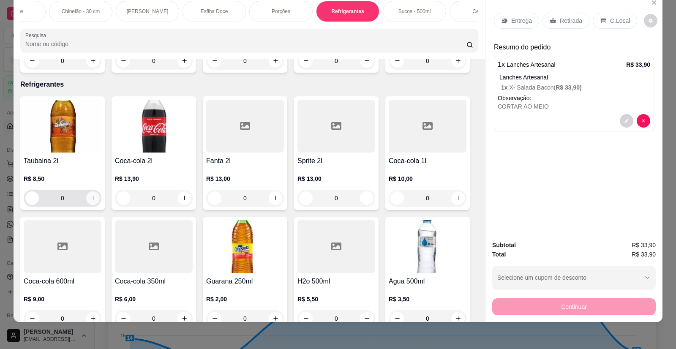
click at [91, 196] on icon "increase-product-quantity" at bounding box center [93, 198] width 5 height 5
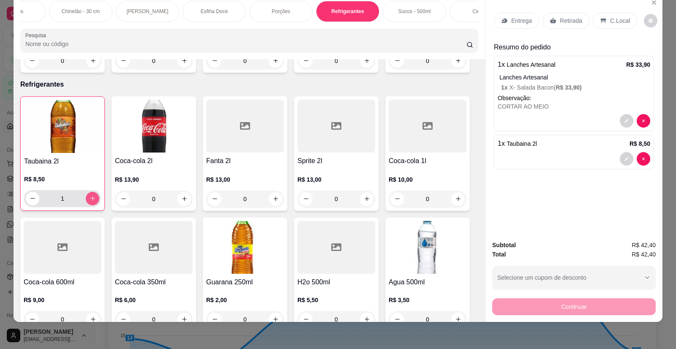
type input "1"
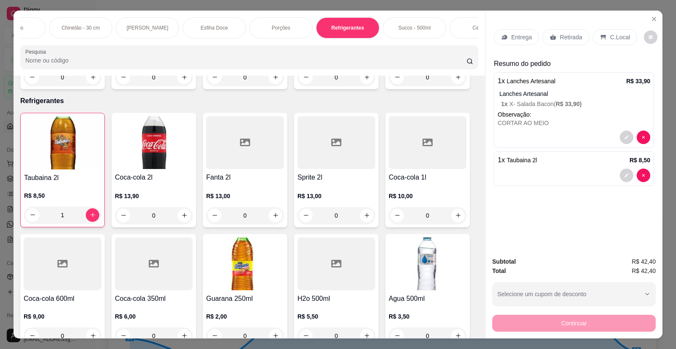
scroll to position [16, 0]
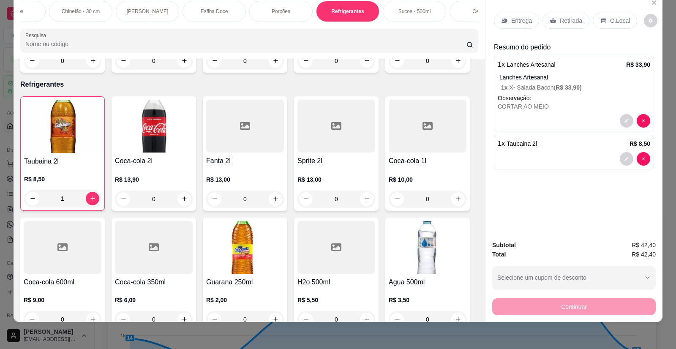
click at [87, 137] on img at bounding box center [62, 126] width 77 height 53
click at [567, 22] on p "Retirada" at bounding box center [571, 20] width 22 height 8
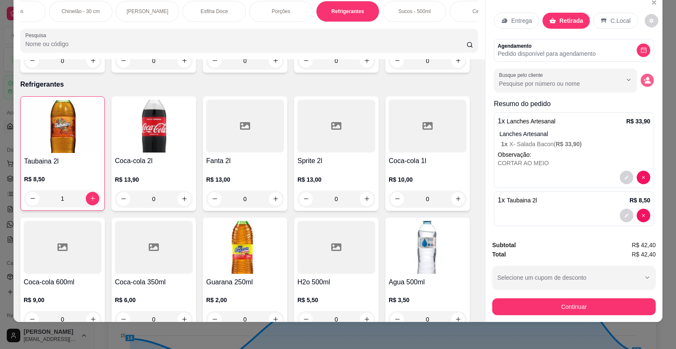
click at [644, 79] on icon "decrease-product-quantity" at bounding box center [647, 79] width 7 height 7
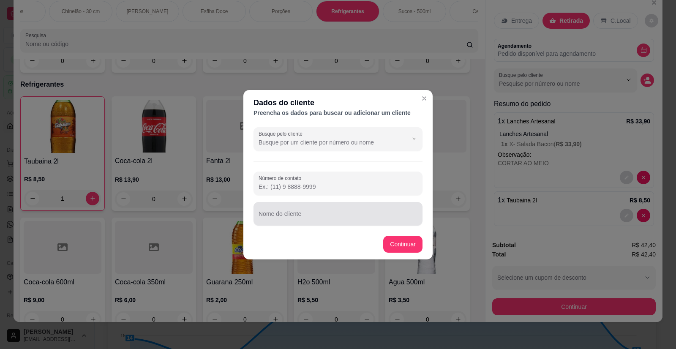
click at [292, 216] on input "Nome do cliente" at bounding box center [338, 217] width 159 height 8
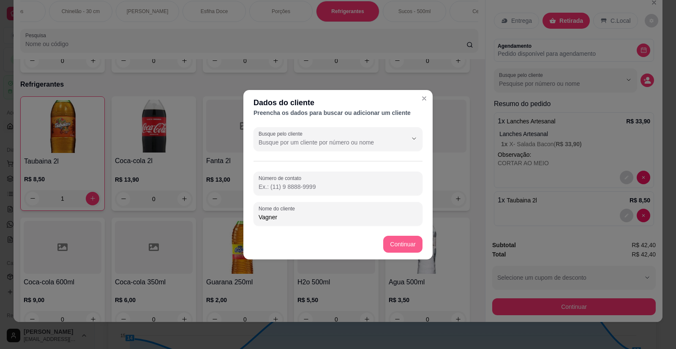
type input "Vagner"
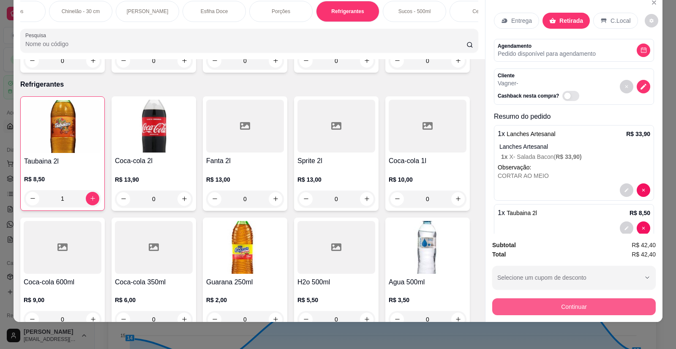
click at [536, 306] on button "Continuar" at bounding box center [574, 306] width 164 height 17
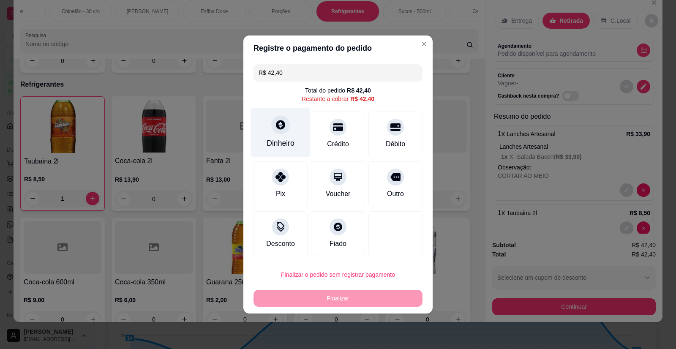
click at [282, 138] on div "Dinheiro" at bounding box center [281, 132] width 60 height 49
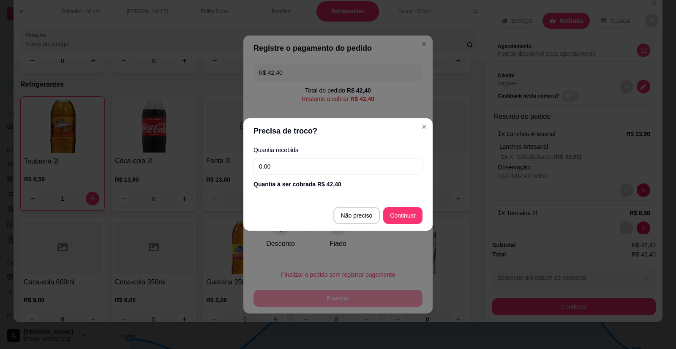
click at [309, 165] on input "0,00" at bounding box center [338, 166] width 169 height 17
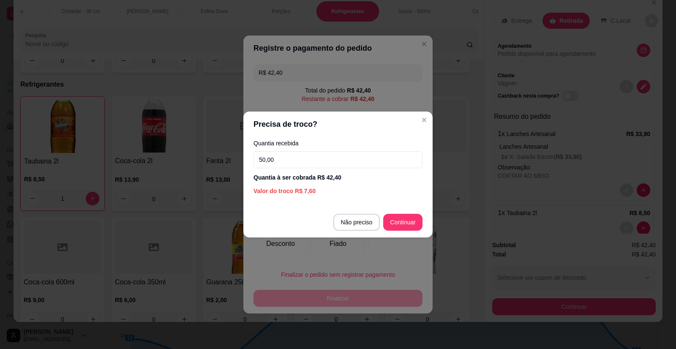
type input "50,00"
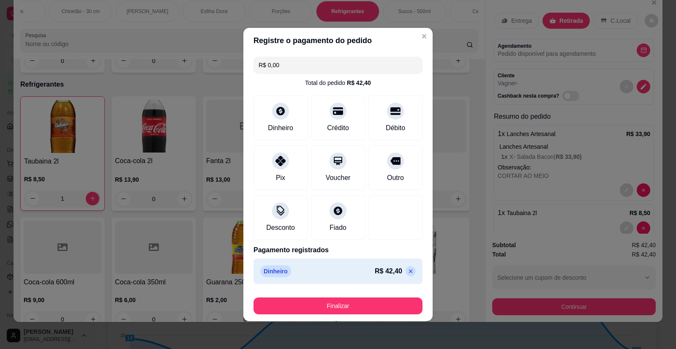
type input "R$ 0,00"
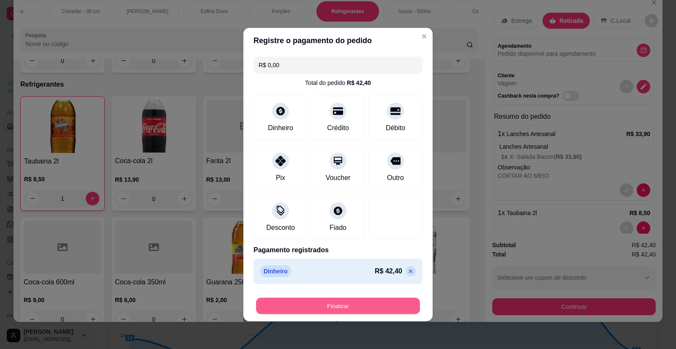
click at [366, 311] on button "Finalizar" at bounding box center [338, 306] width 164 height 16
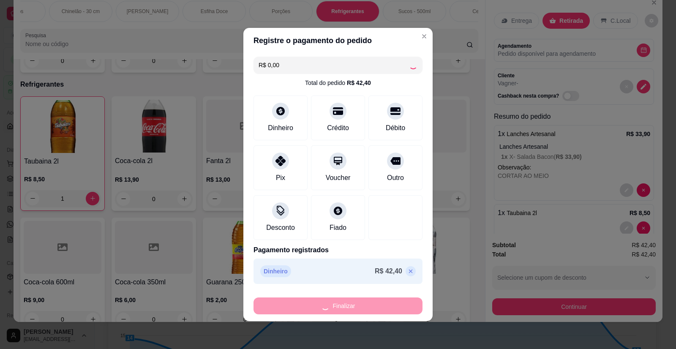
type input "0"
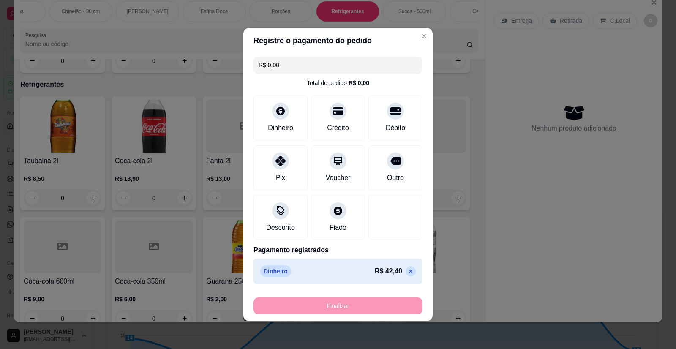
type input "-R$ 42,40"
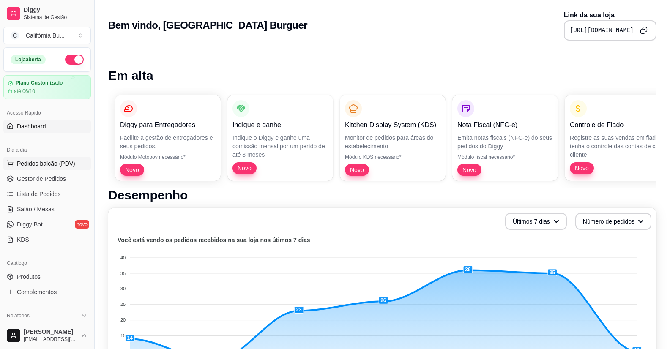
click at [56, 159] on button "Pedidos balcão (PDV)" at bounding box center [46, 164] width 87 height 14
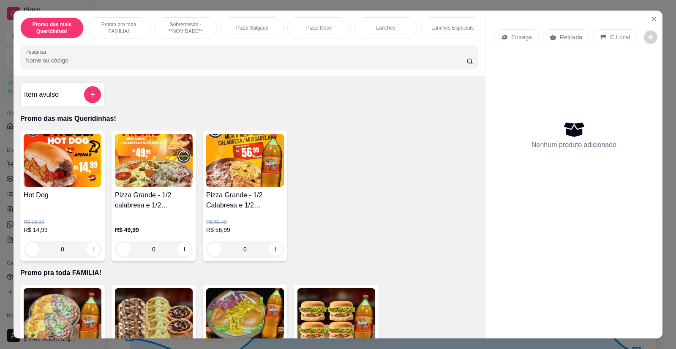
click at [271, 254] on div "0" at bounding box center [245, 249] width 78 height 17
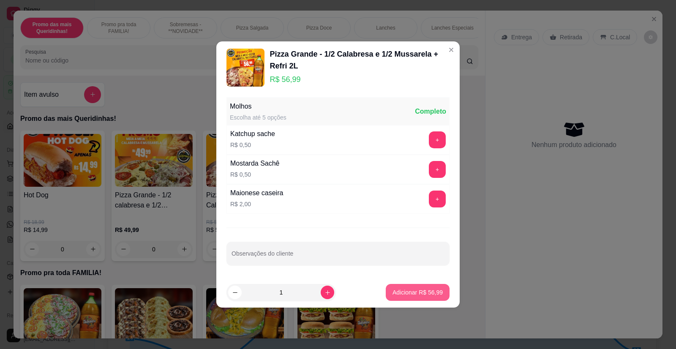
click at [397, 291] on p "Adicionar R$ 56,99" at bounding box center [418, 292] width 50 height 8
type input "1"
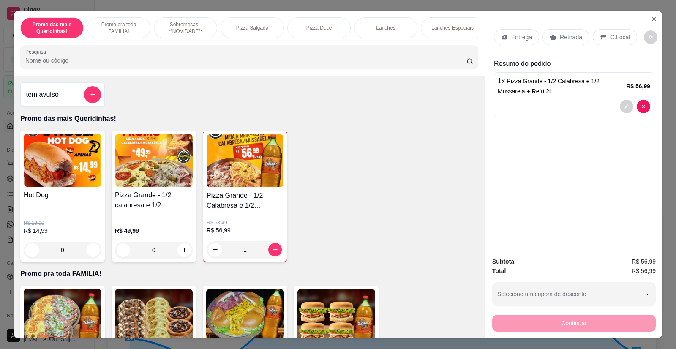
click at [520, 34] on p "Entrega" at bounding box center [521, 37] width 21 height 8
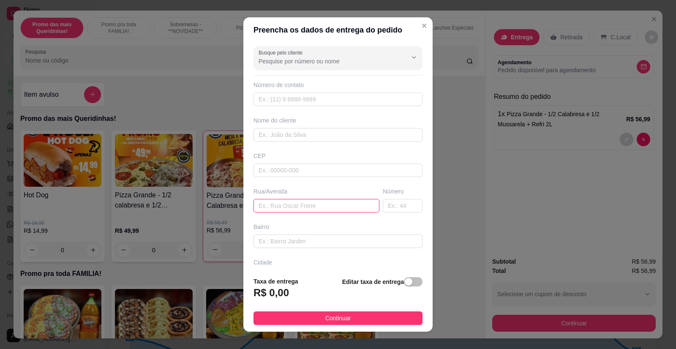
paste input "[STREET_ADDRESS][PERSON_NAME]"
type input "[STREET_ADDRESS][PERSON_NAME]"
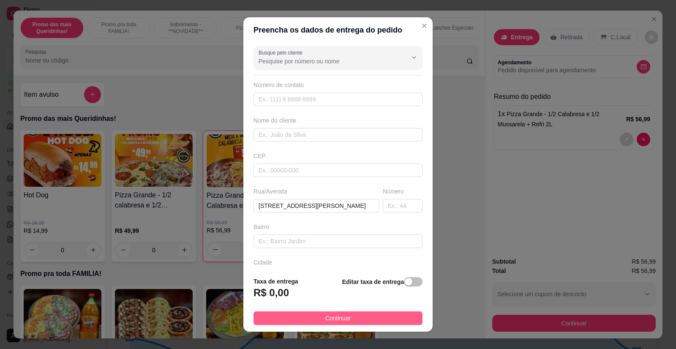
click at [340, 322] on span "Continuar" at bounding box center [338, 318] width 26 height 9
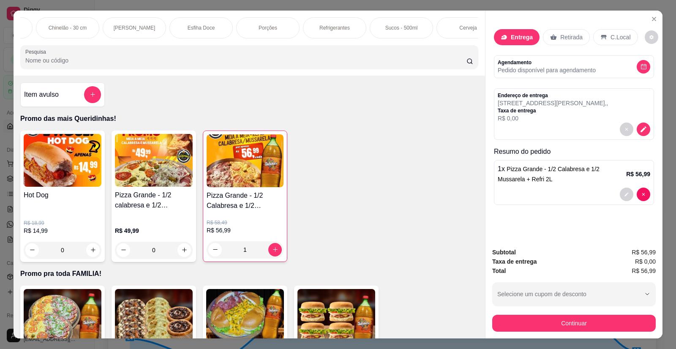
scroll to position [0, 674]
click at [450, 31] on div "Cerveja" at bounding box center [446, 27] width 63 height 21
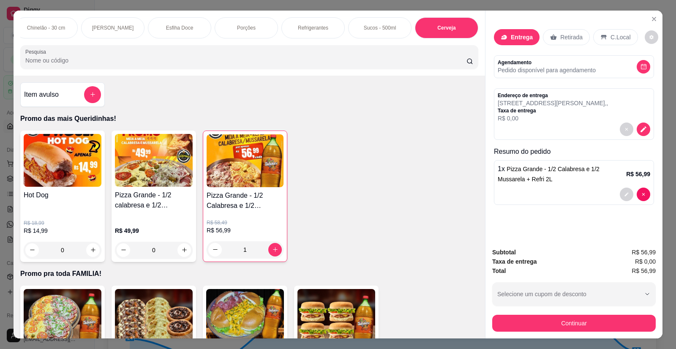
scroll to position [16, 0]
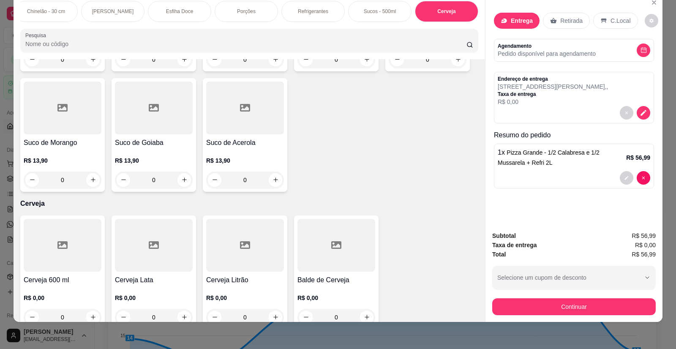
click at [60, 250] on div at bounding box center [63, 245] width 78 height 53
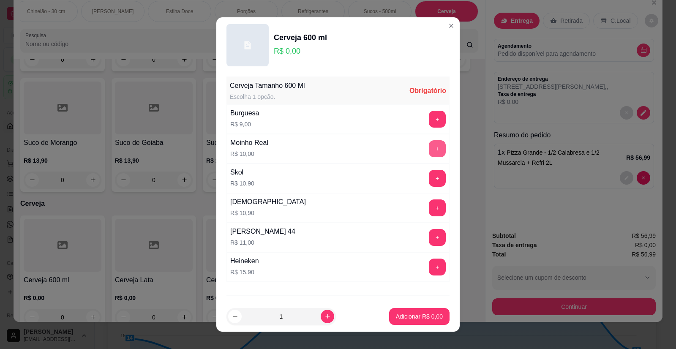
click at [429, 151] on button "+" at bounding box center [437, 148] width 17 height 17
click at [401, 311] on button "Adicionar R$ 10,00" at bounding box center [418, 316] width 64 height 17
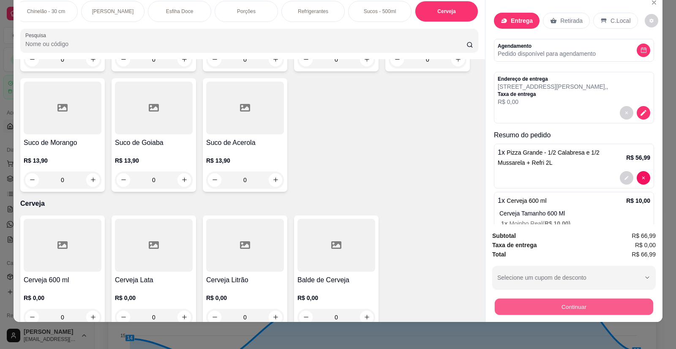
click at [537, 308] on button "Continuar" at bounding box center [574, 307] width 158 height 16
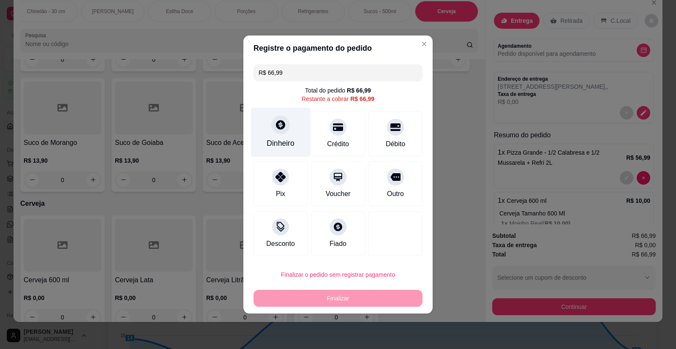
click at [286, 134] on div "Dinheiro" at bounding box center [281, 132] width 60 height 49
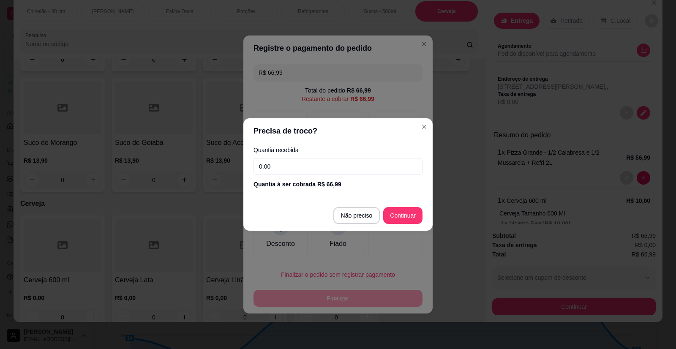
click at [296, 169] on input "0,00" at bounding box center [338, 166] width 169 height 17
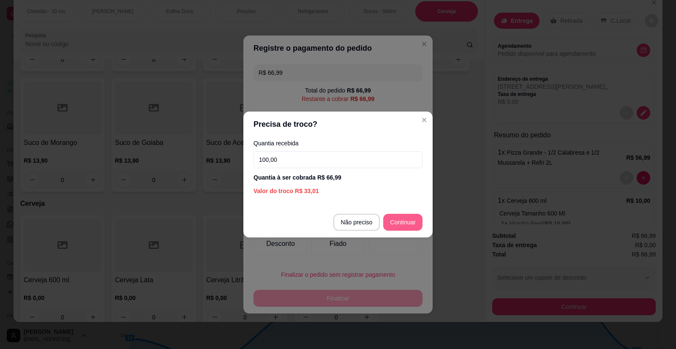
type input "100,00"
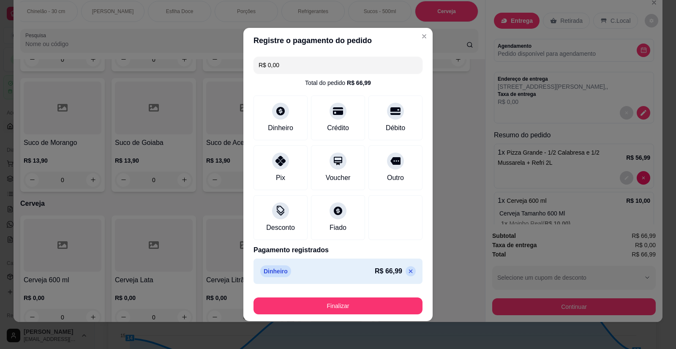
type input "R$ 0,00"
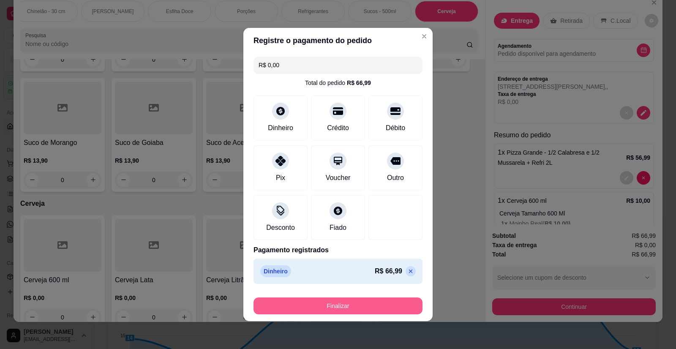
click at [339, 309] on button "Finalizar" at bounding box center [338, 306] width 169 height 17
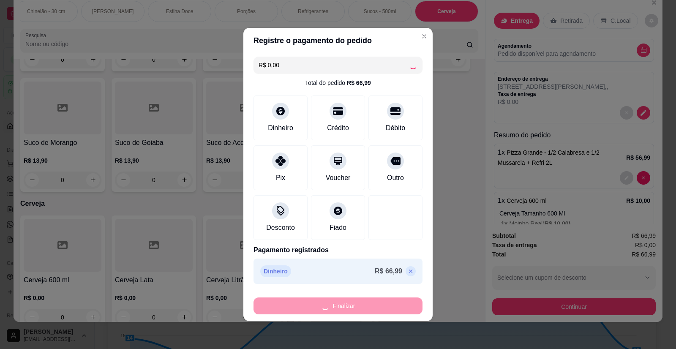
type input "0"
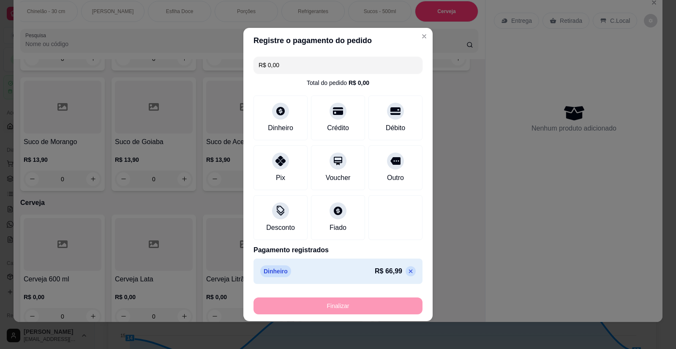
type input "-R$ 66,99"
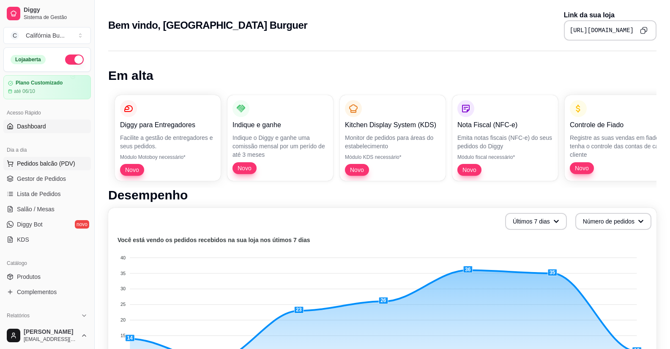
click at [49, 162] on span "Pedidos balcão (PDV)" at bounding box center [46, 163] width 58 height 8
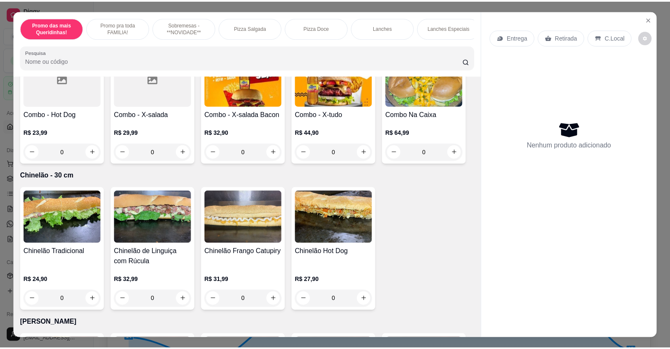
scroll to position [1310, 0]
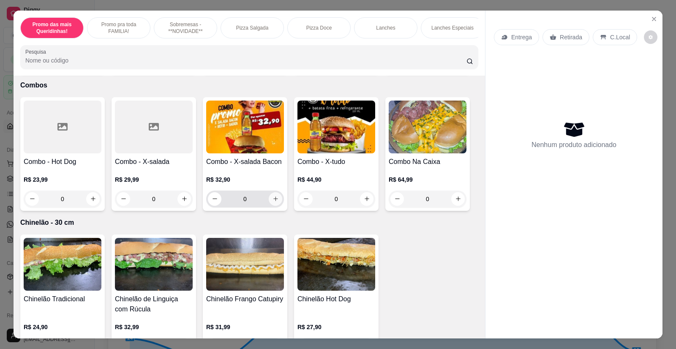
click at [273, 199] on button "increase-product-quantity" at bounding box center [276, 199] width 14 height 14
type input "1"
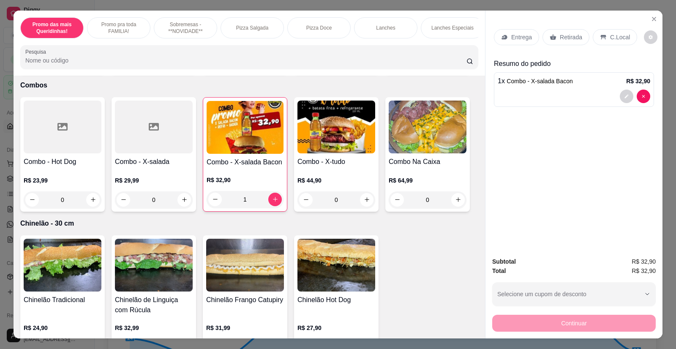
click at [522, 36] on p "Entrega" at bounding box center [521, 37] width 21 height 8
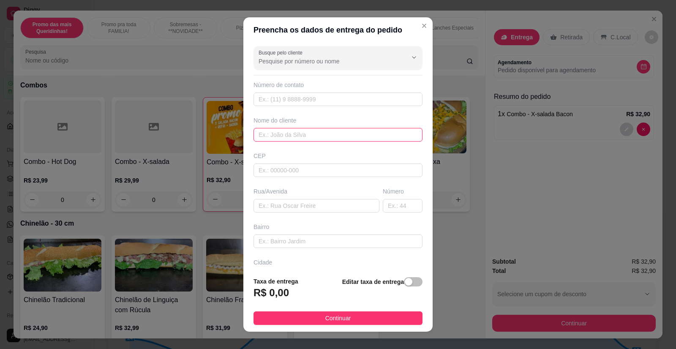
click at [278, 138] on input "text" at bounding box center [338, 135] width 169 height 14
type input "[PERSON_NAME]"
paste input "[PERSON_NAME] 25"
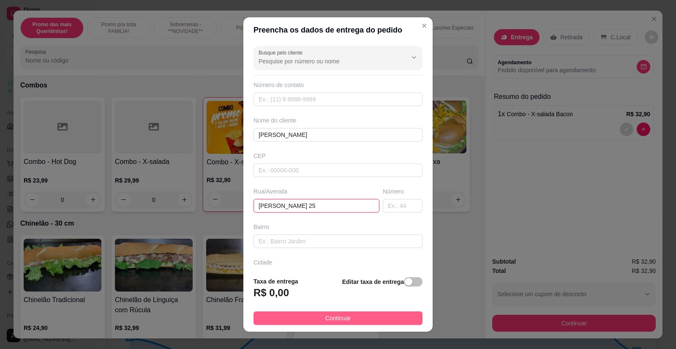
type input "[PERSON_NAME] 25"
click at [340, 317] on span "Continuar" at bounding box center [338, 318] width 26 height 9
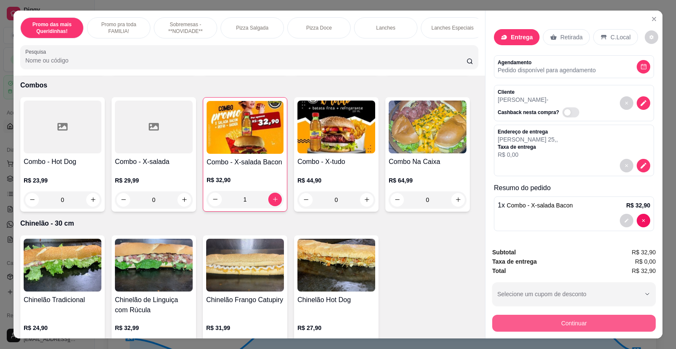
click at [550, 322] on button "Continuar" at bounding box center [574, 323] width 164 height 17
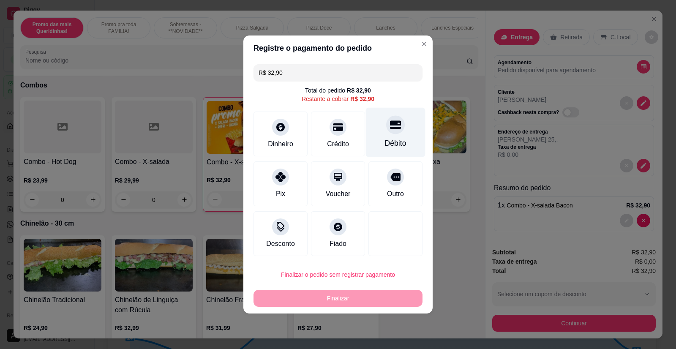
click at [397, 132] on div "Débito" at bounding box center [396, 132] width 60 height 49
type input "R$ 0,00"
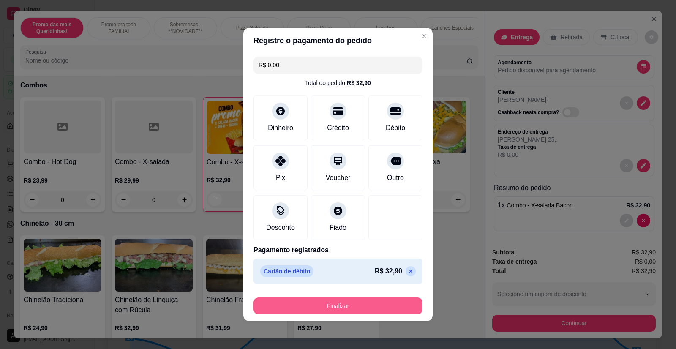
click at [347, 304] on button "Finalizar" at bounding box center [338, 306] width 169 height 17
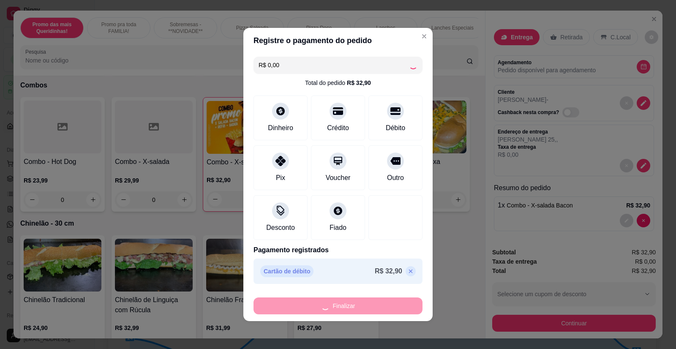
type input "0"
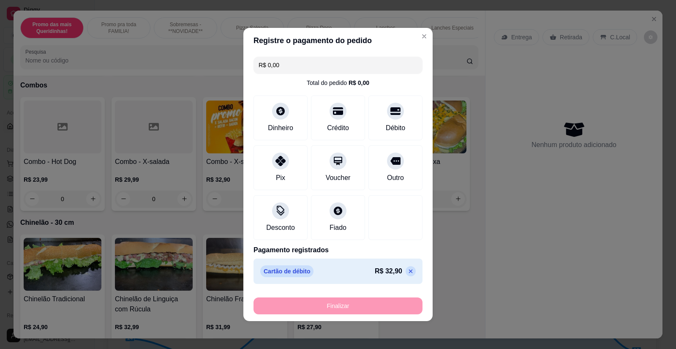
type input "-R$ 32,90"
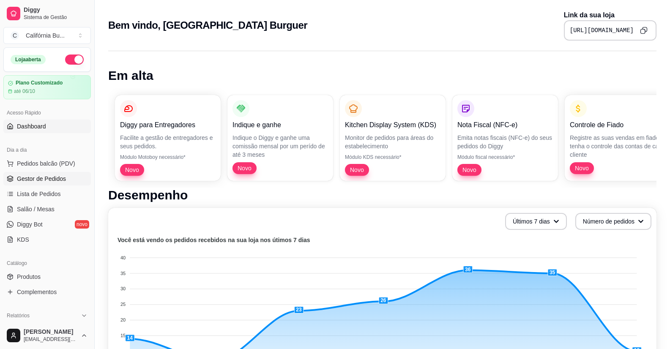
click at [39, 179] on span "Gestor de Pedidos" at bounding box center [41, 179] width 49 height 8
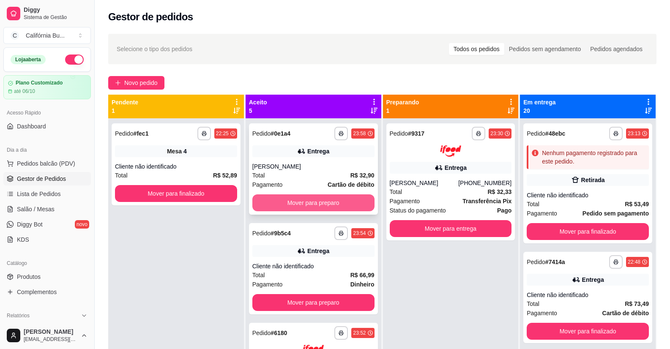
click at [287, 195] on button "Mover para preparo" at bounding box center [313, 202] width 122 height 17
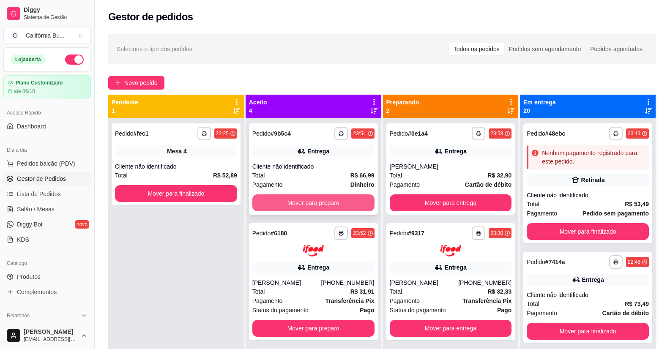
click at [311, 201] on button "Mover para preparo" at bounding box center [313, 202] width 122 height 17
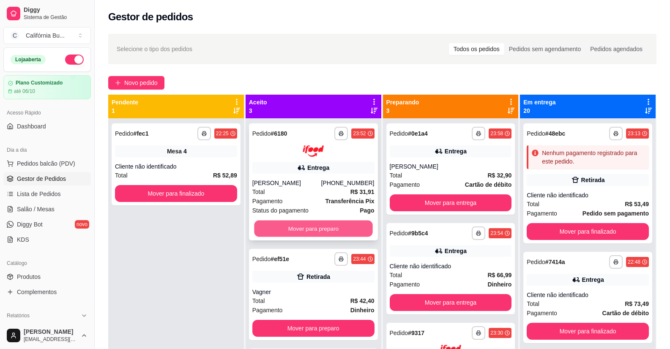
click at [305, 232] on button "Mover para preparo" at bounding box center [313, 228] width 118 height 16
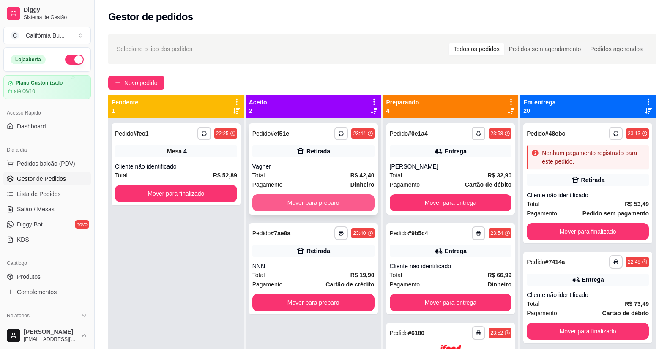
click at [307, 204] on button "Mover para preparo" at bounding box center [313, 202] width 122 height 17
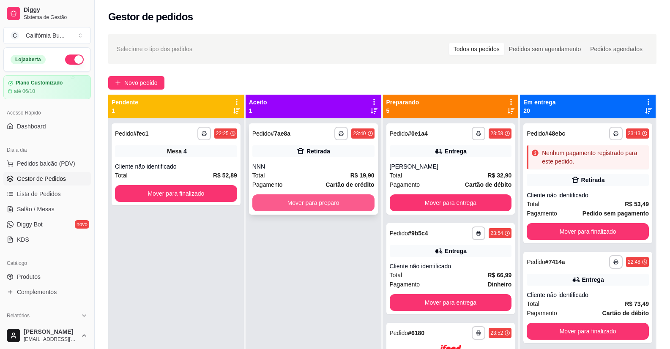
click at [309, 201] on button "Mover para preparo" at bounding box center [313, 202] width 122 height 17
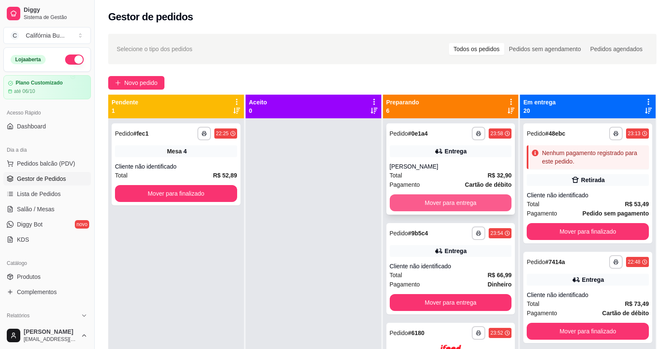
click at [435, 202] on button "Mover para entrega" at bounding box center [451, 202] width 122 height 17
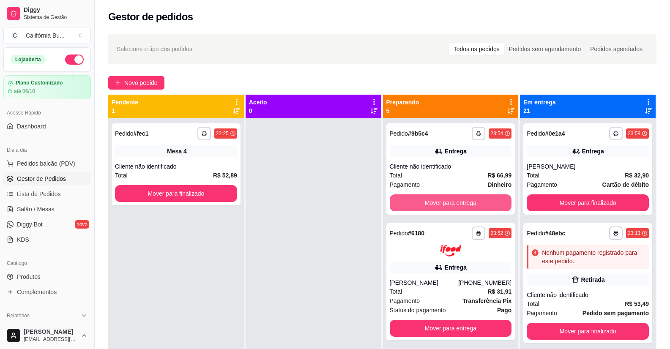
click at [435, 202] on button "Mover para entrega" at bounding box center [451, 202] width 122 height 17
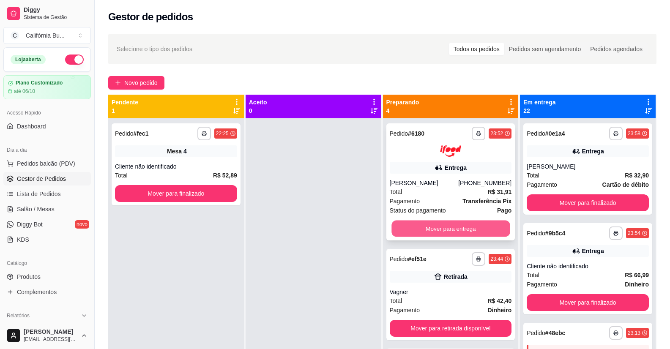
click at [435, 228] on button "Mover para entrega" at bounding box center [450, 228] width 118 height 16
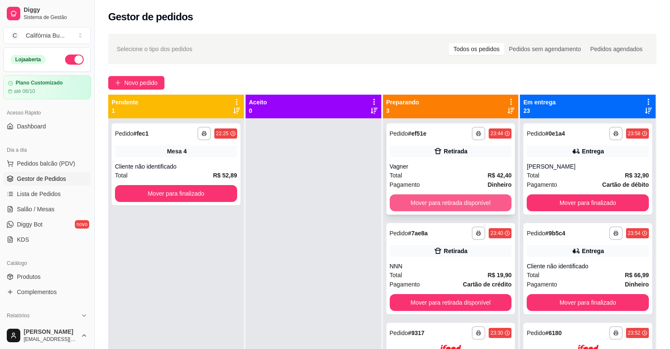
click at [458, 204] on button "Mover para retirada disponível" at bounding box center [451, 202] width 122 height 17
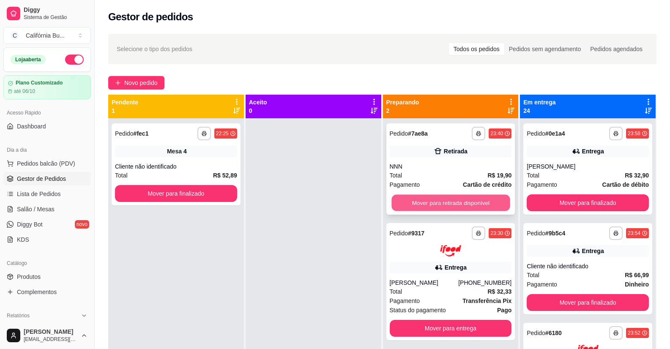
click at [453, 202] on button "Mover para retirada disponível" at bounding box center [450, 203] width 118 height 16
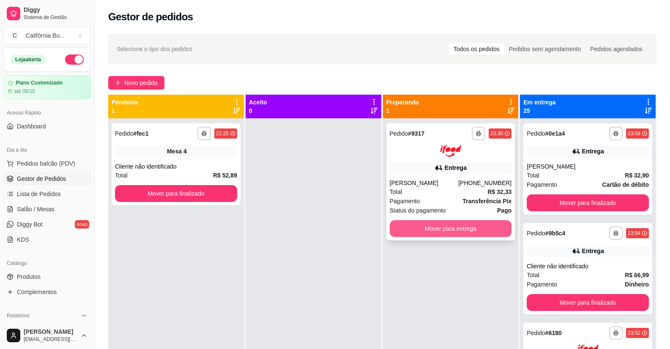
click at [450, 229] on button "Mover para entrega" at bounding box center [451, 228] width 122 height 17
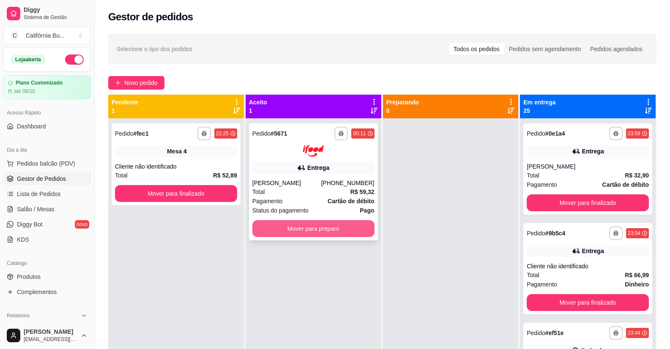
click at [314, 230] on button "Mover para preparo" at bounding box center [313, 228] width 122 height 17
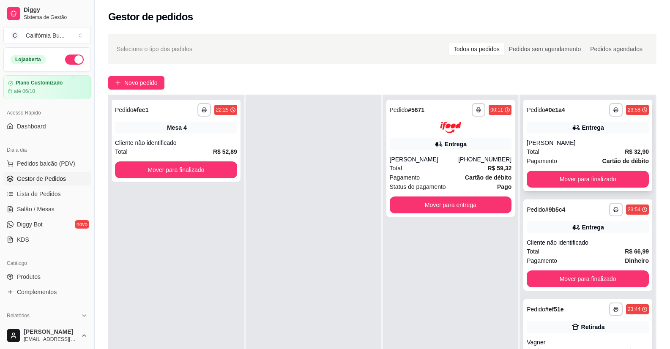
click at [559, 153] on div "Total R$ 32,90" at bounding box center [588, 151] width 122 height 9
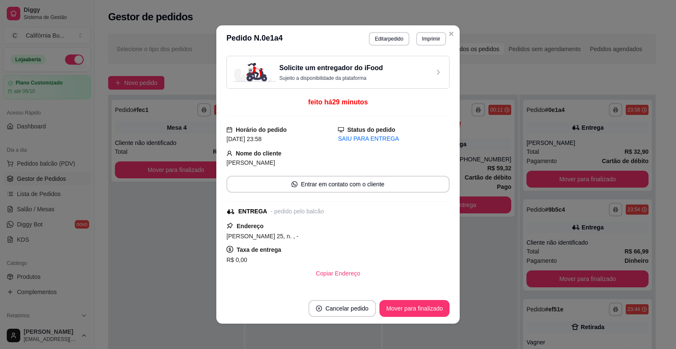
click at [260, 237] on span "[PERSON_NAME] 25, n. , -" at bounding box center [263, 236] width 72 height 7
copy span "[PERSON_NAME] 25, n. , -"
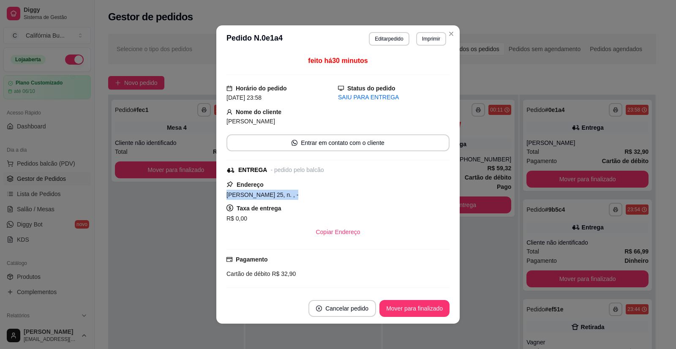
copy span "[PERSON_NAME] 25, n. , -"
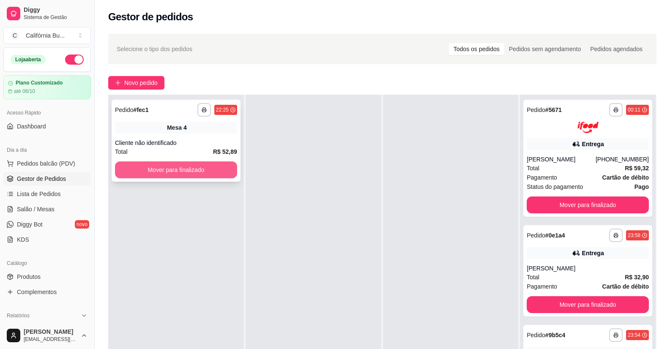
click at [197, 171] on button "Mover para finalizado" at bounding box center [176, 169] width 122 height 17
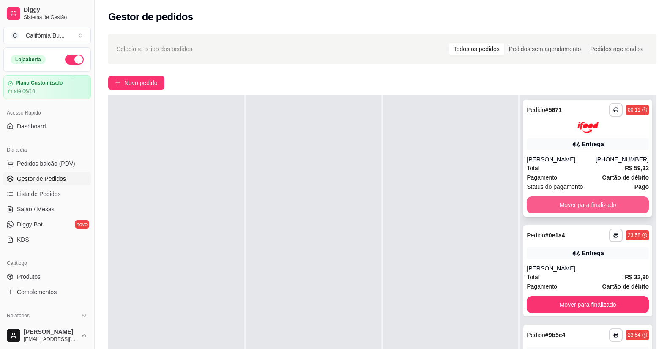
click at [549, 205] on button "Mover para finalizado" at bounding box center [588, 205] width 122 height 17
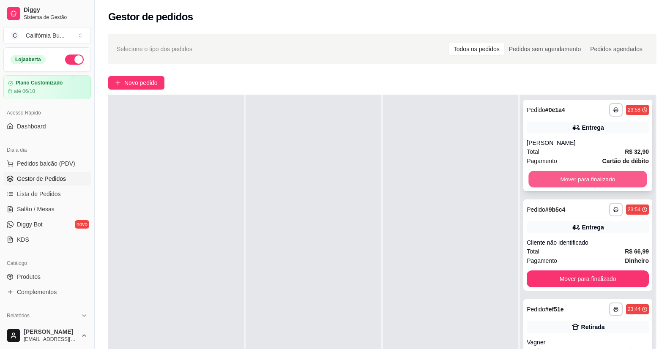
click at [551, 181] on button "Mover para finalizado" at bounding box center [588, 179] width 118 height 16
click at [565, 175] on button "Mover para finalizado" at bounding box center [588, 179] width 122 height 17
click at [571, 178] on button "Mover para finalizado" at bounding box center [588, 179] width 118 height 16
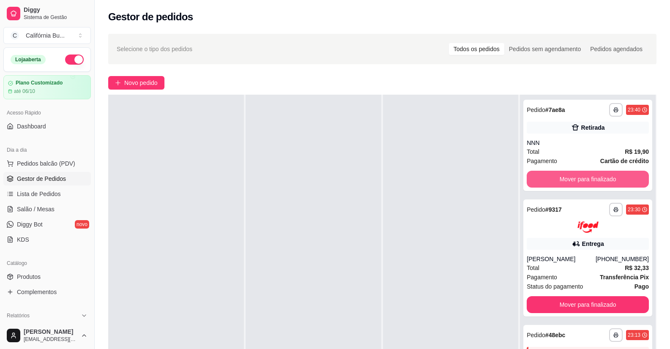
click at [571, 178] on button "Mover para finalizado" at bounding box center [588, 179] width 122 height 17
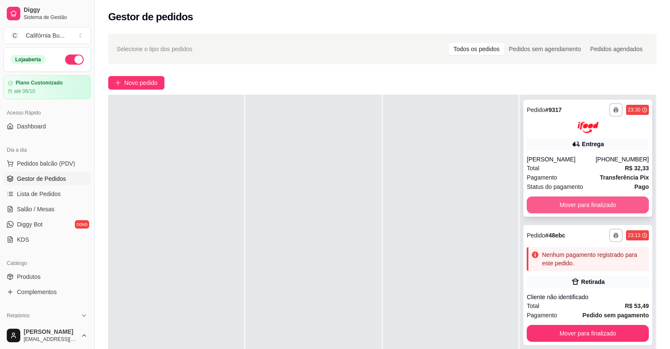
click at [558, 206] on button "Mover para finalizado" at bounding box center [588, 205] width 122 height 17
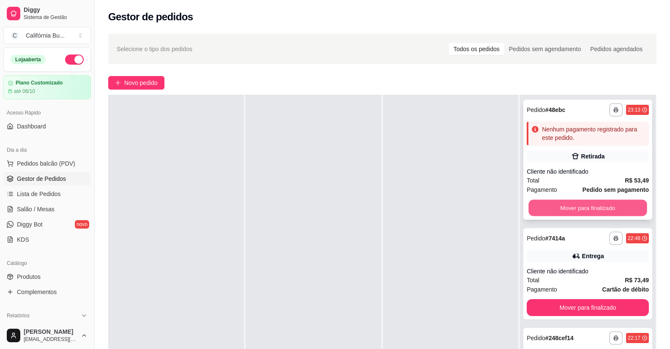
click at [573, 206] on button "Mover para finalizado" at bounding box center [588, 208] width 118 height 16
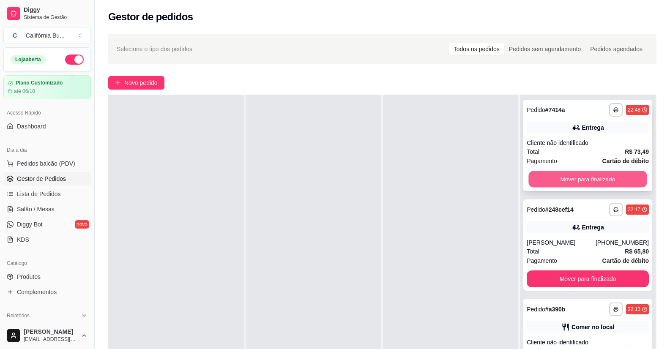
click at [577, 174] on button "Mover para finalizado" at bounding box center [588, 179] width 118 height 16
click at [591, 180] on button "Mover para finalizado" at bounding box center [588, 179] width 118 height 16
click at [591, 180] on button "Mover para finalizado" at bounding box center [588, 179] width 122 height 17
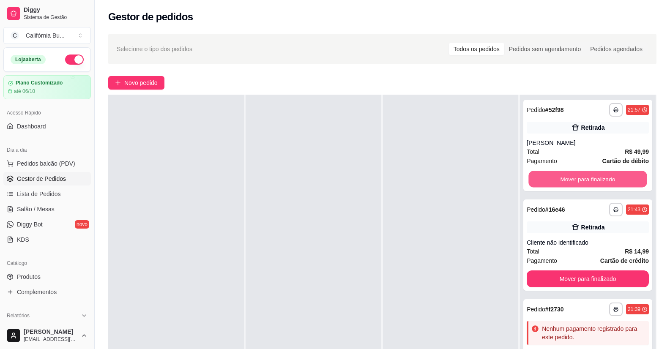
click at [591, 180] on button "Mover para finalizado" at bounding box center [588, 179] width 118 height 16
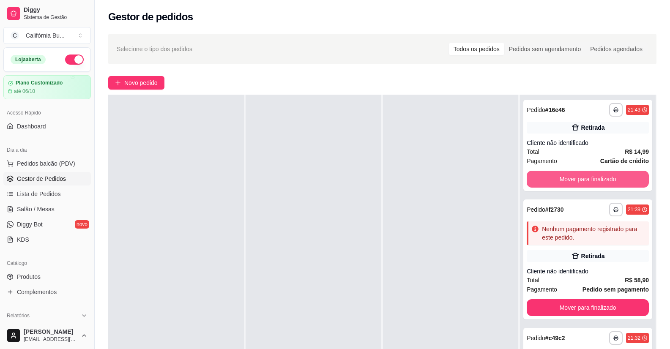
click at [591, 180] on button "Mover para finalizado" at bounding box center [588, 179] width 122 height 17
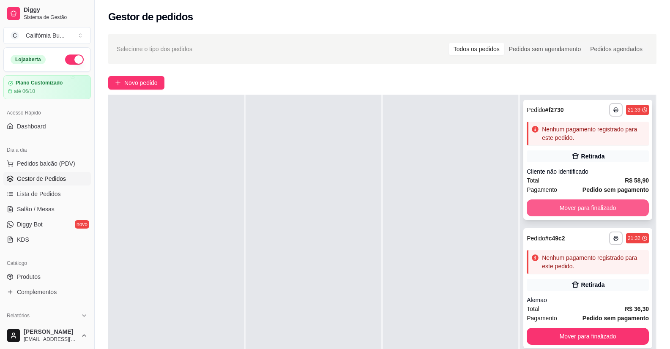
click at [582, 210] on button "Mover para finalizado" at bounding box center [588, 207] width 122 height 17
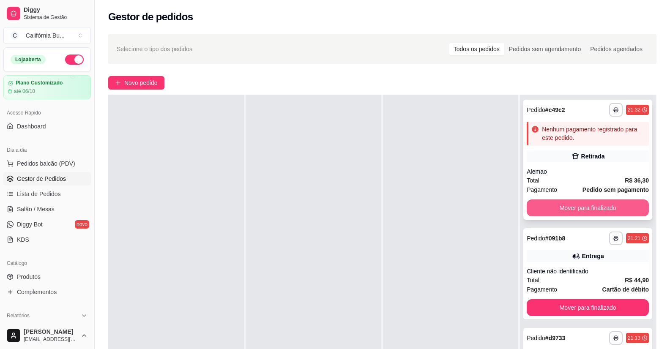
click at [590, 207] on button "Mover para finalizado" at bounding box center [588, 207] width 122 height 17
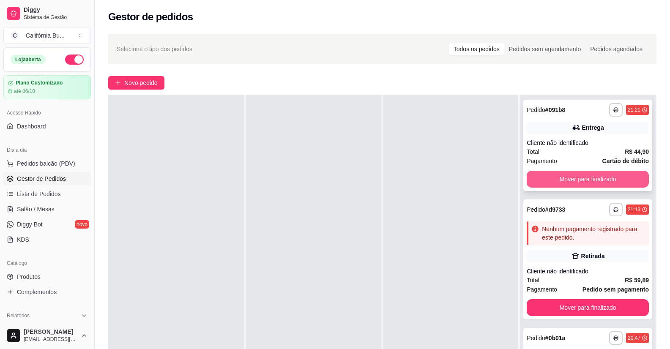
click at [581, 180] on button "Mover para finalizado" at bounding box center [588, 179] width 122 height 17
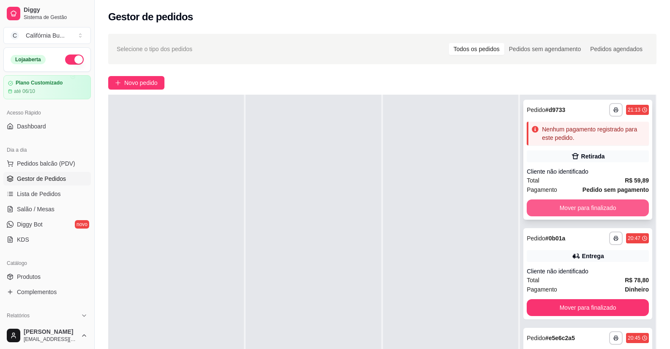
click at [582, 207] on button "Mover para finalizado" at bounding box center [588, 207] width 122 height 17
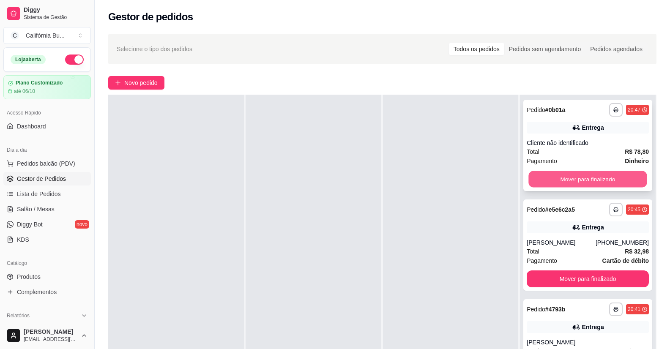
click at [584, 179] on button "Mover para finalizado" at bounding box center [588, 179] width 118 height 16
click at [591, 182] on button "Mover para finalizado" at bounding box center [588, 179] width 122 height 17
click at [593, 182] on button "Mover para finalizado" at bounding box center [588, 179] width 118 height 16
click at [592, 180] on button "Mover para finalizado" at bounding box center [588, 179] width 118 height 16
click at [592, 180] on button "Mover para finalizado" at bounding box center [588, 179] width 122 height 17
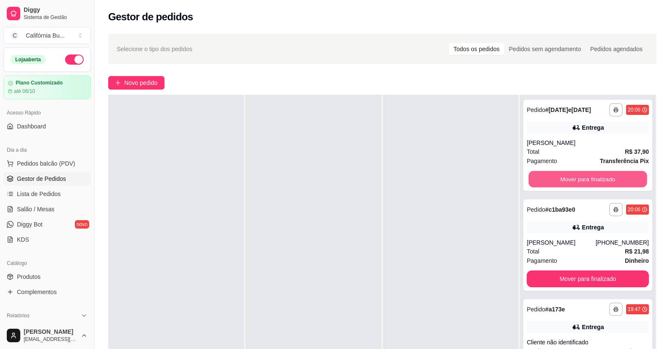
click at [592, 180] on button "Mover para finalizado" at bounding box center [588, 179] width 118 height 16
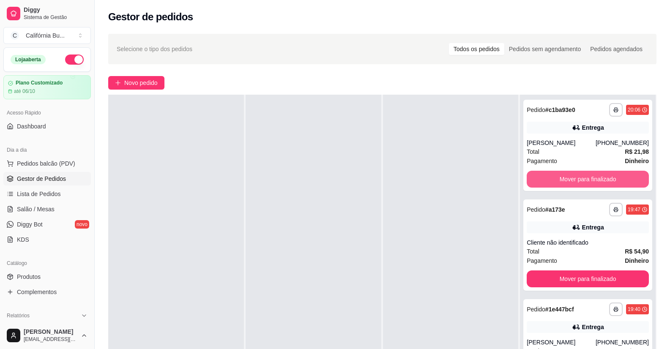
click at [592, 180] on button "Mover para finalizado" at bounding box center [588, 179] width 122 height 17
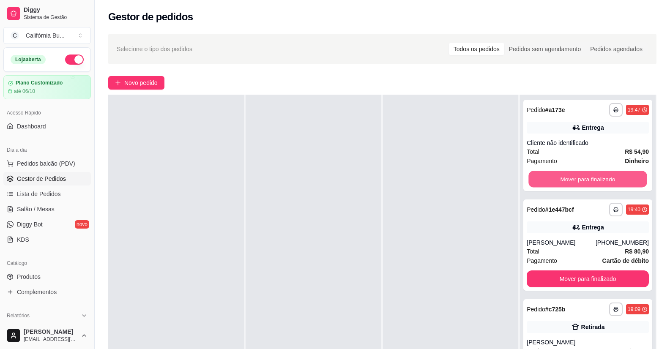
click at [592, 180] on button "Mover para finalizado" at bounding box center [588, 179] width 118 height 16
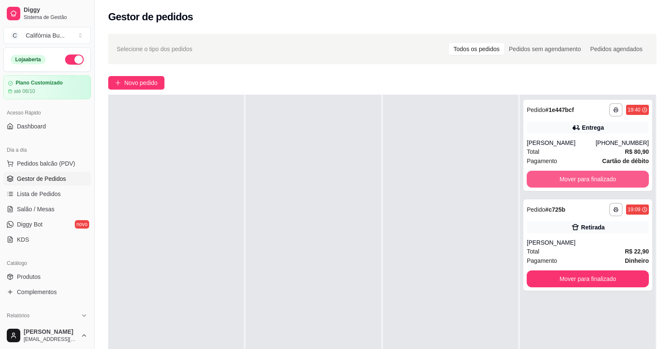
click at [592, 180] on button "Mover para finalizado" at bounding box center [588, 179] width 122 height 17
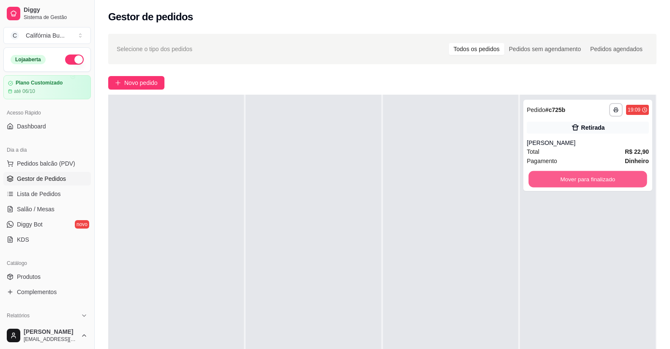
click at [592, 180] on button "Mover para finalizado" at bounding box center [588, 179] width 118 height 16
